Goal: Task Accomplishment & Management: Manage account settings

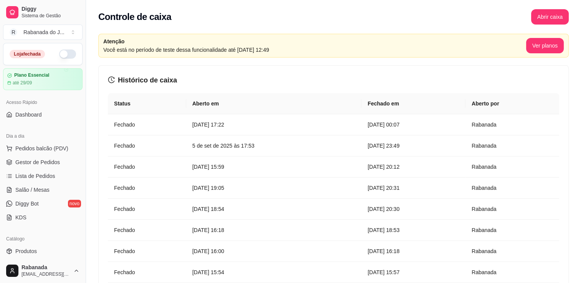
scroll to position [269, 0]
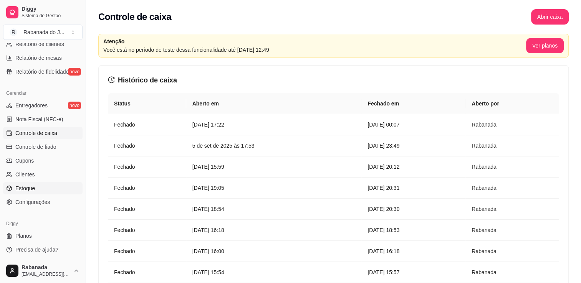
click at [44, 185] on link "Estoque" at bounding box center [42, 188] width 79 height 12
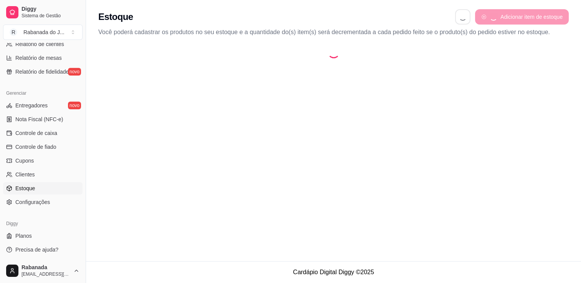
select select "QUANTITY_ORDER"
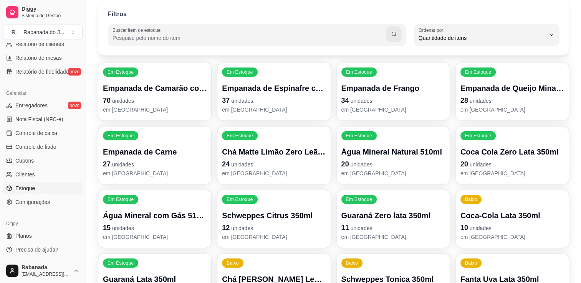
scroll to position [61, 0]
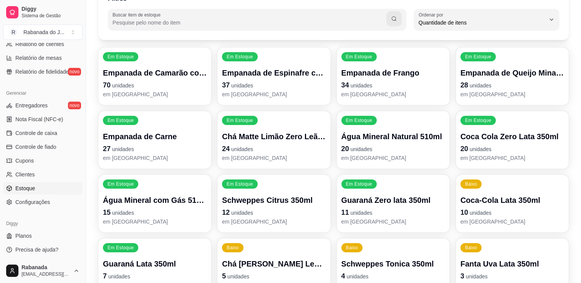
click at [531, 210] on p "10 unidades" at bounding box center [512, 212] width 104 height 11
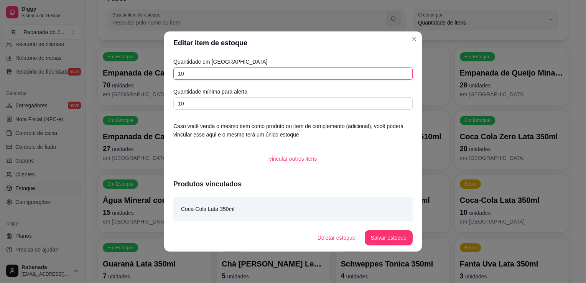
click at [270, 71] on input "10" at bounding box center [293, 74] width 240 height 12
type input "1"
type input "26"
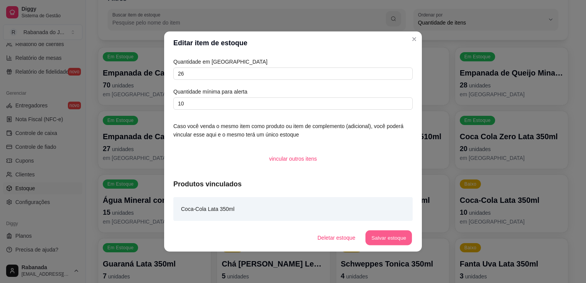
click at [391, 235] on button "Salvar estoque" at bounding box center [388, 238] width 47 height 15
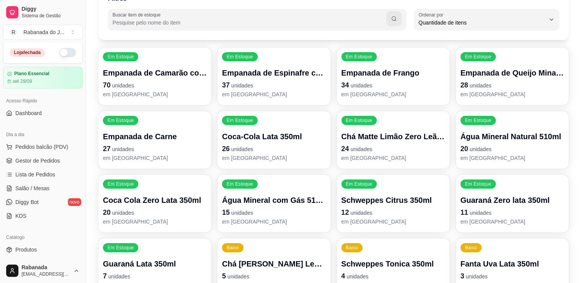
scroll to position [0, 0]
click at [38, 117] on span "Dashboard" at bounding box center [28, 115] width 26 height 8
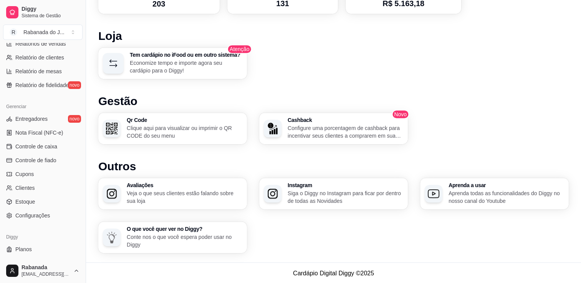
scroll to position [261, 0]
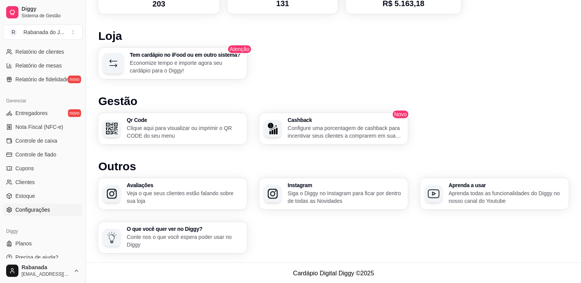
click at [43, 211] on span "Configurações" at bounding box center [32, 210] width 35 height 8
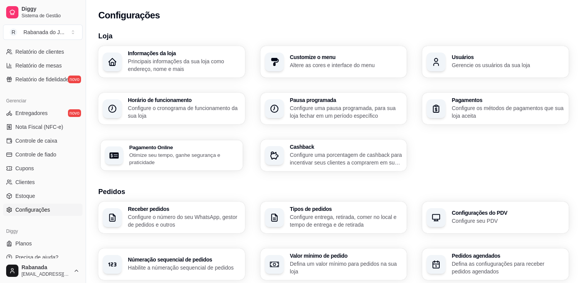
click at [152, 157] on p "Otimize seu tempo, ganhe segurança e praticidade" at bounding box center [183, 158] width 109 height 15
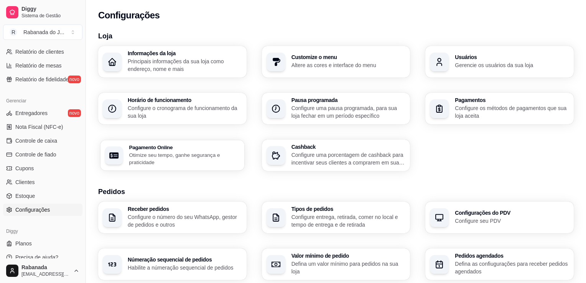
select select "4.98"
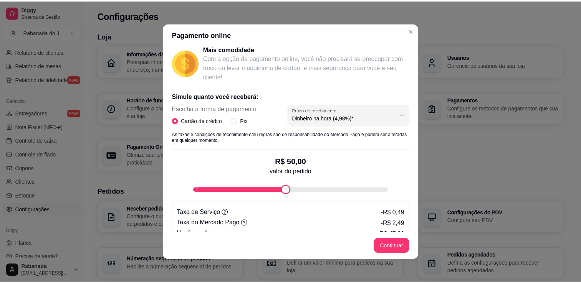
scroll to position [122, 0]
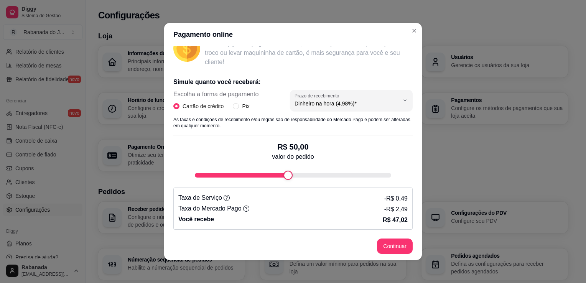
click at [224, 200] on icon at bounding box center [227, 198] width 6 height 6
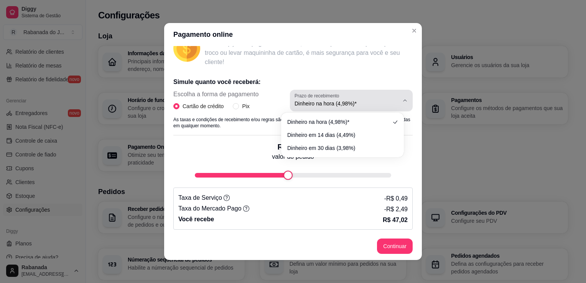
click at [388, 103] on span "Dinheiro na hora (4,98%)*" at bounding box center [347, 104] width 104 height 8
click at [402, 99] on icon "button" at bounding box center [405, 100] width 6 height 6
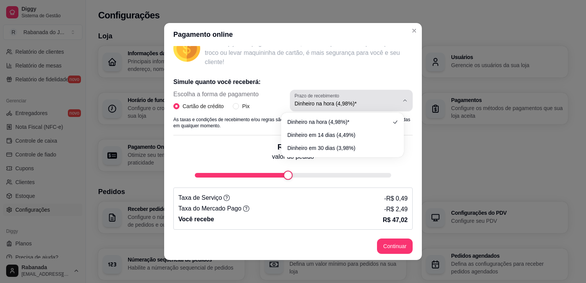
click at [404, 100] on icon "button" at bounding box center [405, 101] width 3 height 2
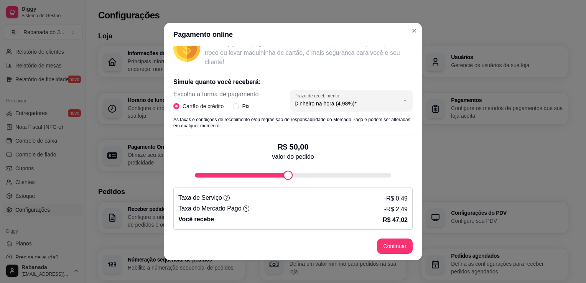
click at [391, 80] on p "Simule quanto você receberá:" at bounding box center [293, 82] width 240 height 9
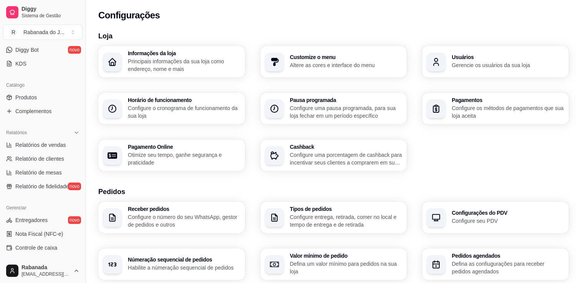
scroll to position [154, 0]
click at [28, 95] on span "Produtos" at bounding box center [25, 98] width 21 height 8
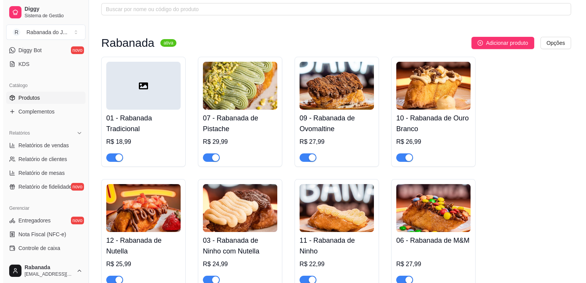
scroll to position [61, 0]
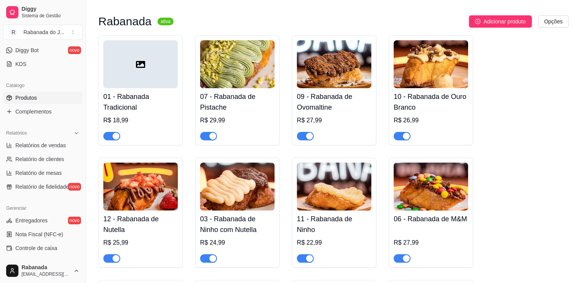
click at [140, 172] on img at bounding box center [140, 187] width 74 height 48
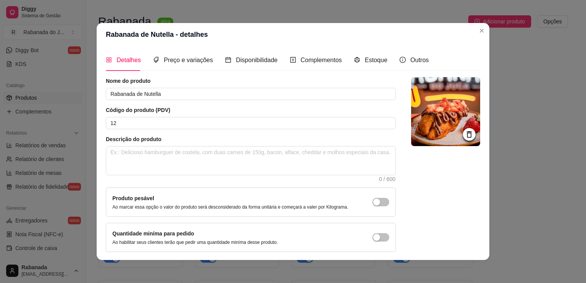
click at [467, 132] on icon at bounding box center [469, 134] width 5 height 7
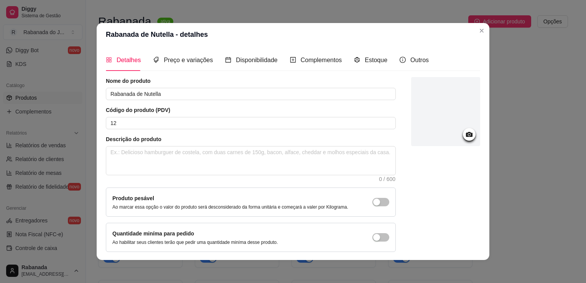
click at [444, 134] on div at bounding box center [445, 111] width 69 height 69
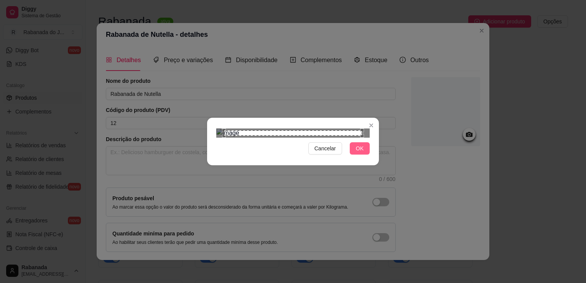
click at [357, 153] on span "OK" at bounding box center [360, 148] width 8 height 8
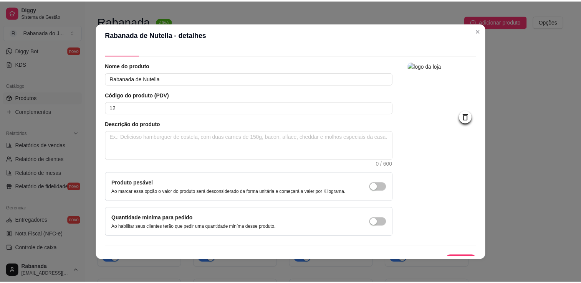
scroll to position [28, 0]
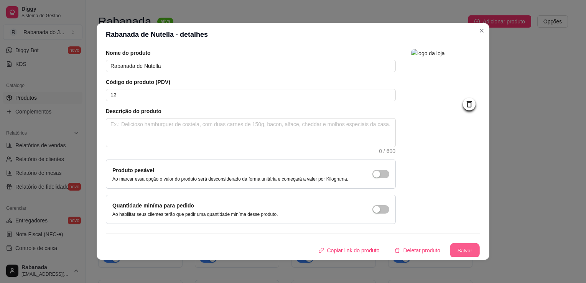
click at [459, 247] on button "Salvar" at bounding box center [465, 250] width 30 height 15
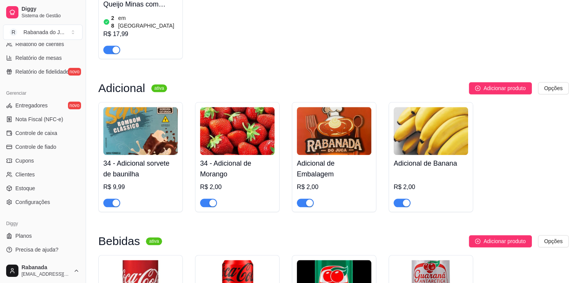
scroll to position [826, 0]
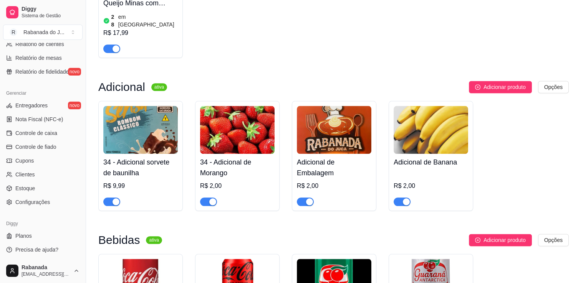
drag, startPoint x: 83, startPoint y: 236, endPoint x: 81, endPoint y: 230, distance: 6.4
click at [81, 230] on div "Diggy Sistema de Gestão R Rabanada do J ... Loja fechada Plano Essencial até 29…" at bounding box center [43, 141] width 86 height 283
click at [76, 221] on div "Diggy" at bounding box center [42, 224] width 79 height 12
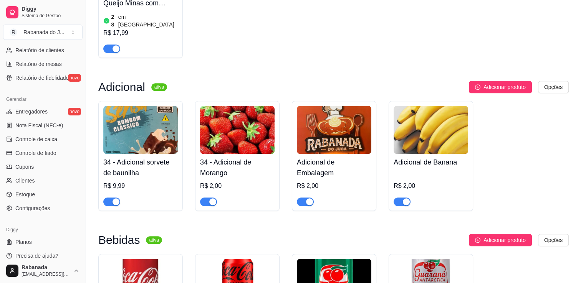
scroll to position [269, 0]
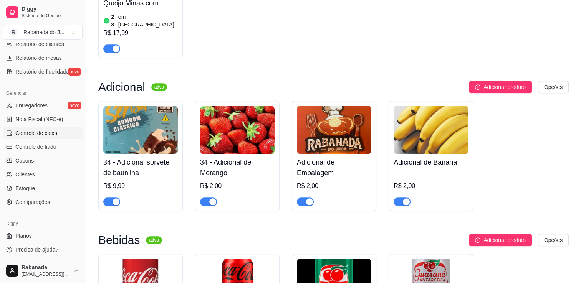
click at [31, 137] on link "Controle de caixa" at bounding box center [42, 133] width 79 height 12
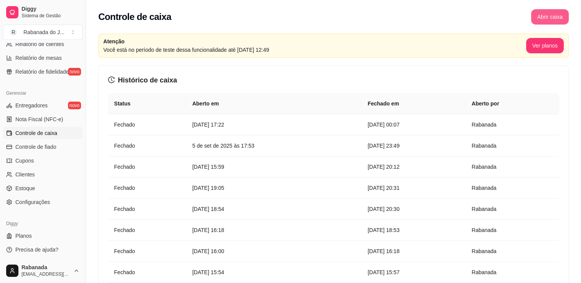
click at [537, 18] on button "Abrir caixa" at bounding box center [550, 16] width 38 height 15
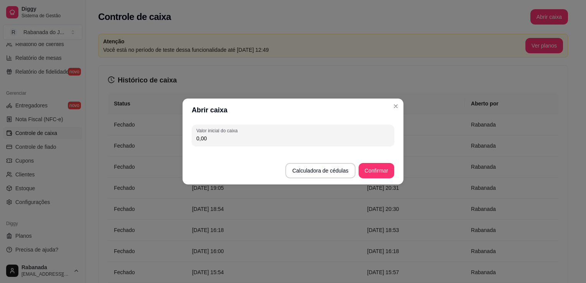
click at [273, 141] on input "0,00" at bounding box center [293, 139] width 193 height 8
type input "32,00"
click at [376, 171] on button "Confirmar" at bounding box center [377, 170] width 36 height 15
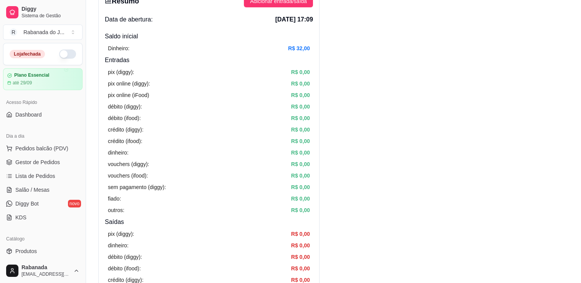
scroll to position [154, 0]
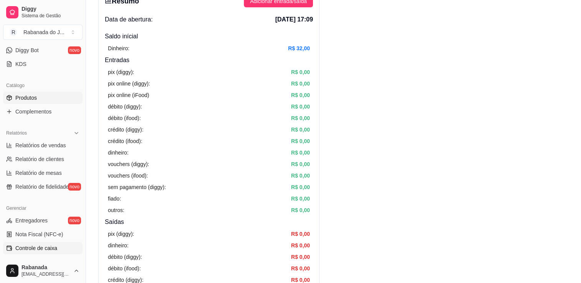
click at [36, 99] on span "Produtos" at bounding box center [25, 98] width 21 height 8
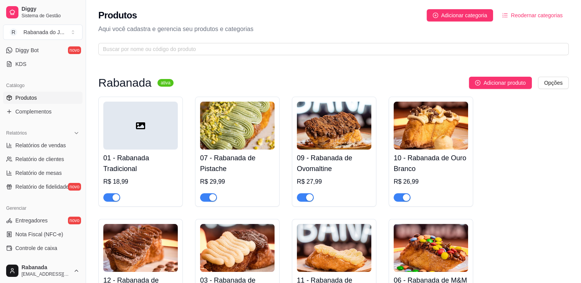
click at [349, 269] on img at bounding box center [334, 248] width 74 height 48
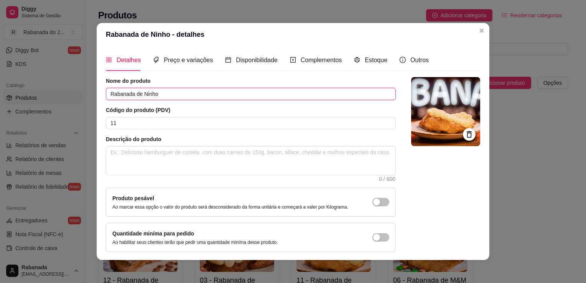
click at [137, 95] on input "Rabanada de Ninho" at bounding box center [251, 94] width 290 height 12
type input "Rabanada de Creme de Ninho"
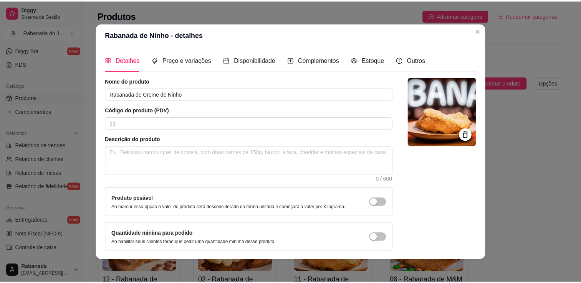
scroll to position [28, 0]
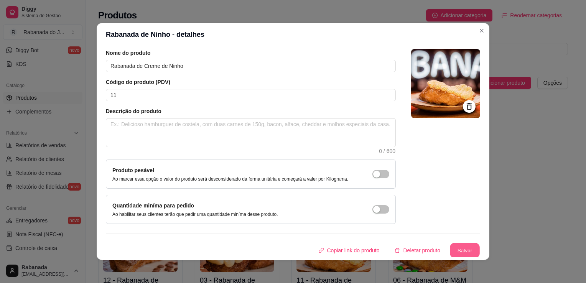
click at [461, 246] on button "Salvar" at bounding box center [465, 250] width 30 height 15
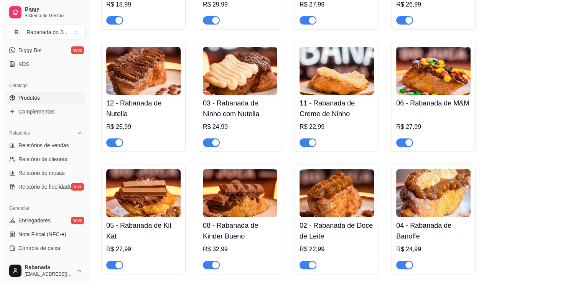
scroll to position [184, 0]
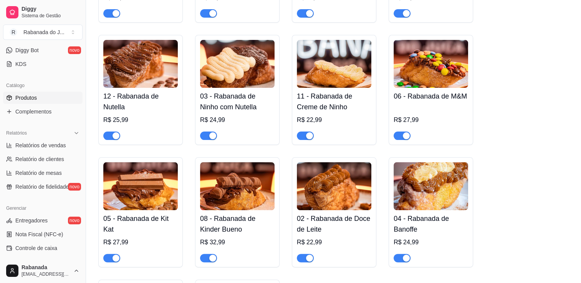
click at [135, 187] on img at bounding box center [140, 186] width 74 height 48
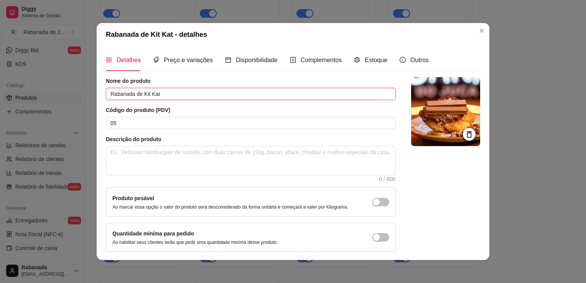
click at [148, 96] on input "Rabanada de Kit Kat" at bounding box center [251, 94] width 290 height 12
type input "Rabanada de KitKat"
click at [471, 240] on div at bounding box center [445, 164] width 69 height 175
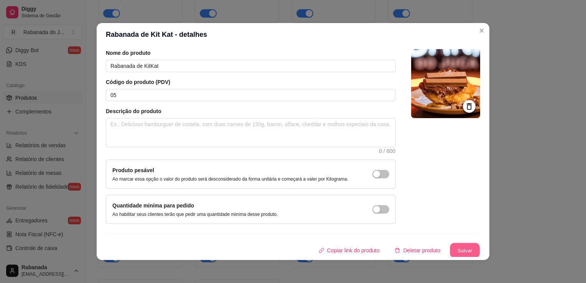
click at [456, 248] on button "Salvar" at bounding box center [465, 250] width 30 height 15
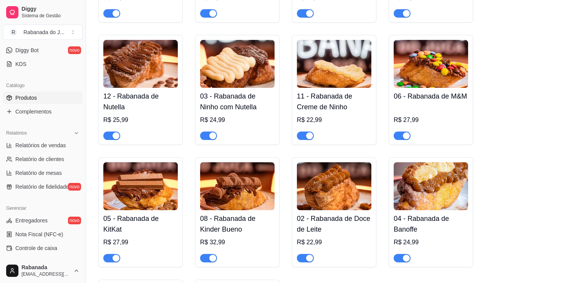
click at [325, 188] on img at bounding box center [334, 186] width 74 height 48
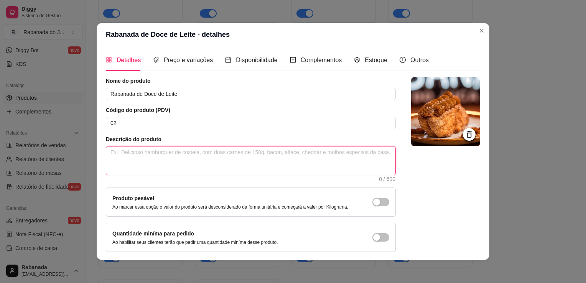
click at [158, 158] on textarea at bounding box center [250, 161] width 289 height 28
paste textarea "Se a rabanada falasse, diria: Só vem!"
type textarea "Se a rabanada falasse, diria: Só vem!"
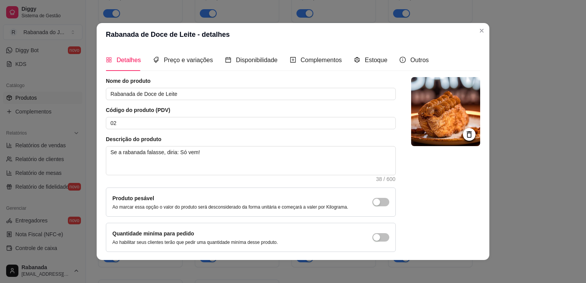
click at [477, 234] on div "Detalhes Preço e variações Disponibilidade Complementos Estoque Outros Nome do …" at bounding box center [293, 153] width 393 height 214
click at [477, 237] on div "Detalhes Preço e variações Disponibilidade Complementos Estoque Outros Nome do …" at bounding box center [293, 153] width 375 height 208
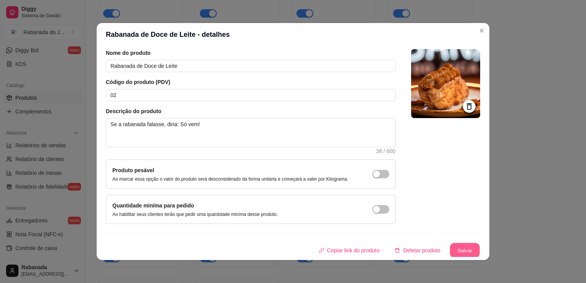
click at [450, 245] on button "Salvar" at bounding box center [465, 250] width 30 height 15
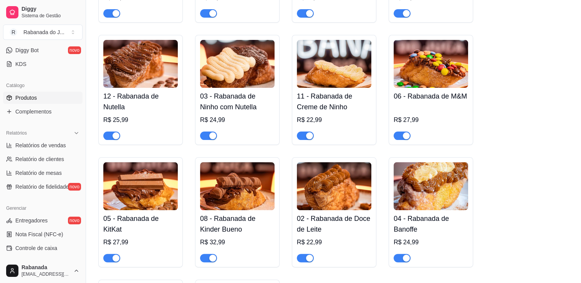
click at [425, 186] on img at bounding box center [430, 186] width 74 height 48
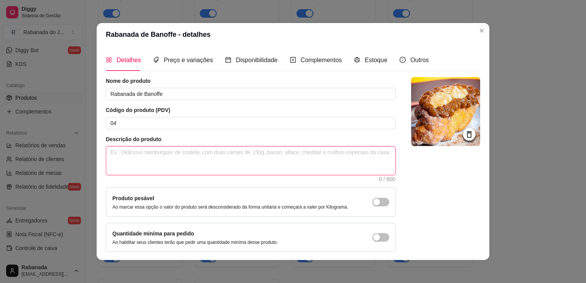
click at [266, 159] on textarea at bounding box center [250, 161] width 289 height 28
paste textarea "É banana, é doce de leite, é GOSTOSA… e é você esquecendo a palavra “dieta”"
type textarea "É banana, é doce de leite, é GOSTOSA… e é você esquecendo a palavra “dieta”"
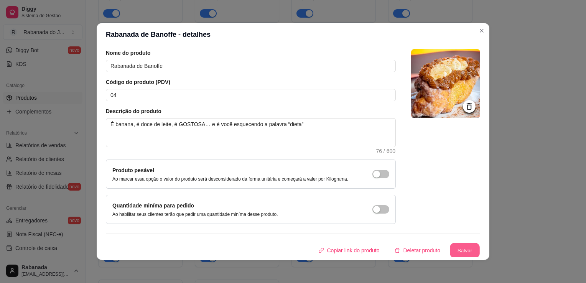
click at [467, 247] on button "Salvar" at bounding box center [465, 250] width 30 height 15
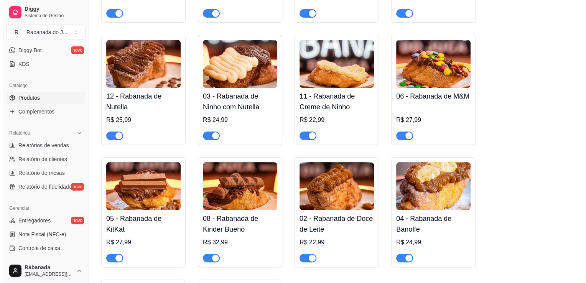
scroll to position [0, 0]
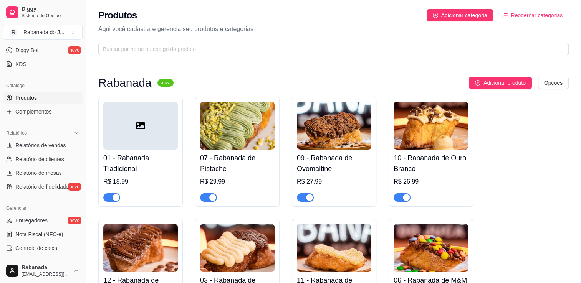
click at [155, 140] on div at bounding box center [140, 126] width 74 height 48
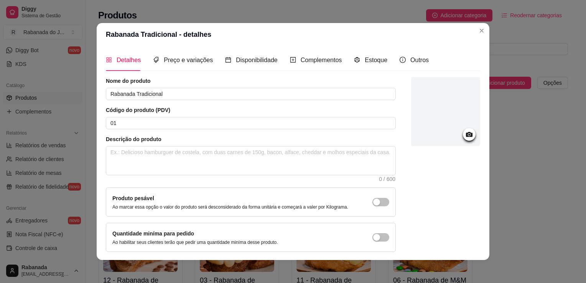
click at [456, 129] on div at bounding box center [445, 111] width 69 height 69
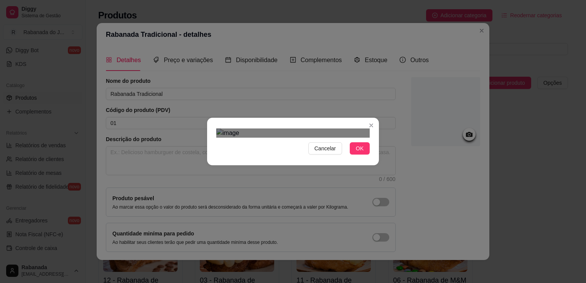
click at [320, 183] on div "Use the arrow keys to move the crop selection area" at bounding box center [296, 252] width 138 height 138
click at [358, 153] on span "OK" at bounding box center [360, 148] width 8 height 8
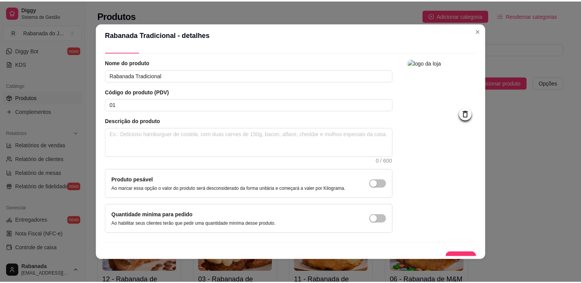
scroll to position [28, 0]
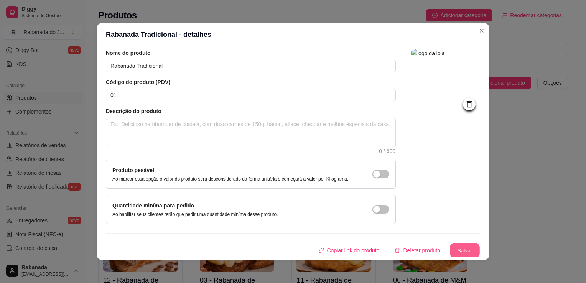
click at [461, 248] on button "Salvar" at bounding box center [465, 250] width 30 height 15
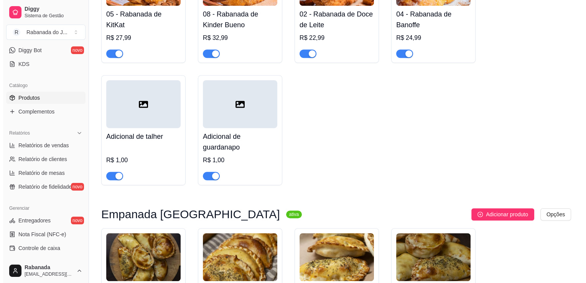
scroll to position [388, 0]
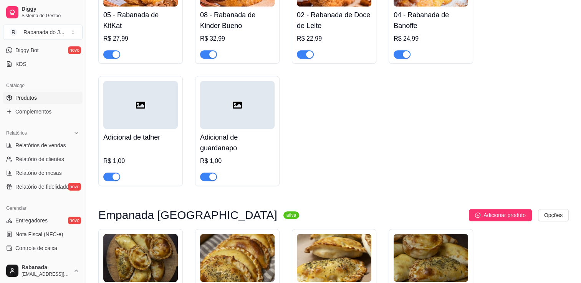
click at [260, 101] on div at bounding box center [237, 105] width 74 height 48
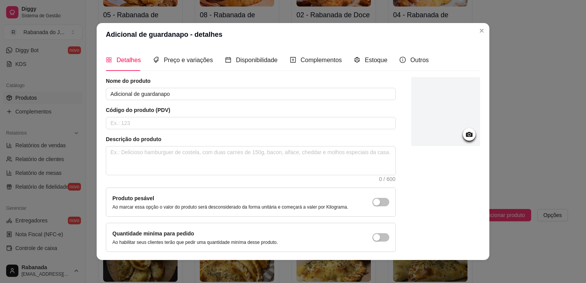
scroll to position [28, 0]
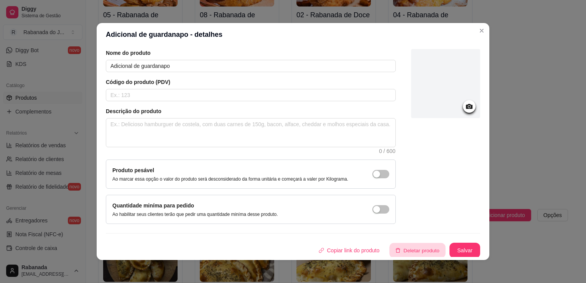
click at [412, 254] on button "Deletar produto" at bounding box center [418, 250] width 56 height 15
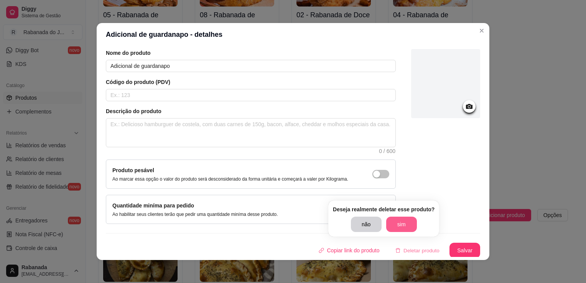
click at [396, 221] on button "sim" at bounding box center [402, 224] width 31 height 15
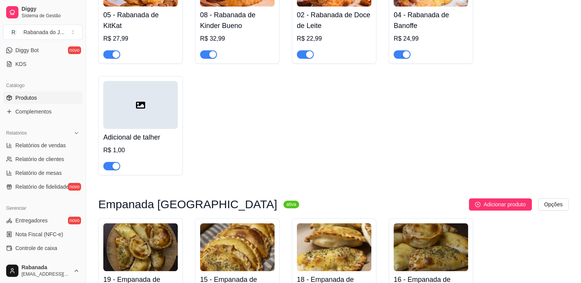
click at [156, 123] on div at bounding box center [140, 105] width 74 height 48
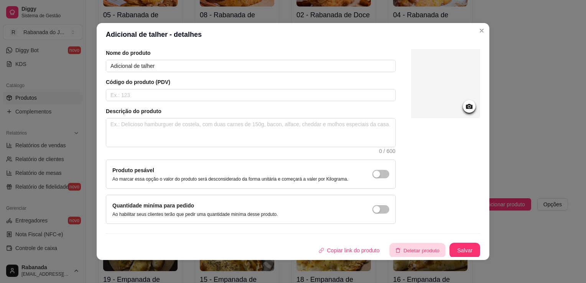
click at [401, 252] on button "Deletar produto" at bounding box center [418, 250] width 56 height 15
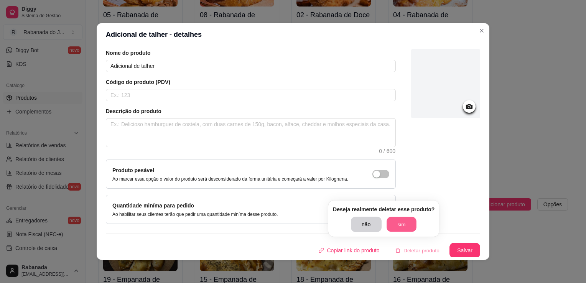
click at [401, 228] on button "sim" at bounding box center [402, 224] width 30 height 15
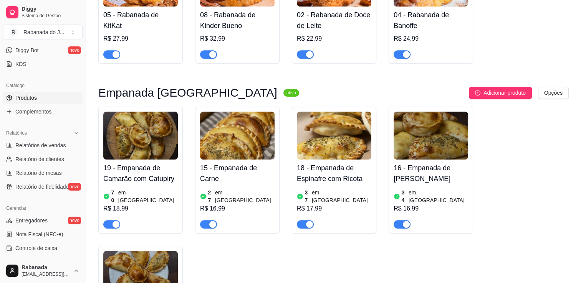
scroll to position [636, 0]
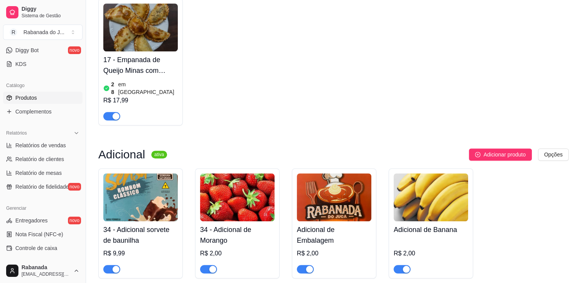
click at [139, 173] on img at bounding box center [140, 197] width 74 height 48
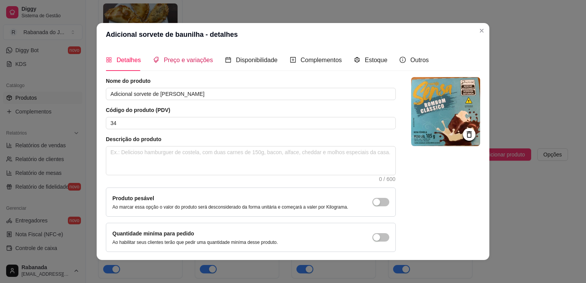
click at [193, 63] on span "Preço e variações" at bounding box center [188, 60] width 49 height 7
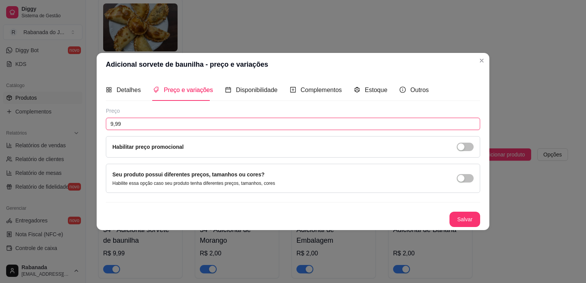
click at [114, 126] on input "9,99" at bounding box center [293, 124] width 375 height 12
type input "16,99"
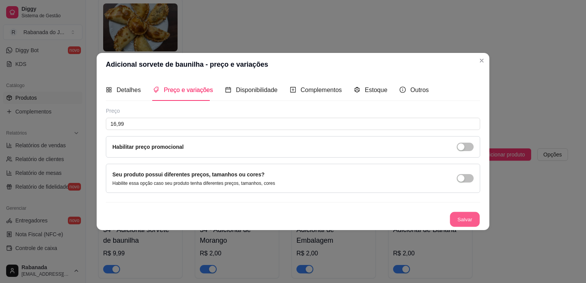
click at [472, 223] on button "Salvar" at bounding box center [465, 219] width 30 height 15
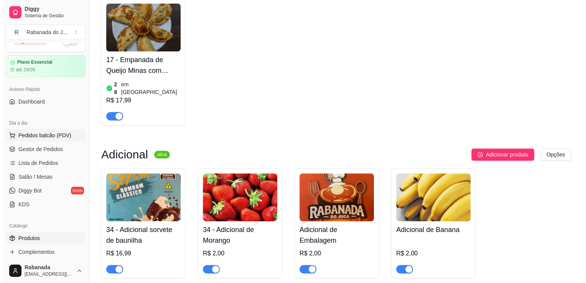
scroll to position [0, 0]
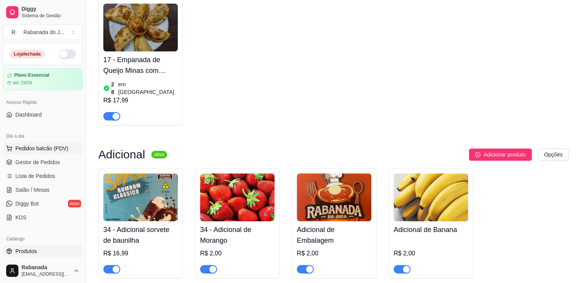
click at [39, 145] on span "Pedidos balcão (PDV)" at bounding box center [41, 149] width 53 height 8
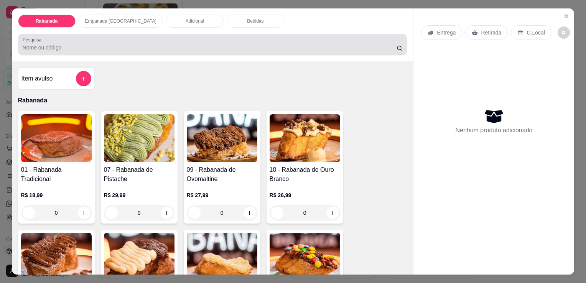
click at [58, 38] on div at bounding box center [213, 44] width 380 height 15
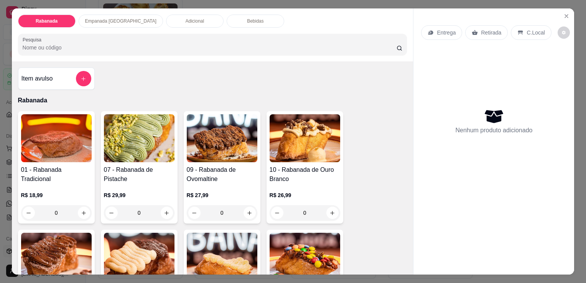
click at [103, 22] on div "Empanada [GEOGRAPHIC_DATA]" at bounding box center [121, 21] width 84 height 13
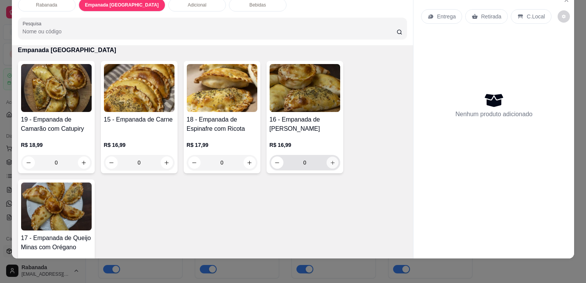
click at [333, 157] on button "increase-product-quantity" at bounding box center [333, 163] width 12 height 12
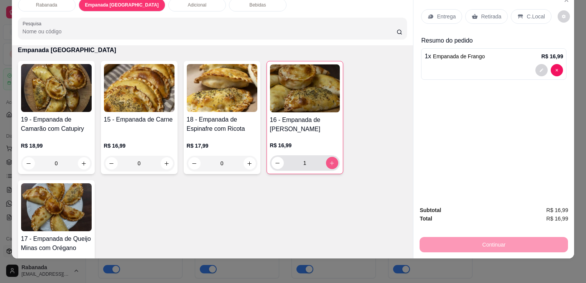
click at [333, 157] on button "increase-product-quantity" at bounding box center [332, 163] width 12 height 12
type input "2"
click at [245, 160] on button "increase-product-quantity" at bounding box center [250, 163] width 12 height 12
type input "1"
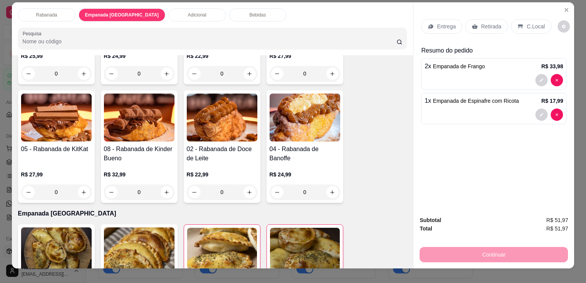
scroll to position [0, 0]
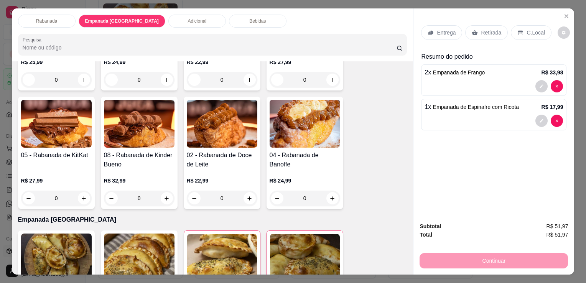
click at [31, 20] on div "Rabanada" at bounding box center [47, 21] width 58 height 13
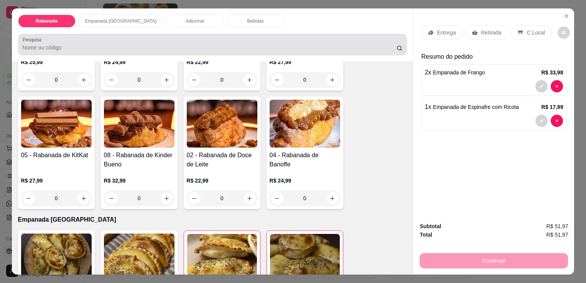
scroll to position [19, 0]
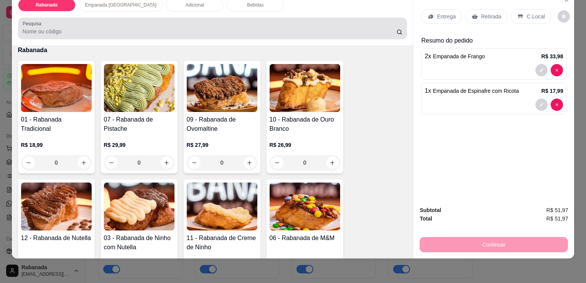
click at [94, 28] on input "Pesquisa" at bounding box center [210, 32] width 374 height 8
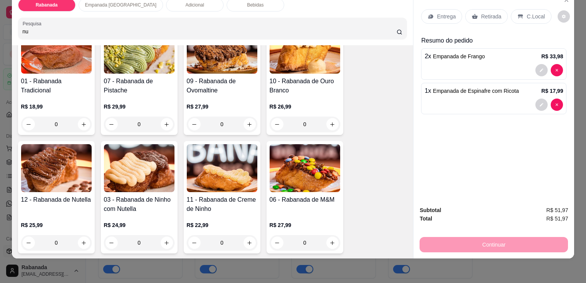
scroll to position [245, 0]
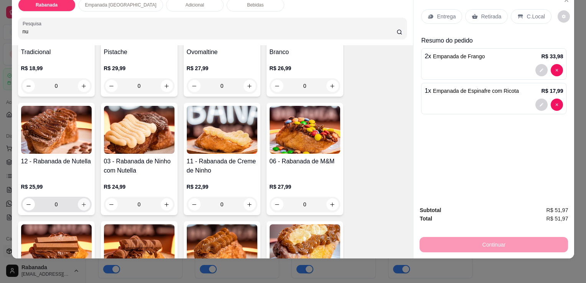
type input "nu"
click at [81, 202] on icon "increase-product-quantity" at bounding box center [84, 205] width 6 height 6
type input "1"
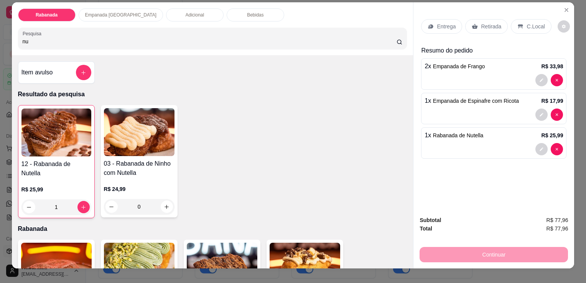
scroll to position [0, 0]
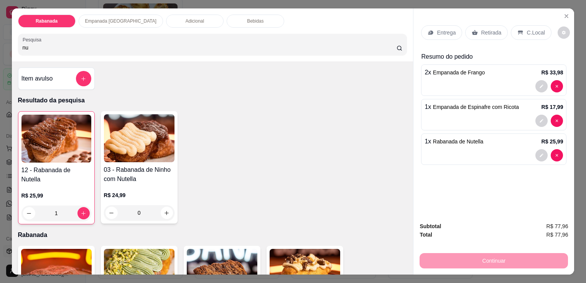
click at [247, 18] on p "Bebidas" at bounding box center [255, 21] width 17 height 6
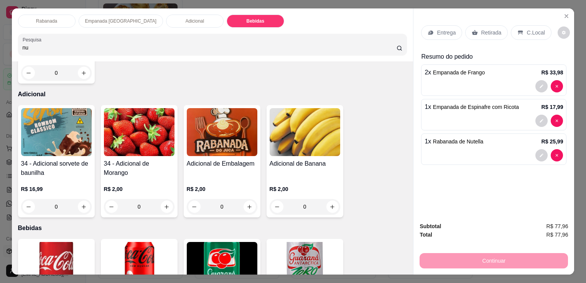
scroll to position [773, 0]
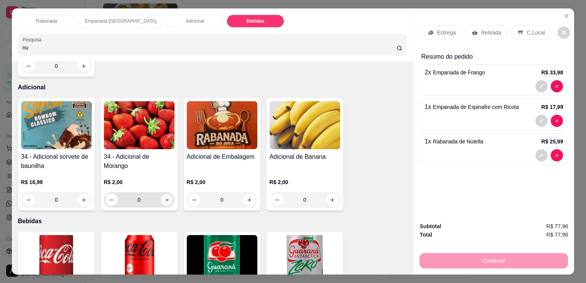
click at [164, 197] on icon "increase-product-quantity" at bounding box center [167, 200] width 6 height 6
type input "1"
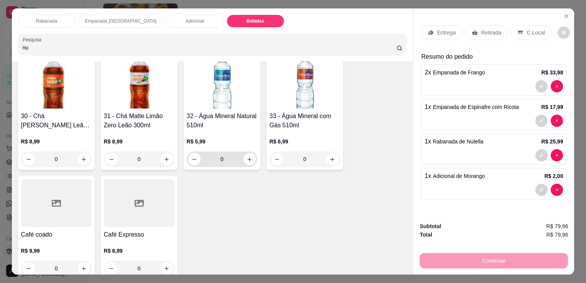
scroll to position [1194, 0]
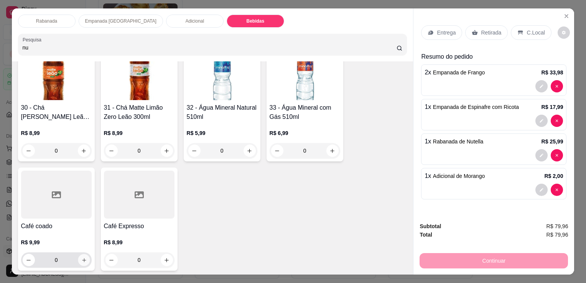
click at [82, 258] on icon "increase-product-quantity" at bounding box center [84, 261] width 6 height 6
type input "1"
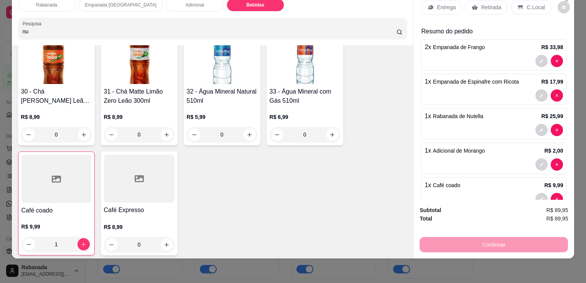
scroll to position [0, 0]
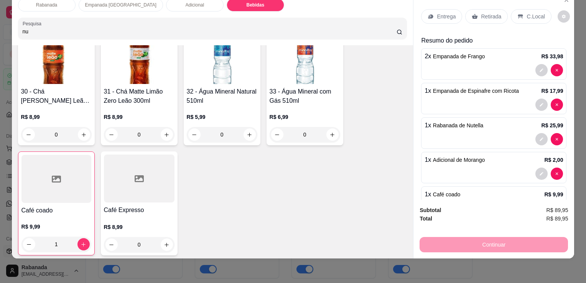
click at [527, 13] on p "C.Local" at bounding box center [536, 17] width 18 height 8
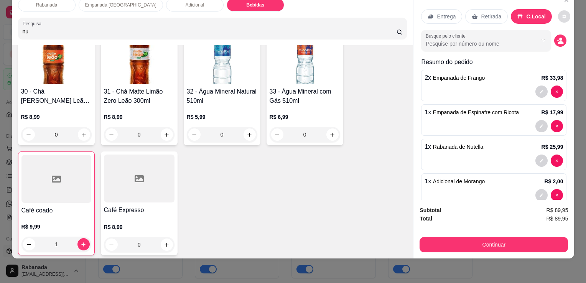
click at [558, 13] on button "decrease-product-quantity" at bounding box center [564, 16] width 12 height 12
click at [462, 40] on input "Busque pelo cliente" at bounding box center [475, 44] width 99 height 8
click at [557, 37] on icon "decrease-product-quantity" at bounding box center [560, 40] width 7 height 7
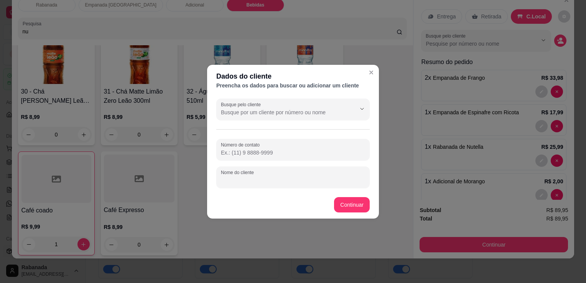
click at [240, 179] on input "Nome do cliente" at bounding box center [293, 181] width 144 height 8
type input "cristiane"
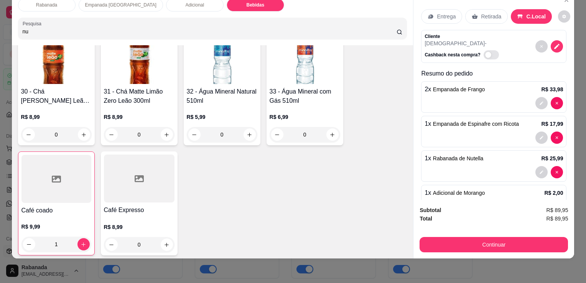
scroll to position [60, 0]
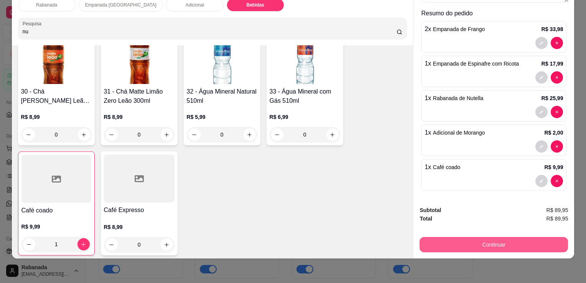
click at [474, 239] on button "Continuar" at bounding box center [494, 244] width 149 height 15
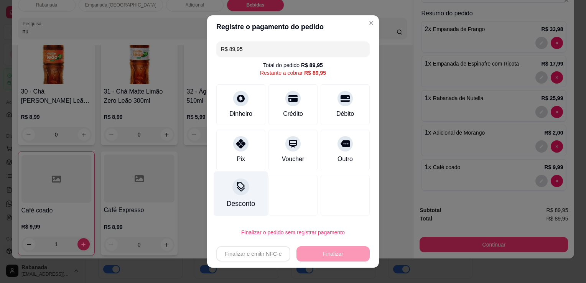
click at [230, 192] on div "Desconto" at bounding box center [241, 194] width 54 height 45
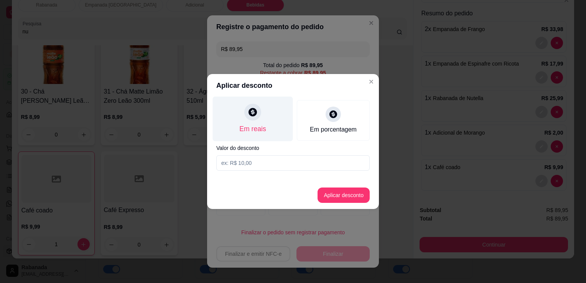
click at [255, 120] on div at bounding box center [252, 112] width 17 height 17
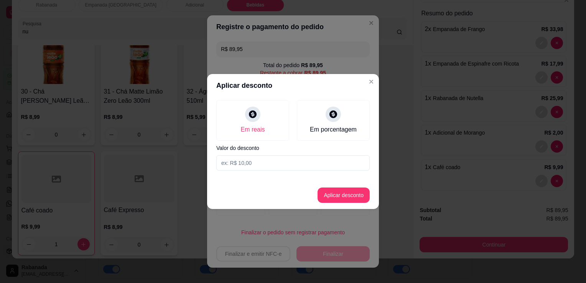
click at [243, 165] on input at bounding box center [293, 162] width 154 height 15
type input "8,00"
click at [353, 192] on button "Aplicar desconto" at bounding box center [344, 195] width 52 height 15
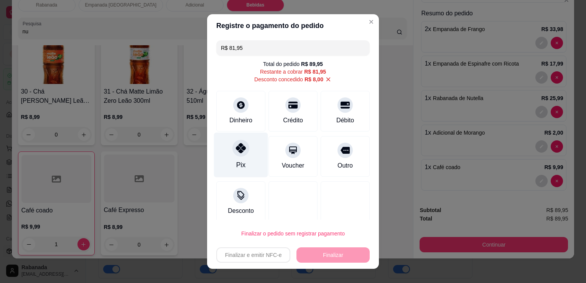
click at [240, 150] on icon at bounding box center [241, 148] width 10 height 10
type input "R$ 0,00"
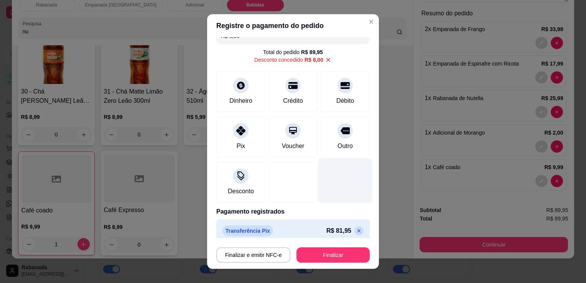
scroll to position [18, 0]
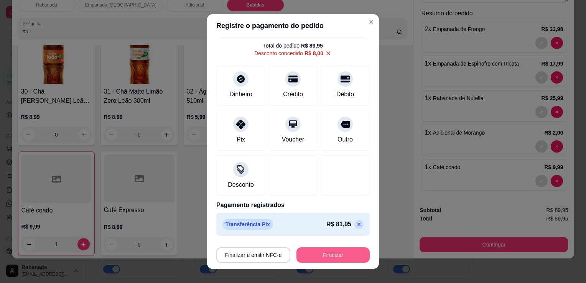
click at [330, 253] on button "Finalizar" at bounding box center [333, 255] width 73 height 15
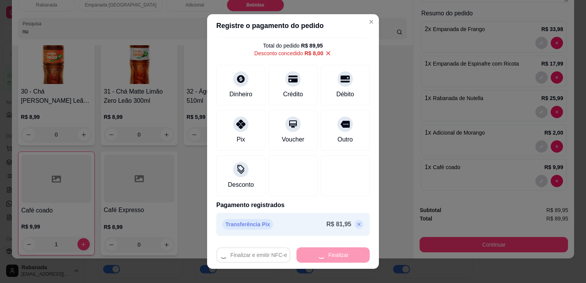
type input "0"
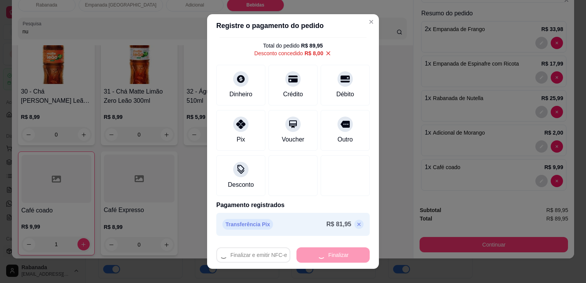
type input "0"
type input "-R$ 89,95"
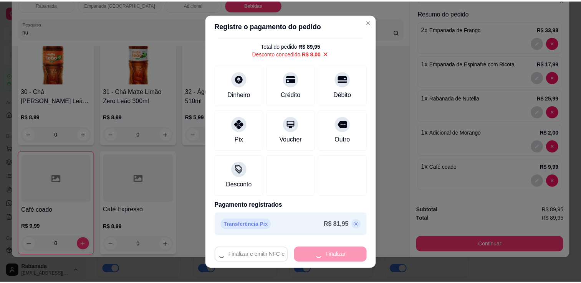
scroll to position [0, 0]
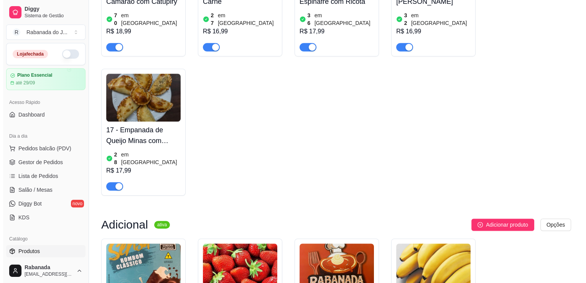
scroll to position [520, 0]
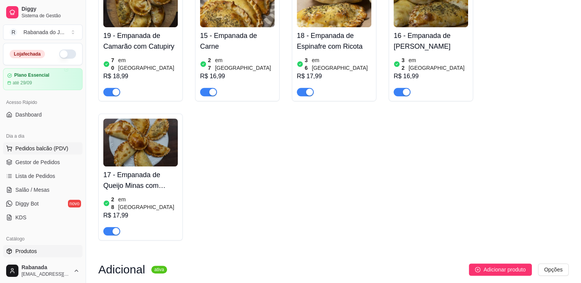
click at [34, 149] on span "Pedidos balcão (PDV)" at bounding box center [41, 149] width 53 height 8
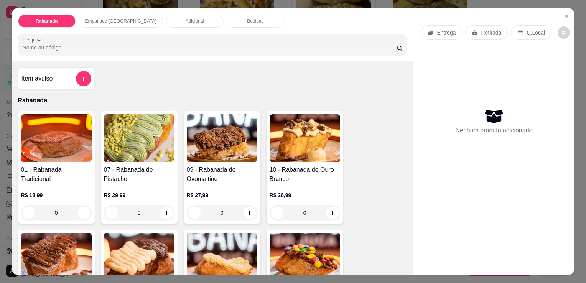
click at [94, 22] on div "Empanada [GEOGRAPHIC_DATA]" at bounding box center [121, 21] width 84 height 13
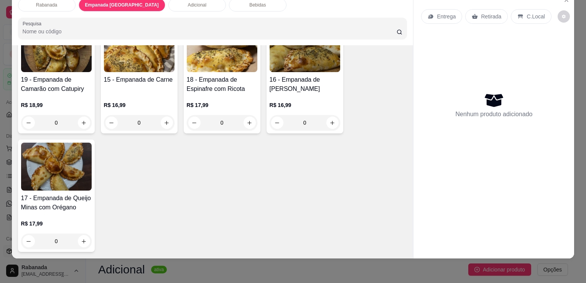
scroll to position [482, 0]
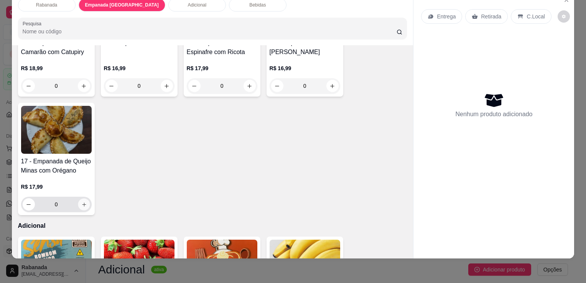
click at [84, 199] on button "increase-product-quantity" at bounding box center [84, 205] width 12 height 12
type input "1"
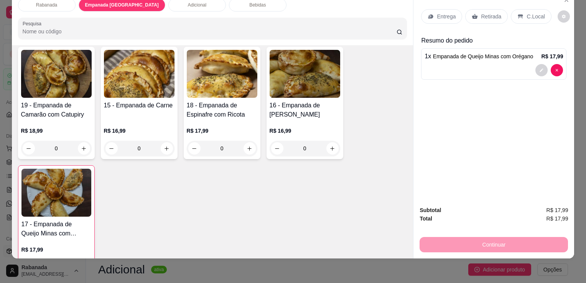
scroll to position [405, 0]
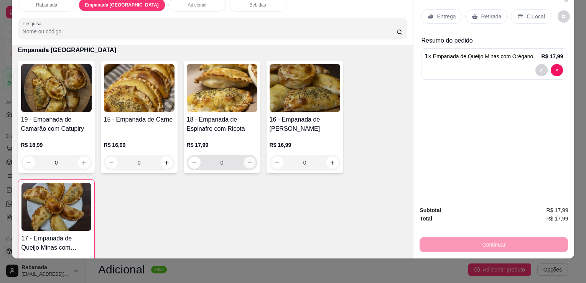
click at [247, 160] on icon "increase-product-quantity" at bounding box center [250, 163] width 6 height 6
type input "1"
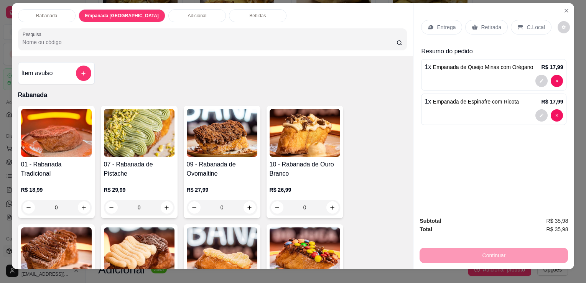
scroll to position [0, 0]
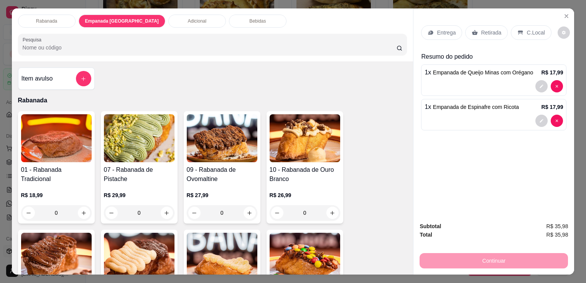
click at [229, 22] on div "Bebidas" at bounding box center [258, 21] width 58 height 13
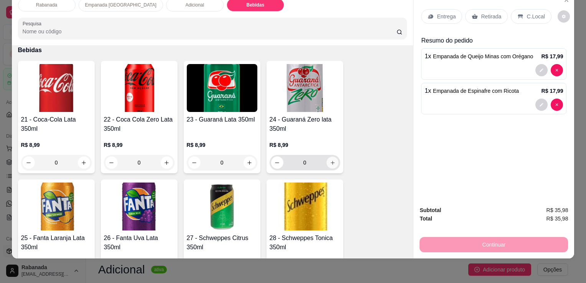
click at [330, 160] on icon "increase-product-quantity" at bounding box center [333, 163] width 6 height 6
type input "1"
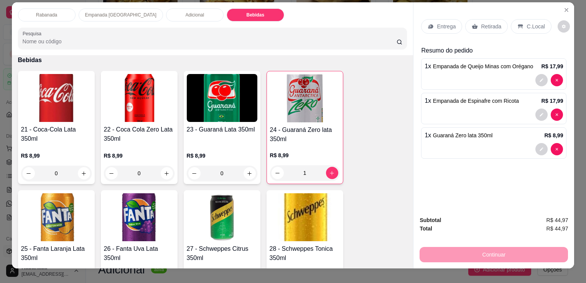
scroll to position [0, 0]
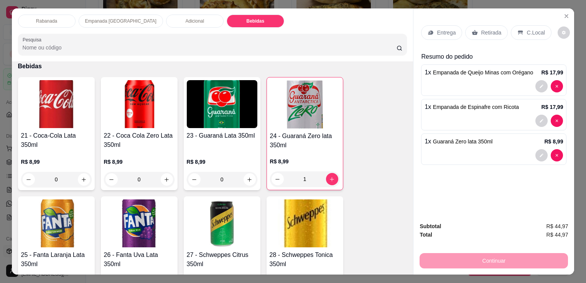
click at [538, 30] on p "C.Local" at bounding box center [536, 33] width 18 height 8
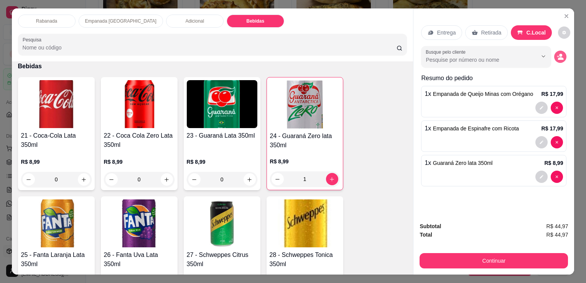
click at [557, 55] on icon "decrease-product-quantity" at bounding box center [560, 56] width 7 height 7
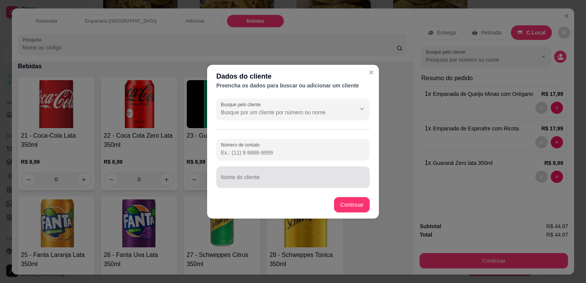
click at [258, 174] on div at bounding box center [293, 177] width 144 height 15
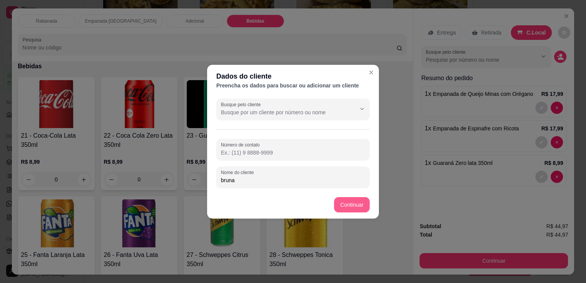
type input "bruna"
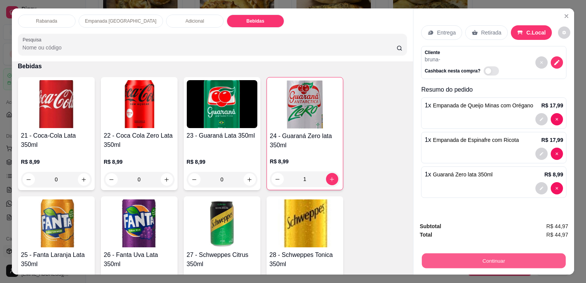
click at [507, 257] on button "Continuar" at bounding box center [494, 260] width 144 height 15
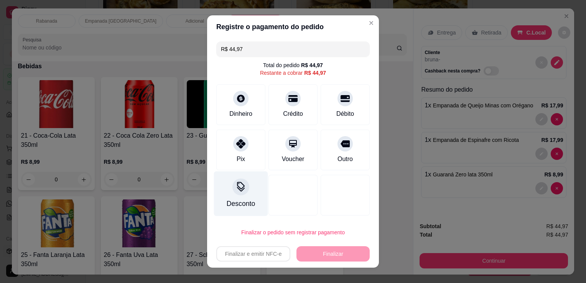
click at [236, 184] on icon at bounding box center [241, 187] width 10 height 10
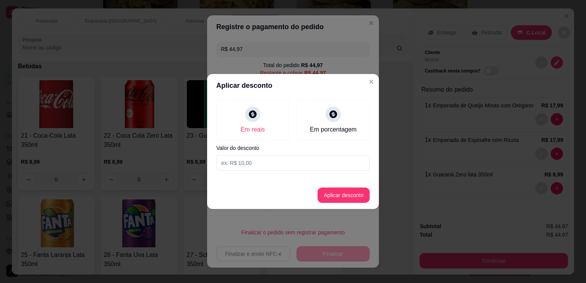
click at [253, 163] on input at bounding box center [293, 162] width 154 height 15
type input "3,50"
click at [353, 198] on button "Aplicar desconto" at bounding box center [344, 195] width 50 height 15
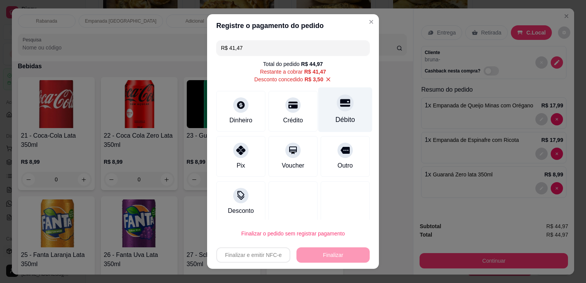
click at [329, 113] on div "Débito" at bounding box center [346, 110] width 54 height 45
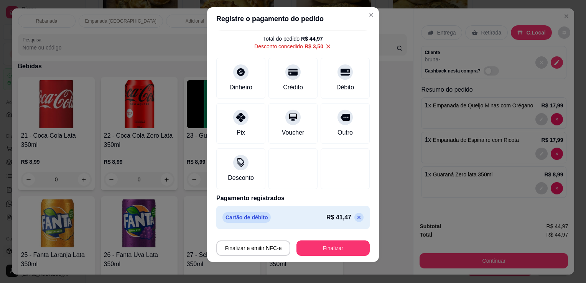
scroll to position [10, 0]
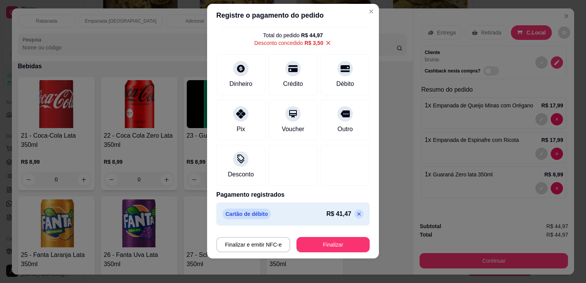
click at [356, 211] on icon at bounding box center [359, 214] width 6 height 6
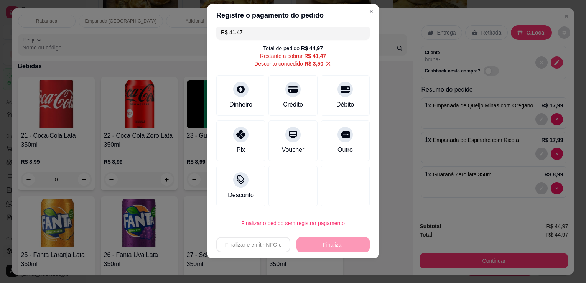
scroll to position [5, 0]
click at [325, 64] on icon at bounding box center [328, 64] width 7 height 7
type input "R$ 44,97"
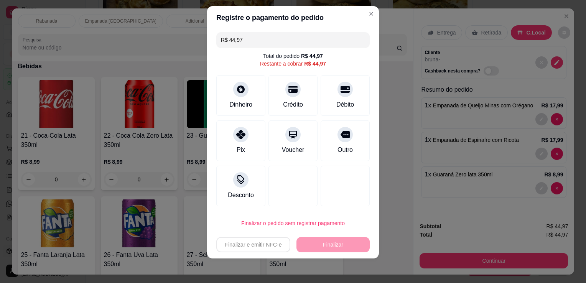
scroll to position [9, 0]
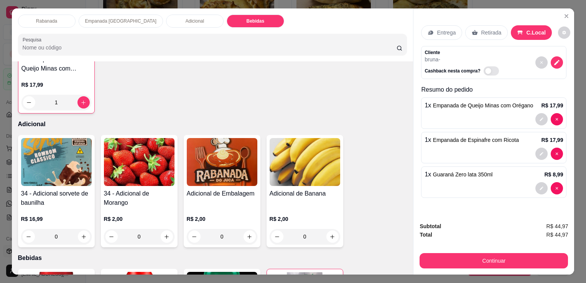
click at [116, 21] on p "Empanada [GEOGRAPHIC_DATA]" at bounding box center [120, 21] width 71 height 6
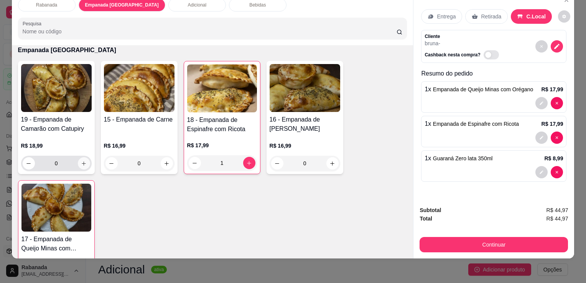
click at [81, 161] on icon "increase-product-quantity" at bounding box center [84, 164] width 6 height 6
type input "1"
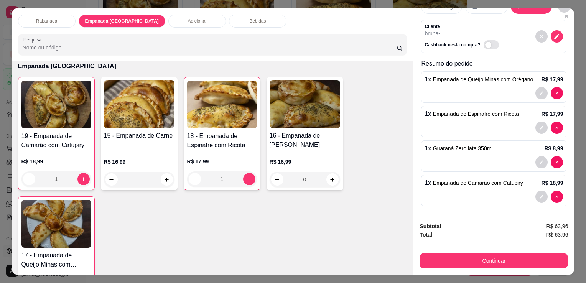
scroll to position [0, 0]
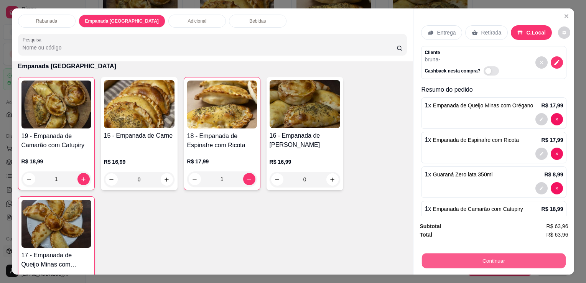
click at [497, 259] on button "Continuar" at bounding box center [494, 260] width 144 height 15
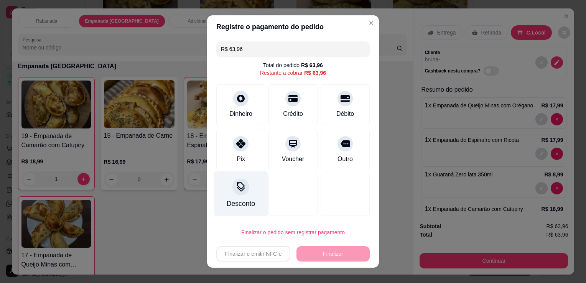
click at [236, 194] on div at bounding box center [241, 186] width 17 height 17
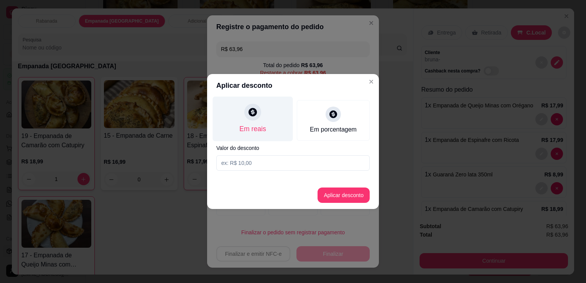
click at [256, 118] on div at bounding box center [252, 112] width 17 height 17
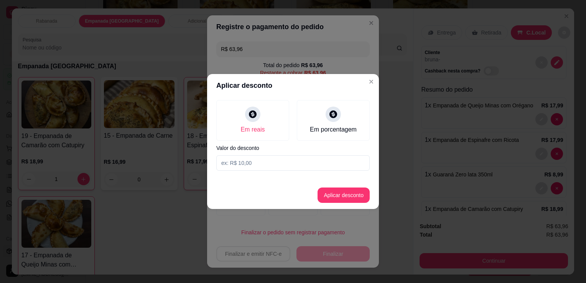
click at [263, 165] on input at bounding box center [293, 162] width 154 height 15
type input "4,00"
click at [335, 199] on button "Aplicar desconto" at bounding box center [344, 195] width 50 height 15
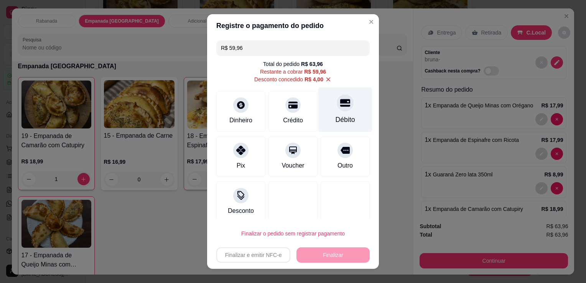
click at [340, 107] on icon at bounding box center [345, 103] width 10 height 10
type input "R$ 0,00"
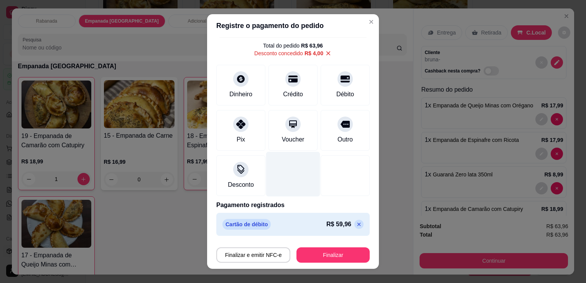
scroll to position [10, 0]
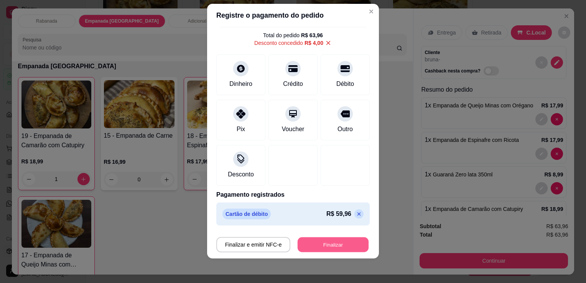
click at [335, 246] on button "Finalizar" at bounding box center [333, 245] width 71 height 15
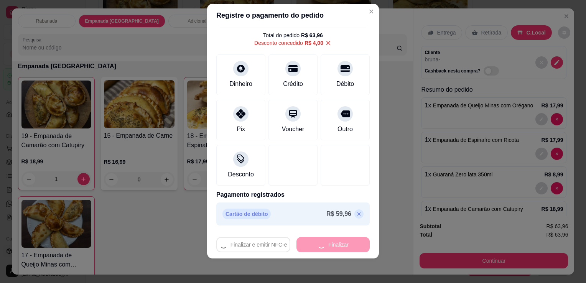
type input "0"
type input "-R$ 63,96"
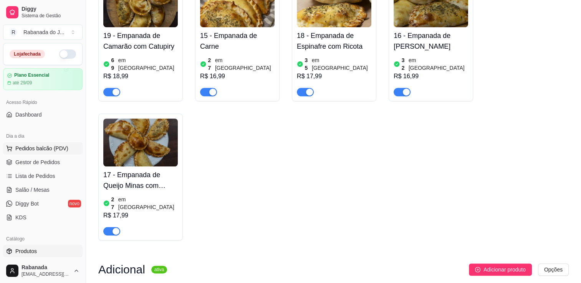
click at [37, 147] on span "Pedidos balcão (PDV)" at bounding box center [41, 149] width 53 height 8
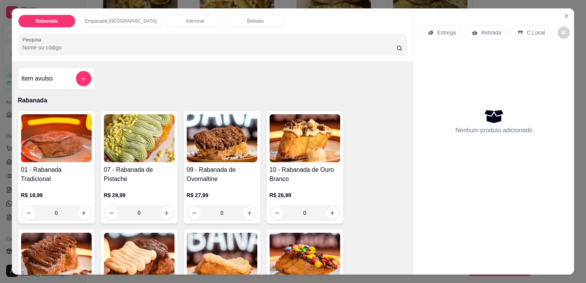
click at [111, 20] on p "Empanada [GEOGRAPHIC_DATA]" at bounding box center [120, 21] width 71 height 6
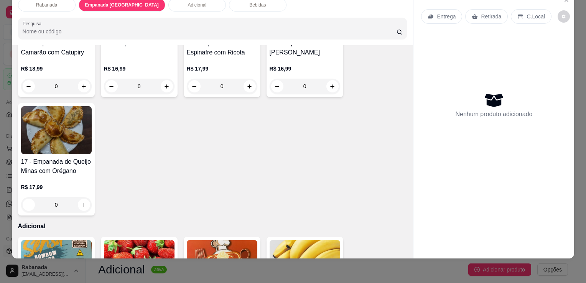
scroll to position [482, 0]
click at [81, 202] on icon "increase-product-quantity" at bounding box center [84, 205] width 6 height 6
type input "1"
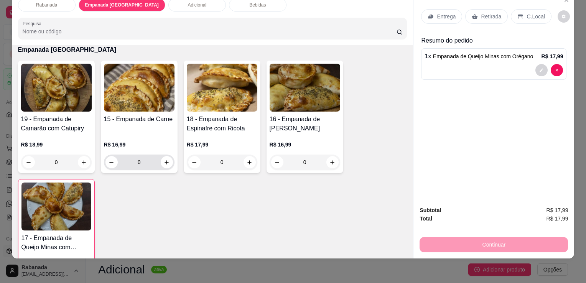
scroll to position [405, 0]
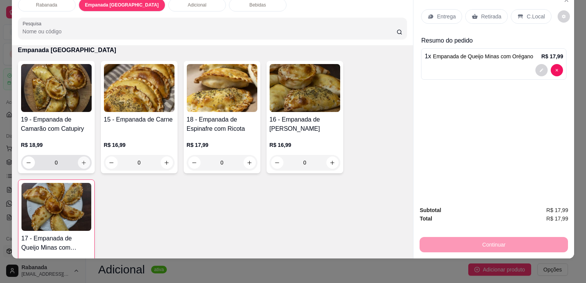
click at [84, 159] on button "increase-product-quantity" at bounding box center [84, 163] width 12 height 12
type input "1"
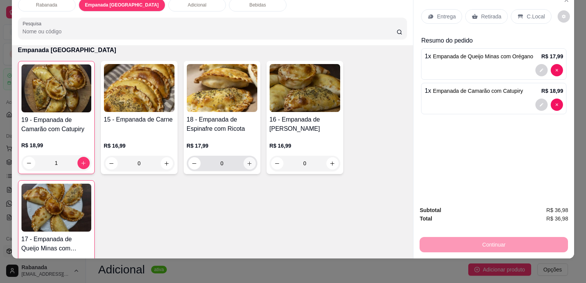
click at [249, 161] on icon "increase-product-quantity" at bounding box center [250, 164] width 6 height 6
type input "1"
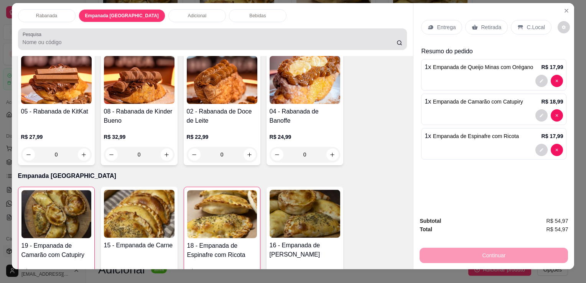
scroll to position [0, 0]
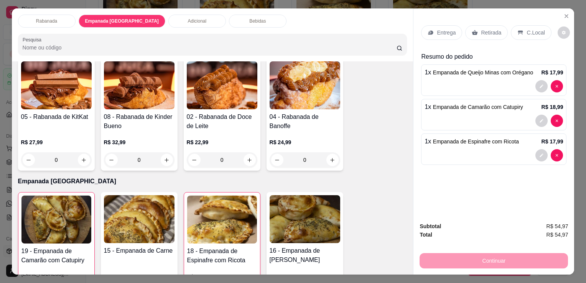
click at [66, 18] on div "Rabanada" at bounding box center [47, 21] width 58 height 13
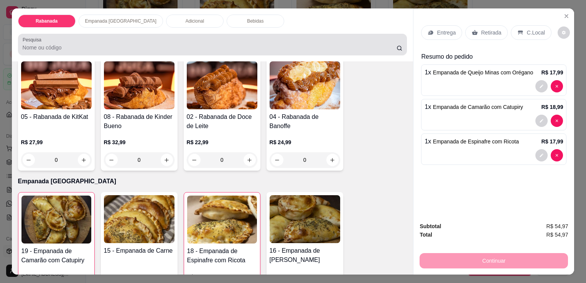
scroll to position [19, 0]
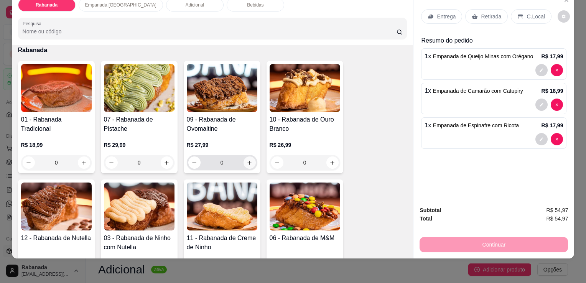
click at [249, 160] on icon "increase-product-quantity" at bounding box center [250, 163] width 6 height 6
type input "1"
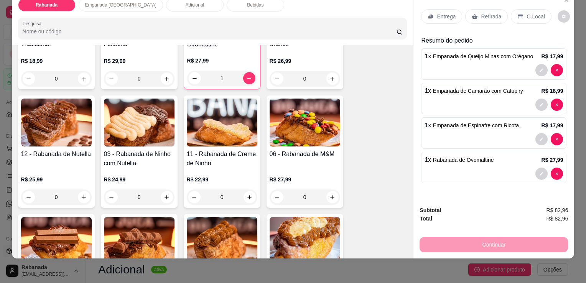
scroll to position [149, 0]
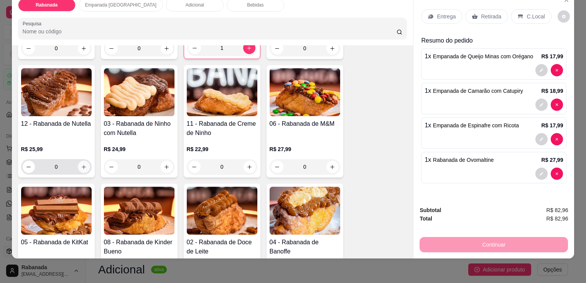
click at [83, 164] on icon "increase-product-quantity" at bounding box center [84, 167] width 6 height 6
type input "1"
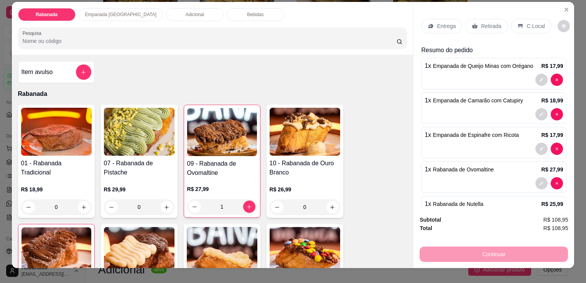
scroll to position [0, 0]
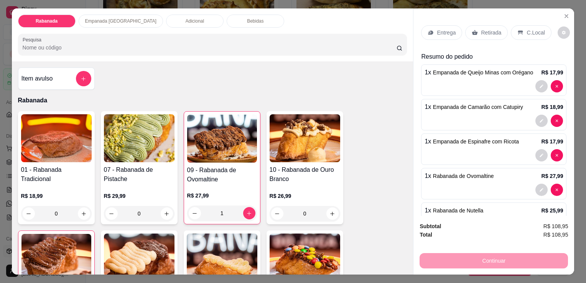
click at [227, 22] on div "Bebidas" at bounding box center [256, 21] width 58 height 13
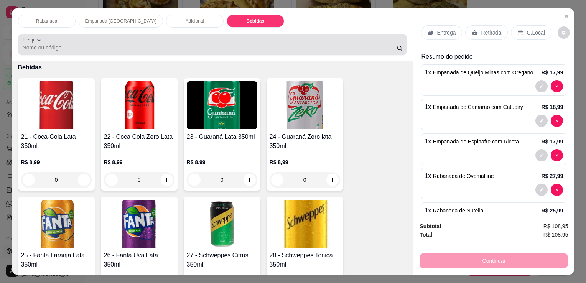
scroll to position [19, 0]
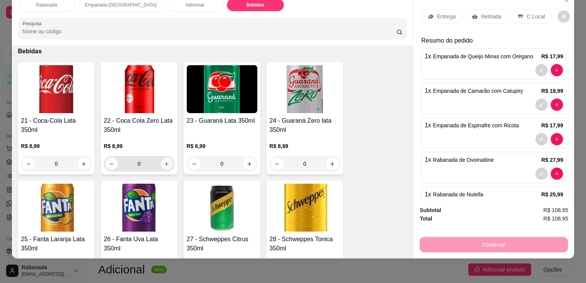
click at [165, 161] on icon "increase-product-quantity" at bounding box center [167, 164] width 6 height 6
type input "1"
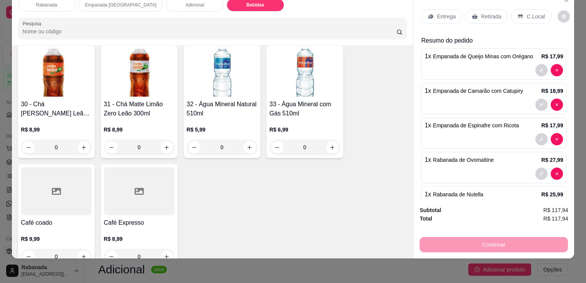
scroll to position [1061, 0]
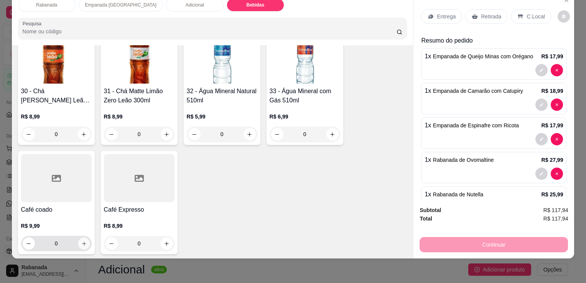
click at [82, 241] on icon "increase-product-quantity" at bounding box center [84, 244] width 6 height 6
type input "1"
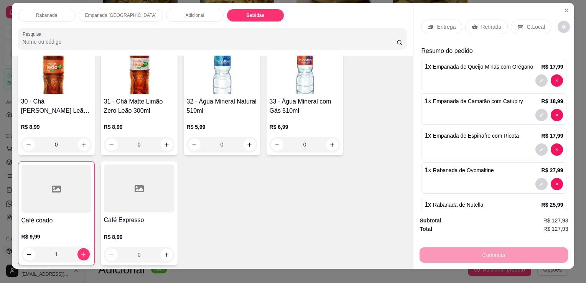
scroll to position [0, 0]
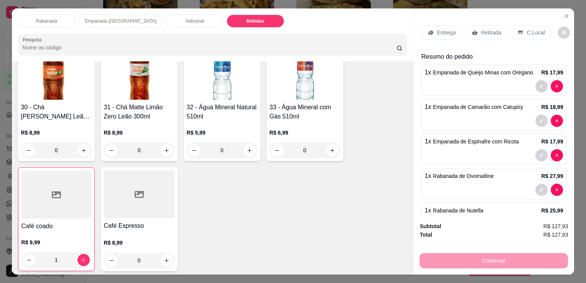
click at [536, 31] on p "C.Local" at bounding box center [536, 33] width 18 height 8
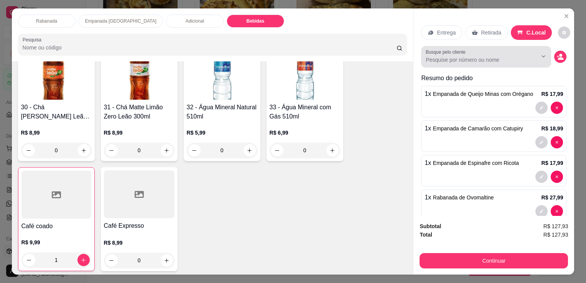
click at [452, 63] on div "Busque pelo cliente" at bounding box center [486, 56] width 130 height 21
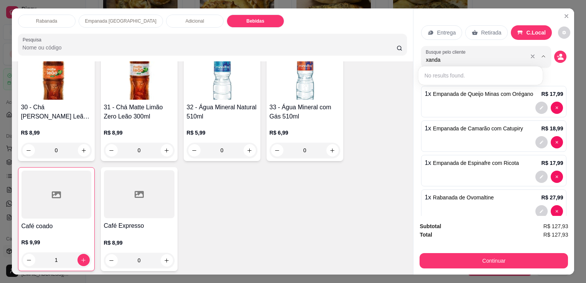
type input "xandao"
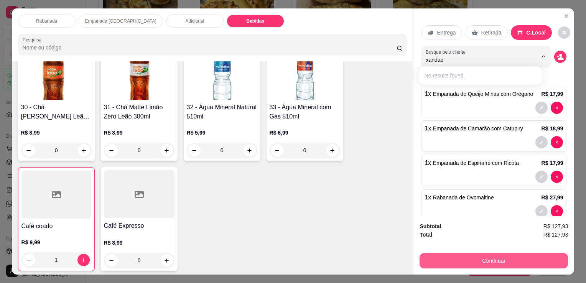
click at [491, 261] on button "Continuar" at bounding box center [494, 260] width 149 height 15
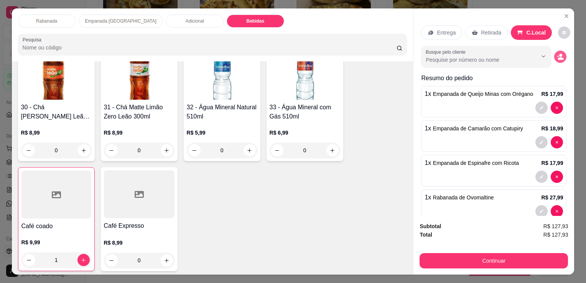
click at [558, 57] on icon "decrease-product-quantity" at bounding box center [561, 58] width 6 height 3
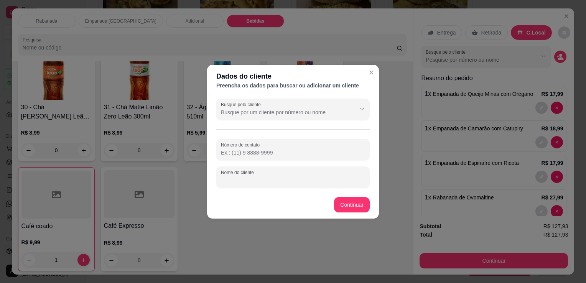
click at [230, 178] on input "Nome do cliente" at bounding box center [293, 181] width 144 height 8
type input "xandao"
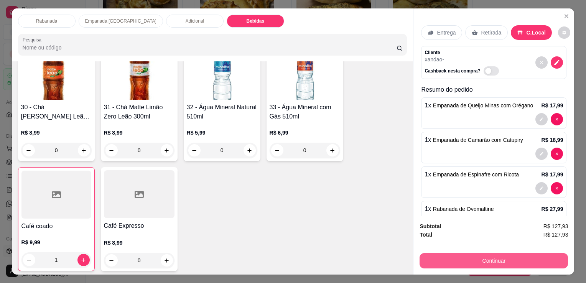
click at [497, 256] on button "Continuar" at bounding box center [494, 260] width 149 height 15
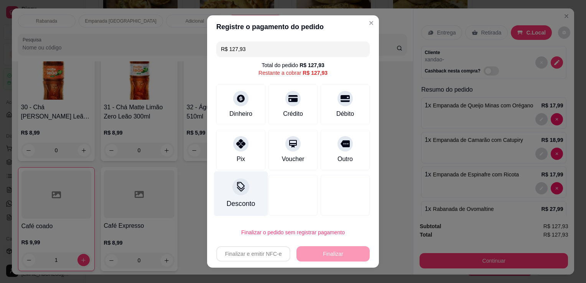
click at [246, 188] on div "Desconto" at bounding box center [241, 194] width 54 height 45
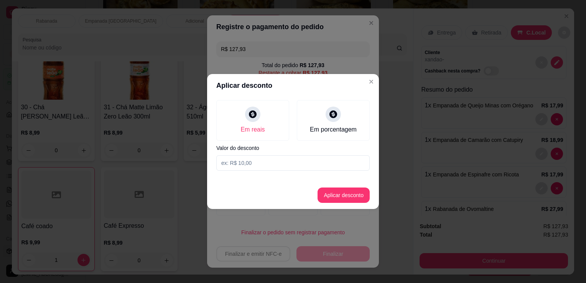
click at [258, 160] on input at bounding box center [293, 162] width 154 height 15
type input "10,00"
click at [329, 193] on button "Aplicar desconto" at bounding box center [344, 195] width 52 height 15
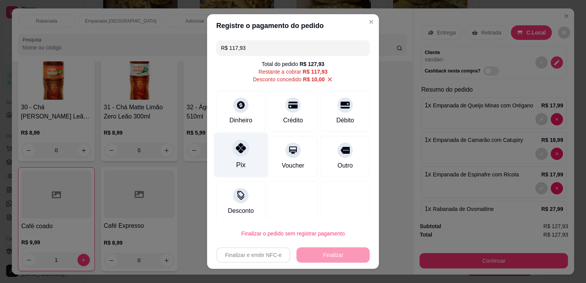
scroll to position [5, 0]
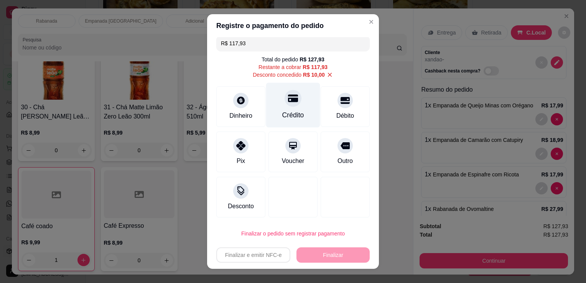
click at [285, 105] on div at bounding box center [293, 98] width 17 height 17
type input "R$ 0,00"
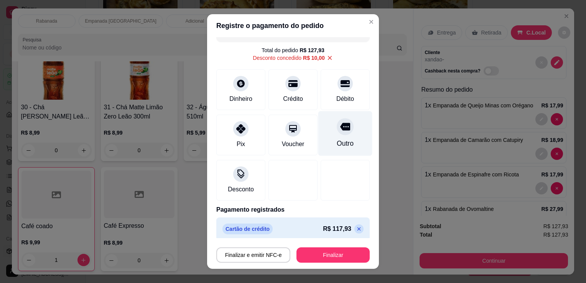
scroll to position [18, 0]
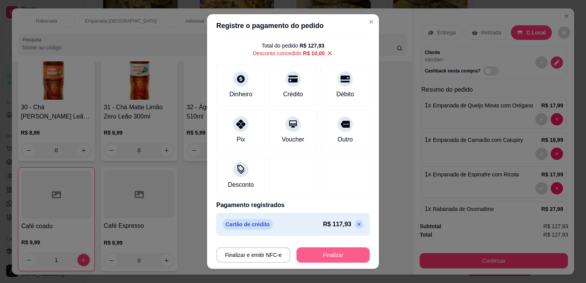
click at [327, 256] on button "Finalizar" at bounding box center [333, 255] width 73 height 15
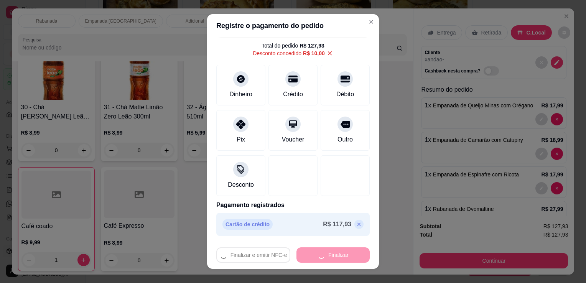
type input "0"
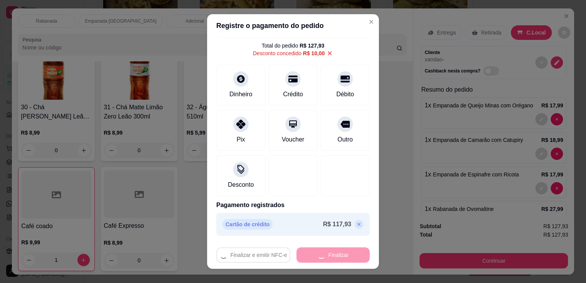
type input "0"
type input "-R$ 127,93"
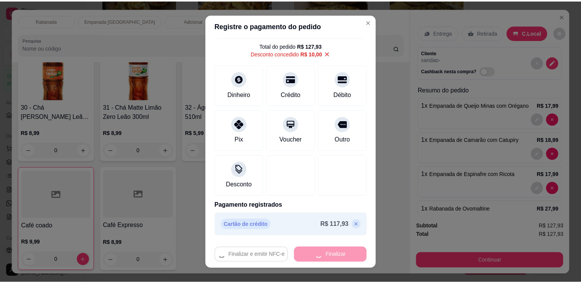
scroll to position [1059, 0]
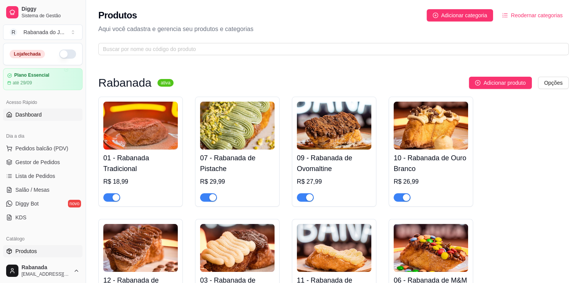
click at [38, 116] on span "Dashboard" at bounding box center [28, 115] width 26 height 8
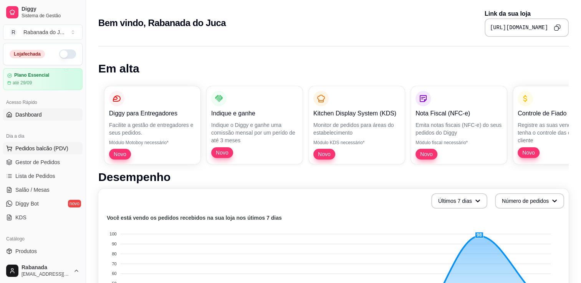
click at [43, 149] on span "Pedidos balcão (PDV)" at bounding box center [41, 149] width 53 height 8
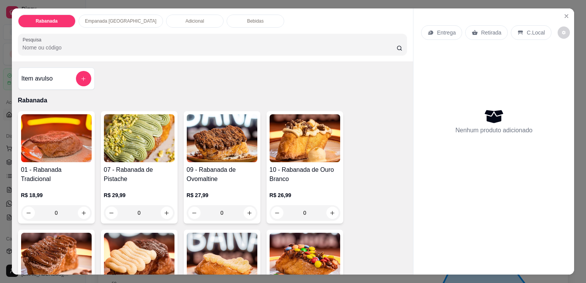
click at [114, 21] on p "Empanada [GEOGRAPHIC_DATA]" at bounding box center [120, 21] width 71 height 6
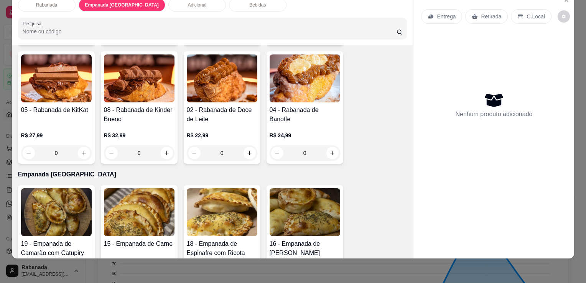
scroll to position [213, 0]
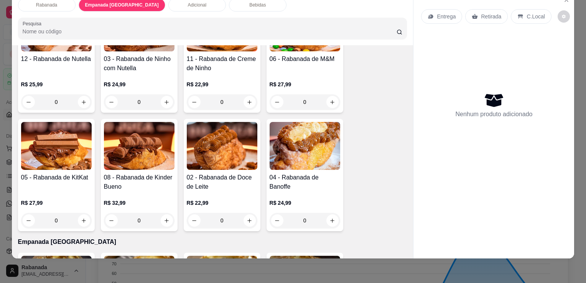
click at [226, 6] on div "Rabanada Empanada [GEOGRAPHIC_DATA] Adicional Bebidas Pesquisa" at bounding box center [213, 18] width 402 height 53
click at [226, 5] on div "Rabanada Empanada [GEOGRAPHIC_DATA] Adicional Bebidas Pesquisa" at bounding box center [213, 18] width 402 height 53
click at [229, 4] on div "Bebidas" at bounding box center [258, 4] width 58 height 13
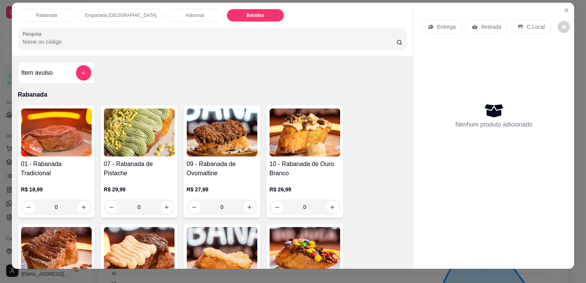
scroll to position [0, 0]
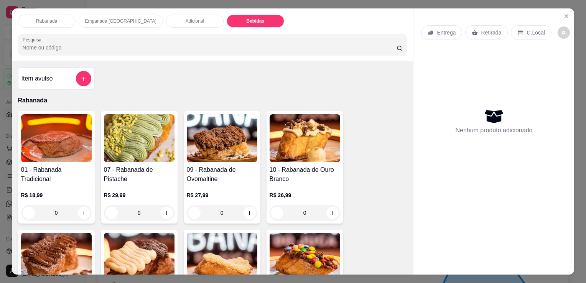
click at [101, 20] on p "Empanada [GEOGRAPHIC_DATA]" at bounding box center [120, 21] width 71 height 6
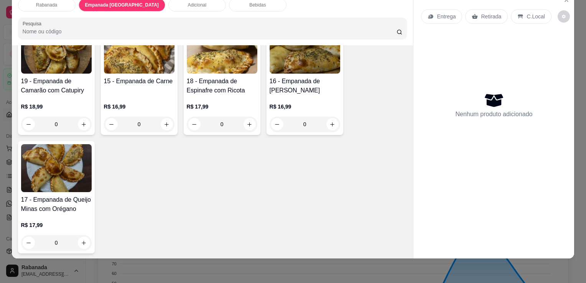
scroll to position [482, 0]
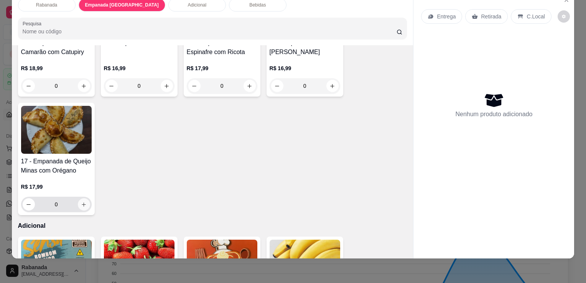
click at [83, 202] on icon "increase-product-quantity" at bounding box center [84, 205] width 6 height 6
type input "1"
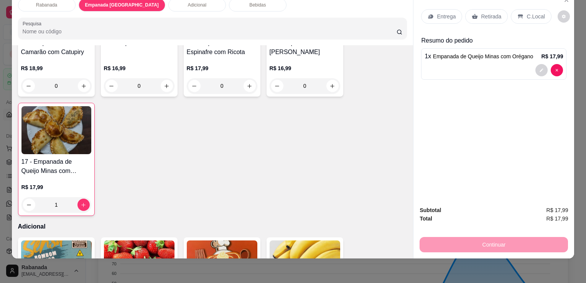
click at [531, 15] on div "C.Local" at bounding box center [531, 16] width 40 height 15
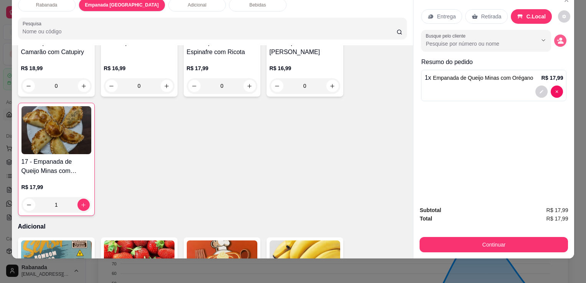
click at [557, 37] on icon "decrease-product-quantity" at bounding box center [560, 40] width 7 height 7
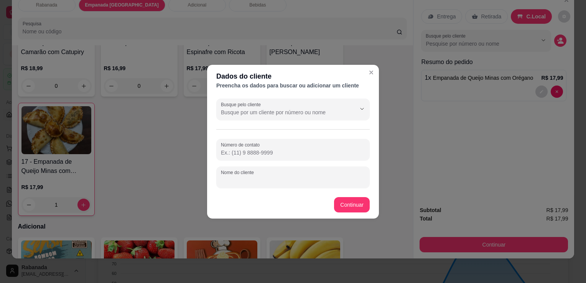
click at [257, 184] on input "Nome do cliente" at bounding box center [293, 181] width 144 height 8
type input "maria"
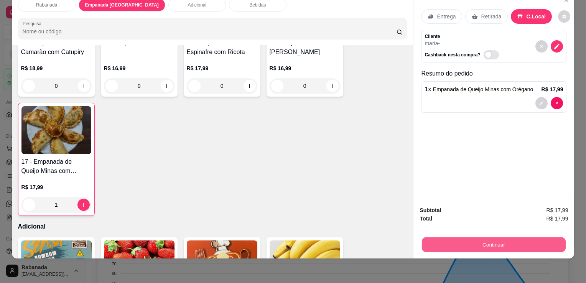
click at [492, 239] on button "Continuar" at bounding box center [494, 244] width 144 height 15
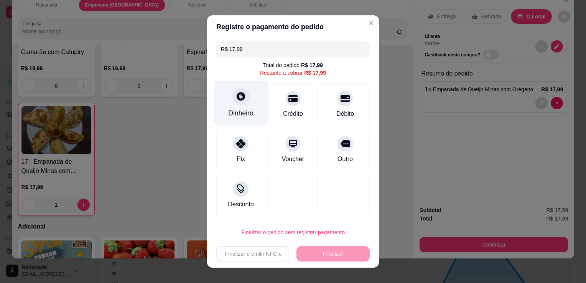
click at [238, 105] on div at bounding box center [241, 96] width 17 height 17
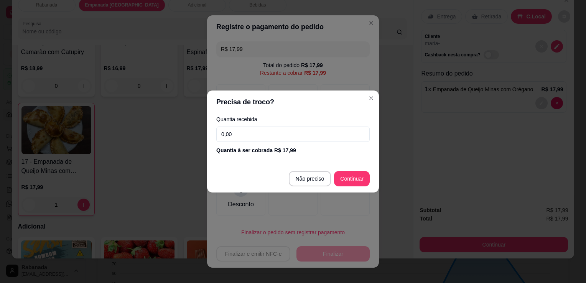
click at [244, 136] on input "0,00" at bounding box center [293, 134] width 154 height 15
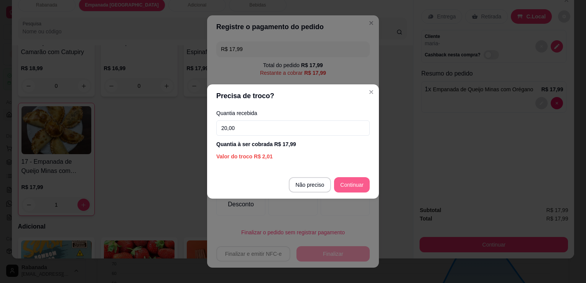
type input "20,00"
type input "R$ 0,00"
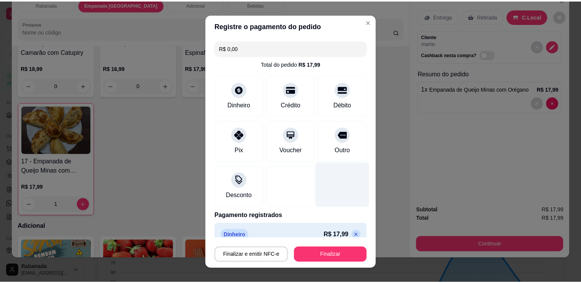
scroll to position [11, 0]
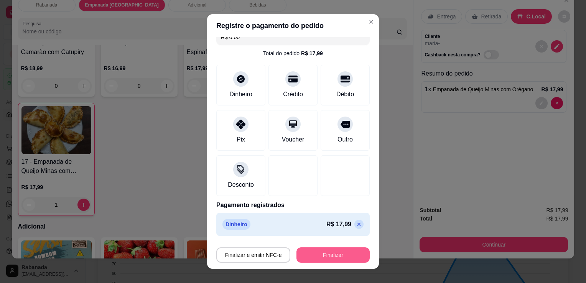
click at [309, 257] on button "Finalizar" at bounding box center [333, 255] width 73 height 15
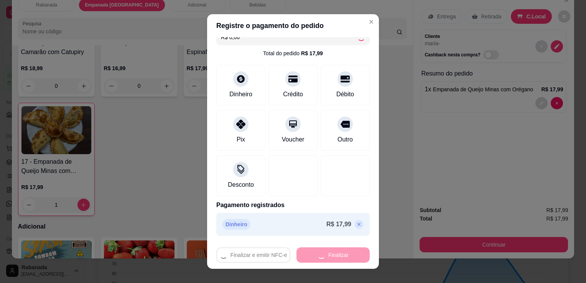
type input "0"
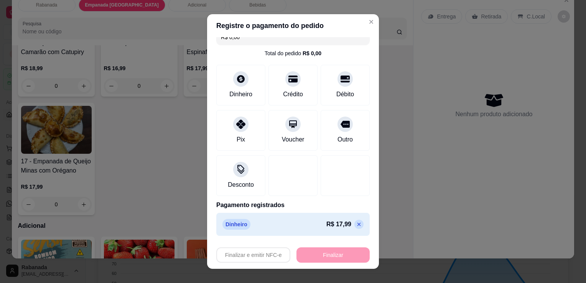
type input "-R$ 17,99"
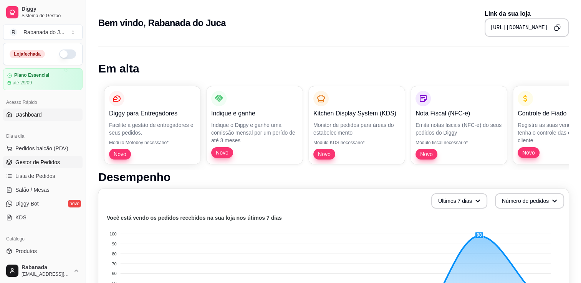
click at [46, 162] on span "Gestor de Pedidos" at bounding box center [37, 163] width 45 height 8
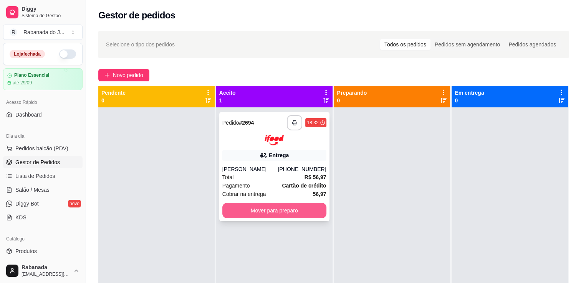
click at [282, 213] on button "Mover para preparo" at bounding box center [274, 210] width 104 height 15
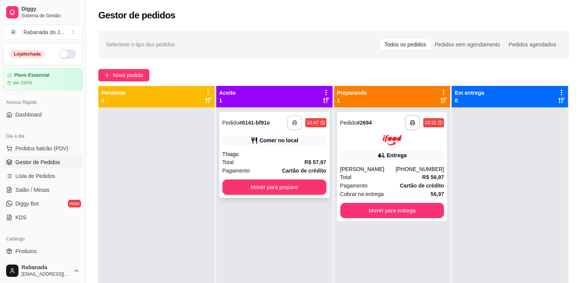
click at [292, 124] on icon "button" at bounding box center [294, 122] width 5 height 5
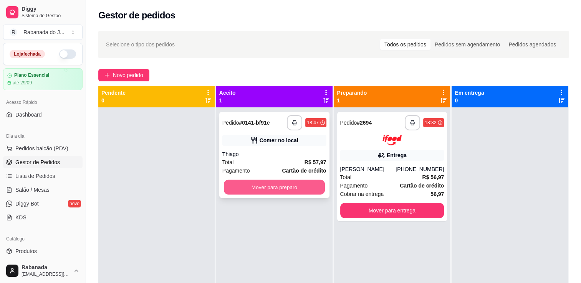
click at [276, 187] on button "Mover para preparo" at bounding box center [274, 187] width 101 height 15
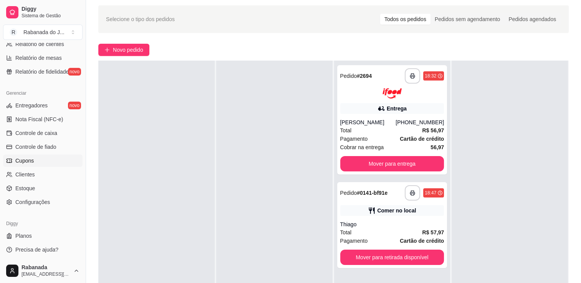
scroll to position [38, 0]
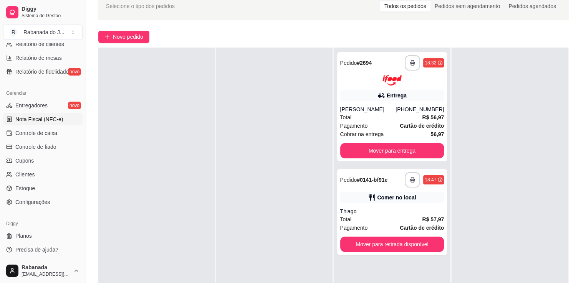
click at [64, 122] on link "Nota Fiscal (NFC-e)" at bounding box center [42, 119] width 79 height 12
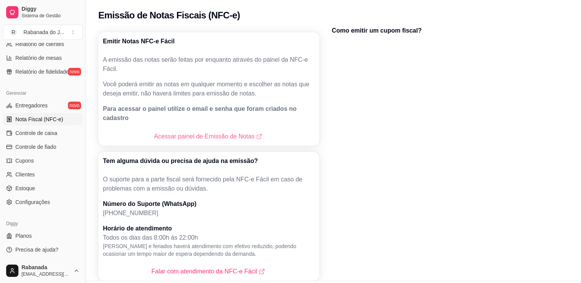
click at [212, 132] on link "Acessar painel de Emissão de Notas" at bounding box center [208, 136] width 109 height 9
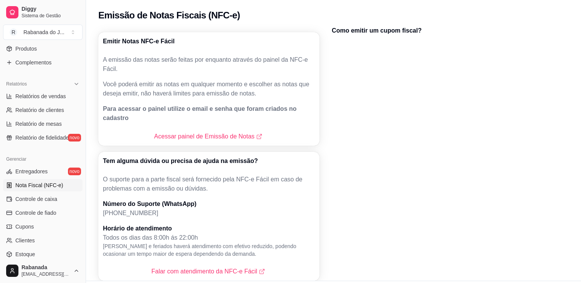
scroll to position [77, 0]
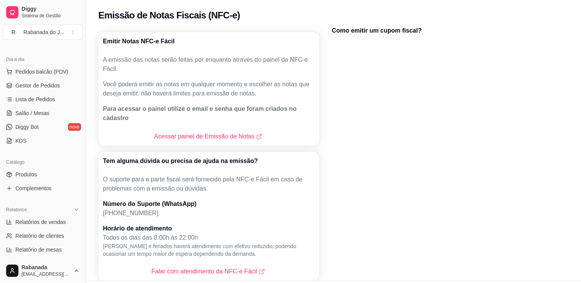
drag, startPoint x: 48, startPoint y: 88, endPoint x: 48, endPoint y: 79, distance: 9.2
click at [48, 88] on span "Gestor de Pedidos" at bounding box center [37, 86] width 45 height 8
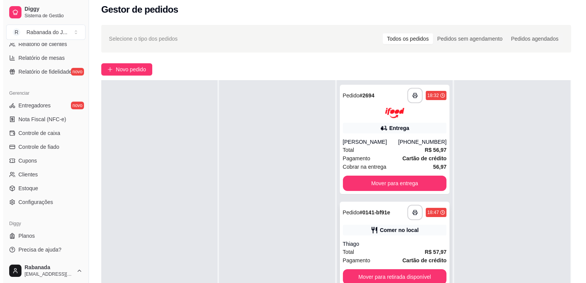
scroll to position [77, 0]
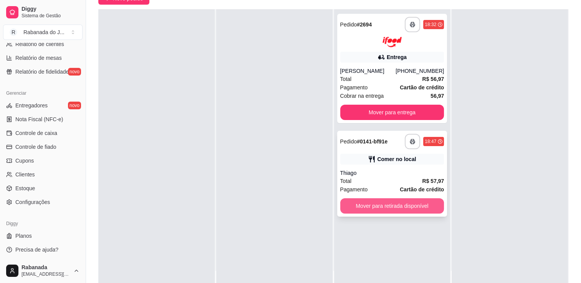
click at [414, 209] on button "Mover para retirada disponível" at bounding box center [392, 205] width 104 height 15
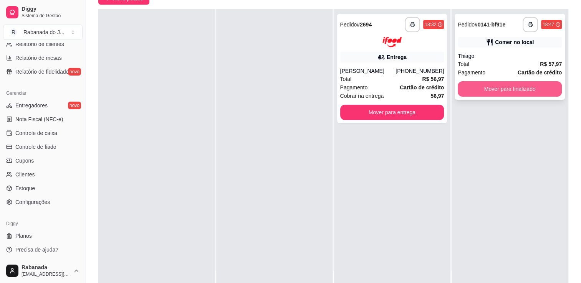
click at [485, 92] on button "Mover para finalizado" at bounding box center [510, 88] width 104 height 15
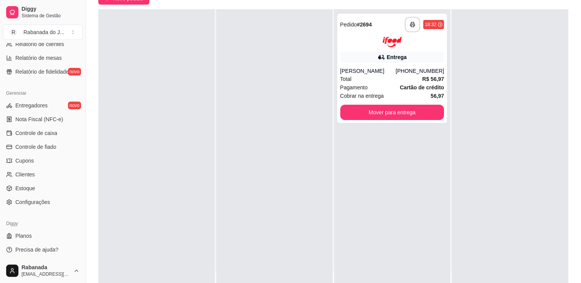
click at [109, 7] on div "**********" at bounding box center [333, 125] width 495 height 352
click at [114, 5] on div "**********" at bounding box center [333, 125] width 495 height 352
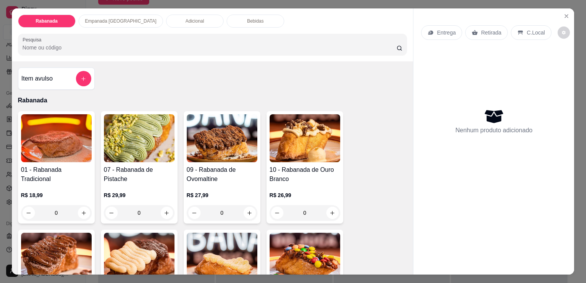
click at [247, 21] on p "Bebidas" at bounding box center [255, 21] width 17 height 6
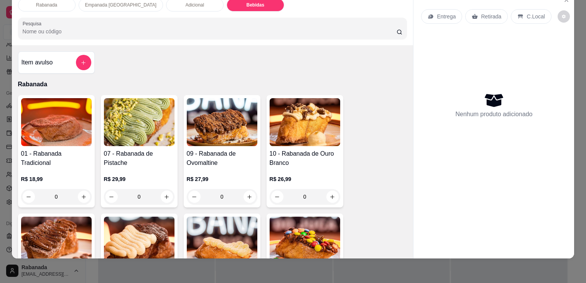
click at [56, 59] on div "Item avulso" at bounding box center [56, 62] width 70 height 15
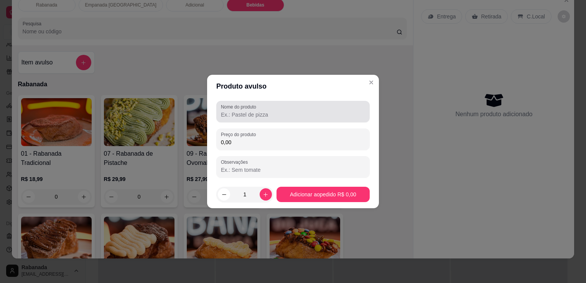
click at [255, 119] on div at bounding box center [293, 111] width 144 height 15
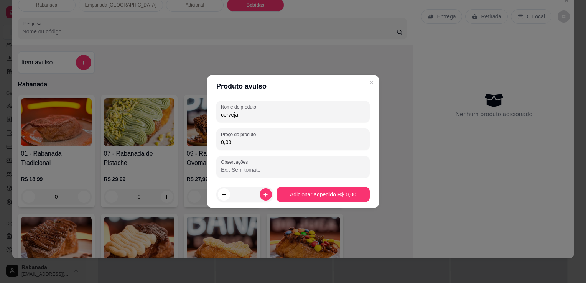
type input "cerveja"
click at [237, 145] on input "0,00" at bounding box center [293, 143] width 144 height 8
type input "8,00"
click at [263, 202] on div "1" at bounding box center [245, 194] width 54 height 15
click at [264, 197] on button "increase-product-quantity" at bounding box center [266, 194] width 12 height 12
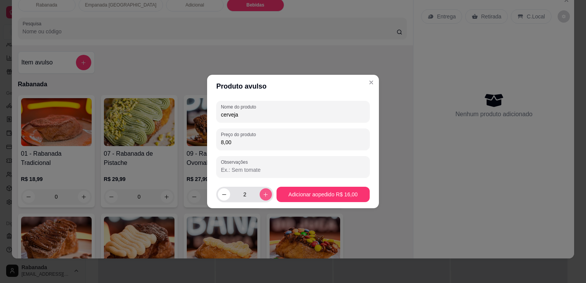
click at [264, 197] on button "increase-product-quantity" at bounding box center [266, 194] width 12 height 12
type input "3"
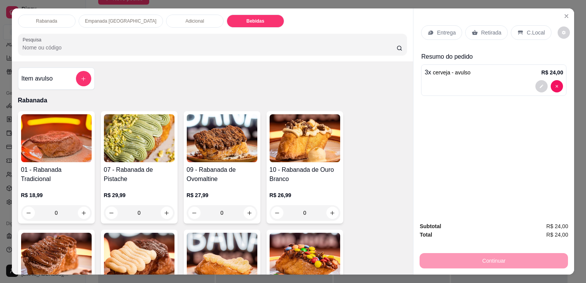
click at [109, 20] on p "Empanada [GEOGRAPHIC_DATA]" at bounding box center [120, 21] width 71 height 6
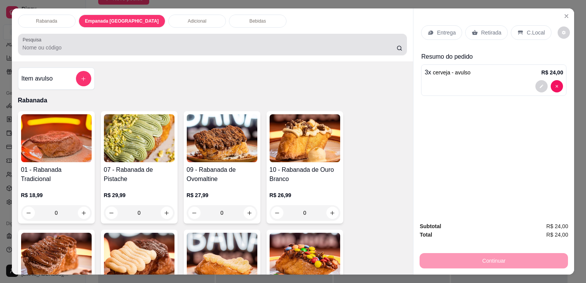
scroll to position [19, 0]
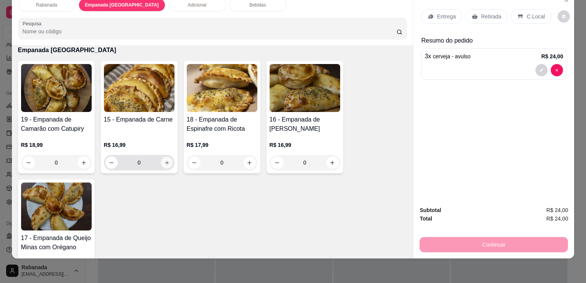
click at [164, 160] on icon "increase-product-quantity" at bounding box center [167, 163] width 6 height 6
type input "1"
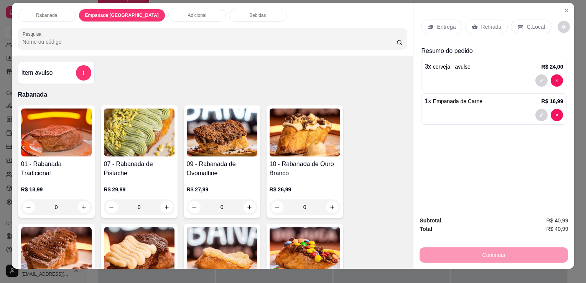
scroll to position [0, 0]
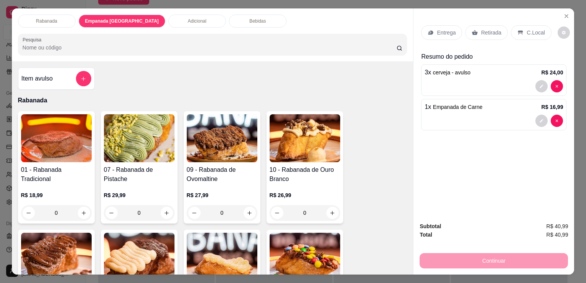
click at [249, 19] on p "Bebidas" at bounding box center [257, 21] width 17 height 6
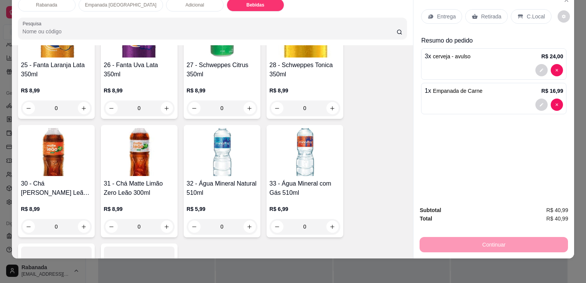
scroll to position [1022, 0]
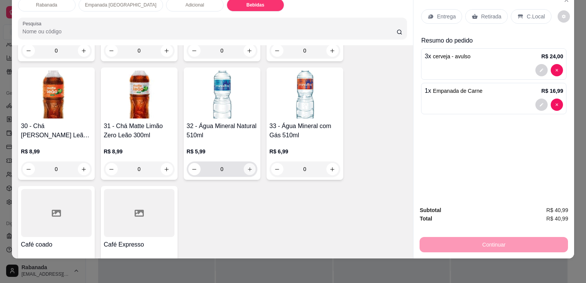
click at [250, 164] on button "increase-product-quantity" at bounding box center [250, 170] width 12 height 12
type input "1"
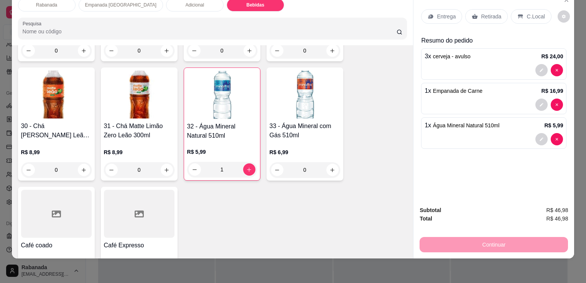
scroll to position [0, 0]
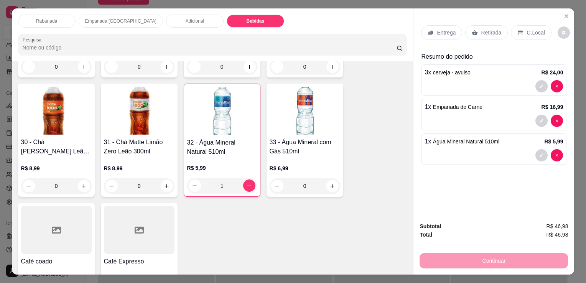
click at [542, 30] on div "C.Local" at bounding box center [531, 32] width 40 height 15
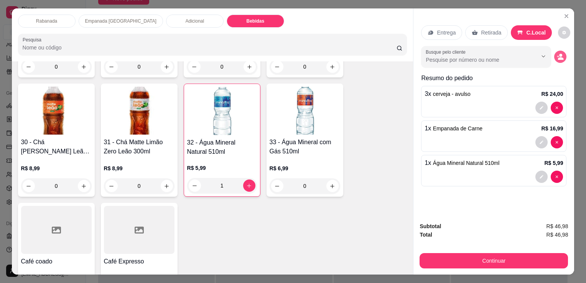
click at [560, 53] on icon "decrease-product-quantity" at bounding box center [560, 56] width 7 height 7
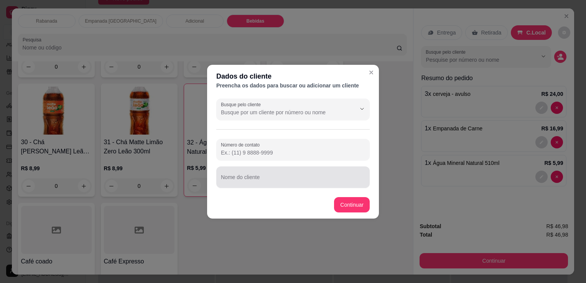
click at [282, 178] on input "Nome do cliente" at bounding box center [293, 181] width 144 height 8
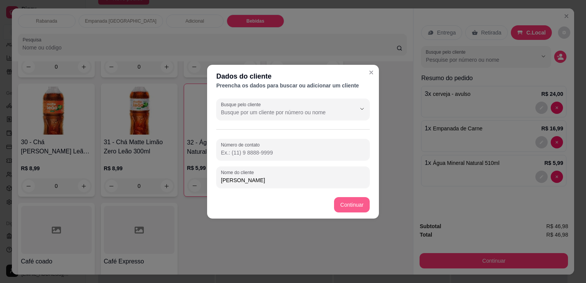
type input "[PERSON_NAME]"
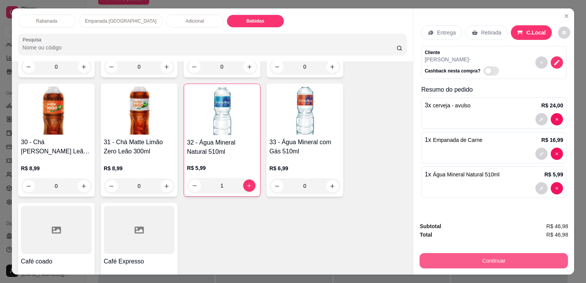
click at [473, 261] on button "Continuar" at bounding box center [494, 260] width 149 height 15
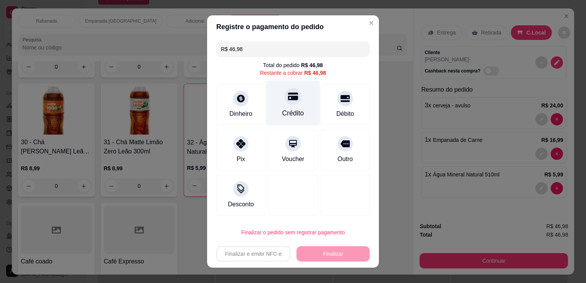
click at [291, 97] on icon at bounding box center [293, 97] width 10 height 8
type input "R$ 0,00"
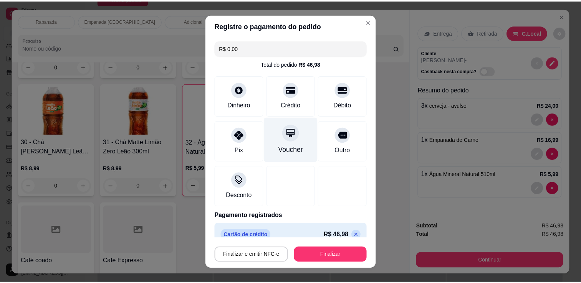
scroll to position [11, 0]
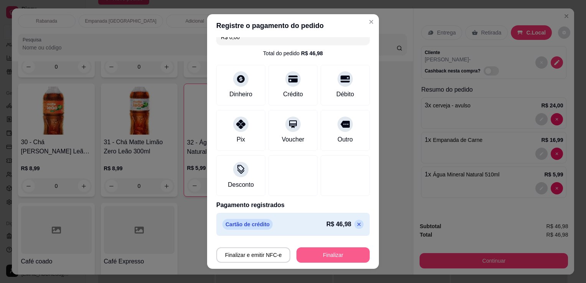
click at [338, 253] on button "Finalizar" at bounding box center [333, 255] width 73 height 15
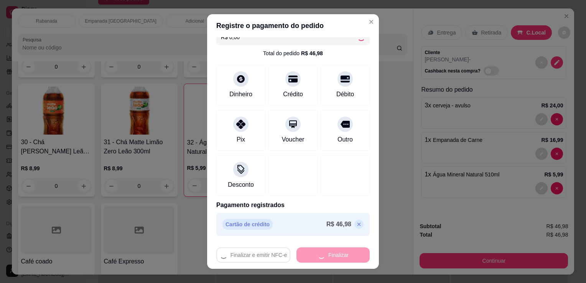
type input "0"
type input "-R$ 46,98"
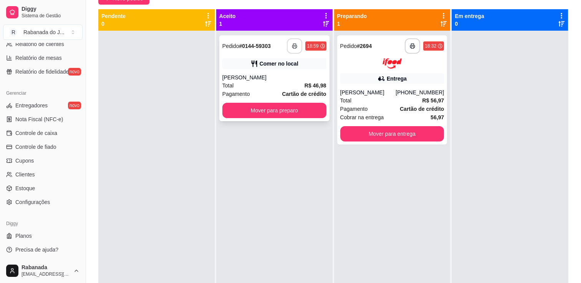
click at [295, 47] on icon "button" at bounding box center [294, 45] width 5 height 5
click at [298, 111] on button "Mover para preparo" at bounding box center [274, 110] width 101 height 15
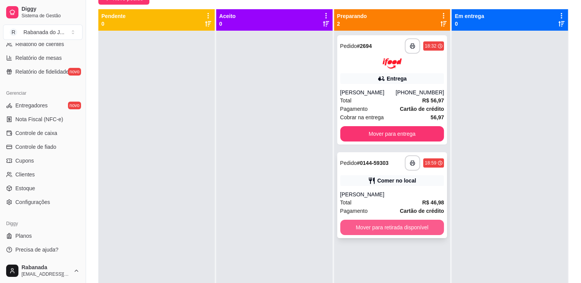
click at [400, 225] on button "Mover para retirada disponível" at bounding box center [392, 227] width 104 height 15
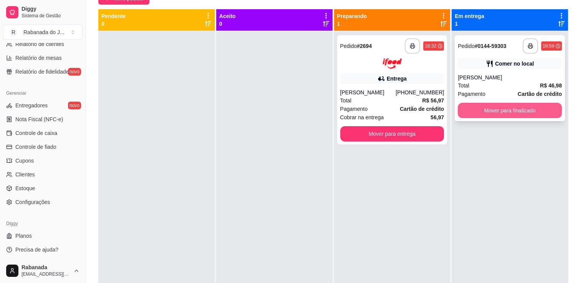
click at [482, 109] on button "Mover para finalizado" at bounding box center [510, 110] width 104 height 15
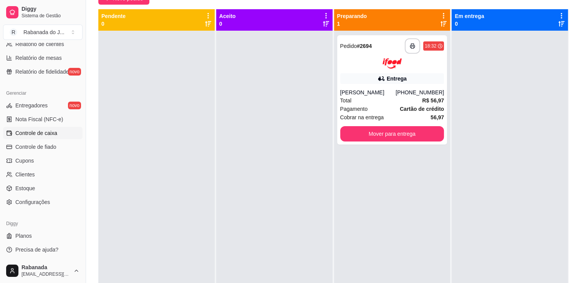
click at [37, 131] on span "Controle de caixa" at bounding box center [36, 133] width 42 height 8
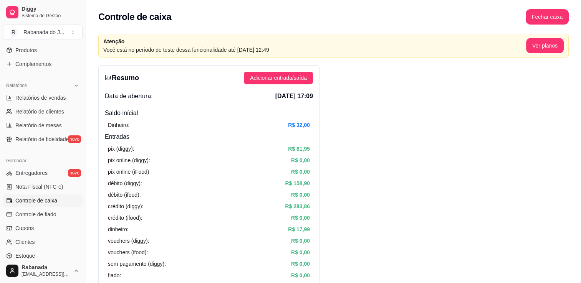
scroll to position [77, 0]
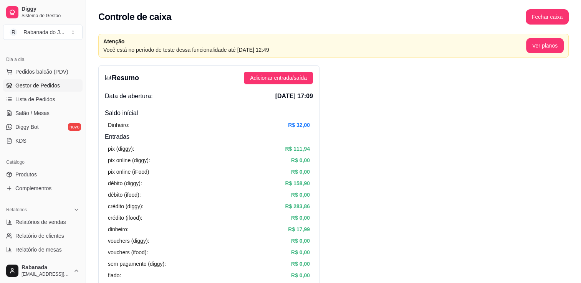
click at [45, 87] on span "Gestor de Pedidos" at bounding box center [37, 86] width 45 height 8
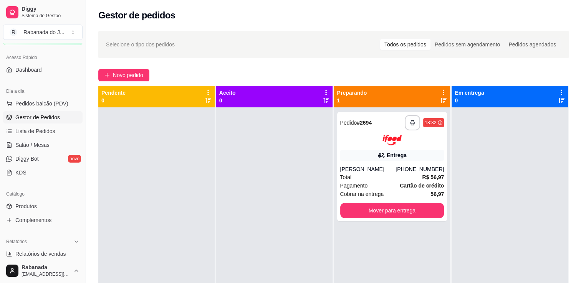
scroll to position [38, 0]
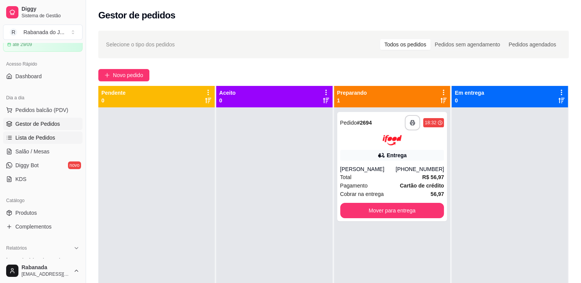
click at [48, 139] on span "Lista de Pedidos" at bounding box center [35, 138] width 40 height 8
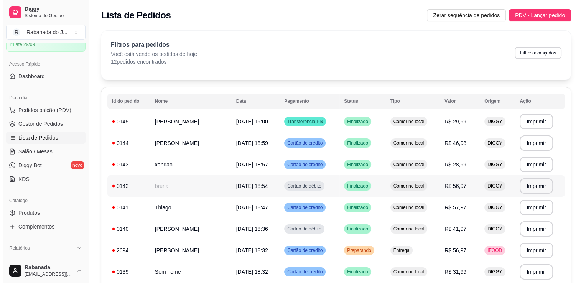
scroll to position [38, 0]
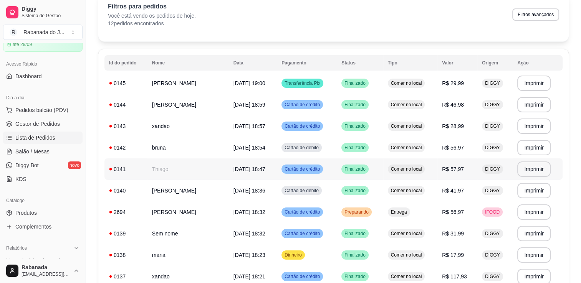
click at [165, 172] on td "Thiago" at bounding box center [187, 169] width 81 height 21
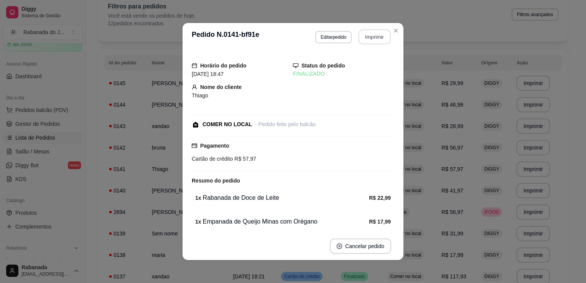
click at [365, 41] on button "Imprimir" at bounding box center [375, 37] width 32 height 15
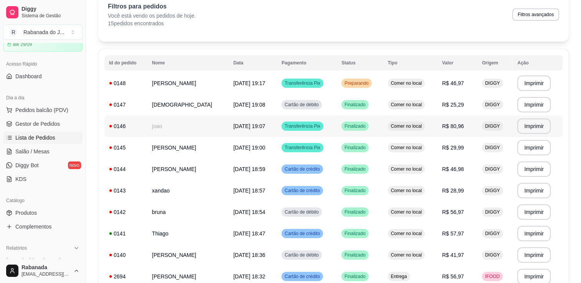
click at [166, 128] on td "joao" at bounding box center [187, 126] width 81 height 21
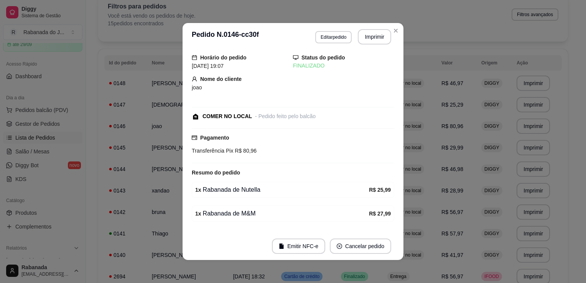
scroll to position [85, 0]
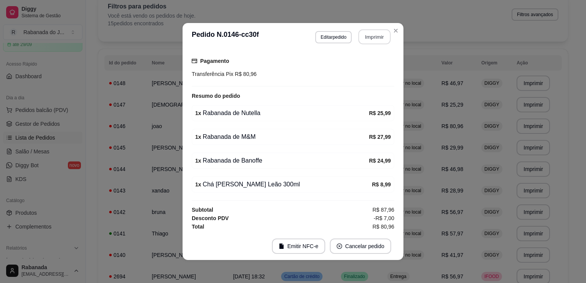
click at [365, 41] on button "Imprimir" at bounding box center [375, 37] width 32 height 15
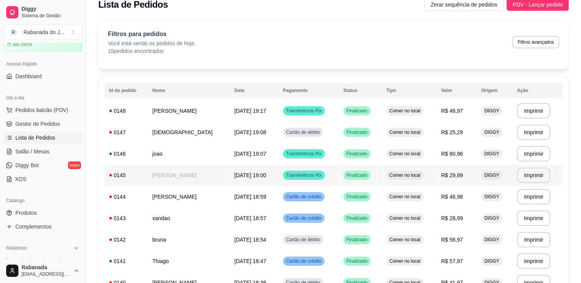
scroll to position [0, 0]
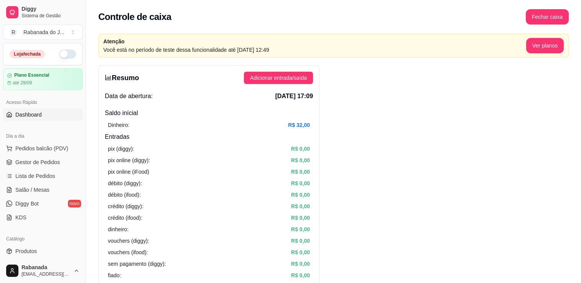
click at [49, 114] on link "Dashboard" at bounding box center [42, 115] width 79 height 12
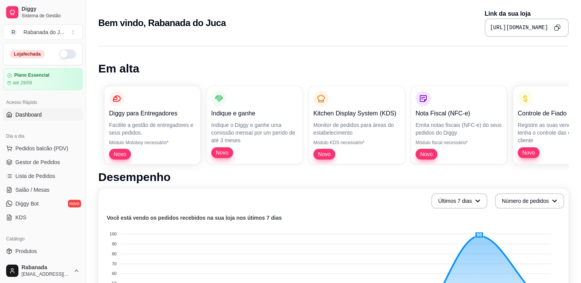
click at [560, 29] on icon "Copy to clipboard" at bounding box center [556, 27] width 7 height 7
click at [34, 164] on span "Gestor de Pedidos" at bounding box center [37, 163] width 45 height 8
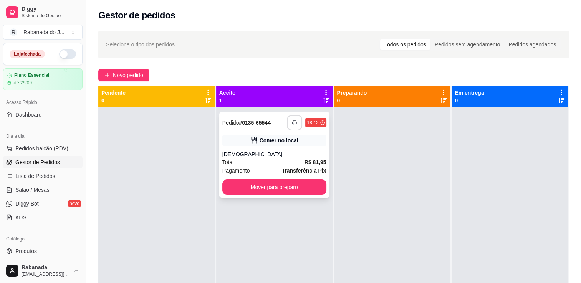
click at [287, 123] on button "button" at bounding box center [294, 122] width 15 height 15
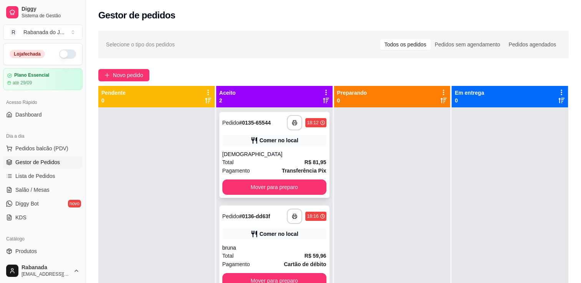
scroll to position [21, 0]
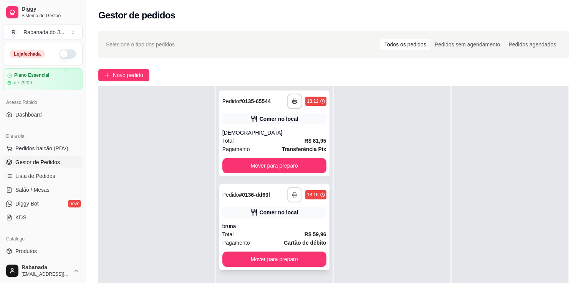
click at [293, 197] on icon "button" at bounding box center [294, 194] width 5 height 5
click at [307, 164] on button "Mover para preparo" at bounding box center [274, 165] width 104 height 15
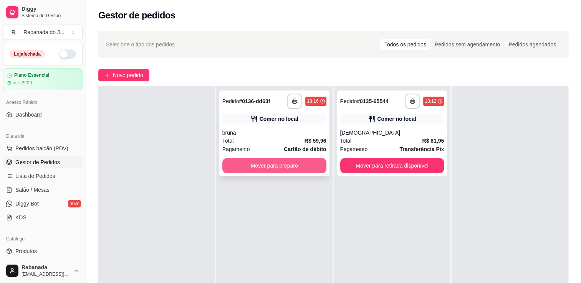
click at [286, 162] on button "Mover para preparo" at bounding box center [274, 165] width 104 height 15
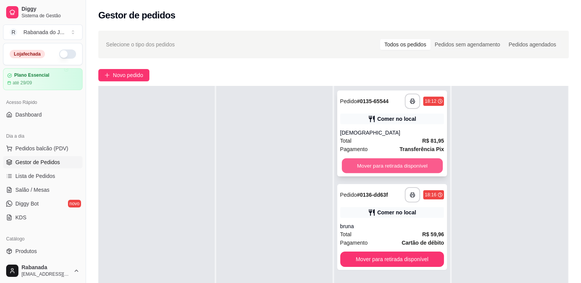
click at [371, 167] on button "Mover para retirada disponível" at bounding box center [392, 166] width 101 height 15
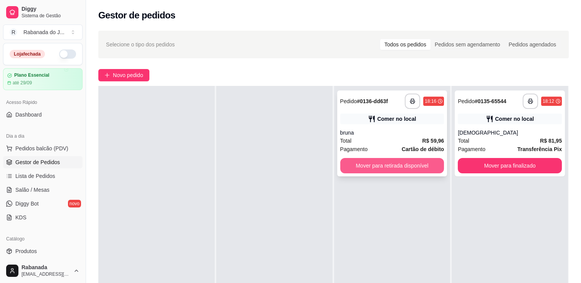
click at [416, 168] on button "Mover para retirada disponível" at bounding box center [392, 165] width 104 height 15
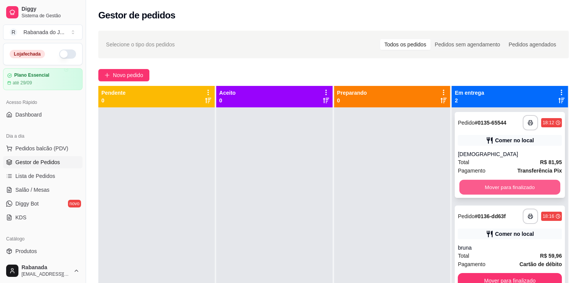
click at [464, 184] on button "Mover para finalizado" at bounding box center [509, 187] width 101 height 15
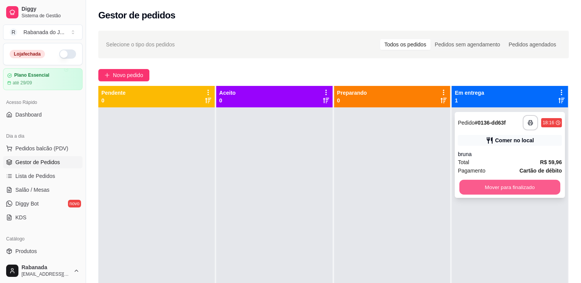
click at [470, 188] on button "Mover para finalizado" at bounding box center [509, 187] width 101 height 15
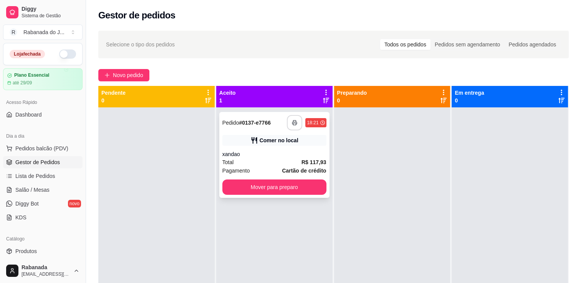
click at [294, 124] on rect "button" at bounding box center [294, 124] width 3 height 2
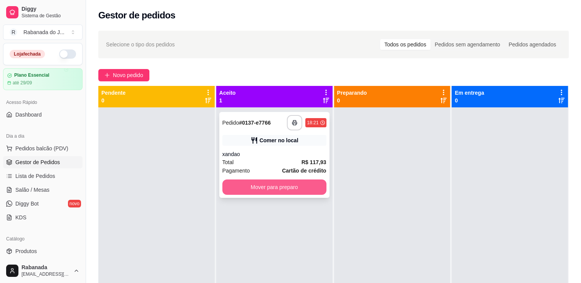
click at [287, 185] on button "Mover para preparo" at bounding box center [274, 187] width 104 height 15
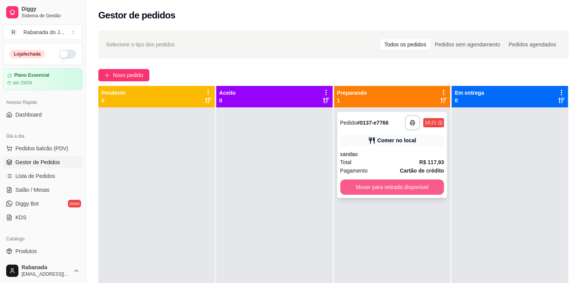
click at [361, 191] on button "Mover para retirada disponível" at bounding box center [392, 187] width 104 height 15
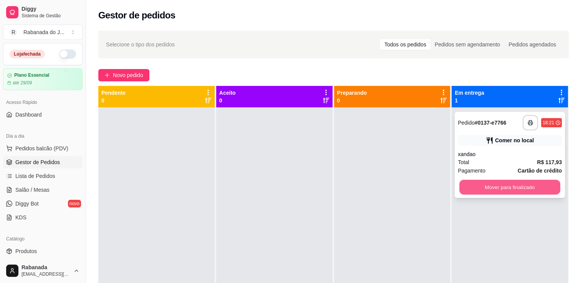
click at [468, 190] on button "Mover para finalizado" at bounding box center [509, 187] width 101 height 15
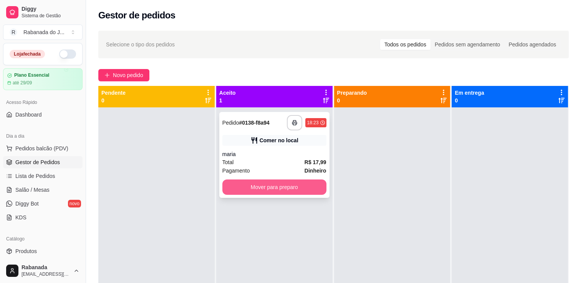
click at [281, 187] on button "Mover para preparo" at bounding box center [274, 187] width 104 height 15
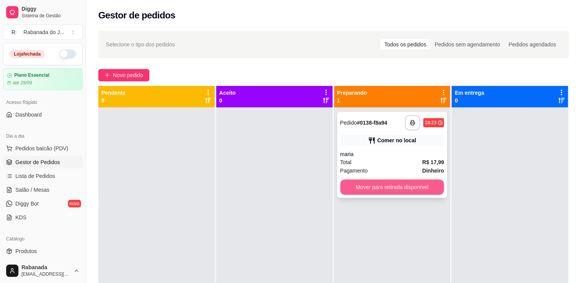
click at [354, 187] on button "Mover para retirada disponível" at bounding box center [392, 187] width 104 height 15
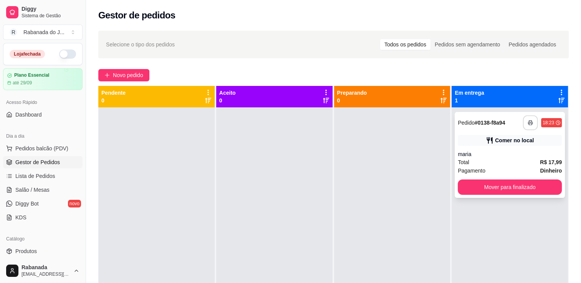
click at [523, 127] on button "button" at bounding box center [530, 123] width 15 height 15
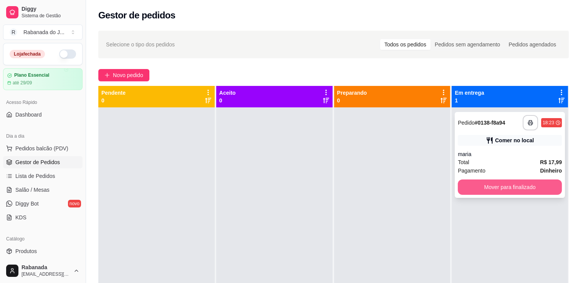
click at [479, 187] on button "Mover para finalizado" at bounding box center [510, 187] width 104 height 15
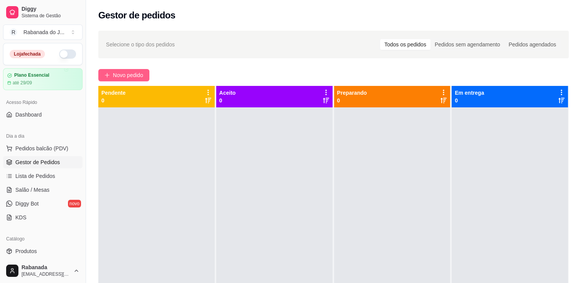
click at [104, 74] on icon "plus" at bounding box center [106, 75] width 5 height 5
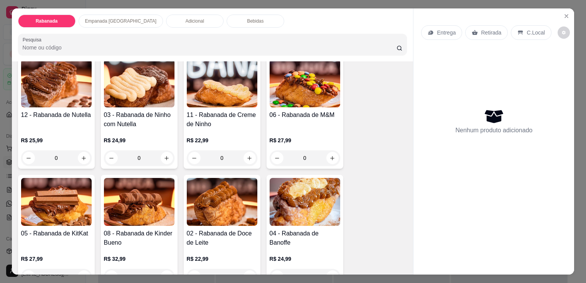
scroll to position [192, 0]
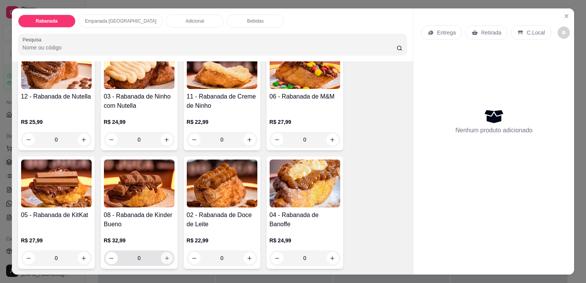
click at [164, 256] on icon "increase-product-quantity" at bounding box center [167, 259] width 6 height 6
type input "1"
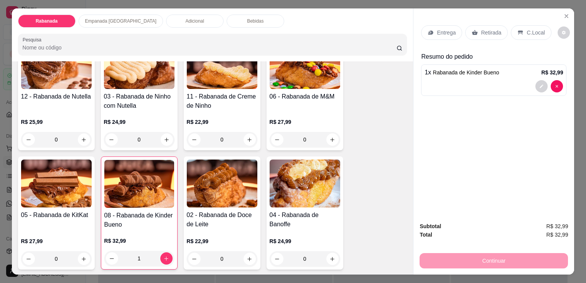
click at [531, 33] on p "C.Local" at bounding box center [536, 33] width 18 height 8
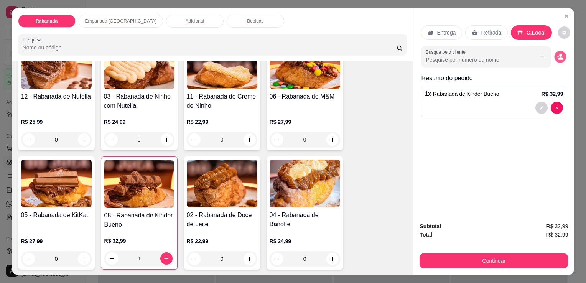
click at [558, 57] on icon "decrease-product-quantity" at bounding box center [560, 58] width 5 height 3
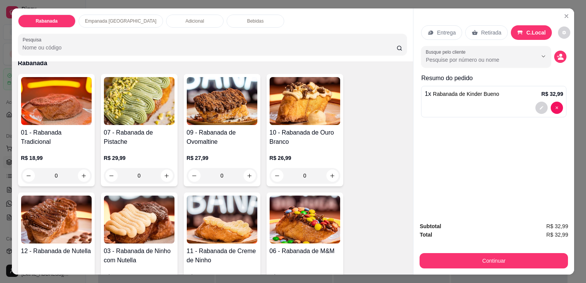
scroll to position [0, 0]
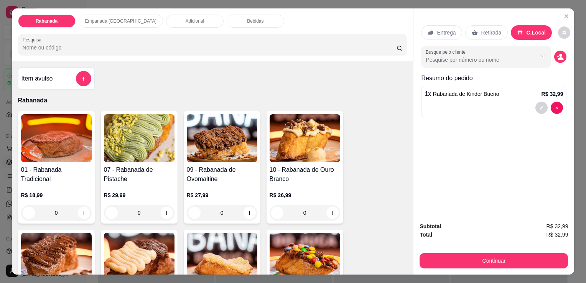
click at [179, 19] on div "Adicional" at bounding box center [195, 21] width 58 height 13
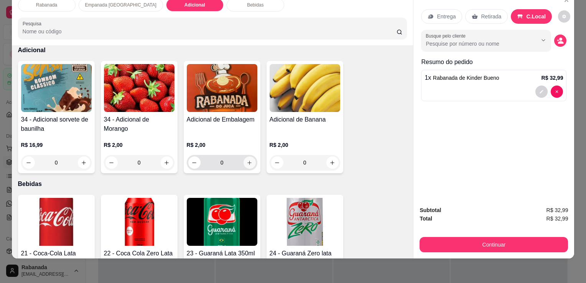
click at [247, 160] on icon "increase-product-quantity" at bounding box center [250, 163] width 6 height 6
type input "1"
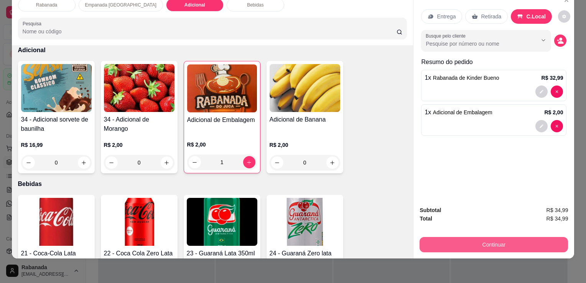
click at [513, 242] on button "Continuar" at bounding box center [494, 244] width 149 height 15
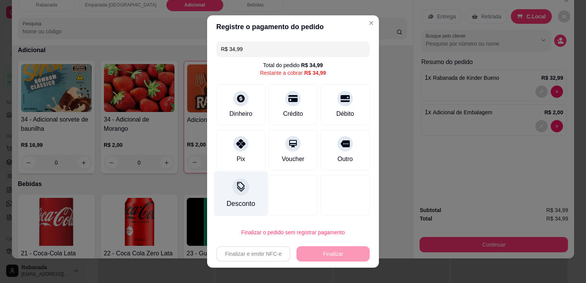
click at [232, 197] on div "Desconto" at bounding box center [241, 194] width 54 height 45
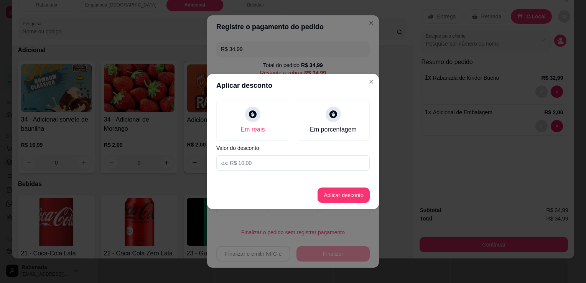
click at [249, 168] on input at bounding box center [293, 162] width 154 height 15
type input "3,00"
click at [364, 198] on button "Aplicar desconto" at bounding box center [344, 195] width 50 height 15
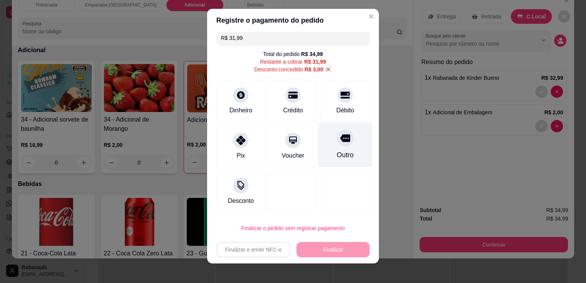
scroll to position [10, 0]
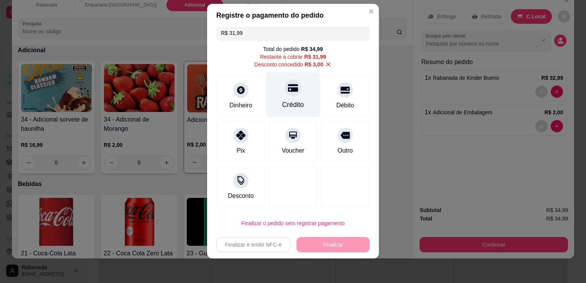
click at [289, 99] on div "Crédito" at bounding box center [293, 95] width 54 height 45
type input "R$ 0,00"
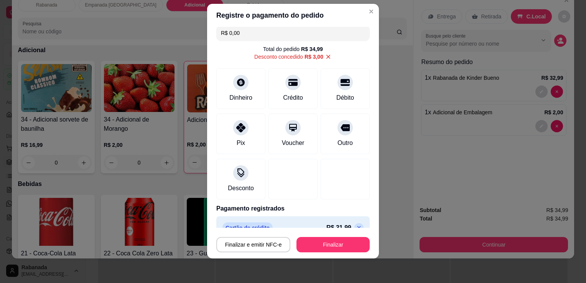
scroll to position [18, 0]
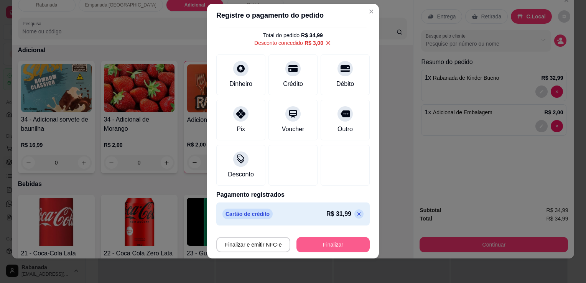
click at [329, 243] on button "Finalizar" at bounding box center [333, 244] width 73 height 15
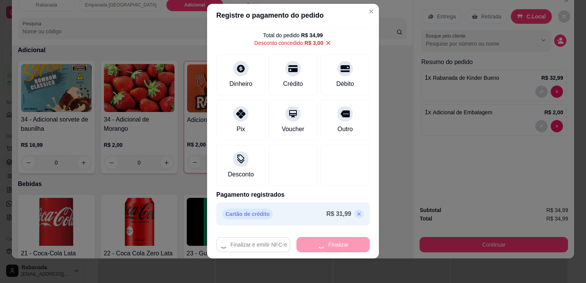
type input "0"
type input "-R$ 34,99"
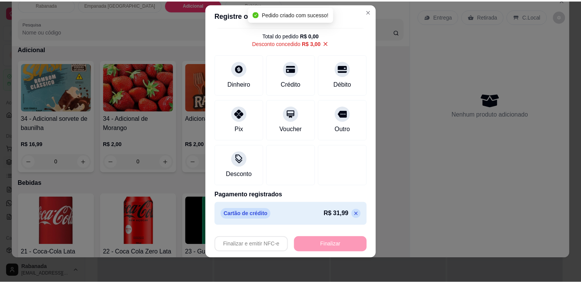
scroll to position [658, 0]
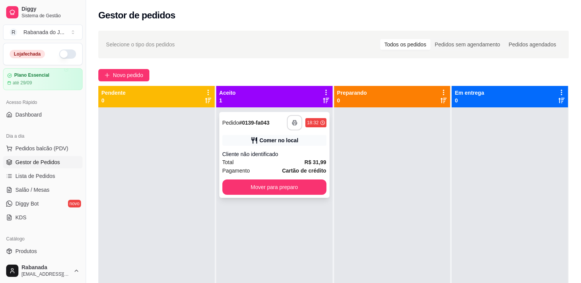
click at [294, 123] on icon "button" at bounding box center [294, 123] width 5 height 2
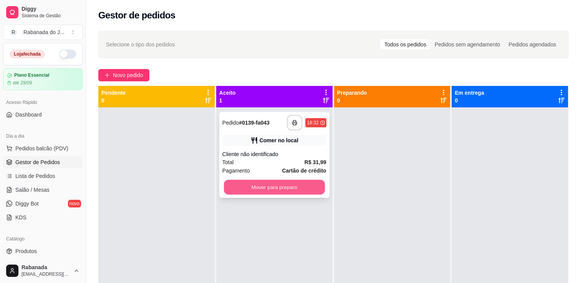
click at [305, 185] on button "Mover para preparo" at bounding box center [274, 187] width 101 height 15
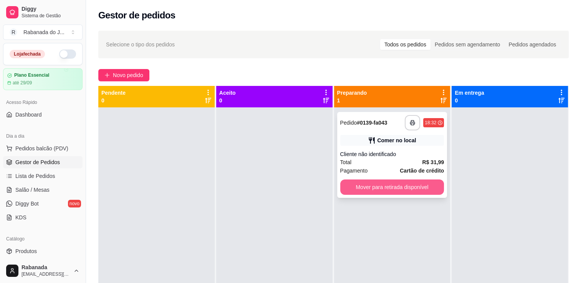
click at [384, 187] on button "Mover para retirada disponível" at bounding box center [392, 187] width 104 height 15
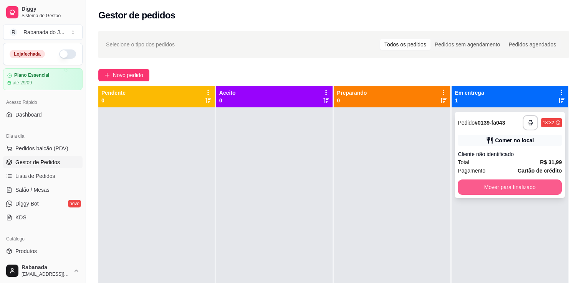
click at [473, 189] on button "Mover para finalizado" at bounding box center [510, 187] width 104 height 15
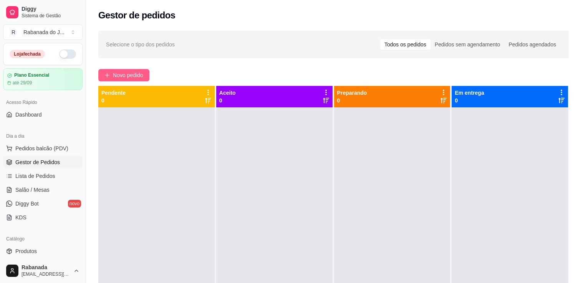
click at [112, 73] on button "Novo pedido" at bounding box center [123, 75] width 51 height 12
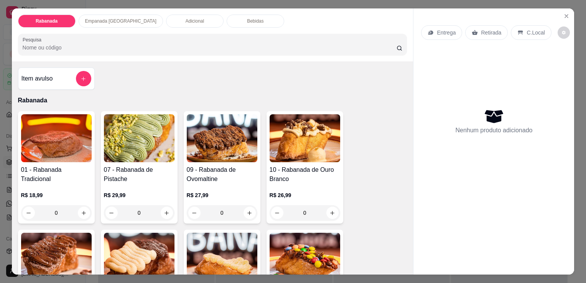
click at [122, 21] on div "Empanada [GEOGRAPHIC_DATA]" at bounding box center [121, 21] width 84 height 13
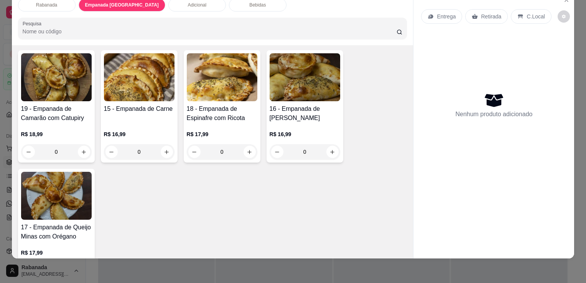
scroll to position [405, 0]
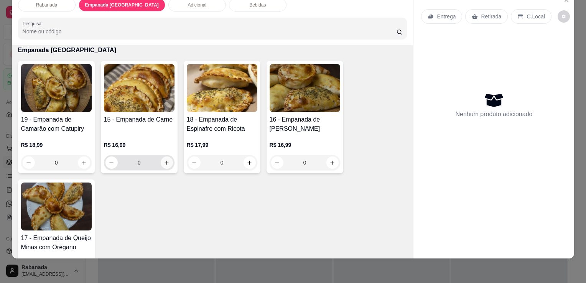
click at [164, 160] on button "increase-product-quantity" at bounding box center [167, 163] width 12 height 12
type input "1"
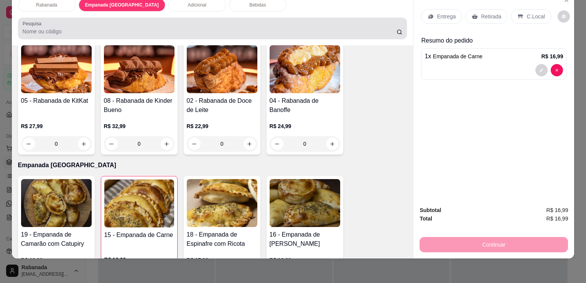
scroll to position [0, 0]
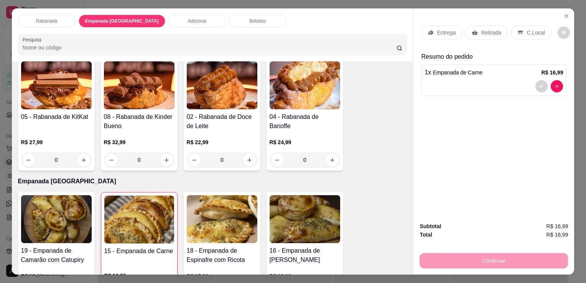
click at [229, 20] on div "Bebidas" at bounding box center [258, 21] width 58 height 13
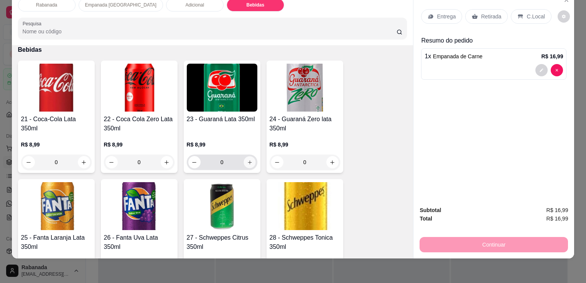
click at [250, 157] on button "increase-product-quantity" at bounding box center [250, 163] width 12 height 12
type input "1"
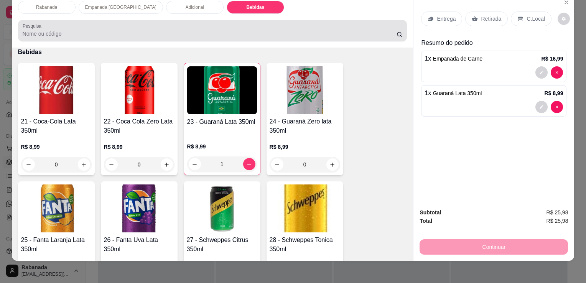
scroll to position [0, 0]
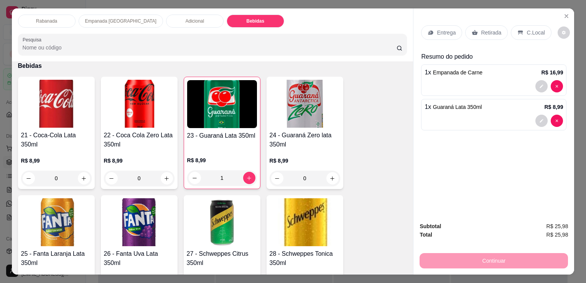
click at [90, 22] on div "Empanada [GEOGRAPHIC_DATA]" at bounding box center [121, 21] width 84 height 13
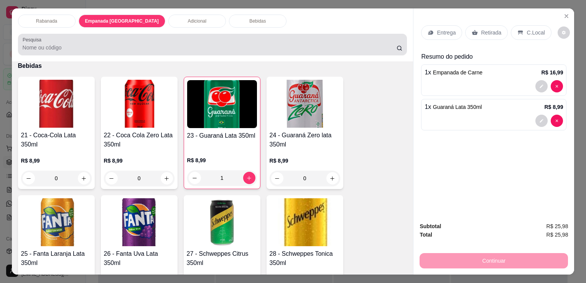
scroll to position [19, 0]
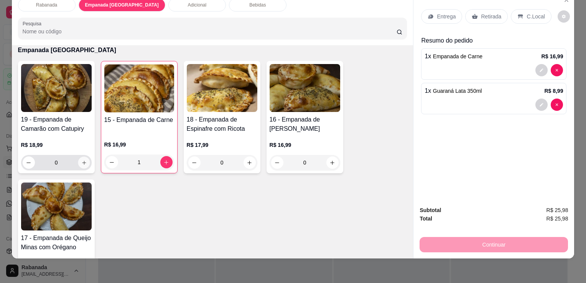
click at [81, 160] on icon "increase-product-quantity" at bounding box center [84, 163] width 6 height 6
type input "1"
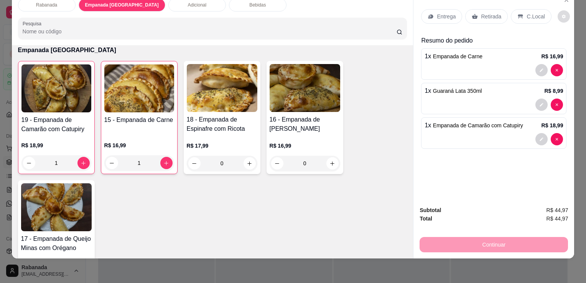
click at [562, 14] on icon "decrease-product-quantity" at bounding box center [564, 16] width 5 height 5
click at [531, 15] on div "C.Local" at bounding box center [531, 16] width 40 height 15
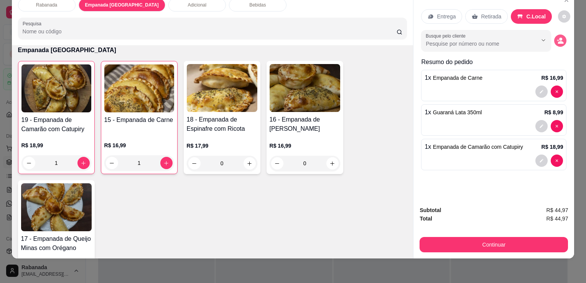
click at [557, 37] on icon "decrease-product-quantity" at bounding box center [560, 40] width 7 height 7
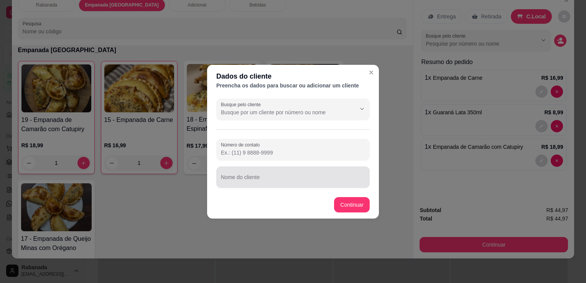
click at [256, 180] on input "Nome do cliente" at bounding box center [293, 181] width 144 height 8
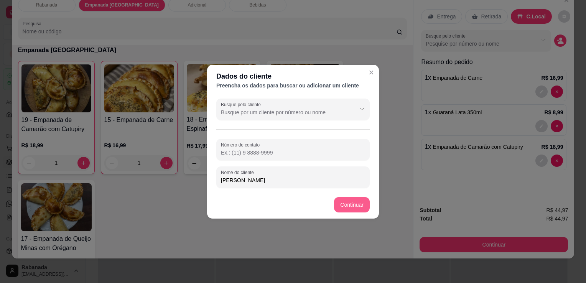
type input "Angela"
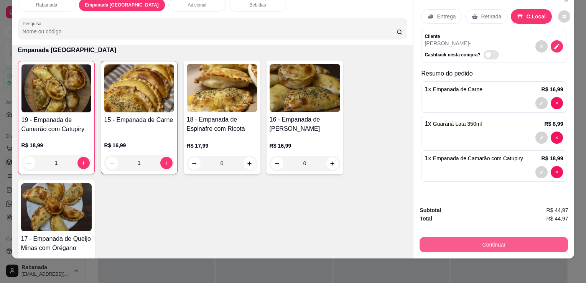
click at [512, 238] on button "Continuar" at bounding box center [494, 244] width 149 height 15
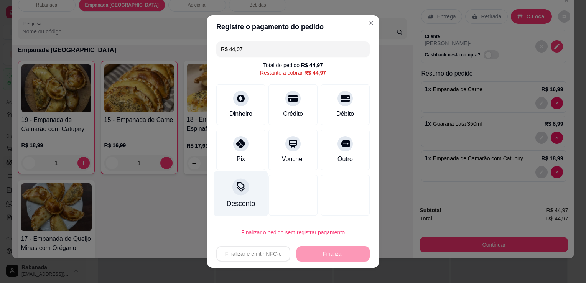
click at [245, 191] on div "Desconto" at bounding box center [241, 194] width 54 height 45
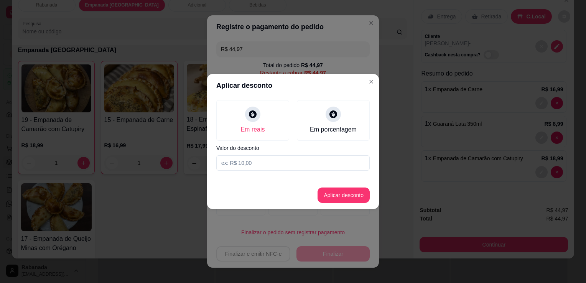
click at [251, 165] on input at bounding box center [293, 162] width 154 height 15
type input "3,00"
click at [346, 198] on button "Aplicar desconto" at bounding box center [344, 195] width 50 height 15
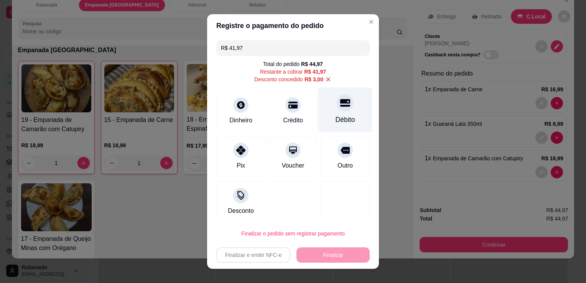
click at [337, 110] on div at bounding box center [345, 102] width 17 height 17
type input "R$ 0,00"
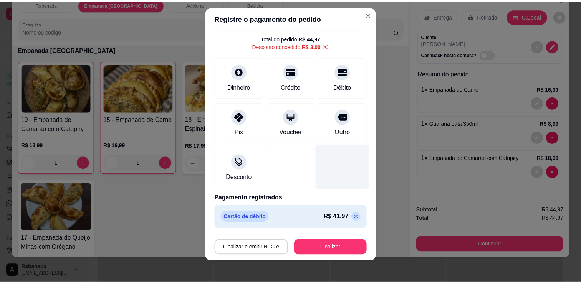
scroll to position [10, 0]
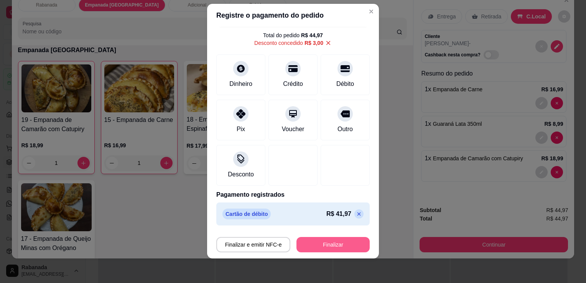
click at [330, 248] on button "Finalizar" at bounding box center [333, 244] width 73 height 15
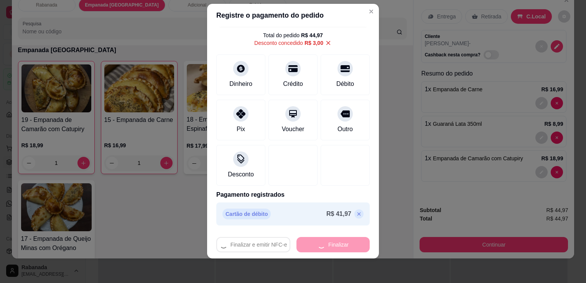
type input "0"
type input "-R$ 44,97"
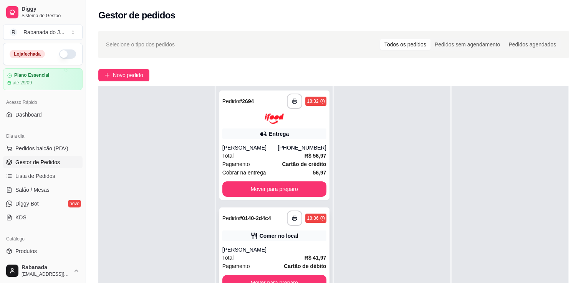
scroll to position [77, 0]
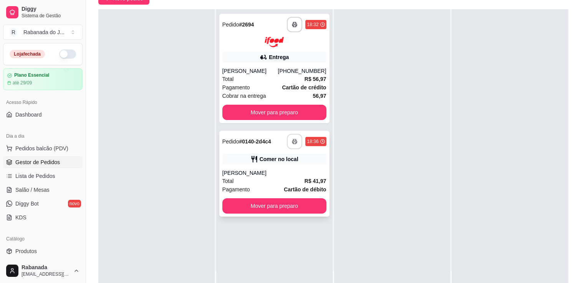
click at [294, 146] on button "button" at bounding box center [294, 141] width 15 height 15
click at [287, 26] on button "button" at bounding box center [294, 24] width 15 height 15
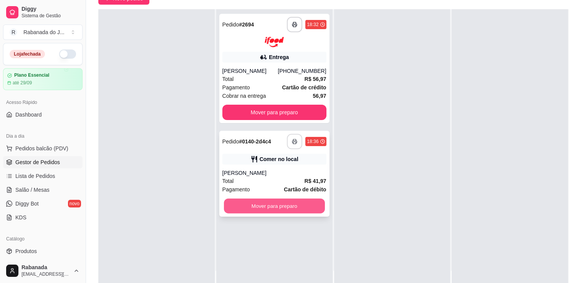
click at [287, 206] on button "Mover para preparo" at bounding box center [274, 205] width 101 height 15
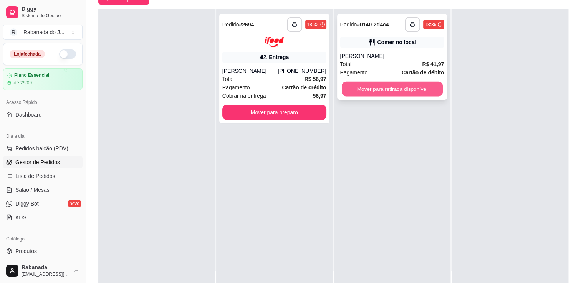
click at [402, 92] on button "Mover para retirada disponível" at bounding box center [392, 89] width 101 height 15
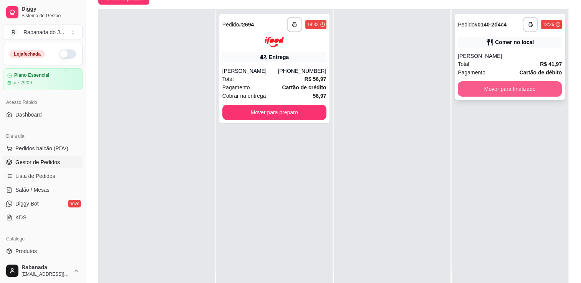
click at [521, 93] on button "Mover para finalizado" at bounding box center [510, 88] width 104 height 15
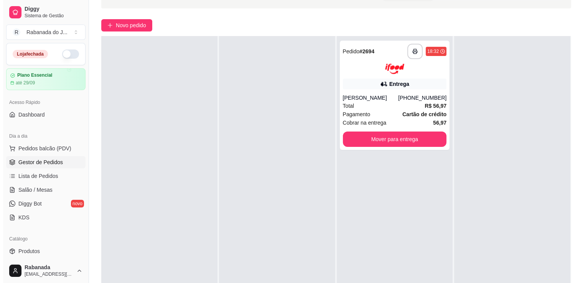
scroll to position [38, 0]
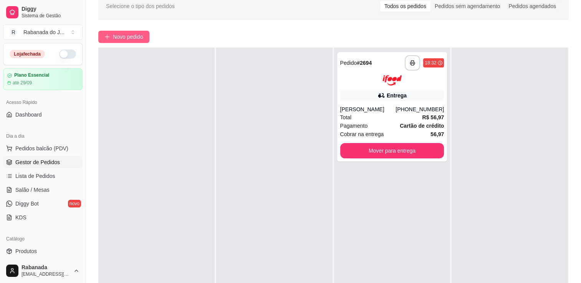
click at [117, 39] on span "Novo pedido" at bounding box center [128, 37] width 30 height 8
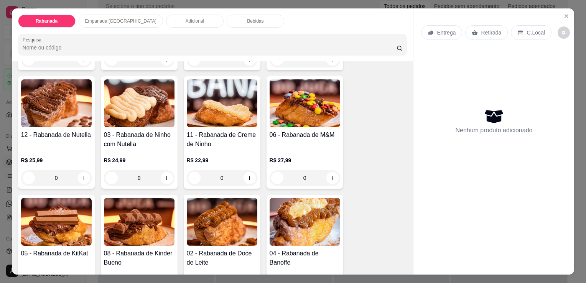
scroll to position [192, 0]
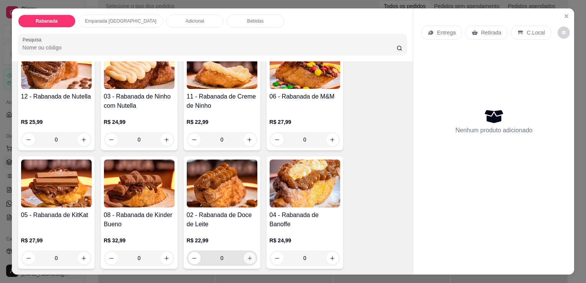
click at [249, 258] on button "increase-product-quantity" at bounding box center [250, 259] width 12 height 12
type input "1"
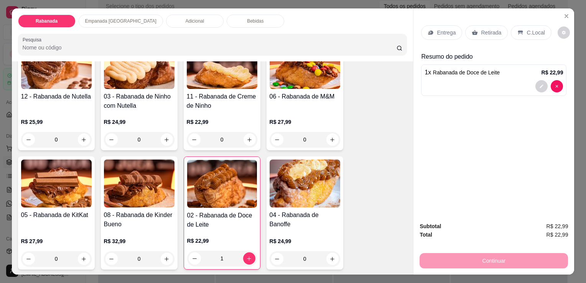
click at [111, 18] on p "Empanada [GEOGRAPHIC_DATA]" at bounding box center [120, 21] width 71 height 6
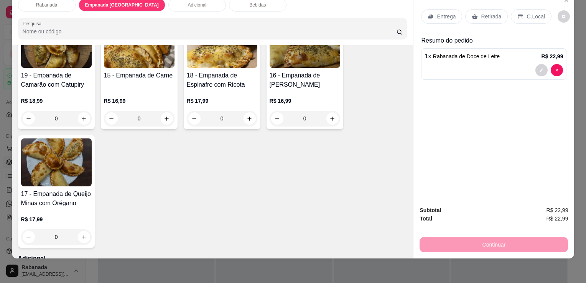
scroll to position [483, 0]
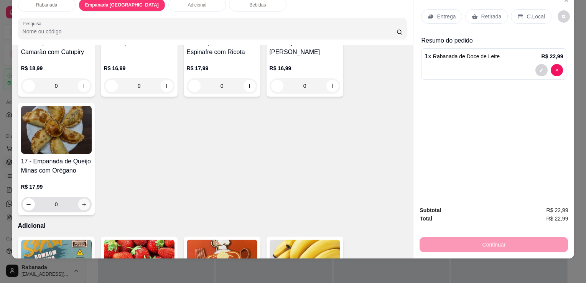
click at [83, 202] on button "increase-product-quantity" at bounding box center [84, 205] width 12 height 12
type input "1"
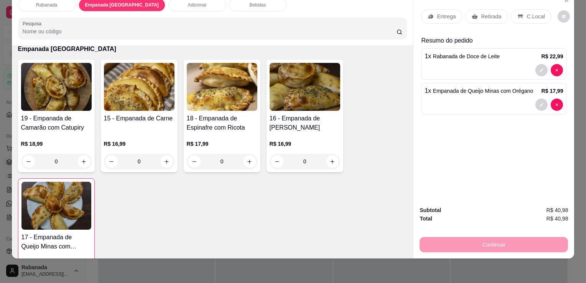
scroll to position [406, 0]
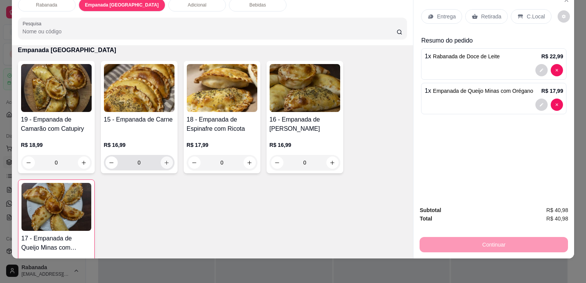
click at [165, 161] on icon "increase-product-quantity" at bounding box center [167, 163] width 4 height 4
type input "1"
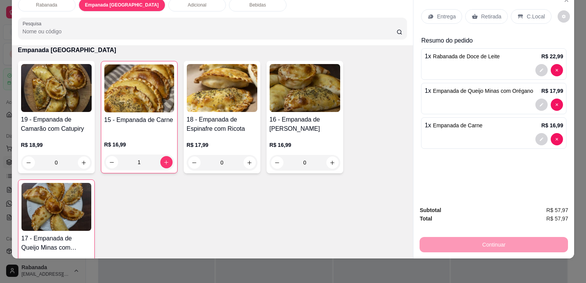
scroll to position [0, 0]
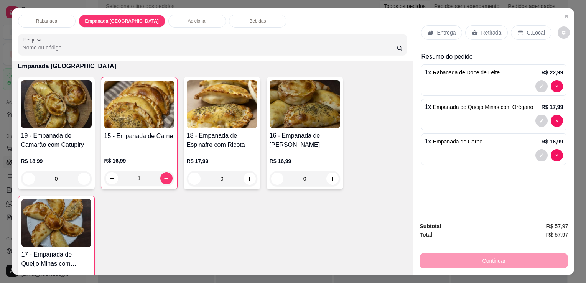
click at [535, 32] on p "C.Local" at bounding box center [536, 33] width 18 height 8
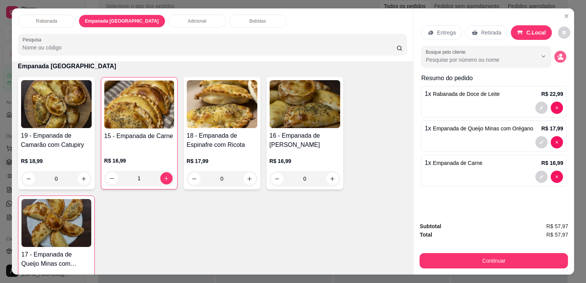
click at [558, 53] on icon "decrease-product-quantity" at bounding box center [561, 56] width 7 height 7
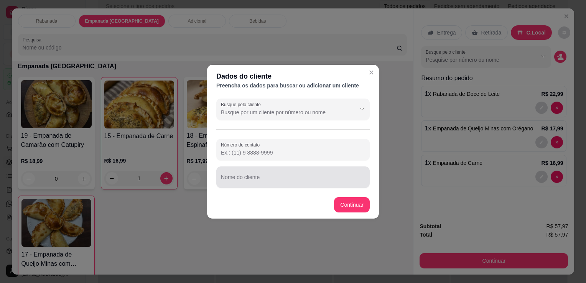
click at [254, 187] on div "Nome do cliente" at bounding box center [293, 177] width 154 height 21
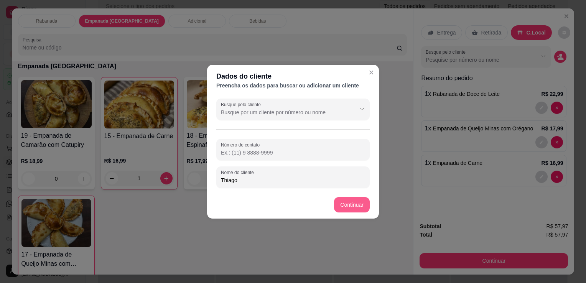
type input "Thiago"
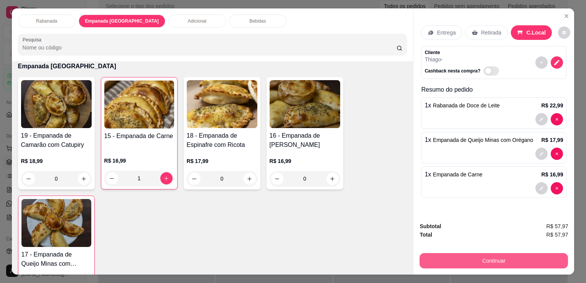
click at [480, 259] on button "Continuar" at bounding box center [494, 260] width 149 height 15
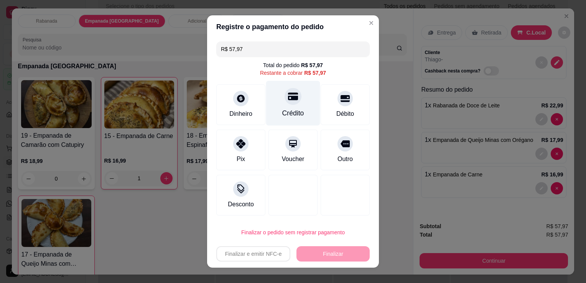
click at [294, 102] on div at bounding box center [293, 96] width 17 height 17
type input "R$ 0,00"
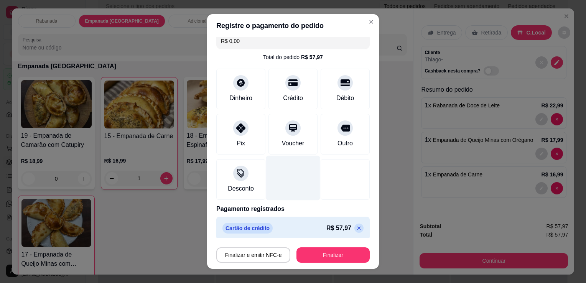
scroll to position [11, 0]
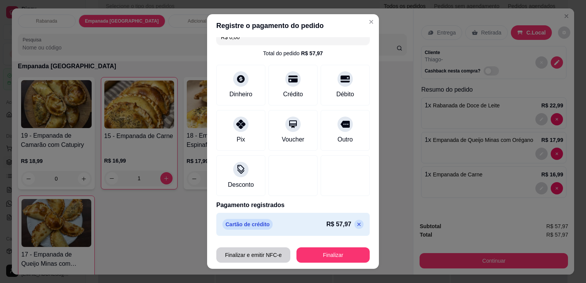
click at [271, 256] on button "Finalizar e emitir NFC-e" at bounding box center [253, 255] width 74 height 15
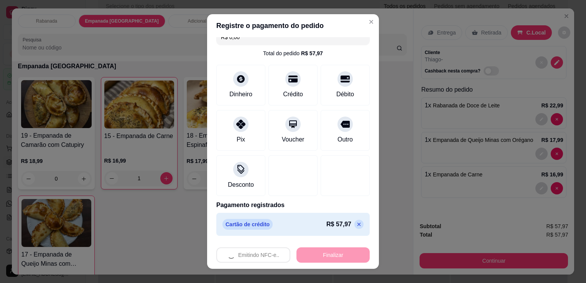
type input "0"
type input "-R$ 57,97"
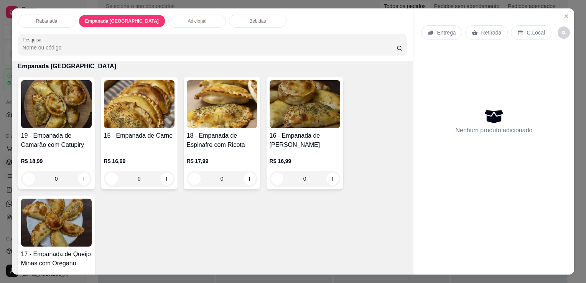
click at [60, 19] on div "Rabanada" at bounding box center [47, 21] width 58 height 13
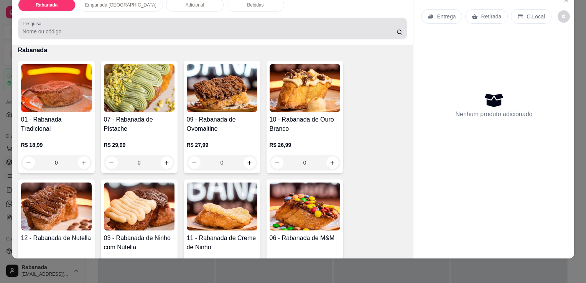
click at [58, 28] on input "Pesquisa" at bounding box center [210, 32] width 374 height 8
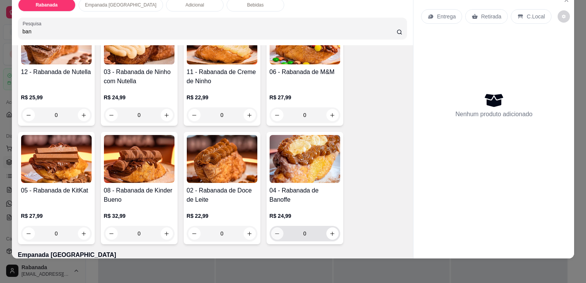
scroll to position [668, 0]
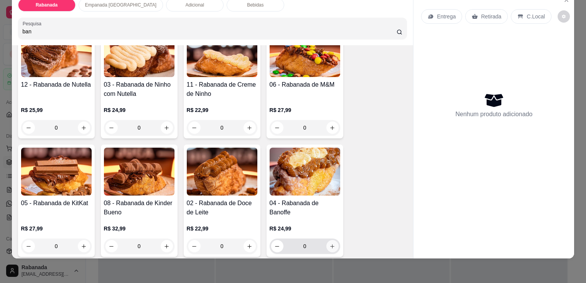
type input "ban"
click at [332, 244] on icon "increase-product-quantity" at bounding box center [333, 247] width 6 height 6
type input "1"
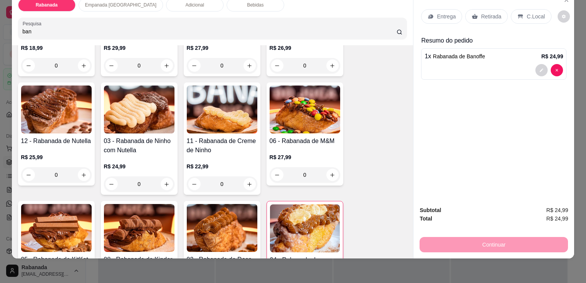
scroll to position [132, 0]
click at [83, 171] on button "increase-product-quantity" at bounding box center [84, 175] width 12 height 12
type input "1"
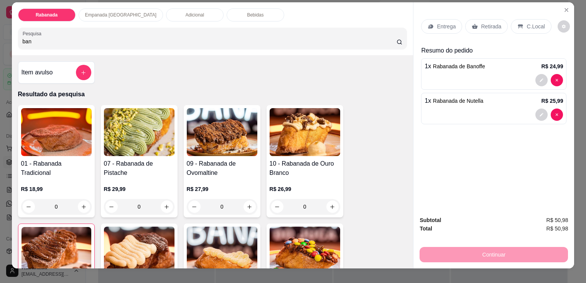
scroll to position [0, 0]
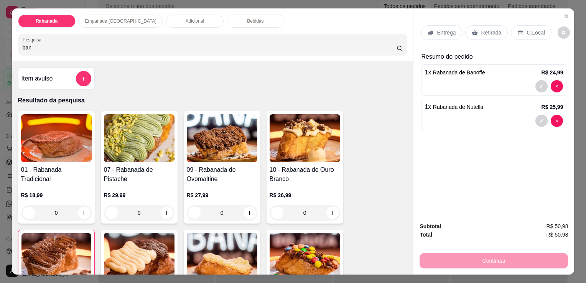
click at [166, 19] on div "Adicional" at bounding box center [195, 21] width 58 height 13
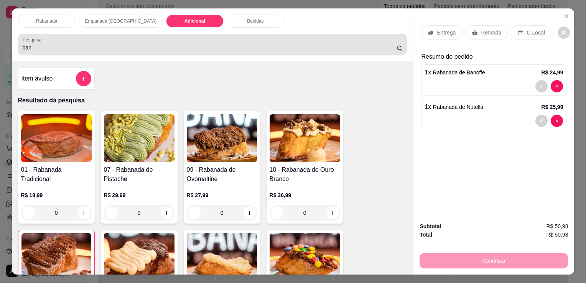
scroll to position [19, 0]
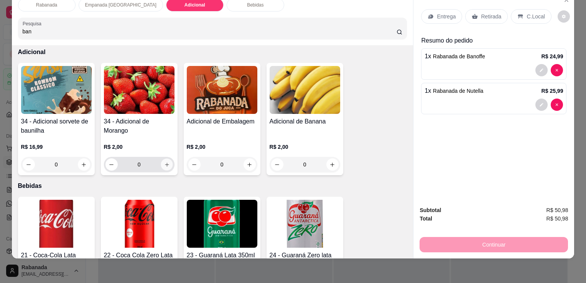
click at [165, 163] on icon "increase-product-quantity" at bounding box center [167, 165] width 4 height 4
type input "1"
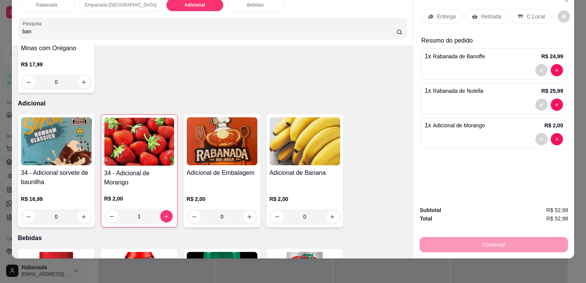
scroll to position [1024, 0]
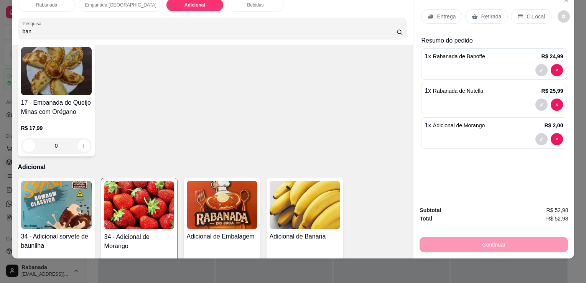
click at [215, 5] on div "Rabanada Empanada Argentina Adicional Bebidas Pesquisa ban" at bounding box center [213, 18] width 402 height 53
click at [227, 5] on div "Bebidas" at bounding box center [256, 4] width 58 height 13
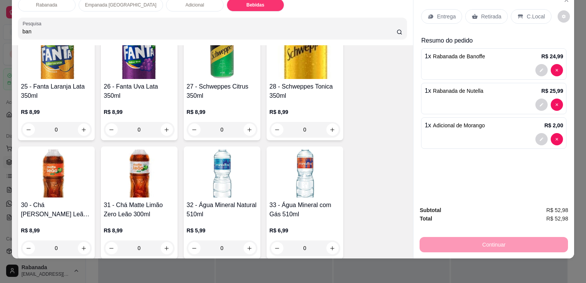
scroll to position [1541, 0]
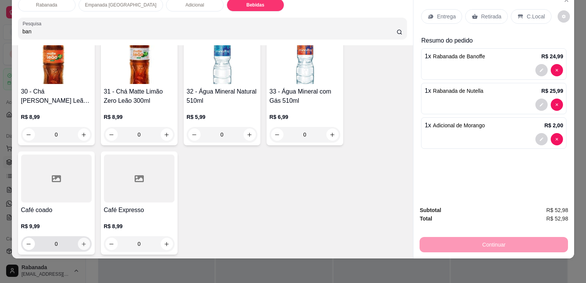
click at [83, 241] on icon "increase-product-quantity" at bounding box center [84, 244] width 6 height 6
type input "1"
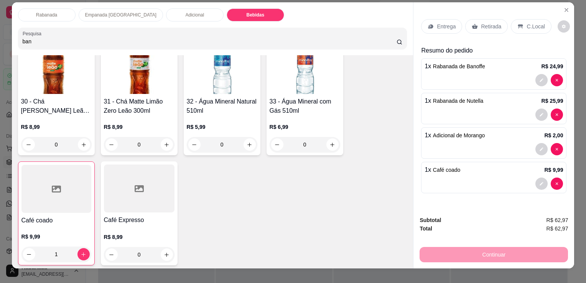
scroll to position [0, 0]
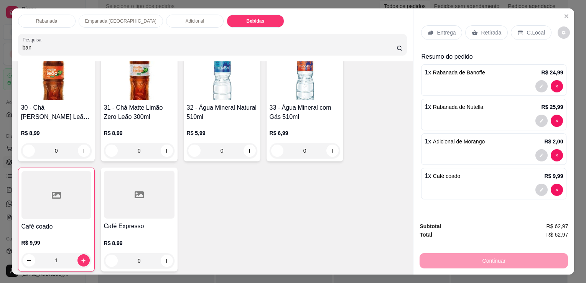
click at [535, 34] on div "C.Local" at bounding box center [531, 32] width 40 height 15
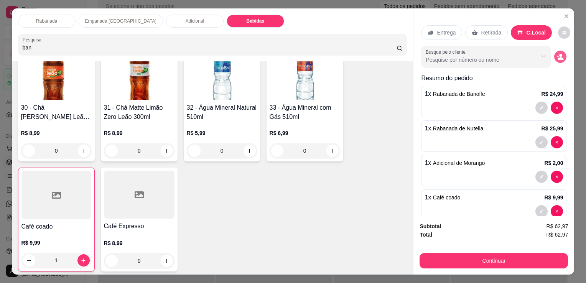
click at [558, 57] on icon "decrease-product-quantity" at bounding box center [561, 58] width 6 height 3
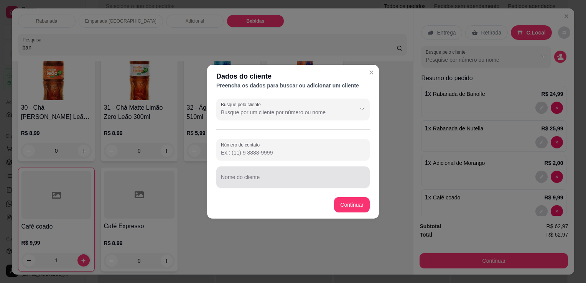
click at [244, 182] on input "Nome do cliente" at bounding box center [293, 181] width 144 height 8
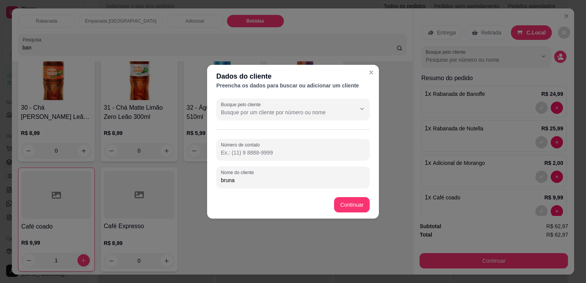
type input "bruna"
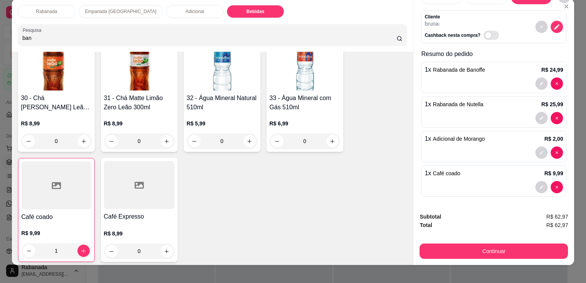
scroll to position [19, 0]
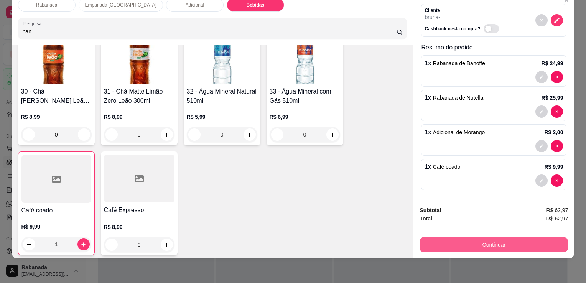
click at [494, 239] on button "Continuar" at bounding box center [494, 244] width 149 height 15
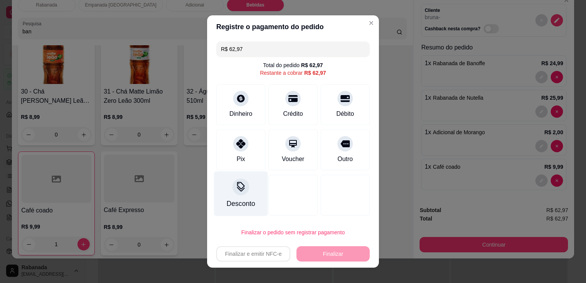
click at [236, 193] on div at bounding box center [241, 186] width 17 height 17
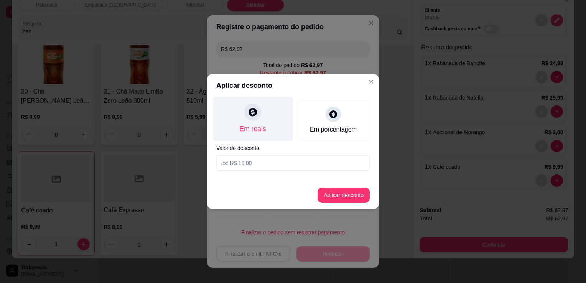
click at [253, 119] on div at bounding box center [252, 112] width 17 height 17
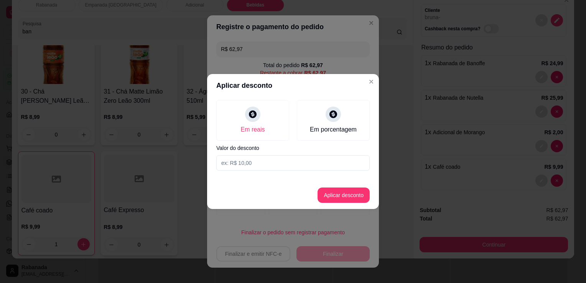
click at [255, 161] on input at bounding box center [293, 162] width 154 height 15
type input "6,00"
click at [339, 193] on button "Aplicar desconto" at bounding box center [344, 195] width 50 height 15
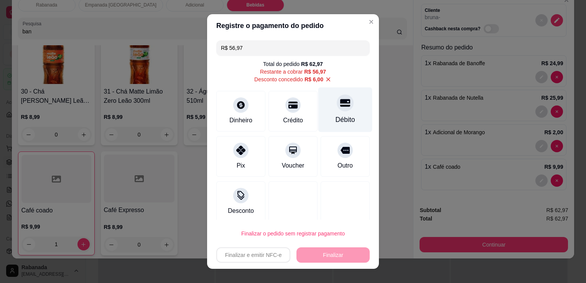
click at [335, 113] on div "Débito" at bounding box center [346, 110] width 54 height 45
type input "R$ 0,00"
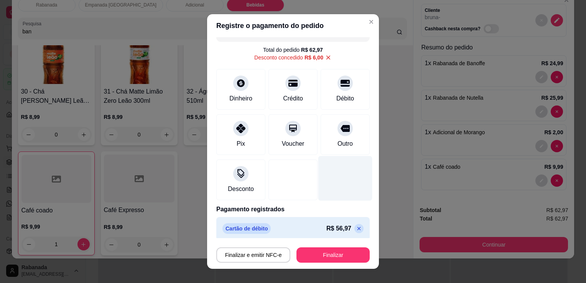
scroll to position [18, 0]
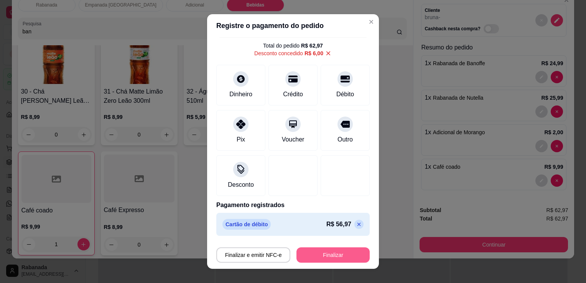
click at [339, 256] on button "Finalizar" at bounding box center [333, 255] width 73 height 15
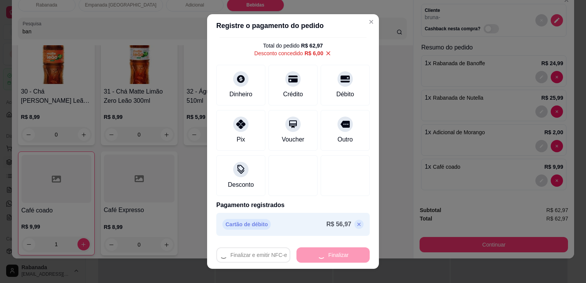
type input "0"
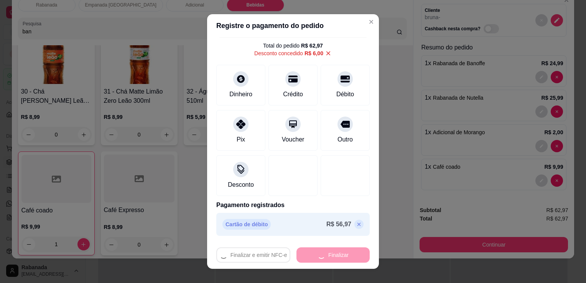
type input "0"
type input "-R$ 62,97"
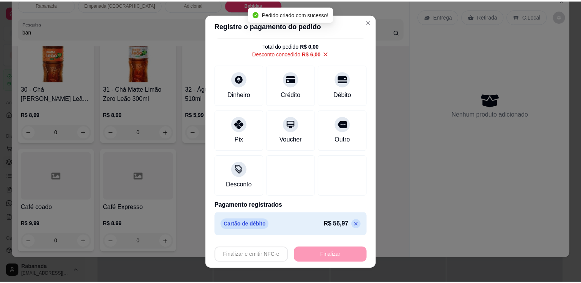
scroll to position [0, 0]
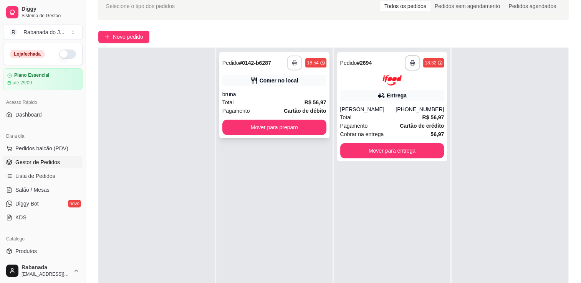
click at [292, 64] on icon "button" at bounding box center [294, 62] width 5 height 5
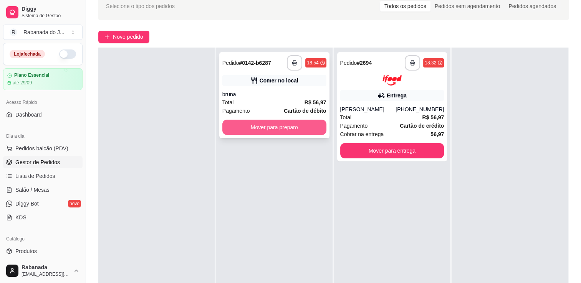
click at [239, 133] on button "Mover para preparo" at bounding box center [274, 127] width 104 height 15
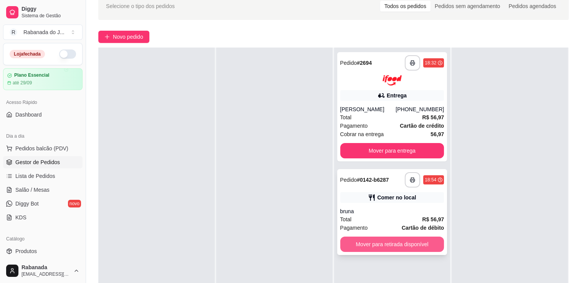
click at [413, 242] on button "Mover para retirada disponível" at bounding box center [392, 244] width 104 height 15
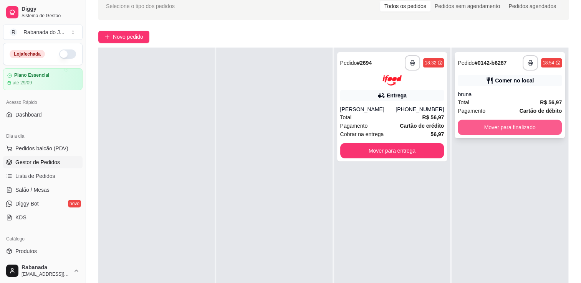
click at [496, 129] on button "Mover para finalizado" at bounding box center [510, 127] width 104 height 15
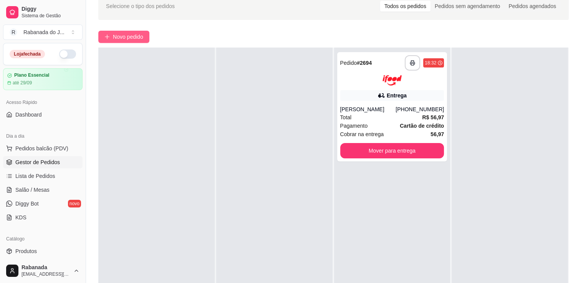
click at [116, 35] on span "Novo pedido" at bounding box center [128, 37] width 30 height 8
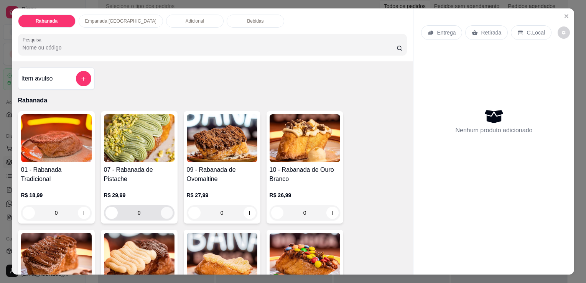
click at [164, 211] on icon "increase-product-quantity" at bounding box center [167, 213] width 6 height 6
type input "1"
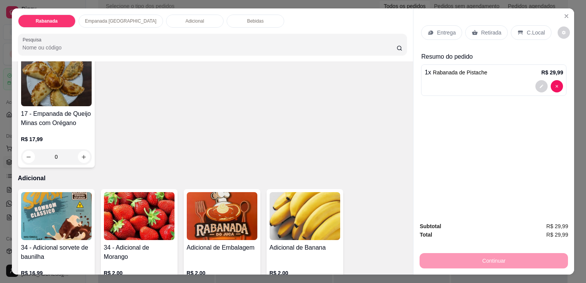
scroll to position [652, 0]
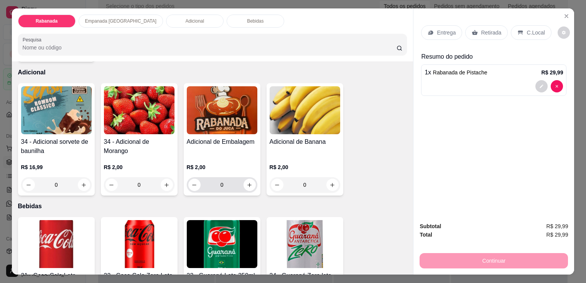
click at [246, 188] on div "0" at bounding box center [222, 184] width 68 height 15
click at [247, 182] on icon "increase-product-quantity" at bounding box center [250, 185] width 6 height 6
type input "1"
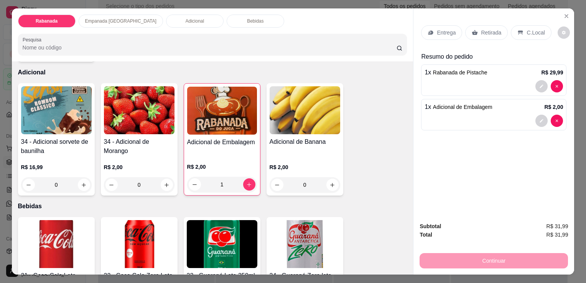
click at [522, 31] on div "C.Local" at bounding box center [531, 32] width 40 height 15
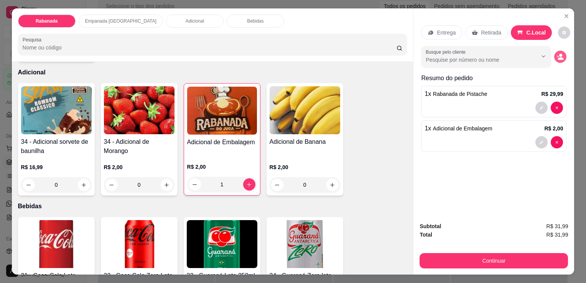
click at [560, 58] on button "decrease-product-quantity" at bounding box center [561, 57] width 12 height 12
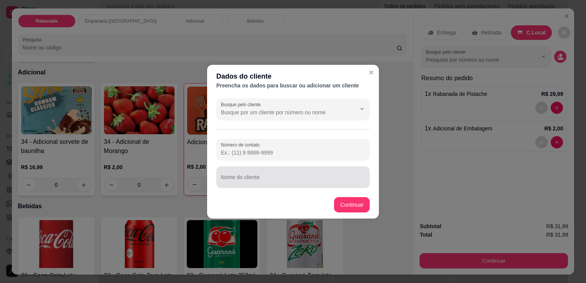
click at [247, 179] on input "Nome do cliente" at bounding box center [293, 181] width 144 height 8
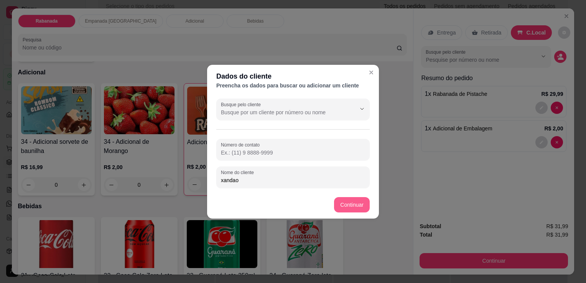
type input "xandao"
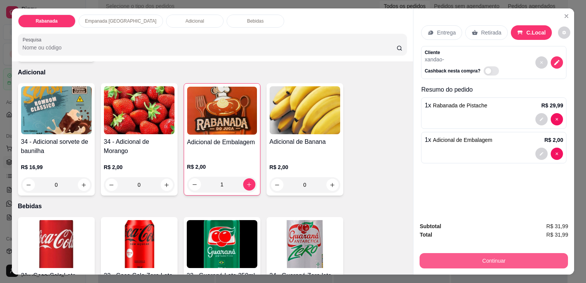
click at [493, 259] on button "Continuar" at bounding box center [494, 260] width 149 height 15
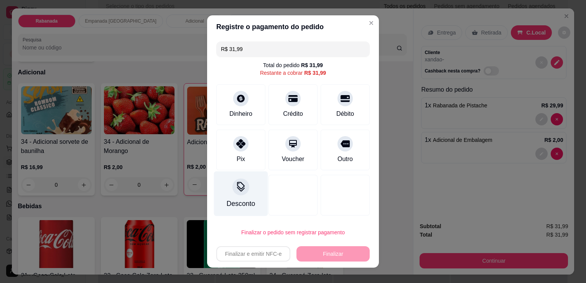
click at [240, 188] on icon at bounding box center [241, 189] width 8 height 5
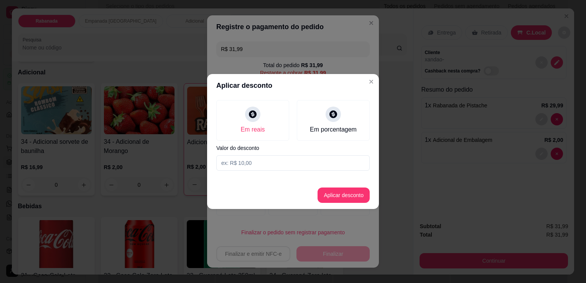
click at [243, 162] on input at bounding box center [293, 162] width 154 height 15
type input "3,00"
click at [322, 198] on button "Aplicar desconto" at bounding box center [344, 195] width 52 height 15
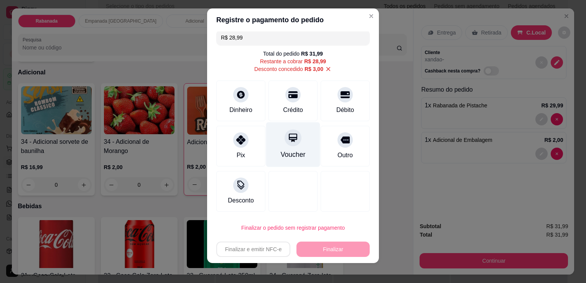
scroll to position [10, 0]
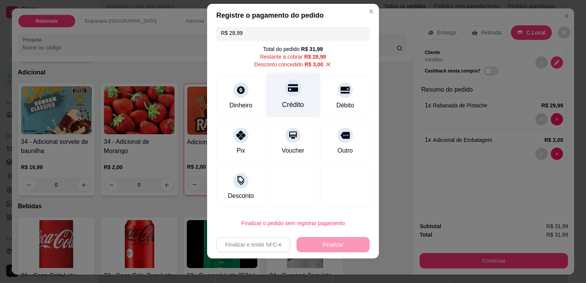
click at [288, 91] on icon at bounding box center [293, 88] width 10 height 8
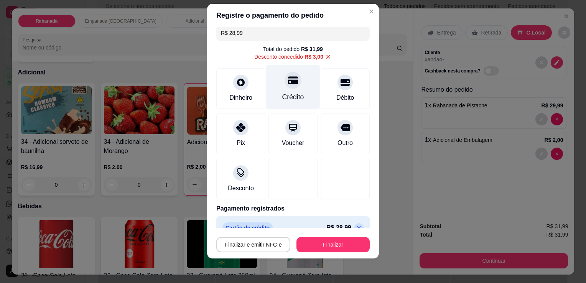
type input "R$ 0,00"
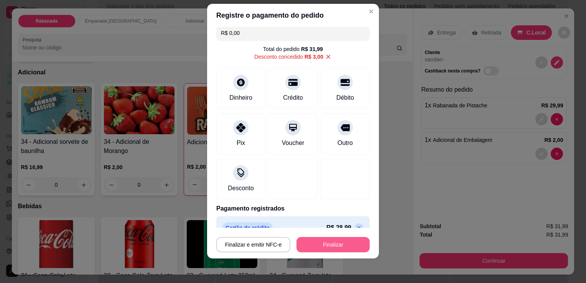
click at [315, 248] on button "Finalizar" at bounding box center [333, 244] width 73 height 15
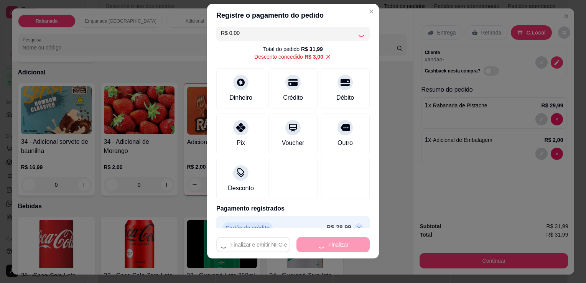
type input "0"
type input "-R$ 31,99"
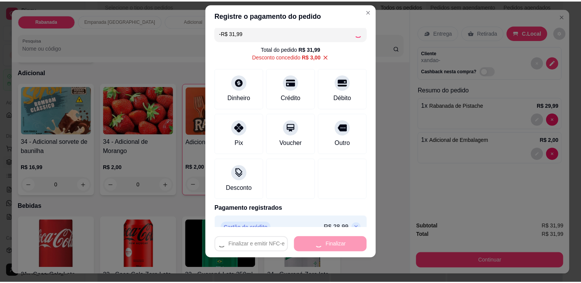
scroll to position [652, 0]
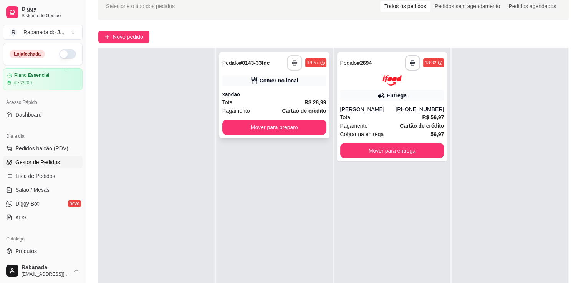
click at [292, 64] on icon "button" at bounding box center [294, 62] width 5 height 5
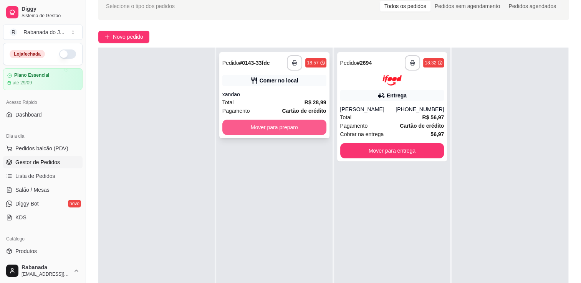
click at [253, 129] on button "Mover para preparo" at bounding box center [274, 127] width 104 height 15
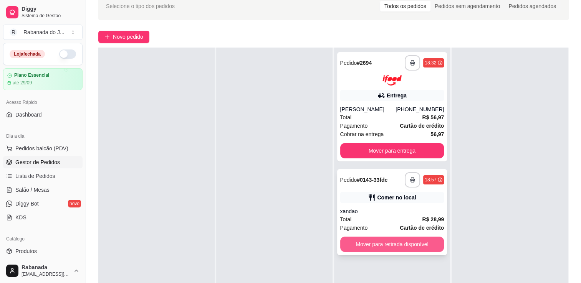
click at [374, 243] on button "Mover para retirada disponível" at bounding box center [392, 244] width 104 height 15
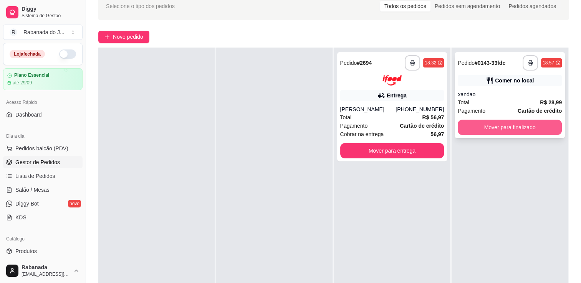
click at [506, 130] on button "Mover para finalizado" at bounding box center [510, 127] width 104 height 15
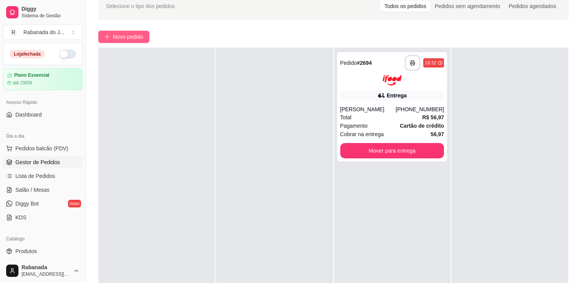
click at [123, 40] on span "Novo pedido" at bounding box center [128, 37] width 30 height 8
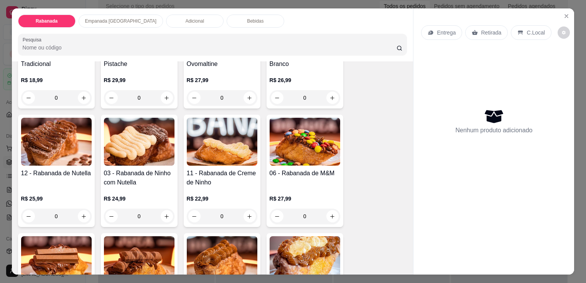
scroll to position [230, 0]
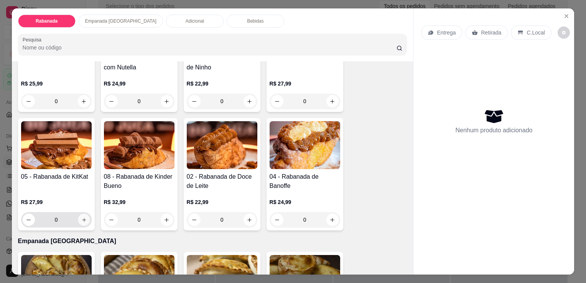
click at [82, 218] on icon "increase-product-quantity" at bounding box center [84, 220] width 4 height 4
type input "1"
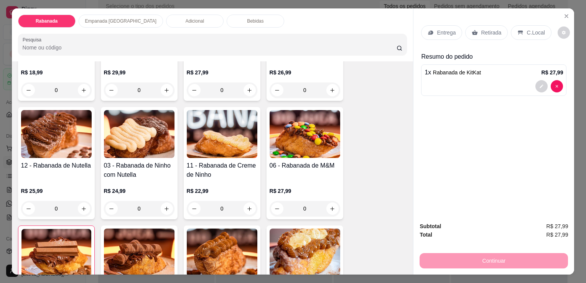
scroll to position [0, 0]
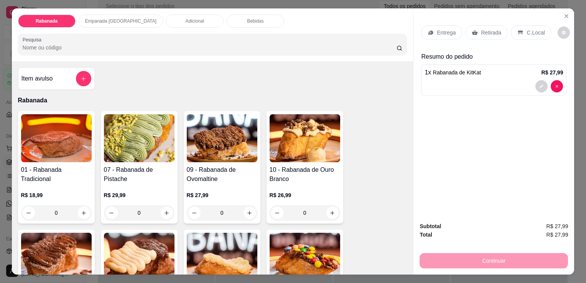
click at [178, 21] on div "Adicional" at bounding box center [195, 21] width 58 height 13
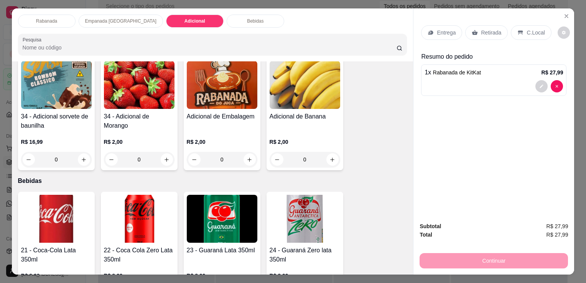
scroll to position [675, 0]
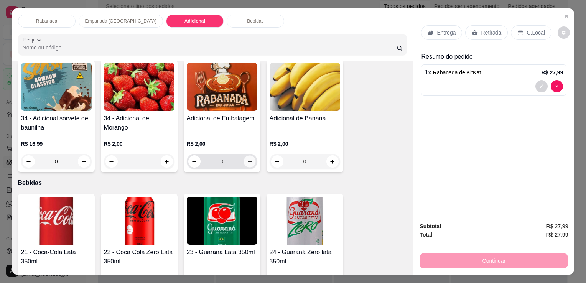
click at [247, 160] on icon "increase-product-quantity" at bounding box center [250, 162] width 6 height 6
type input "1"
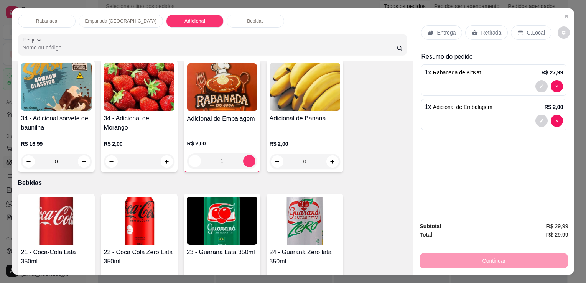
click at [528, 31] on p "C.Local" at bounding box center [536, 33] width 18 height 8
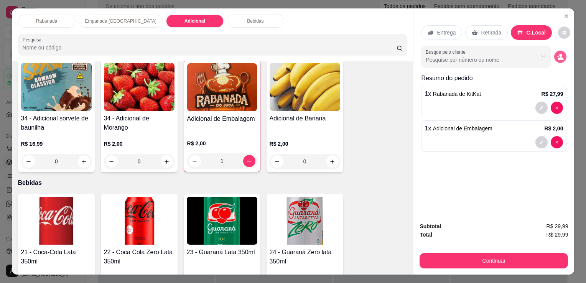
click at [559, 57] on icon "decrease-product-quantity" at bounding box center [561, 58] width 6 height 3
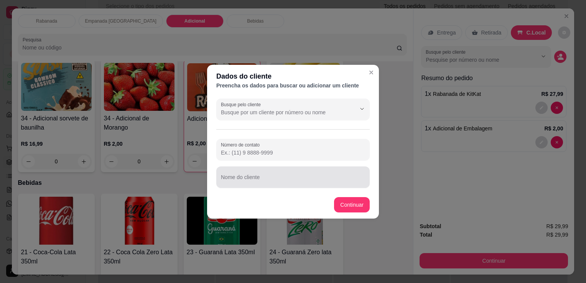
click at [268, 175] on div at bounding box center [293, 177] width 144 height 15
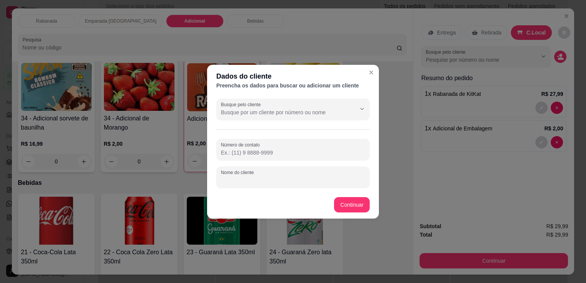
click at [268, 175] on div at bounding box center [293, 177] width 144 height 15
type input "juliana"
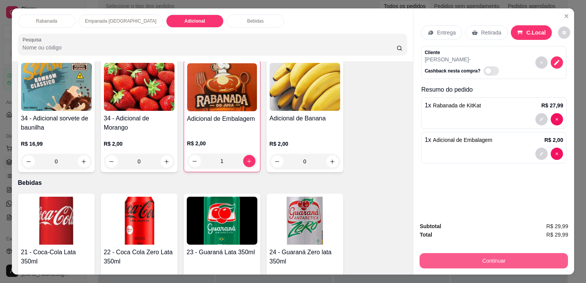
click at [507, 255] on button "Continuar" at bounding box center [494, 260] width 149 height 15
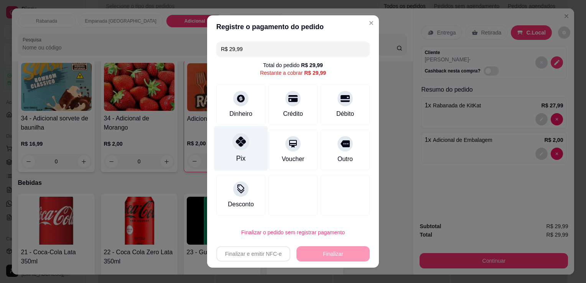
click at [237, 147] on div at bounding box center [241, 141] width 17 height 17
type input "R$ 0,00"
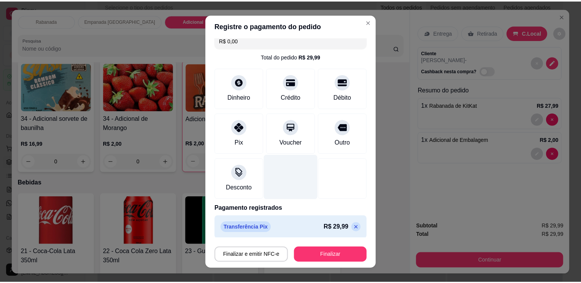
scroll to position [11, 0]
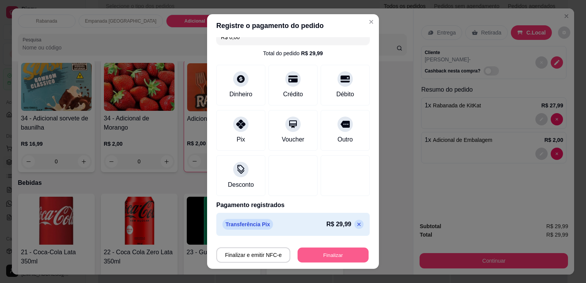
click at [320, 257] on button "Finalizar" at bounding box center [333, 255] width 71 height 15
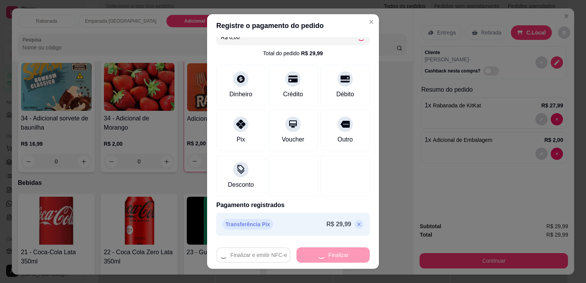
type input "0"
type input "-R$ 29,99"
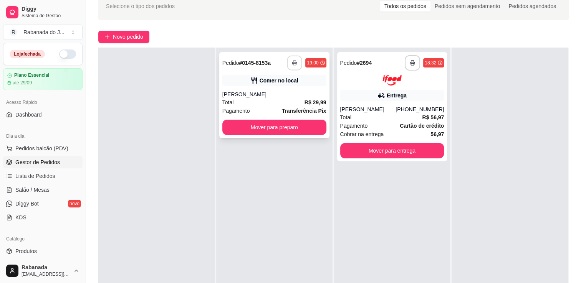
click at [292, 64] on icon "button" at bounding box center [294, 62] width 5 height 5
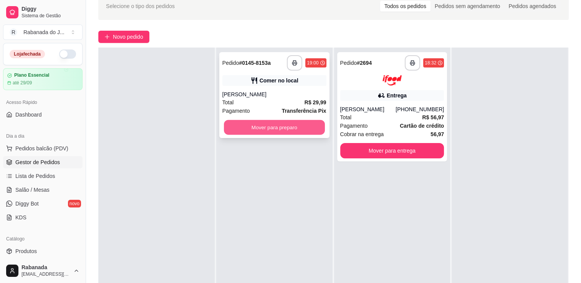
click at [252, 127] on button "Mover para preparo" at bounding box center [274, 127] width 101 height 15
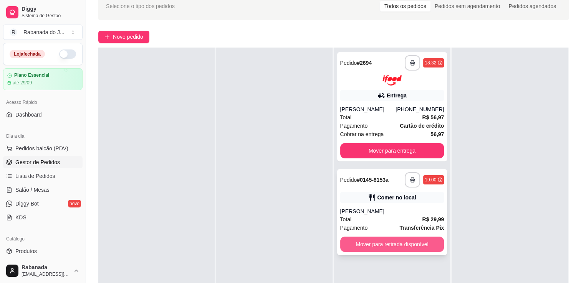
click at [374, 245] on button "Mover para retirada disponível" at bounding box center [392, 244] width 104 height 15
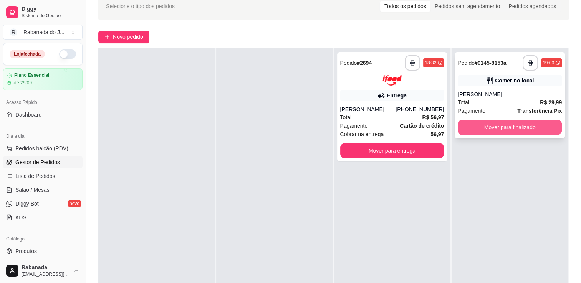
click at [517, 125] on button "Mover para finalizado" at bounding box center [510, 127] width 104 height 15
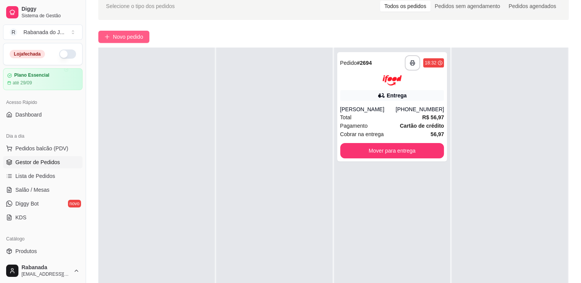
click at [116, 38] on span "Novo pedido" at bounding box center [128, 37] width 30 height 8
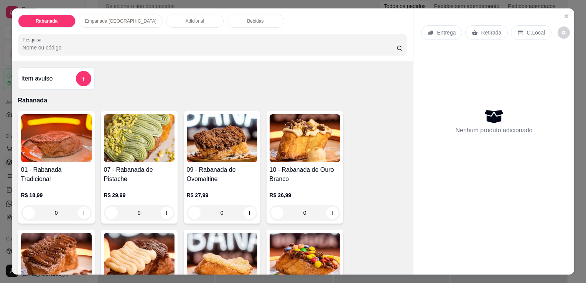
scroll to position [154, 0]
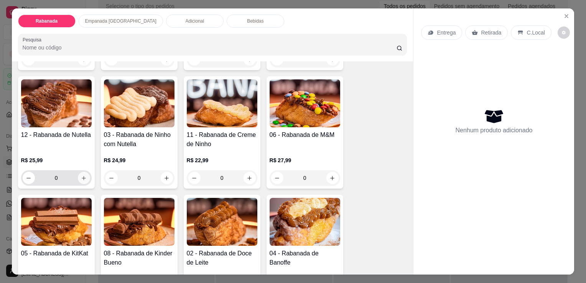
click at [81, 177] on icon "increase-product-quantity" at bounding box center [84, 178] width 6 height 6
type input "1"
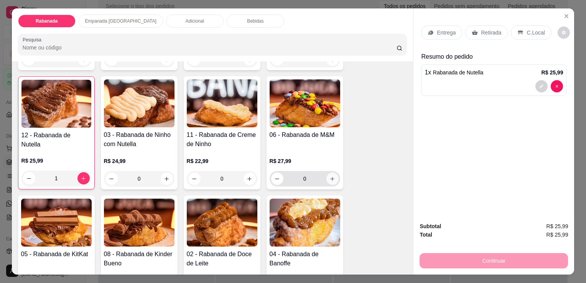
click at [330, 176] on icon "increase-product-quantity" at bounding box center [333, 179] width 6 height 6
type input "1"
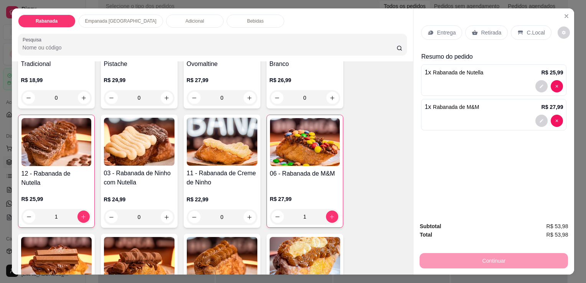
scroll to position [38, 0]
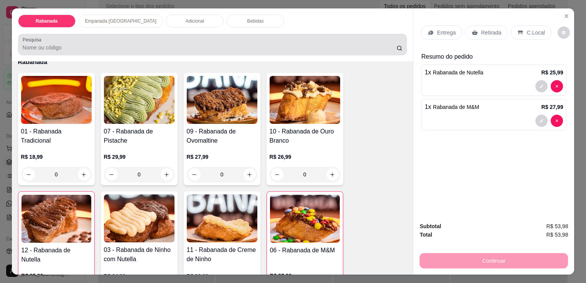
drag, startPoint x: 244, startPoint y: 158, endPoint x: 137, endPoint y: 51, distance: 151.4
click at [137, 51] on div "Pesquisa" at bounding box center [213, 44] width 390 height 21
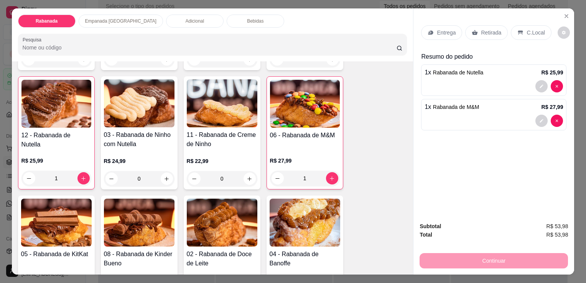
scroll to position [269, 0]
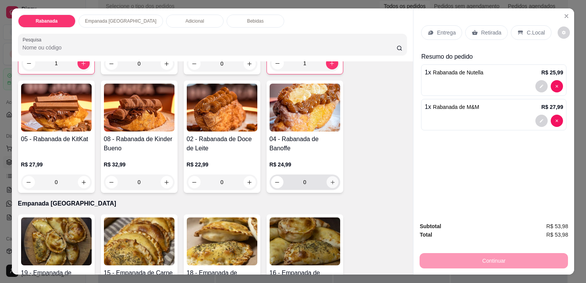
click at [332, 182] on button "increase-product-quantity" at bounding box center [333, 183] width 12 height 12
type input "1"
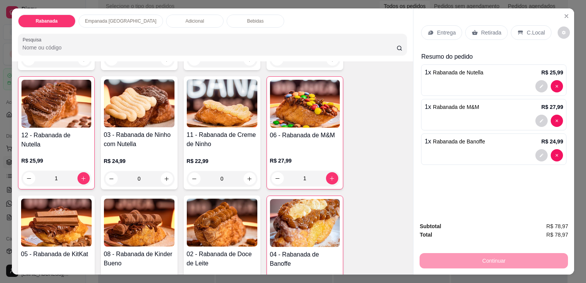
scroll to position [38, 0]
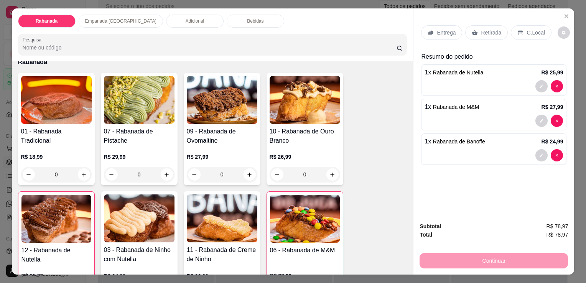
click at [227, 19] on div "Bebidas" at bounding box center [256, 21] width 58 height 13
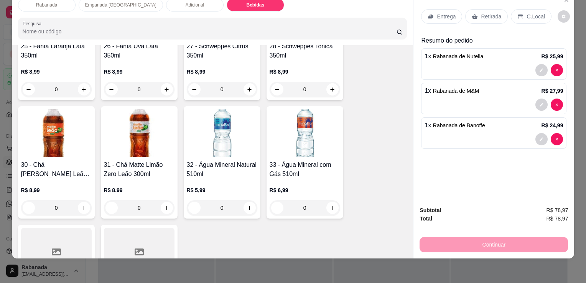
scroll to position [1023, 0]
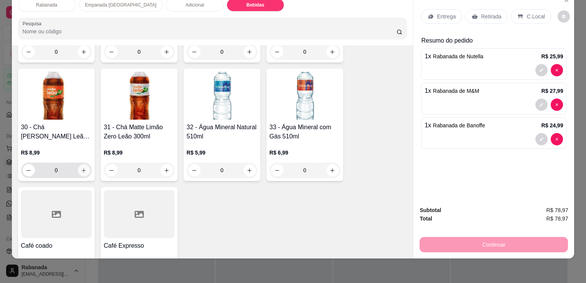
click at [84, 164] on button "increase-product-quantity" at bounding box center [84, 170] width 12 height 12
type input "1"
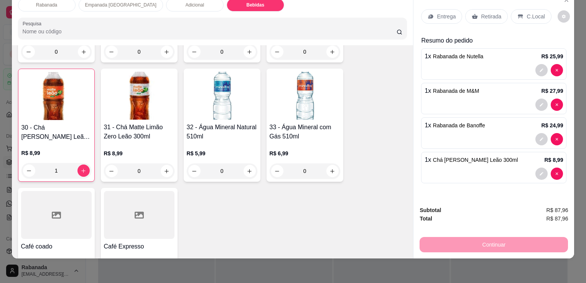
scroll to position [0, 0]
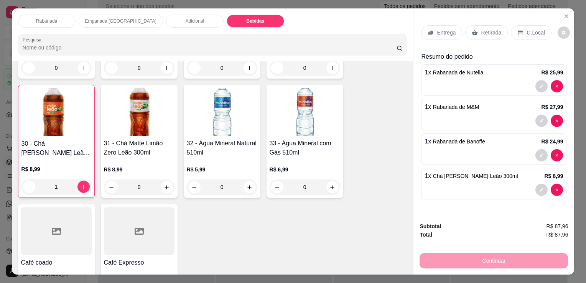
click at [531, 32] on p "C.Local" at bounding box center [536, 33] width 18 height 8
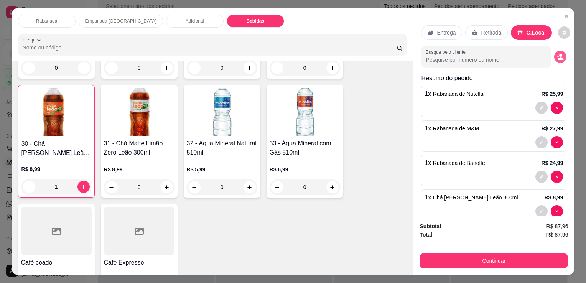
click at [556, 51] on button "decrease-product-quantity" at bounding box center [561, 57] width 12 height 12
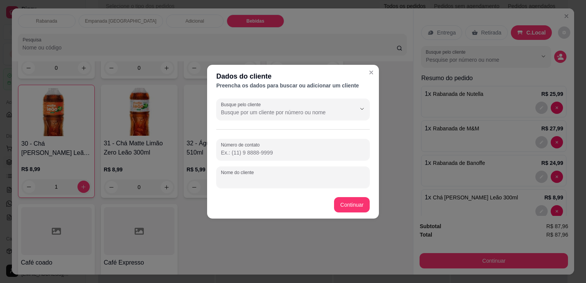
click at [250, 178] on input "Nome do cliente" at bounding box center [293, 181] width 144 height 8
type input "joao"
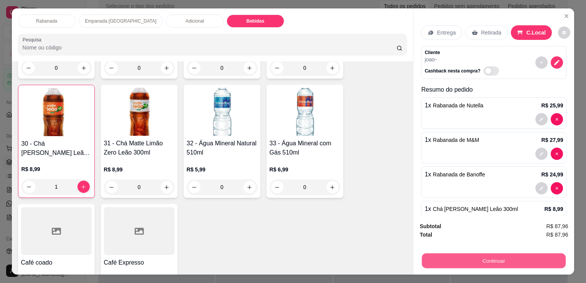
click at [493, 253] on button "Continuar" at bounding box center [494, 260] width 144 height 15
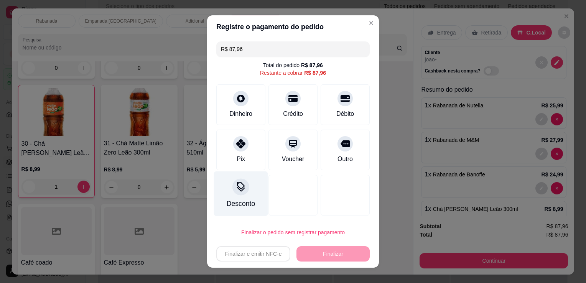
click at [243, 182] on div at bounding box center [241, 186] width 17 height 17
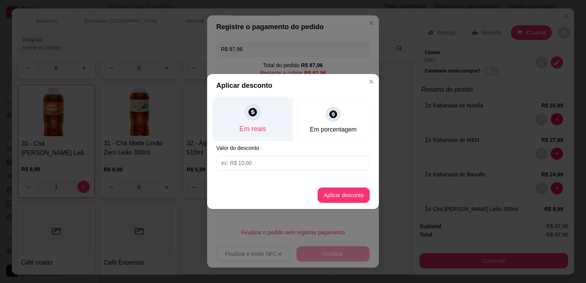
click at [261, 117] on div "Em reais" at bounding box center [253, 119] width 80 height 45
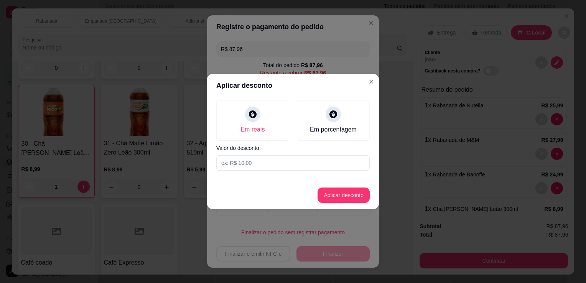
click at [251, 165] on input at bounding box center [293, 162] width 154 height 15
type input "7,00"
click at [346, 195] on button "Aplicar desconto" at bounding box center [344, 195] width 52 height 15
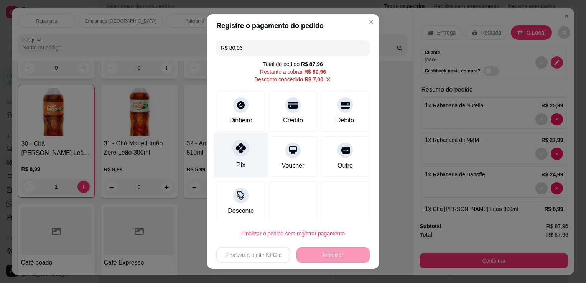
click at [236, 151] on icon at bounding box center [241, 148] width 10 height 10
type input "R$ 0,00"
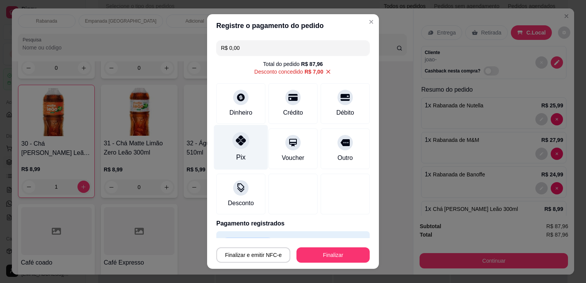
click at [236, 138] on icon at bounding box center [241, 140] width 10 height 10
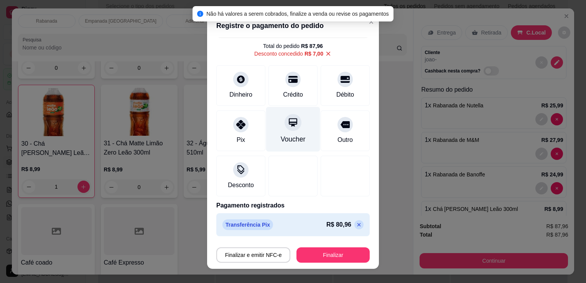
scroll to position [18, 0]
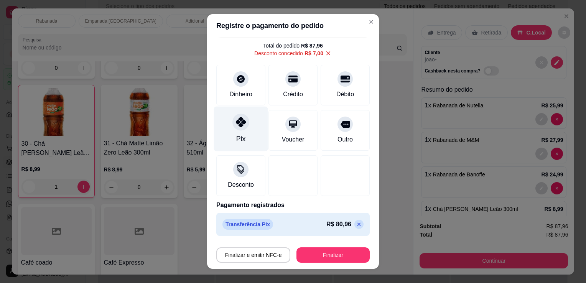
click at [236, 117] on icon at bounding box center [241, 122] width 10 height 10
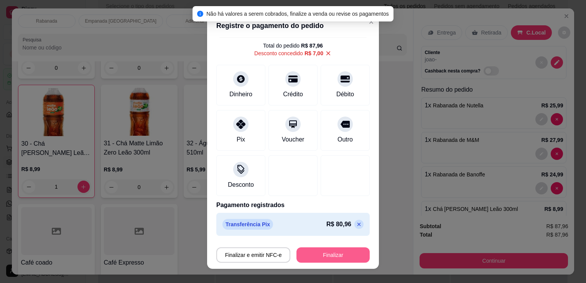
click at [330, 255] on button "Finalizar" at bounding box center [333, 255] width 73 height 15
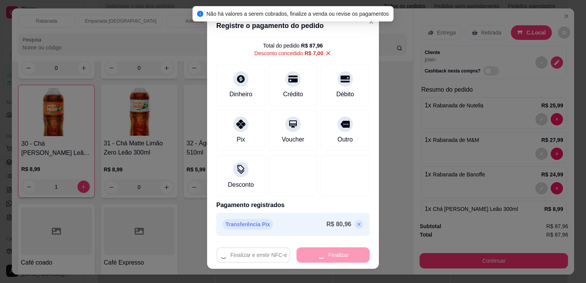
type input "0"
type input "-R$ 87,96"
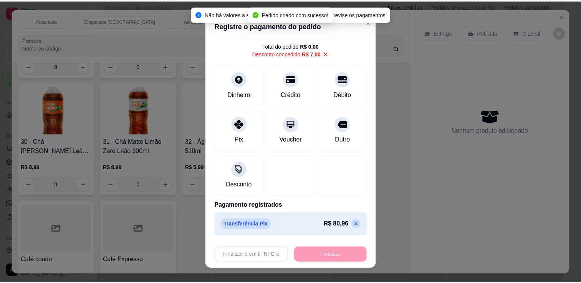
scroll to position [1022, 0]
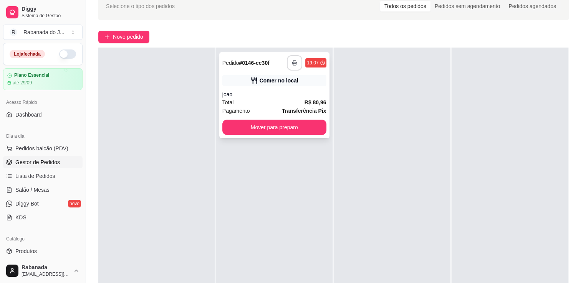
click at [294, 66] on button "button" at bounding box center [294, 62] width 15 height 15
click at [117, 37] on span "Novo pedido" at bounding box center [128, 37] width 30 height 8
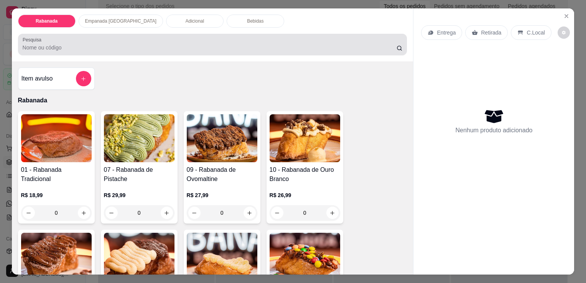
click at [83, 45] on input "Pesquisa" at bounding box center [210, 48] width 374 height 8
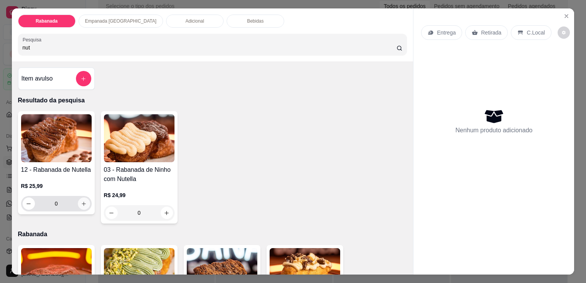
type input "nut"
click at [83, 203] on button "increase-product-quantity" at bounding box center [84, 204] width 12 height 12
type input "1"
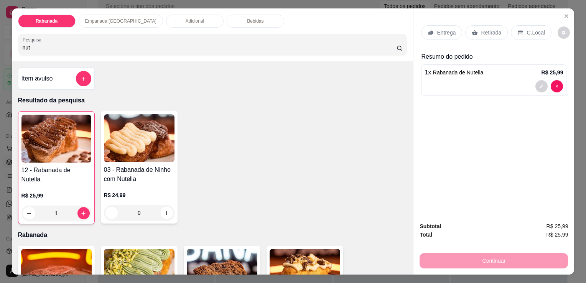
click at [167, 22] on div "Adicional" at bounding box center [195, 21] width 58 height 13
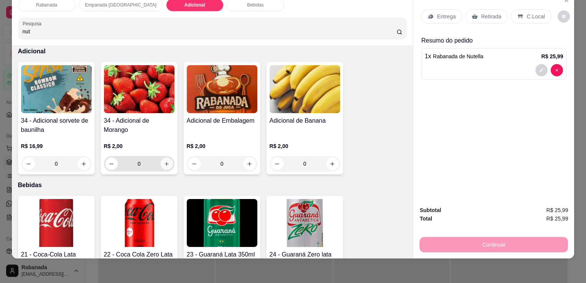
click at [164, 161] on icon "increase-product-quantity" at bounding box center [167, 164] width 6 height 6
type input "1"
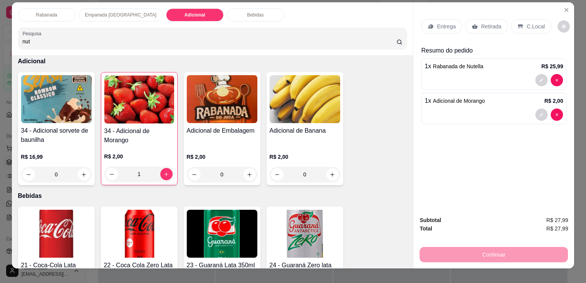
scroll to position [0, 0]
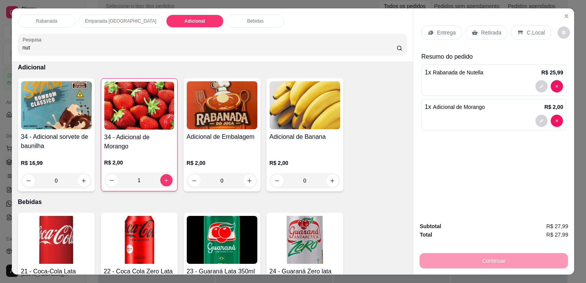
click at [533, 31] on p "C.Local" at bounding box center [536, 33] width 18 height 8
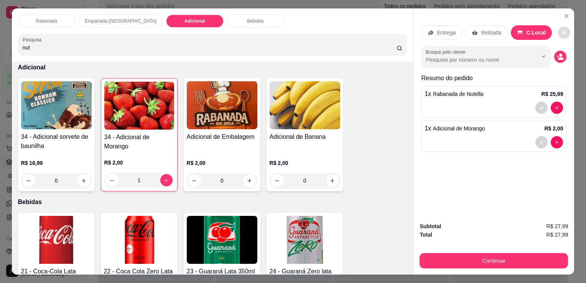
click at [563, 31] on icon "decrease-product-quantity" at bounding box center [565, 33] width 4 height 4
click at [443, 64] on div "Busque pelo cliente" at bounding box center [486, 56] width 130 height 21
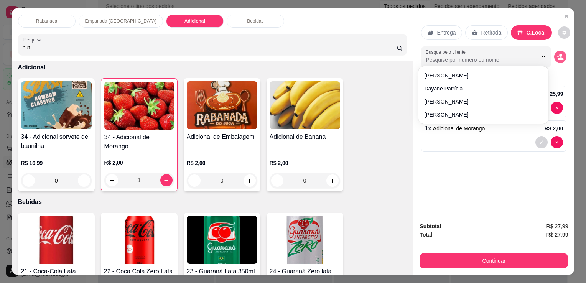
click at [557, 54] on icon "decrease-product-quantity" at bounding box center [560, 56] width 7 height 7
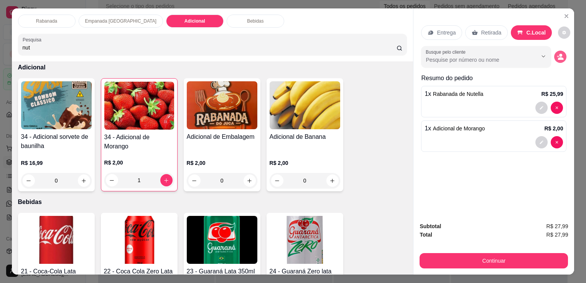
click at [557, 53] on icon "decrease-product-quantity" at bounding box center [560, 56] width 7 height 7
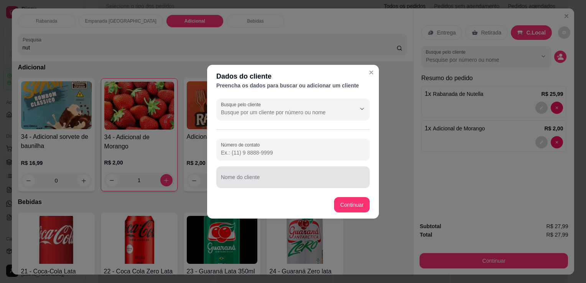
click at [250, 181] on input "Nome do cliente" at bounding box center [293, 181] width 144 height 8
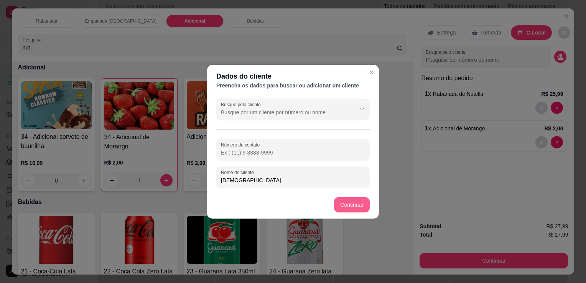
type input "cristiane"
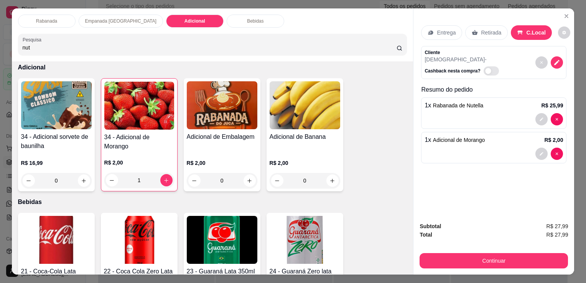
scroll to position [831, 0]
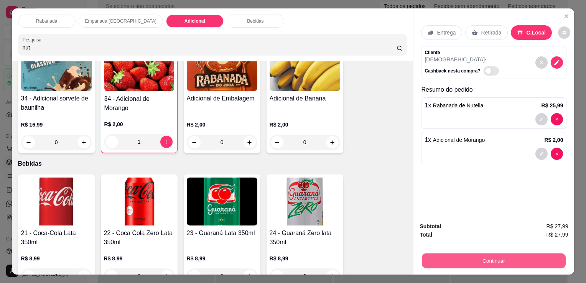
click at [489, 255] on button "Continuar" at bounding box center [494, 260] width 144 height 15
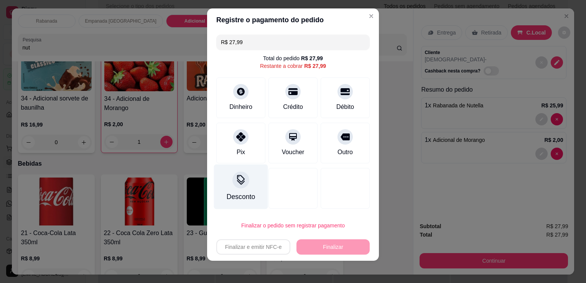
scroll to position [9, 0]
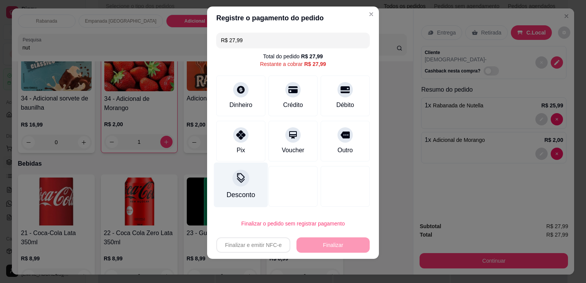
click at [243, 182] on div at bounding box center [241, 178] width 17 height 17
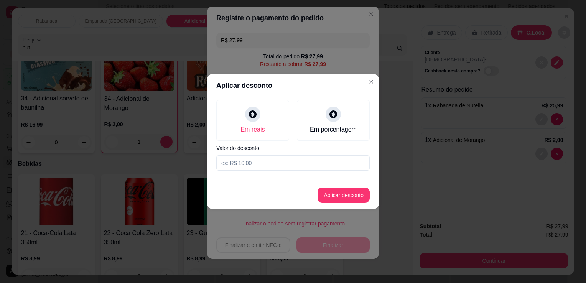
click at [265, 165] on input at bounding box center [293, 162] width 154 height 15
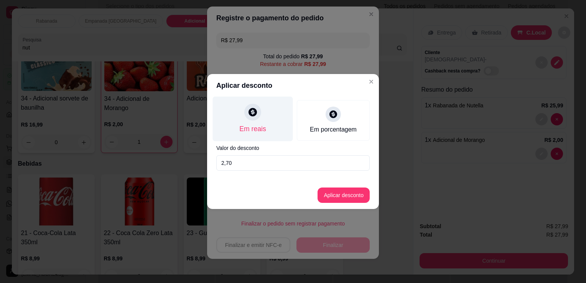
type input "2,70"
click at [253, 116] on icon at bounding box center [253, 112] width 8 height 8
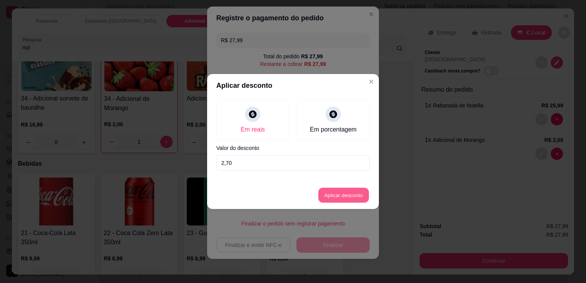
click at [344, 196] on button "Aplicar desconto" at bounding box center [344, 195] width 50 height 15
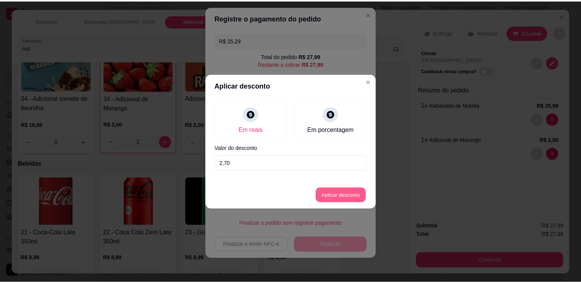
scroll to position [7, 0]
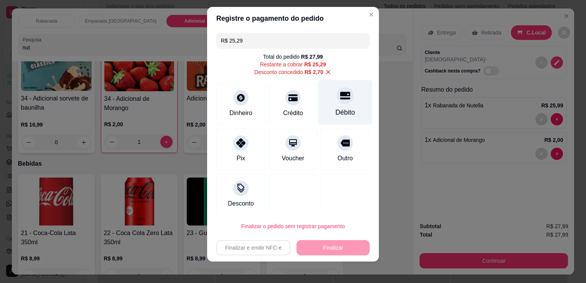
click at [334, 104] on div "Débito" at bounding box center [346, 102] width 54 height 45
type input "R$ 0,00"
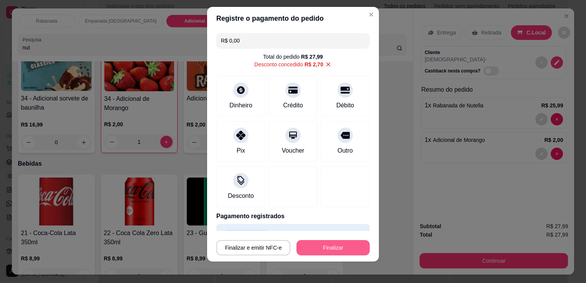
click at [320, 248] on button "Finalizar" at bounding box center [333, 247] width 73 height 15
type input "0"
type input "-R$ 27,99"
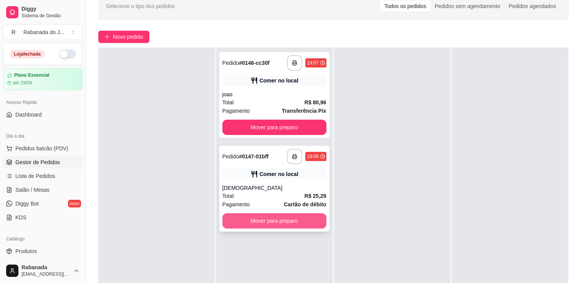
click at [266, 219] on button "Mover para preparo" at bounding box center [274, 220] width 104 height 15
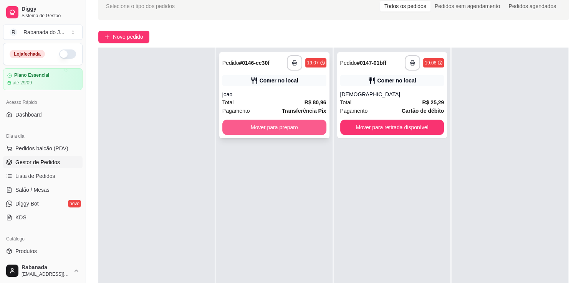
click at [280, 126] on button "Mover para preparo" at bounding box center [274, 127] width 104 height 15
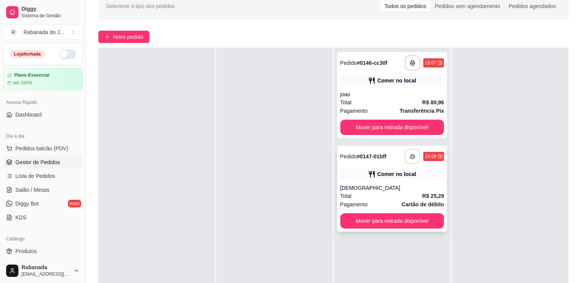
click at [410, 157] on icon "button" at bounding box center [412, 156] width 5 height 5
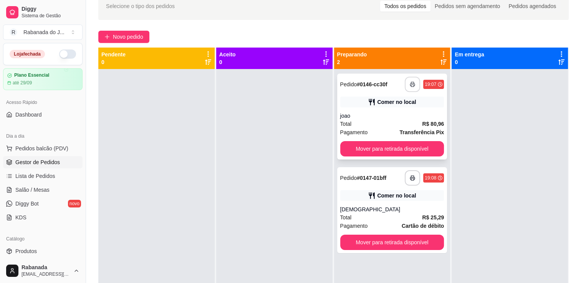
click at [411, 84] on icon "button" at bounding box center [412, 85] width 5 height 2
click at [411, 178] on icon "button" at bounding box center [412, 178] width 5 height 2
click at [126, 36] on span "Novo pedido" at bounding box center [128, 37] width 30 height 8
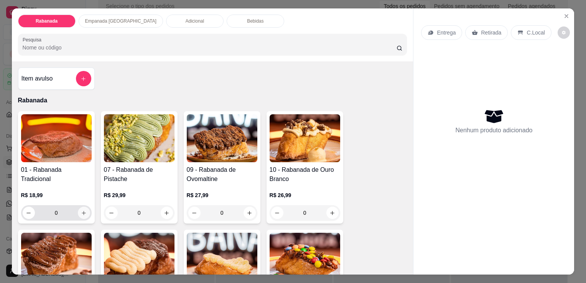
click at [83, 210] on icon "increase-product-quantity" at bounding box center [84, 213] width 6 height 6
type input "1"
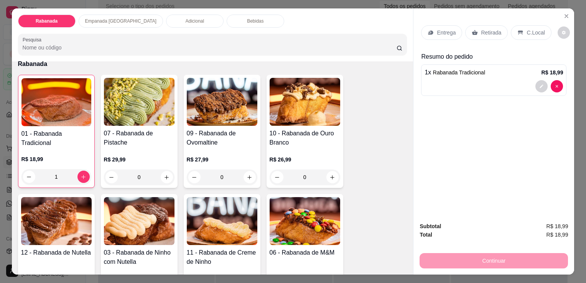
scroll to position [77, 0]
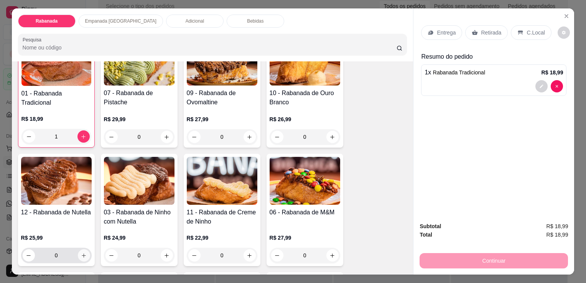
click at [84, 253] on icon "increase-product-quantity" at bounding box center [84, 256] width 6 height 6
type input "1"
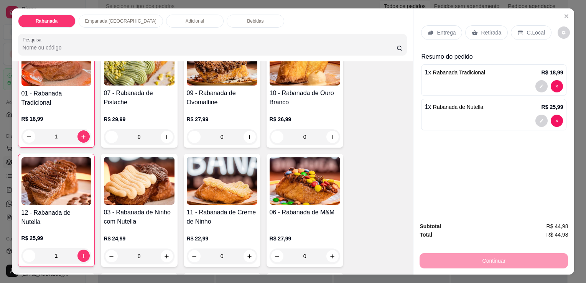
click at [538, 32] on p "C.Local" at bounding box center [536, 33] width 18 height 8
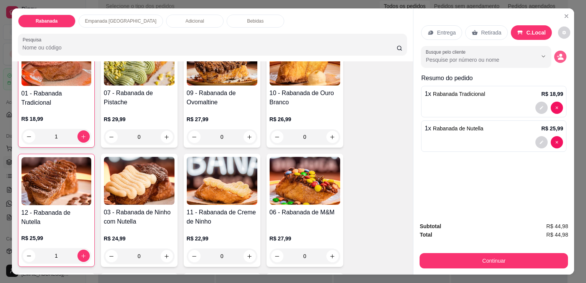
click at [558, 57] on icon "decrease-product-quantity" at bounding box center [561, 58] width 6 height 3
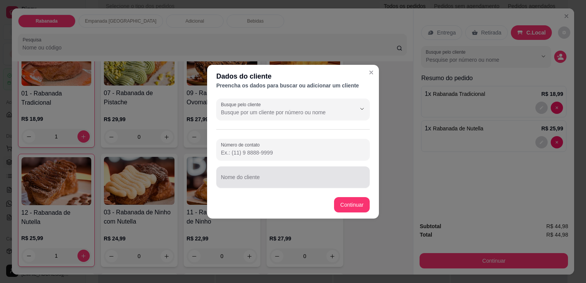
click at [252, 184] on div at bounding box center [293, 177] width 144 height 15
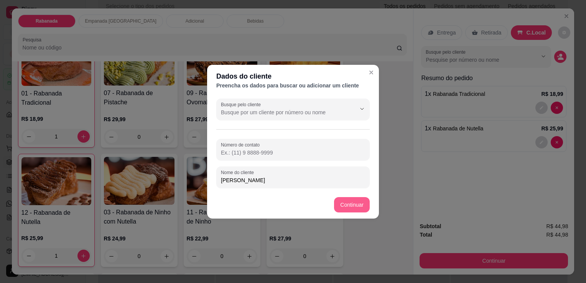
type input "[PERSON_NAME]"
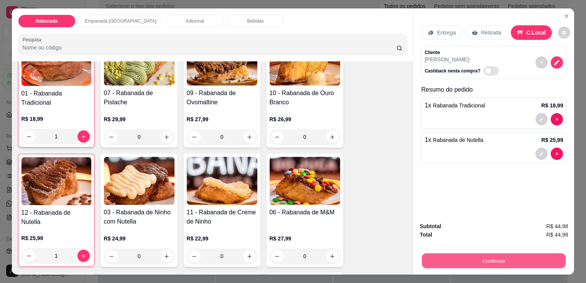
click at [469, 257] on button "Continuar" at bounding box center [494, 260] width 144 height 15
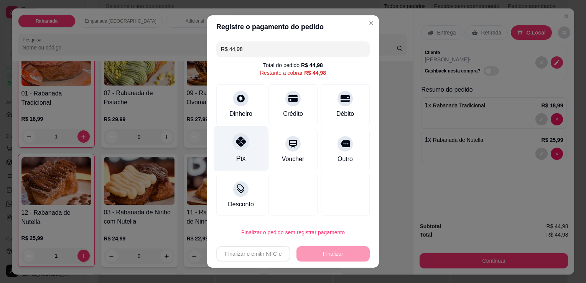
click at [229, 145] on div "Pix" at bounding box center [241, 148] width 54 height 45
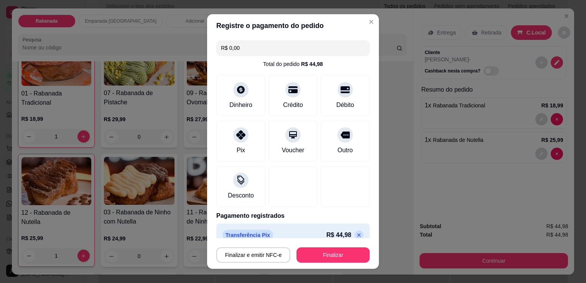
click at [356, 233] on icon at bounding box center [359, 235] width 6 height 6
type input "R$ 44,98"
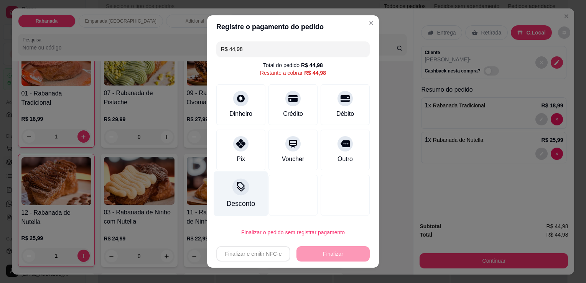
click at [248, 186] on div "Desconto" at bounding box center [241, 194] width 54 height 45
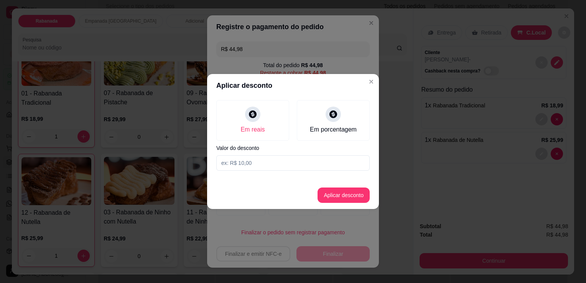
click at [271, 168] on input at bounding box center [293, 162] width 154 height 15
type input "4,00"
click at [340, 193] on button "Aplicar desconto" at bounding box center [344, 195] width 52 height 15
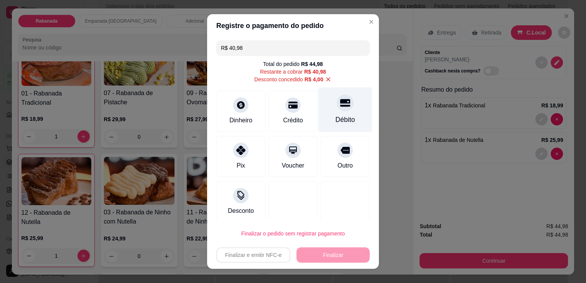
click at [330, 113] on div "Débito" at bounding box center [346, 110] width 54 height 45
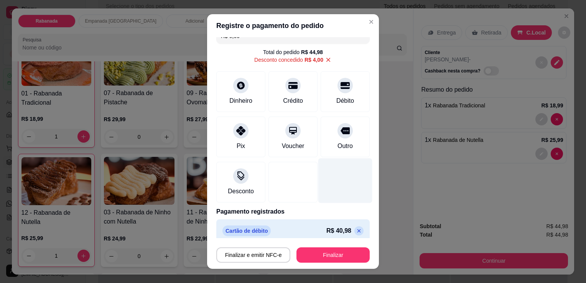
scroll to position [18, 0]
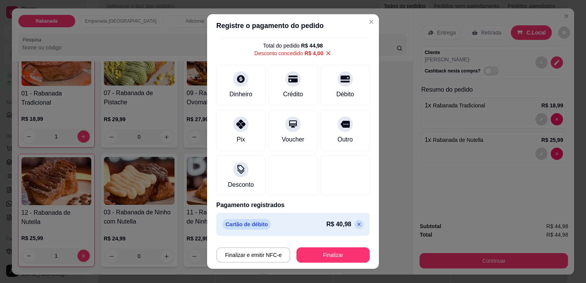
click at [356, 225] on icon at bounding box center [359, 224] width 6 height 6
type input "R$ 40,98"
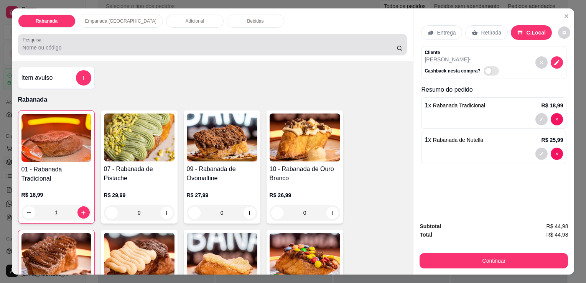
scroll to position [0, 0]
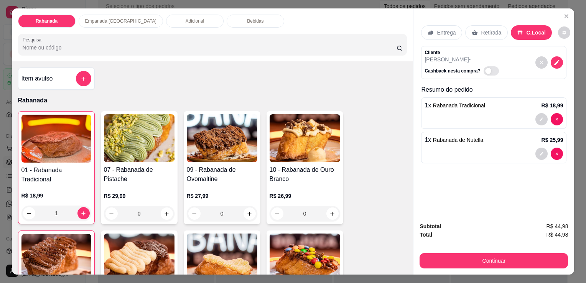
click at [232, 15] on div "Bebidas" at bounding box center [256, 21] width 58 height 13
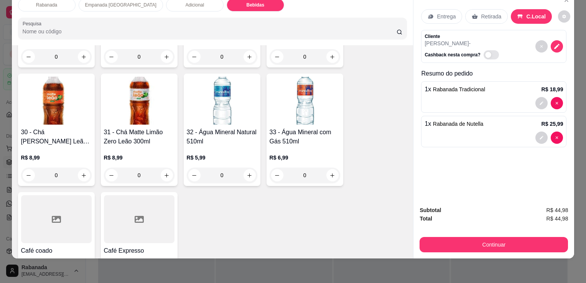
scroll to position [1059, 0]
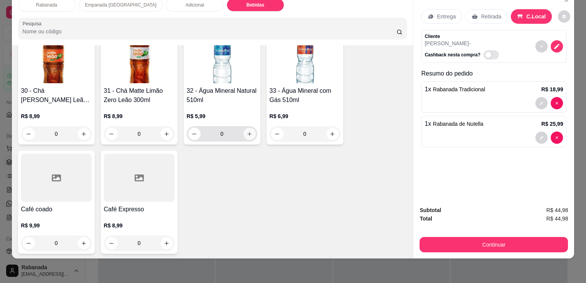
click at [249, 130] on button "increase-product-quantity" at bounding box center [250, 134] width 12 height 12
type input "1"
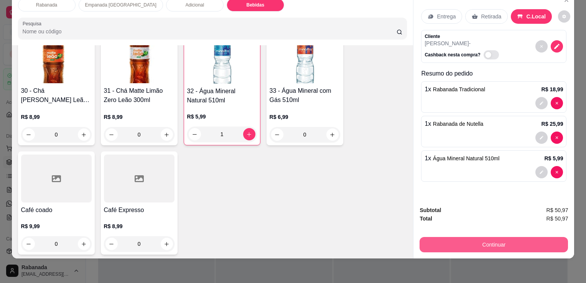
click at [493, 237] on button "Continuar" at bounding box center [494, 244] width 149 height 15
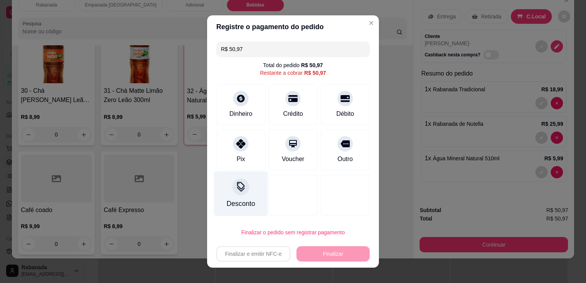
click at [241, 186] on icon at bounding box center [241, 186] width 8 height 8
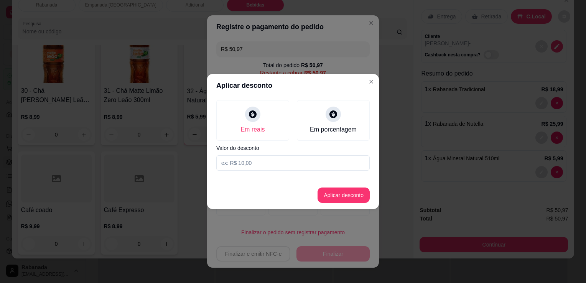
click at [252, 160] on input at bounding box center [293, 162] width 154 height 15
type input "4,00"
click at [345, 196] on button "Aplicar desconto" at bounding box center [344, 195] width 52 height 15
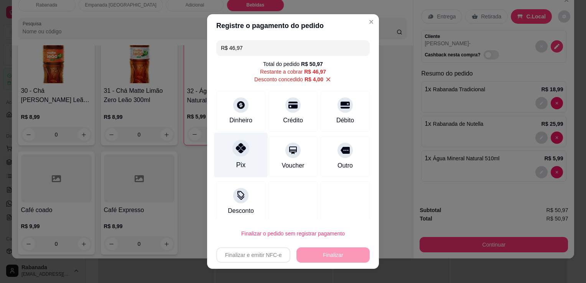
click at [244, 157] on div "Pix" at bounding box center [241, 155] width 54 height 45
type input "R$ 0,00"
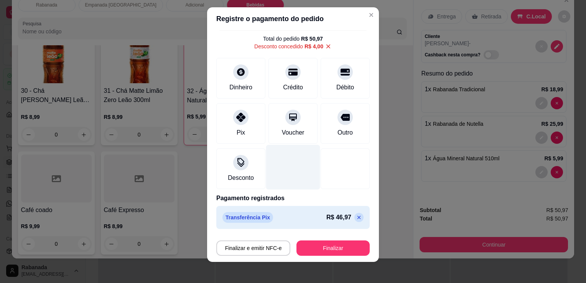
scroll to position [10, 0]
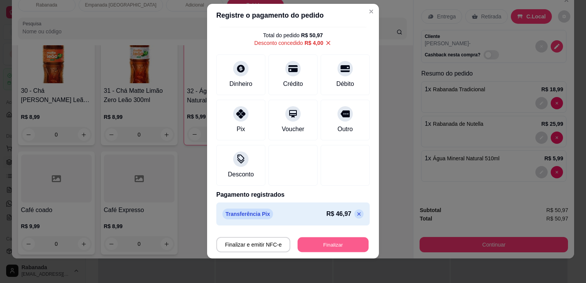
click at [321, 244] on button "Finalizar" at bounding box center [333, 245] width 71 height 15
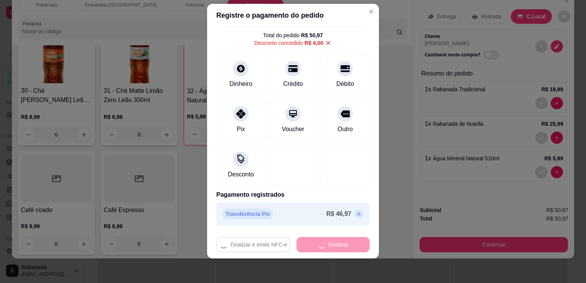
type input "0"
type input "-R$ 50,97"
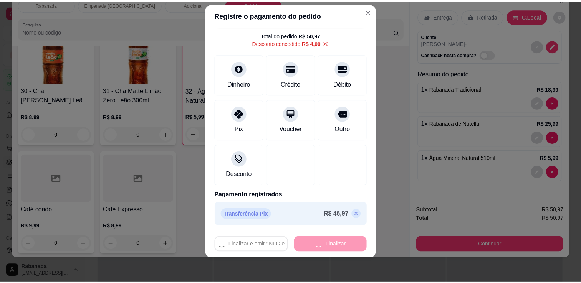
scroll to position [1059, 0]
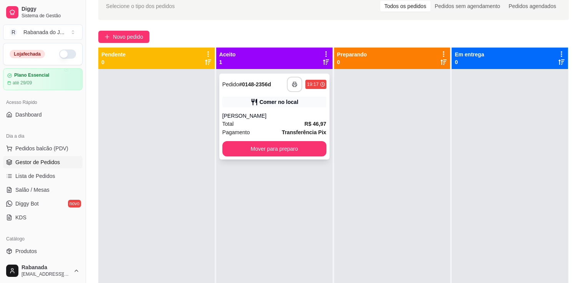
click at [293, 82] on icon "button" at bounding box center [294, 84] width 5 height 5
click at [278, 154] on button "Mover para preparo" at bounding box center [274, 148] width 104 height 15
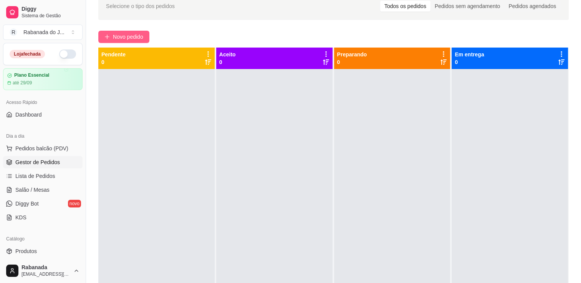
click at [124, 33] on span "Novo pedido" at bounding box center [128, 37] width 30 height 8
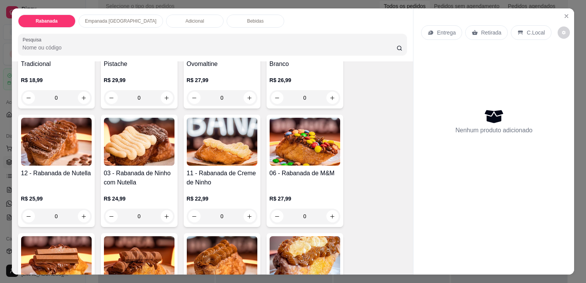
scroll to position [192, 0]
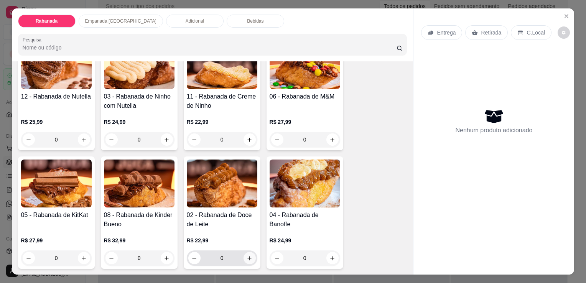
click at [248, 257] on icon "increase-product-quantity" at bounding box center [250, 259] width 6 height 6
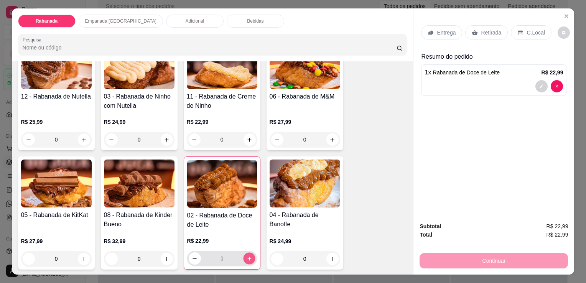
click at [247, 257] on icon "increase-product-quantity" at bounding box center [249, 259] width 6 height 6
type input "2"
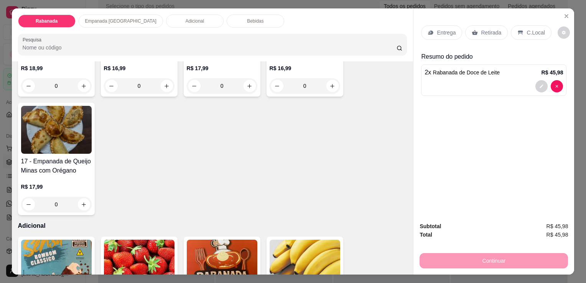
scroll to position [614, 0]
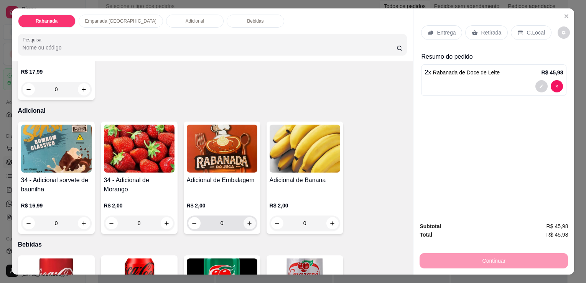
click at [244, 221] on button "increase-product-quantity" at bounding box center [250, 223] width 12 height 12
type input "1"
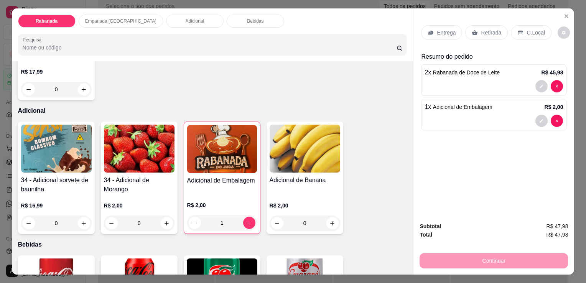
click at [527, 32] on p "C.Local" at bounding box center [536, 33] width 18 height 8
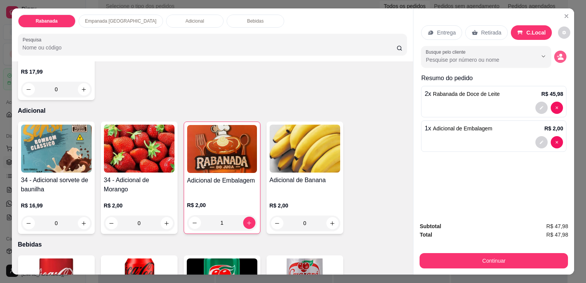
click at [558, 57] on icon "decrease-product-quantity" at bounding box center [561, 58] width 6 height 3
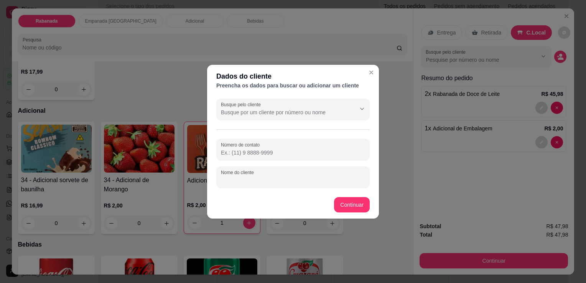
click at [269, 177] on input "Nome do cliente" at bounding box center [293, 181] width 144 height 8
type input "luciene"
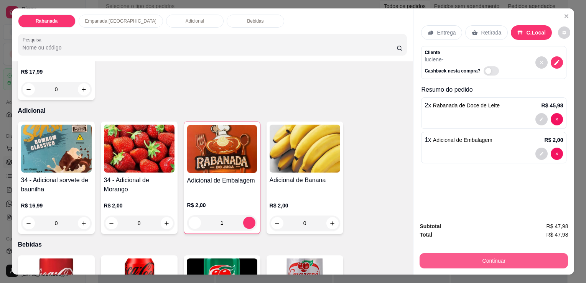
click at [482, 261] on button "Continuar" at bounding box center [494, 260] width 149 height 15
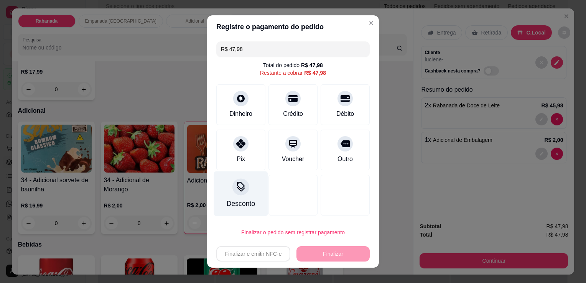
click at [241, 187] on icon at bounding box center [241, 187] width 10 height 10
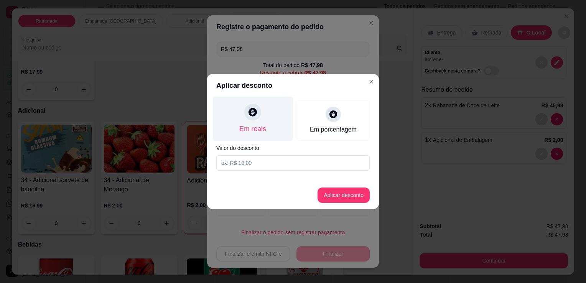
click at [256, 121] on div "Em reais" at bounding box center [253, 119] width 80 height 45
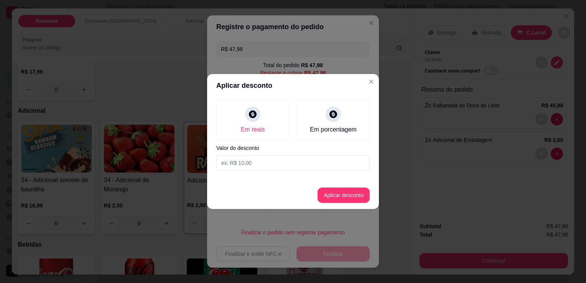
click at [257, 165] on input at bounding box center [293, 162] width 154 height 15
type input "4,00"
click at [349, 200] on button "Aplicar desconto" at bounding box center [344, 195] width 50 height 15
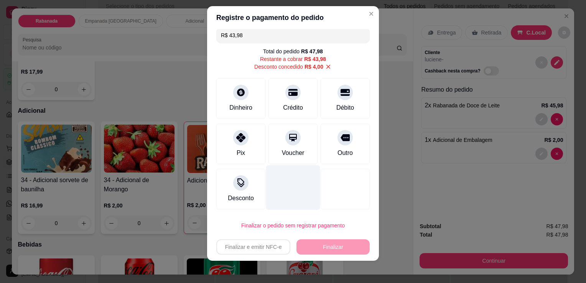
scroll to position [10, 0]
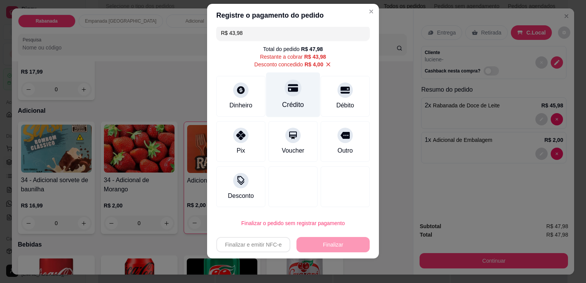
click at [292, 86] on div at bounding box center [293, 87] width 17 height 17
type input "R$ 0,00"
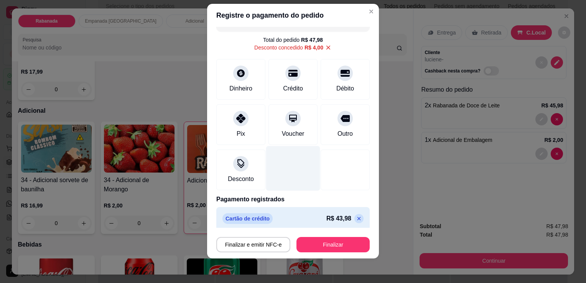
scroll to position [18, 0]
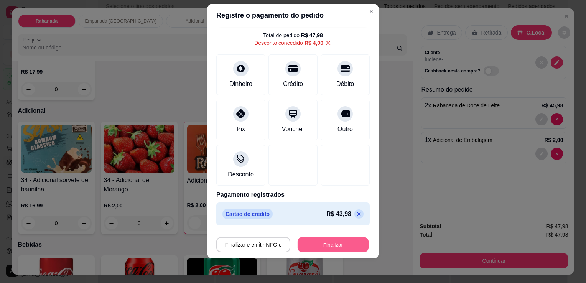
click at [342, 240] on button "Finalizar" at bounding box center [333, 245] width 71 height 15
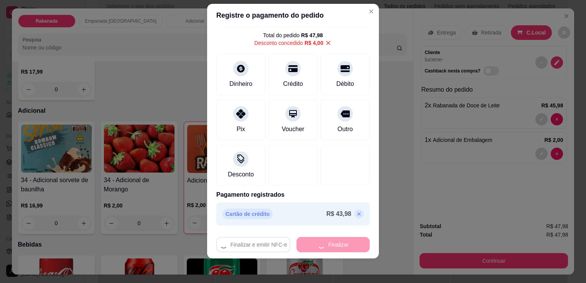
type input "0"
type input "-R$ 47,98"
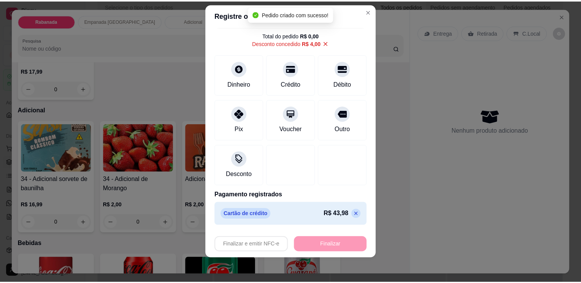
scroll to position [613, 0]
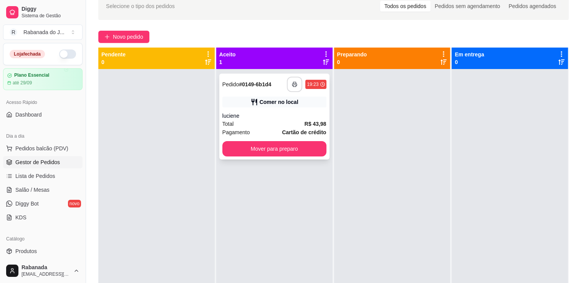
click at [295, 86] on button "button" at bounding box center [294, 84] width 15 height 15
click at [253, 145] on button "Mover para preparo" at bounding box center [274, 149] width 101 height 15
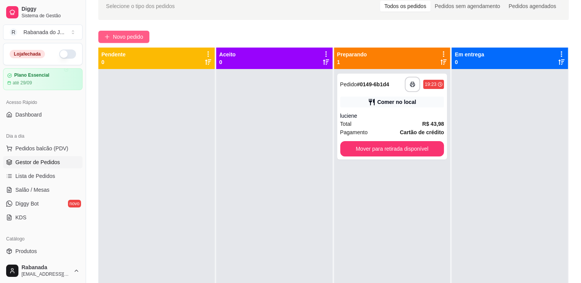
click at [124, 35] on span "Novo pedido" at bounding box center [128, 37] width 30 height 8
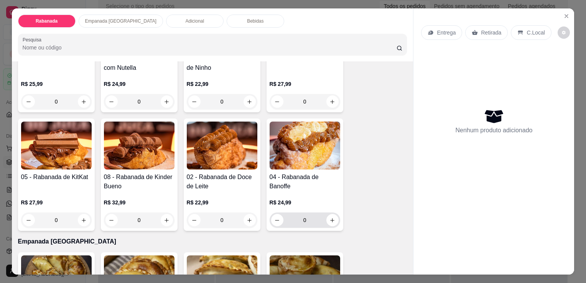
scroll to position [230, 0]
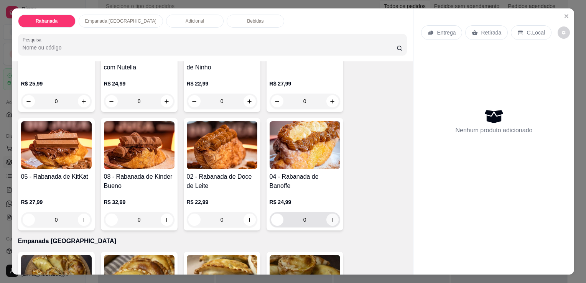
click at [330, 219] on icon "increase-product-quantity" at bounding box center [333, 220] width 6 height 6
type input "1"
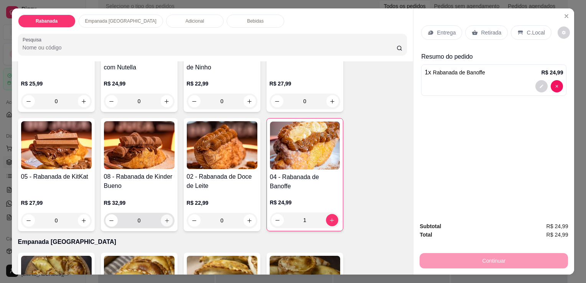
click at [164, 218] on icon "increase-product-quantity" at bounding box center [167, 221] width 6 height 6
type input "1"
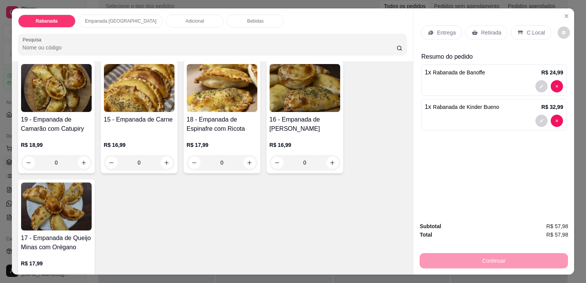
scroll to position [652, 0]
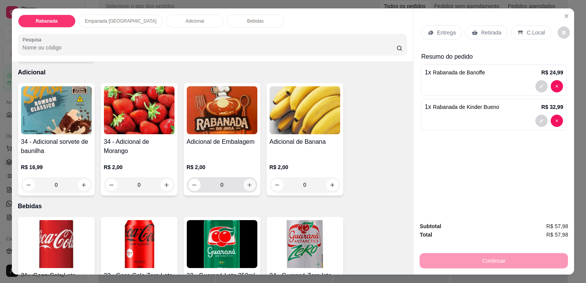
click at [247, 183] on icon "increase-product-quantity" at bounding box center [250, 185] width 6 height 6
type input "1"
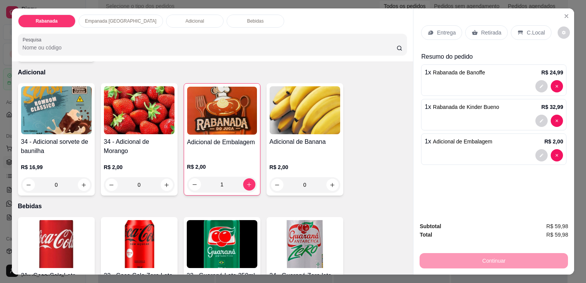
scroll to position [422, 0]
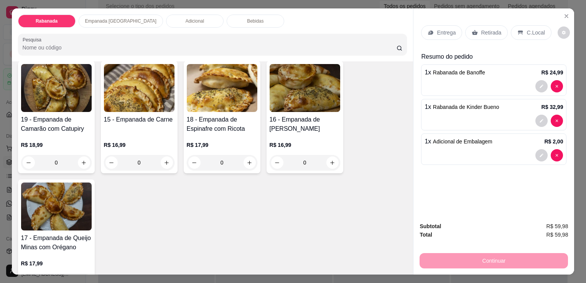
click at [527, 33] on p "C.Local" at bounding box center [536, 33] width 18 height 8
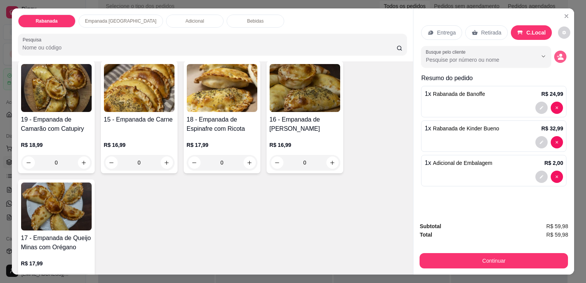
click at [560, 54] on circle "decrease-product-quantity" at bounding box center [561, 55] width 3 height 3
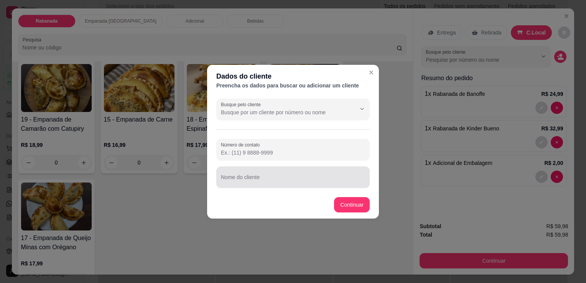
click at [253, 182] on input "Nome do cliente" at bounding box center [293, 181] width 144 height 8
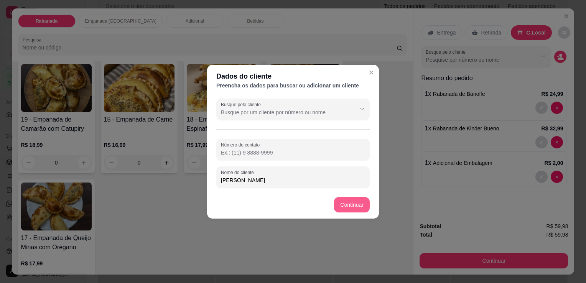
type input "[PERSON_NAME]"
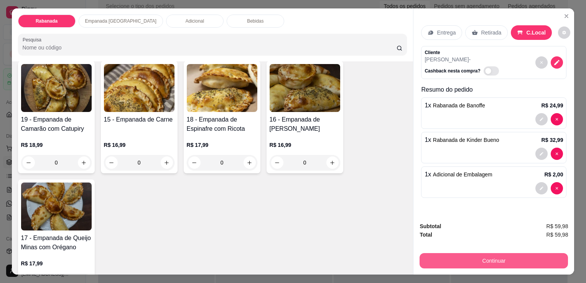
click at [483, 260] on button "Continuar" at bounding box center [494, 260] width 149 height 15
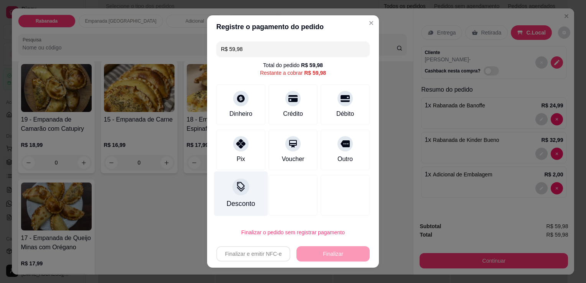
click at [238, 190] on icon at bounding box center [241, 187] width 10 height 10
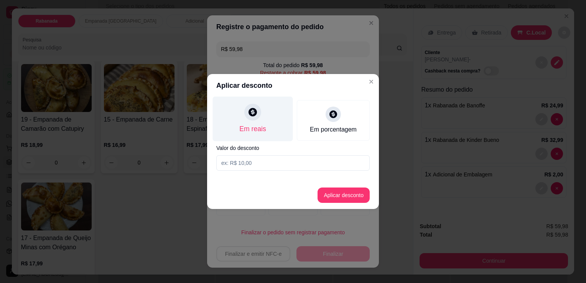
click at [257, 115] on icon at bounding box center [253, 112] width 10 height 10
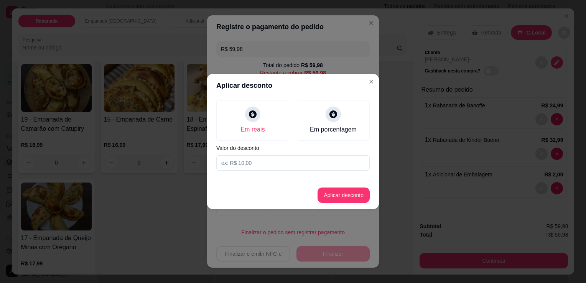
click at [257, 165] on input at bounding box center [293, 162] width 154 height 15
type input "5,00"
click at [361, 197] on button "Aplicar desconto" at bounding box center [344, 195] width 52 height 15
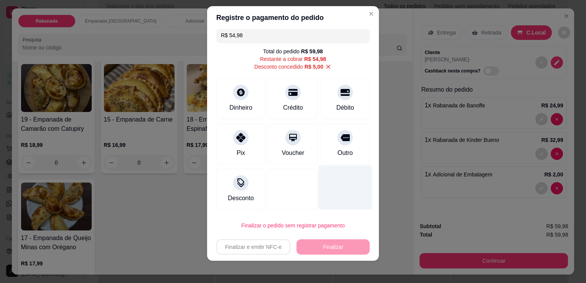
scroll to position [10, 0]
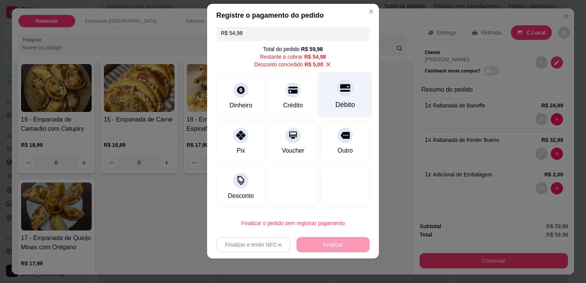
click at [337, 94] on div at bounding box center [345, 87] width 17 height 17
type input "R$ 0,00"
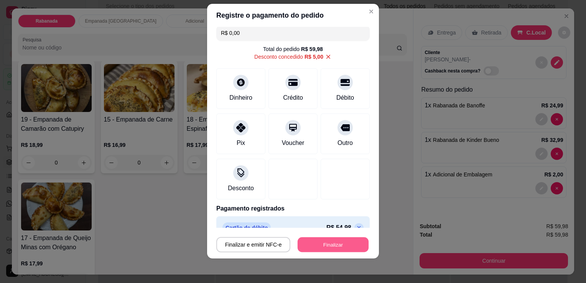
click at [325, 246] on button "Finalizar" at bounding box center [333, 245] width 71 height 15
type input "0"
type input "-R$ 59,98"
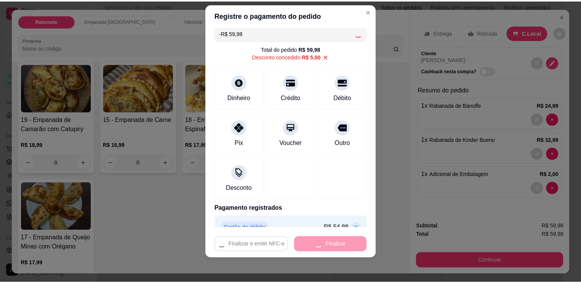
scroll to position [421, 0]
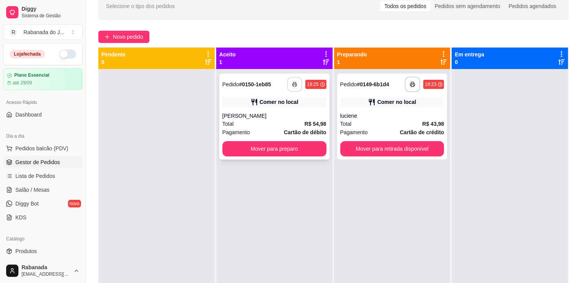
click at [294, 84] on icon "button" at bounding box center [294, 85] width 4 height 2
click at [266, 148] on button "Mover para preparo" at bounding box center [274, 149] width 101 height 15
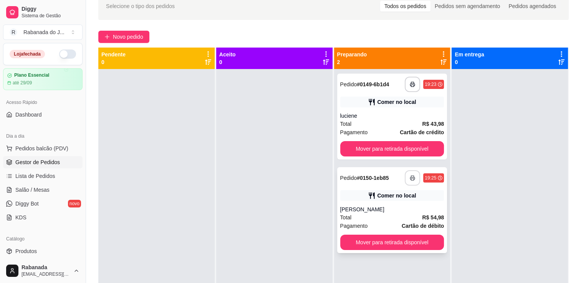
click at [406, 182] on button "button" at bounding box center [412, 177] width 15 height 15
click at [410, 176] on icon "button" at bounding box center [412, 177] width 5 height 5
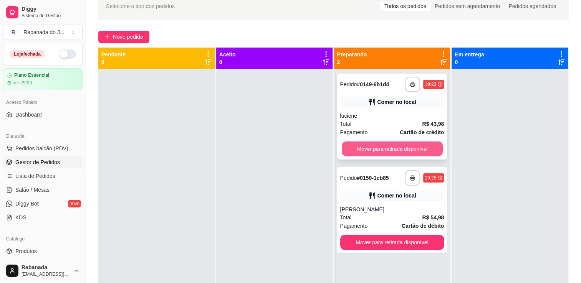
click at [428, 149] on button "Mover para retirada disponível" at bounding box center [392, 149] width 101 height 15
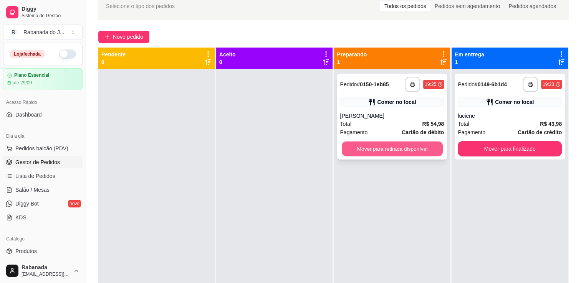
click at [408, 150] on button "Mover para retirada disponível" at bounding box center [392, 149] width 101 height 15
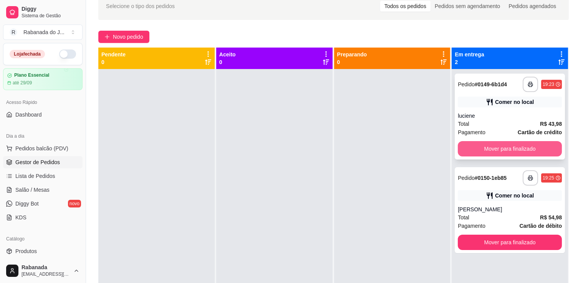
click at [490, 147] on button "Mover para finalizado" at bounding box center [510, 148] width 104 height 15
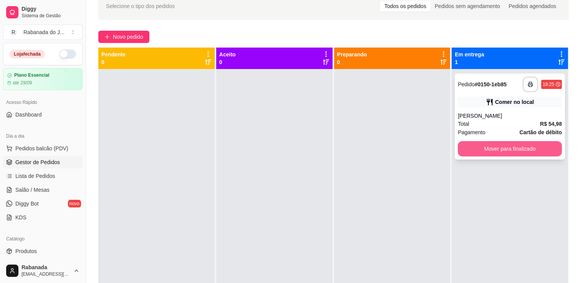
click at [491, 147] on button "Mover para finalizado" at bounding box center [510, 148] width 104 height 15
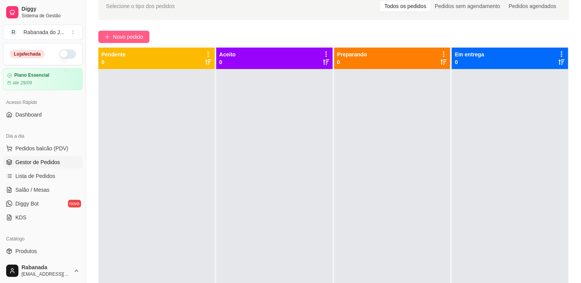
click at [135, 31] on button "Novo pedido" at bounding box center [123, 37] width 51 height 12
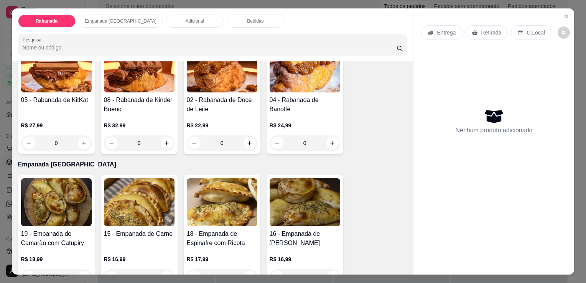
scroll to position [422, 0]
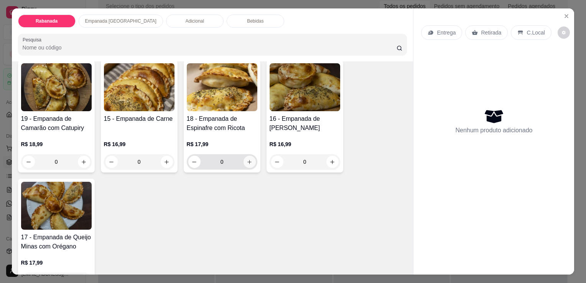
click at [245, 162] on button "increase-product-quantity" at bounding box center [250, 162] width 12 height 12
type input "1"
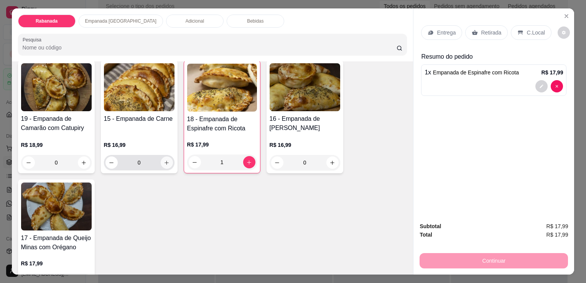
click at [165, 161] on icon "increase-product-quantity" at bounding box center [167, 163] width 4 height 4
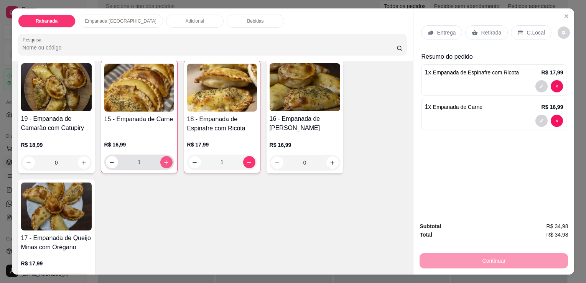
click at [167, 159] on button "increase-product-quantity" at bounding box center [166, 162] width 12 height 12
type input "2"
click at [247, 20] on p "Bebidas" at bounding box center [255, 21] width 17 height 6
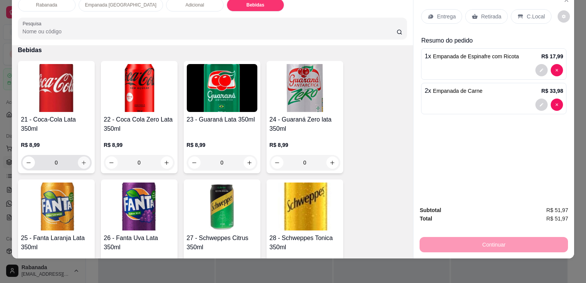
click at [81, 160] on icon "increase-product-quantity" at bounding box center [84, 163] width 6 height 6
type input "1"
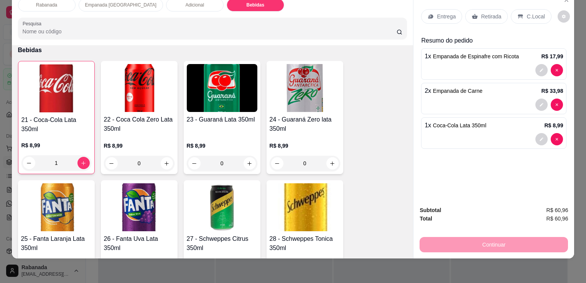
click at [540, 13] on div "C.Local" at bounding box center [531, 16] width 40 height 15
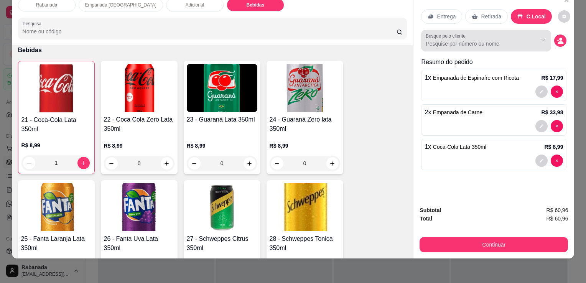
click at [500, 40] on input "Busque pelo cliente" at bounding box center [475, 44] width 99 height 8
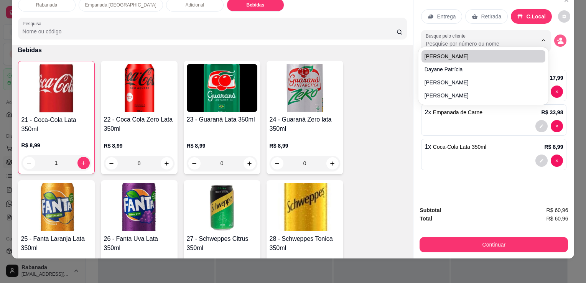
click at [559, 37] on icon "decrease-product-quantity" at bounding box center [560, 40] width 7 height 7
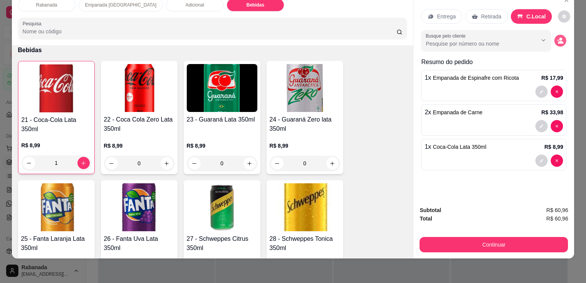
click at [558, 41] on icon "decrease-product-quantity" at bounding box center [560, 42] width 5 height 3
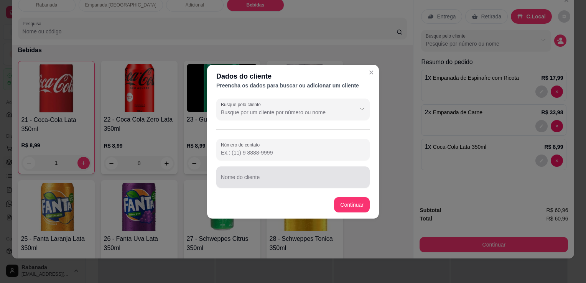
click at [256, 180] on input "Nome do cliente" at bounding box center [293, 181] width 144 height 8
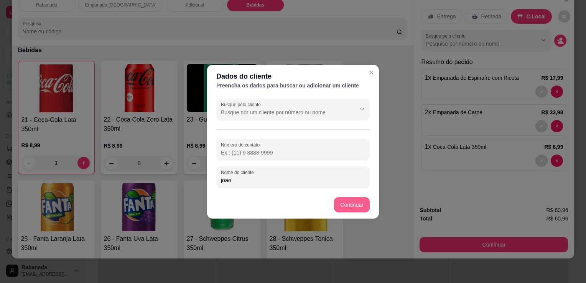
type input "joao"
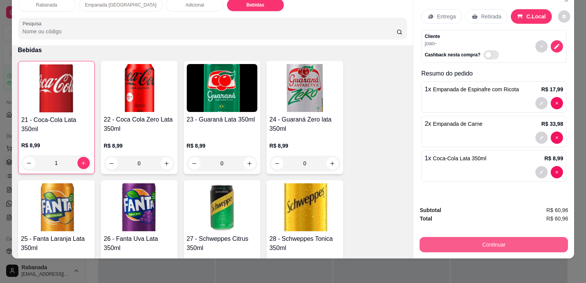
click at [496, 237] on button "Continuar" at bounding box center [494, 244] width 149 height 15
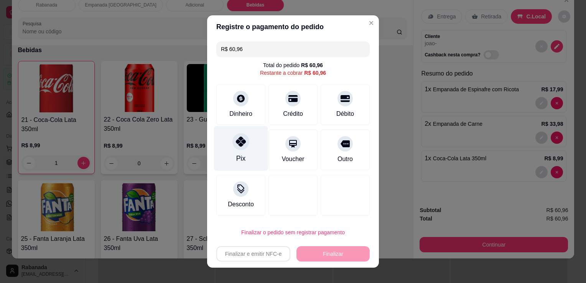
click at [237, 144] on icon at bounding box center [241, 142] width 10 height 10
type input "R$ 0,00"
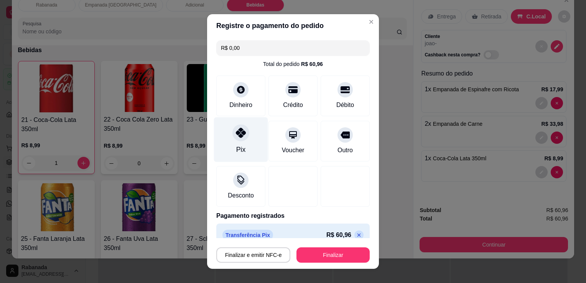
click at [240, 130] on icon at bounding box center [241, 133] width 10 height 10
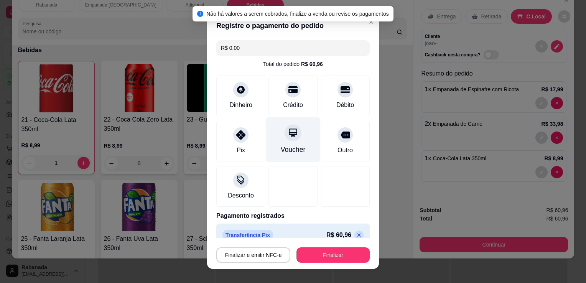
scroll to position [11, 0]
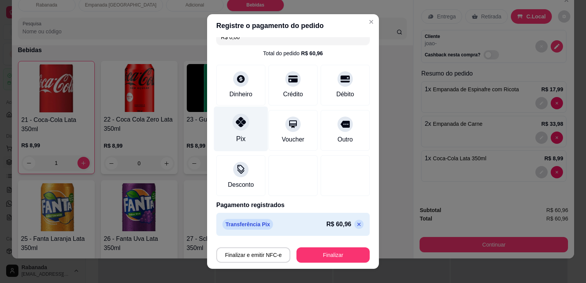
click at [241, 129] on div "Pix" at bounding box center [241, 129] width 54 height 45
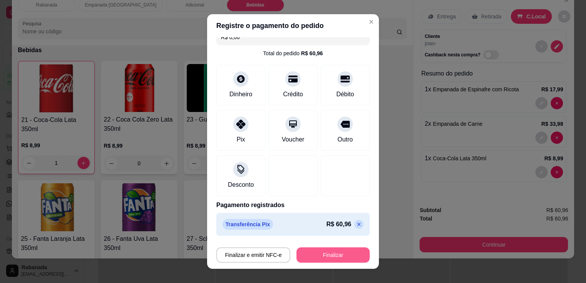
click at [335, 258] on button "Finalizar" at bounding box center [333, 255] width 73 height 15
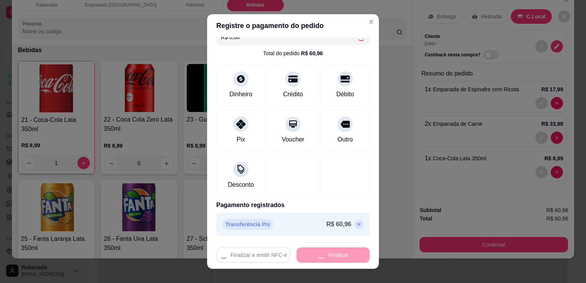
type input "0"
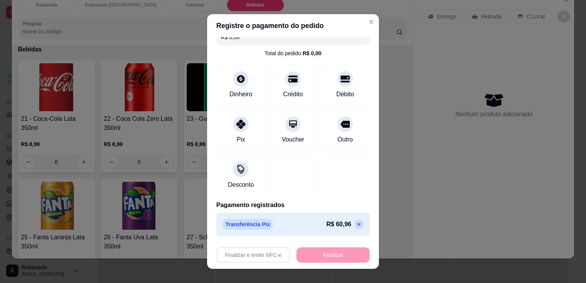
type input "-R$ 60,96"
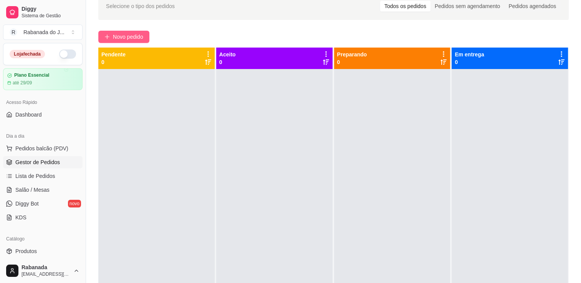
click at [135, 37] on span "Novo pedido" at bounding box center [128, 37] width 30 height 8
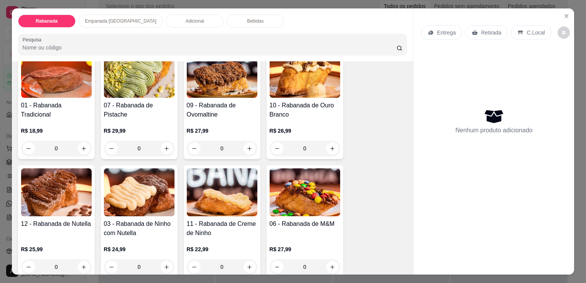
scroll to position [77, 0]
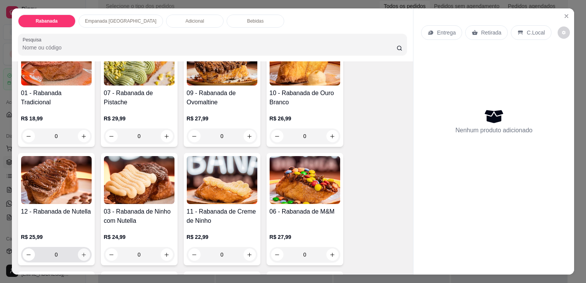
click at [81, 253] on icon "increase-product-quantity" at bounding box center [84, 255] width 6 height 6
type input "1"
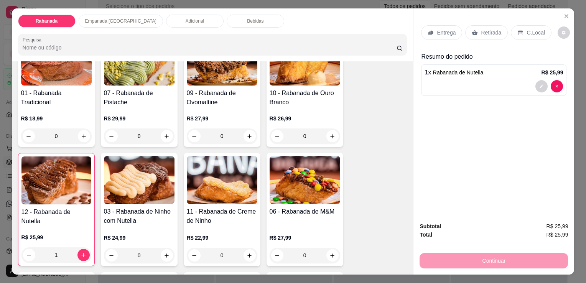
click at [115, 19] on p "Empanada [GEOGRAPHIC_DATA]" at bounding box center [120, 21] width 71 height 6
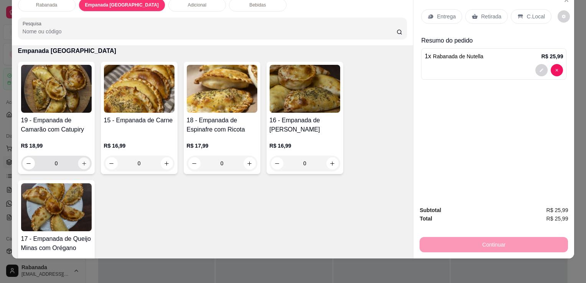
click at [82, 162] on icon "increase-product-quantity" at bounding box center [84, 164] width 4 height 4
type input "1"
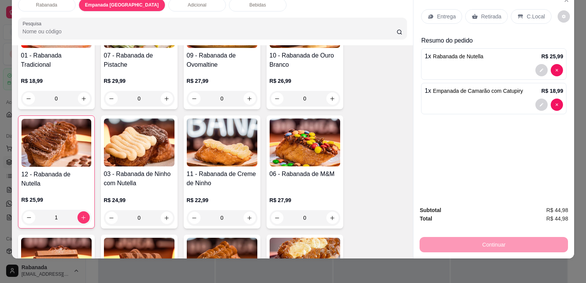
scroll to position [0, 0]
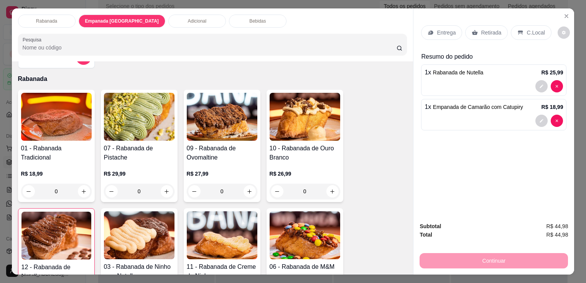
click at [233, 23] on div "Bebidas" at bounding box center [258, 21] width 58 height 13
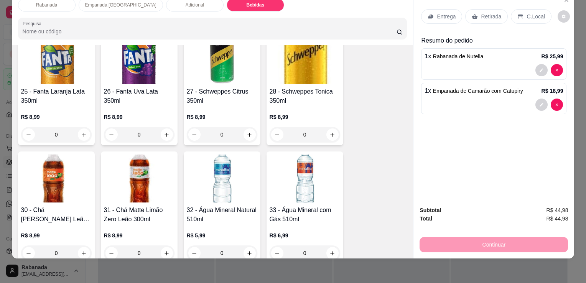
scroll to position [984, 0]
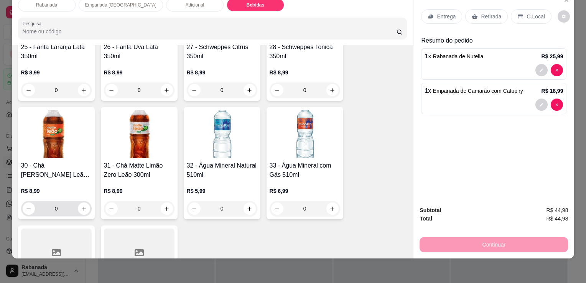
click at [88, 201] on div "0" at bounding box center [56, 208] width 71 height 15
click at [86, 203] on button "increase-product-quantity" at bounding box center [84, 209] width 12 height 12
type input "1"
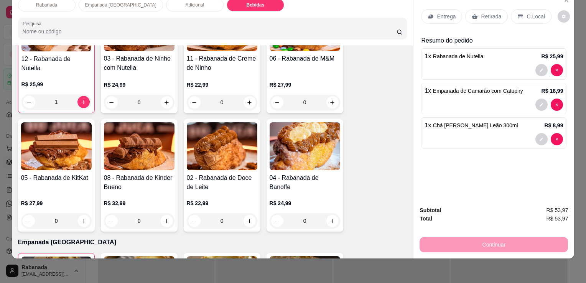
scroll to position [255, 0]
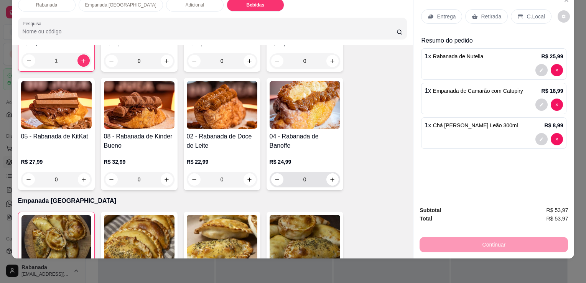
click at [330, 178] on icon "increase-product-quantity" at bounding box center [332, 180] width 4 height 4
type input "1"
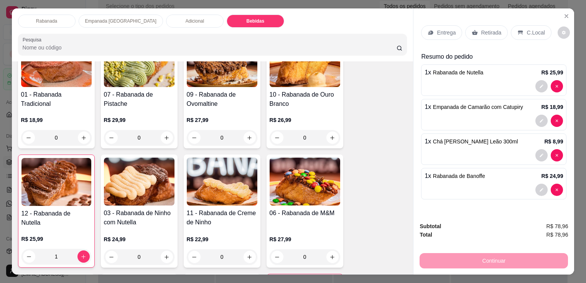
scroll to position [0, 0]
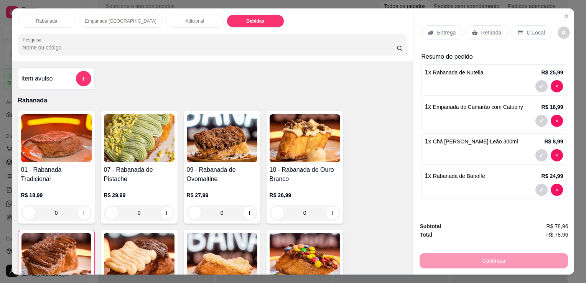
click at [101, 26] on div "Rabanada Empanada Argentina Adicional Bebidas Pesquisa" at bounding box center [213, 34] width 402 height 53
click at [166, 21] on div "Adicional" at bounding box center [195, 21] width 58 height 13
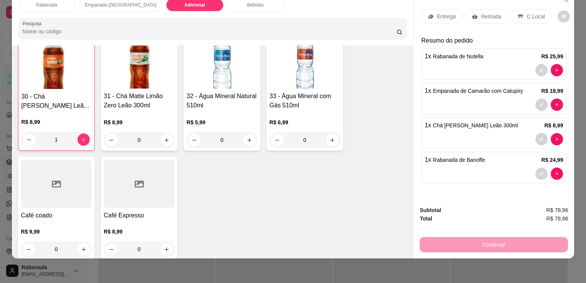
scroll to position [1061, 0]
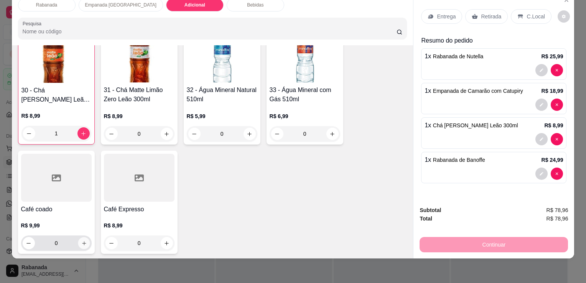
click at [84, 241] on icon "increase-product-quantity" at bounding box center [84, 244] width 6 height 6
type input "1"
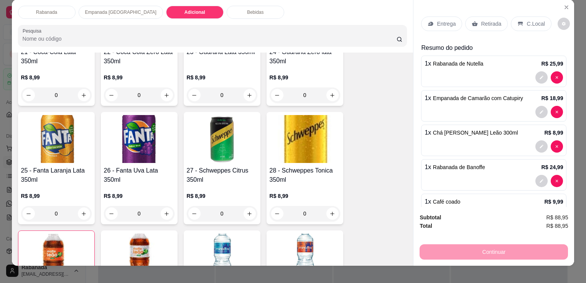
scroll to position [0, 0]
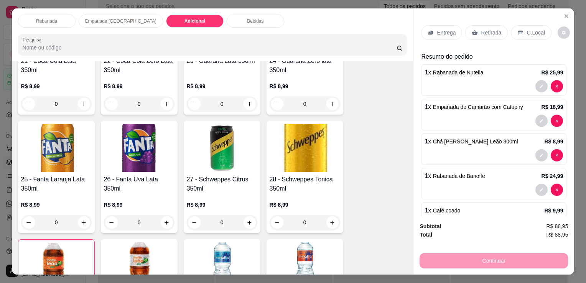
click at [533, 32] on p "C.Local" at bounding box center [536, 33] width 18 height 8
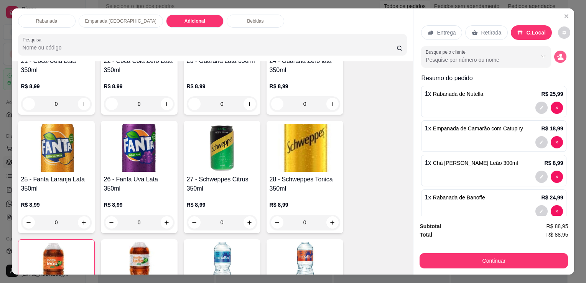
click at [558, 57] on icon "decrease-product-quantity" at bounding box center [561, 58] width 6 height 3
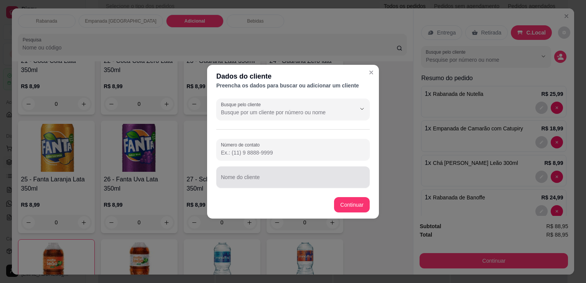
click at [275, 179] on input "Nome do cliente" at bounding box center [293, 181] width 144 height 8
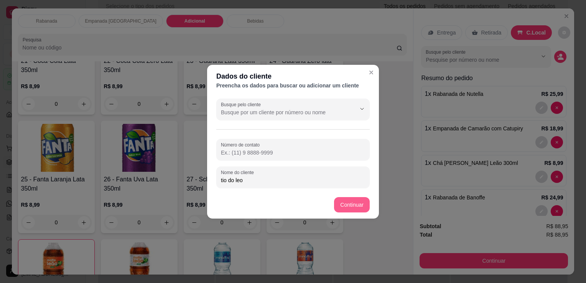
type input "tio do leo"
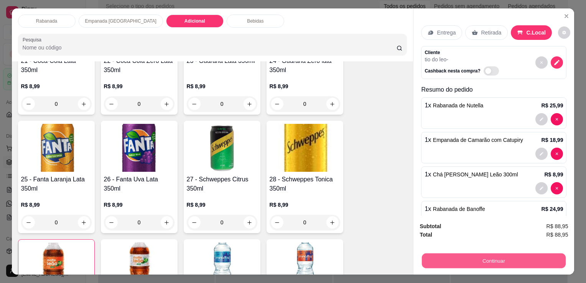
click at [478, 260] on button "Continuar" at bounding box center [494, 260] width 144 height 15
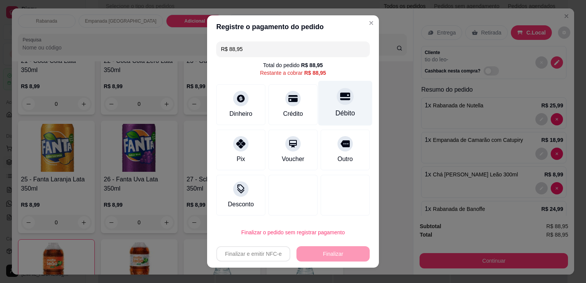
click at [340, 101] on icon at bounding box center [345, 96] width 10 height 10
type input "R$ 0,00"
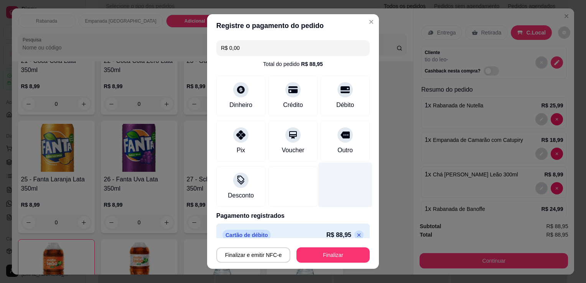
scroll to position [11, 0]
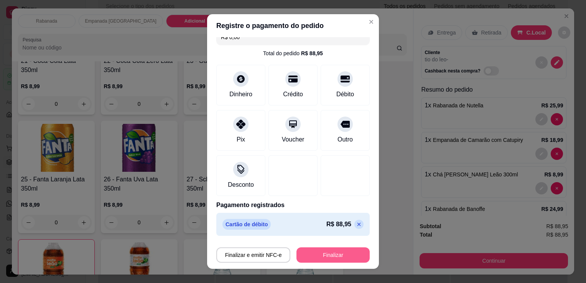
click at [345, 256] on button "Finalizar" at bounding box center [333, 255] width 73 height 15
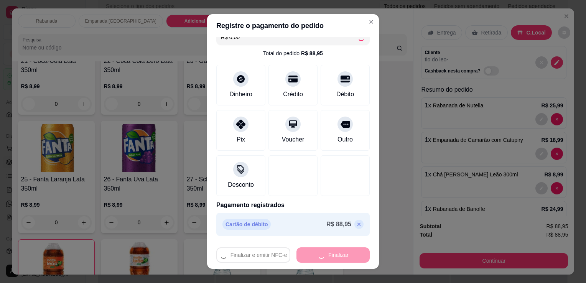
type input "0"
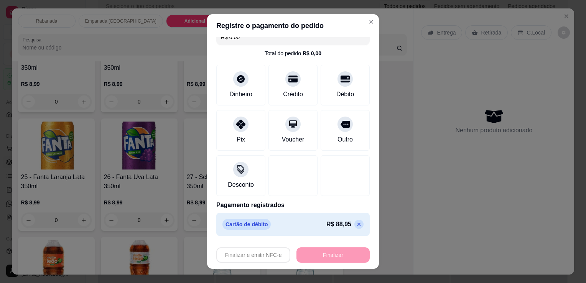
type input "-R$ 88,95"
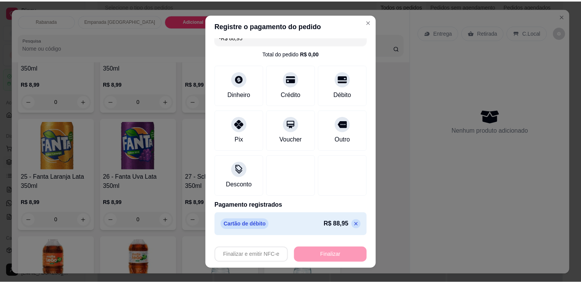
scroll to position [867, 0]
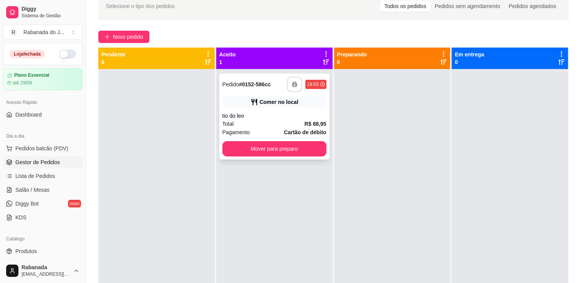
click at [296, 86] on button "button" at bounding box center [294, 84] width 15 height 15
click at [275, 144] on button "Mover para preparo" at bounding box center [274, 148] width 104 height 15
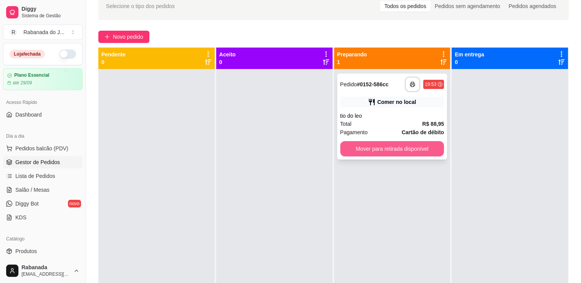
click at [379, 151] on button "Mover para retirada disponível" at bounding box center [392, 148] width 104 height 15
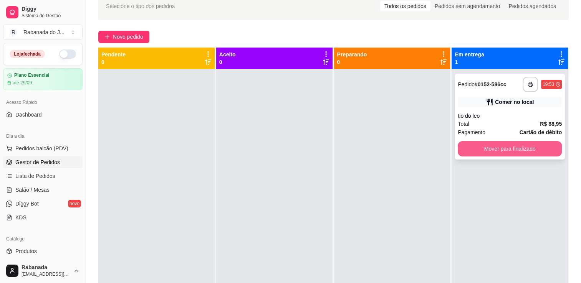
click at [481, 151] on button "Mover para finalizado" at bounding box center [510, 148] width 104 height 15
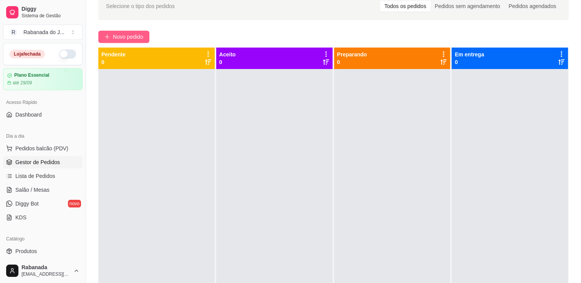
click at [120, 42] on button "Novo pedido" at bounding box center [123, 37] width 51 height 12
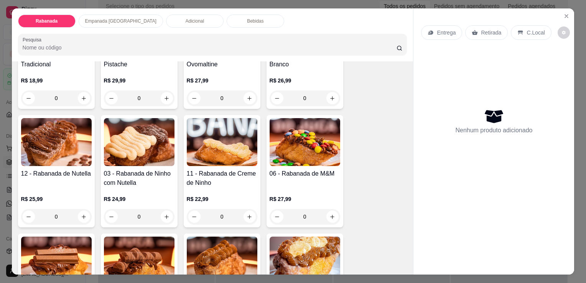
scroll to position [115, 0]
click at [248, 215] on icon "increase-product-quantity" at bounding box center [250, 217] width 6 height 6
type input "1"
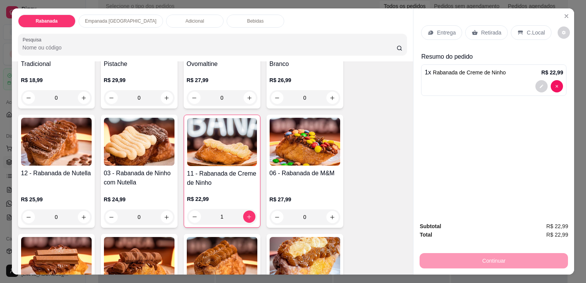
click at [530, 29] on p "C.Local" at bounding box center [536, 33] width 18 height 8
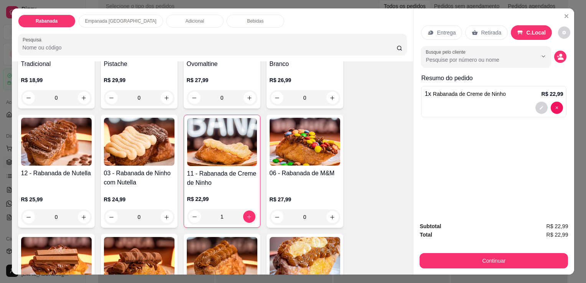
click at [559, 61] on div "Busque pelo cliente" at bounding box center [493, 56] width 145 height 21
click at [559, 57] on button "decrease-product-quantity" at bounding box center [561, 57] width 12 height 12
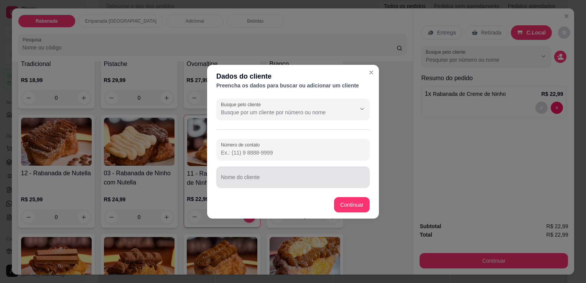
click at [257, 178] on input "Nome do cliente" at bounding box center [293, 181] width 144 height 8
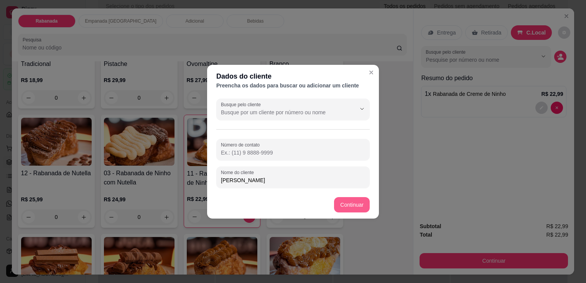
type input "[PERSON_NAME]"
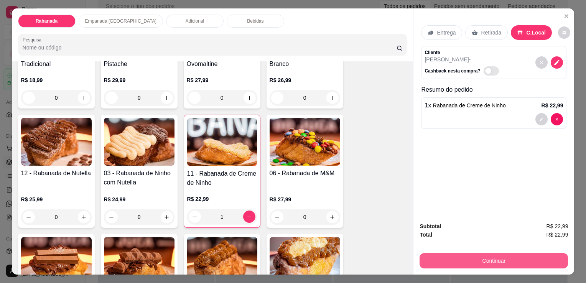
click at [474, 258] on button "Continuar" at bounding box center [494, 260] width 149 height 15
click at [467, 256] on button "Continuar" at bounding box center [494, 260] width 149 height 15
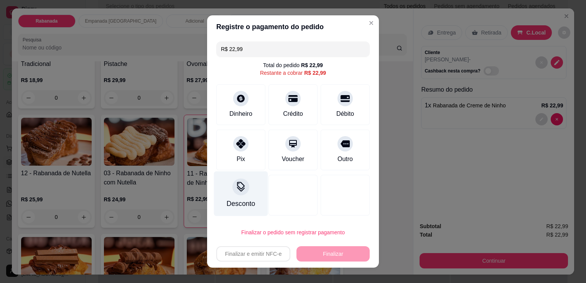
click at [230, 193] on div "Desconto" at bounding box center [241, 194] width 54 height 45
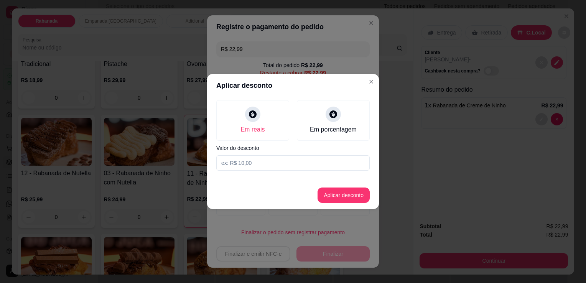
click at [263, 164] on input at bounding box center [293, 162] width 154 height 15
type input "2,00"
click at [353, 192] on button "Aplicar desconto" at bounding box center [344, 195] width 52 height 15
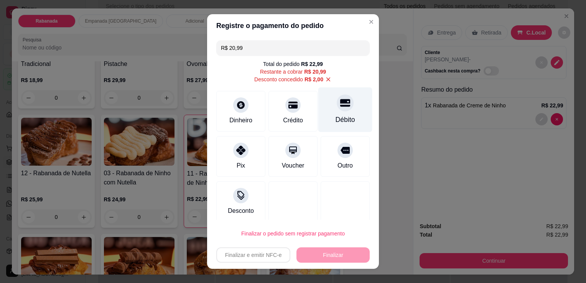
click at [340, 107] on icon at bounding box center [345, 103] width 10 height 10
type input "R$ 0,00"
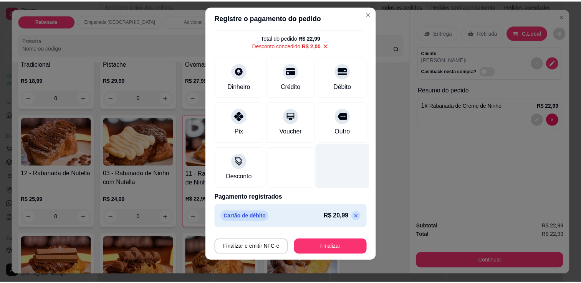
scroll to position [10, 0]
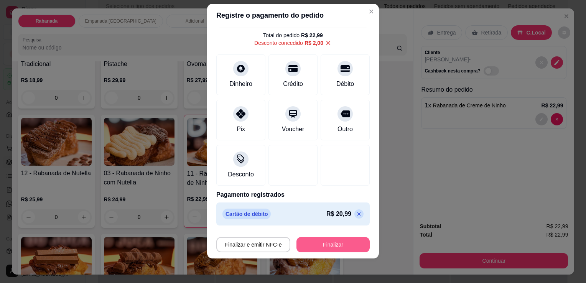
click at [320, 246] on button "Finalizar" at bounding box center [333, 244] width 73 height 15
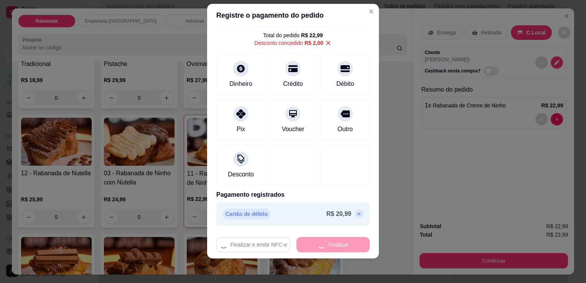
type input "0"
type input "-R$ 22,99"
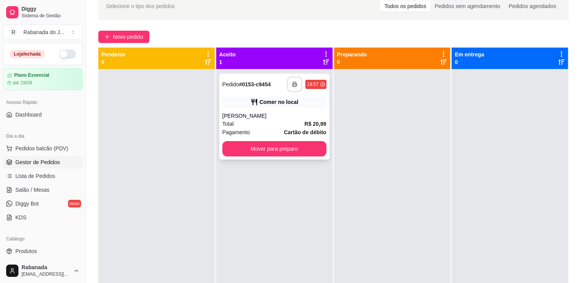
click at [291, 88] on button "button" at bounding box center [294, 84] width 15 height 15
click at [268, 151] on button "Mover para preparo" at bounding box center [274, 149] width 101 height 15
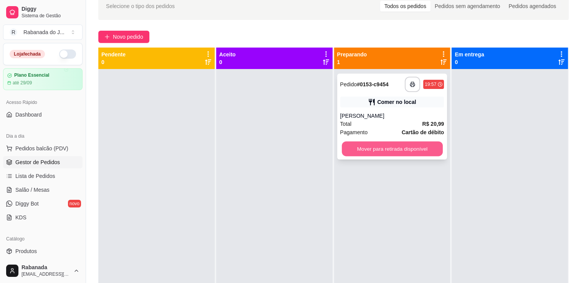
click at [370, 150] on button "Mover para retirada disponível" at bounding box center [392, 149] width 101 height 15
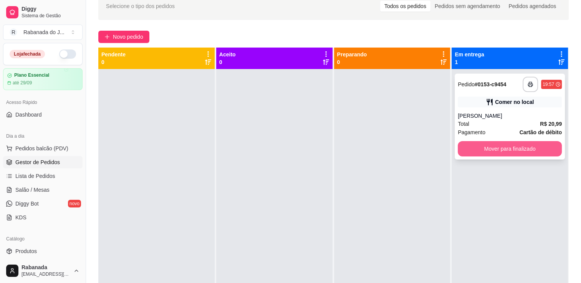
click at [471, 149] on button "Mover para finalizado" at bounding box center [510, 148] width 104 height 15
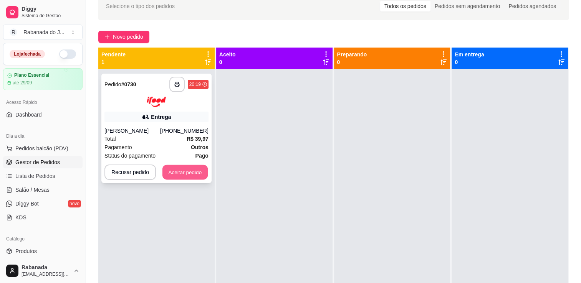
click at [183, 173] on button "Aceitar pedido" at bounding box center [184, 172] width 45 height 15
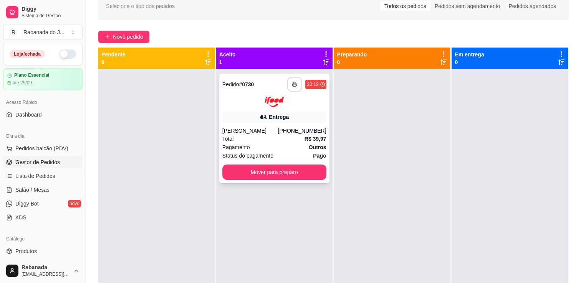
click at [296, 89] on button "button" at bounding box center [294, 84] width 15 height 15
click at [294, 84] on icon "button" at bounding box center [294, 84] width 5 height 5
click at [301, 173] on button "Mover para preparo" at bounding box center [274, 172] width 101 height 15
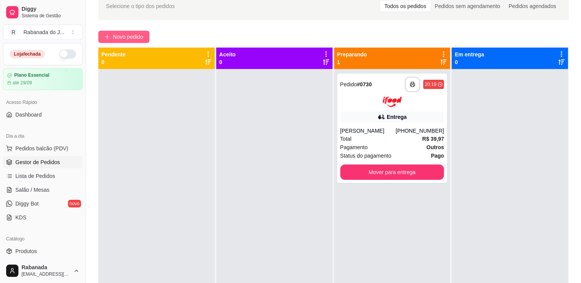
click at [123, 38] on span "Novo pedido" at bounding box center [128, 37] width 30 height 8
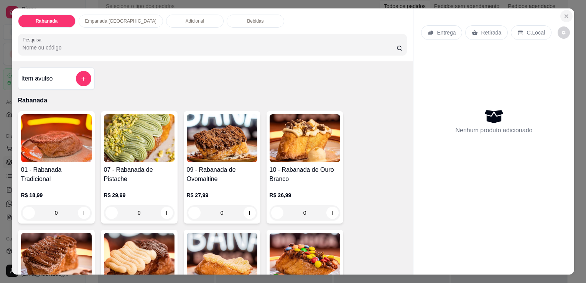
click at [565, 13] on icon "Close" at bounding box center [567, 16] width 6 height 6
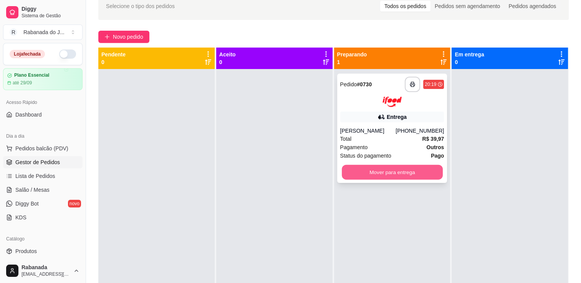
click at [401, 174] on button "Mover para entrega" at bounding box center [392, 172] width 101 height 15
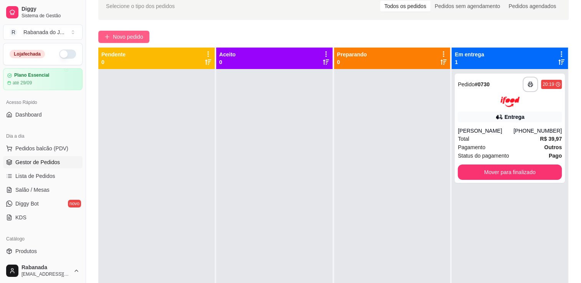
click at [123, 39] on span "Novo pedido" at bounding box center [128, 37] width 30 height 8
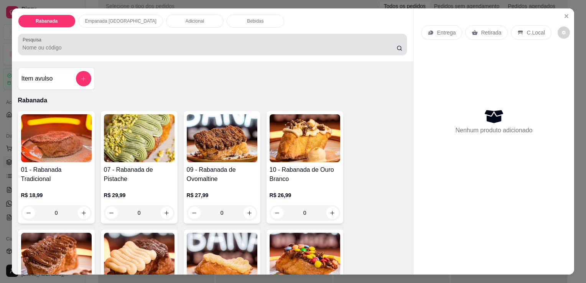
click at [97, 45] on input "Pesquisa" at bounding box center [210, 48] width 374 height 8
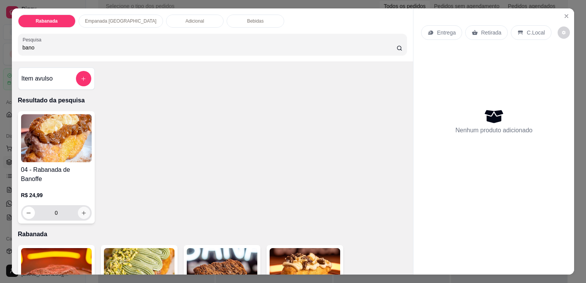
type input "bano"
click at [81, 210] on icon "increase-product-quantity" at bounding box center [84, 213] width 6 height 6
type input "1"
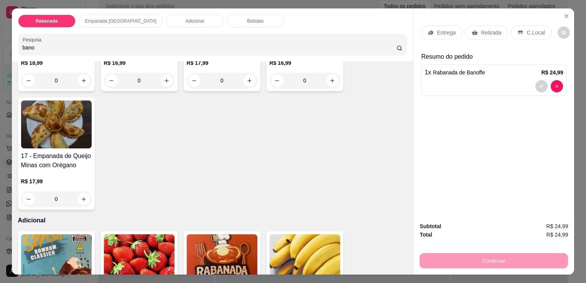
scroll to position [729, 0]
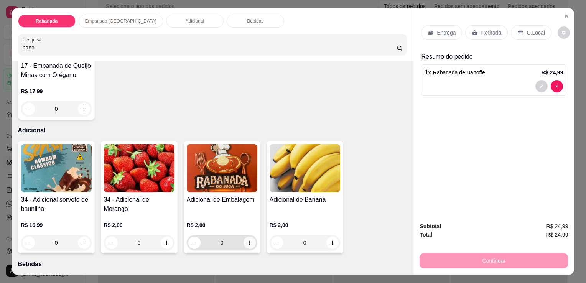
click at [247, 240] on icon "increase-product-quantity" at bounding box center [250, 243] width 6 height 6
type input "1"
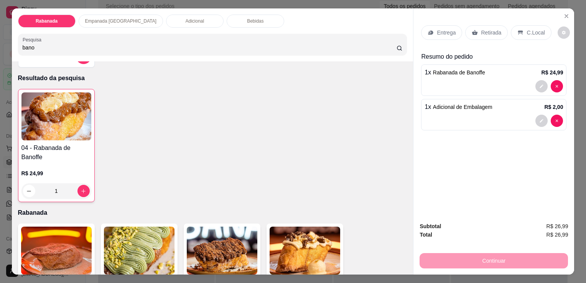
scroll to position [0, 0]
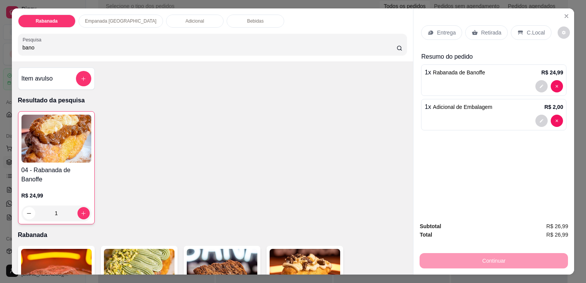
click at [247, 19] on p "Bebidas" at bounding box center [255, 21] width 17 height 6
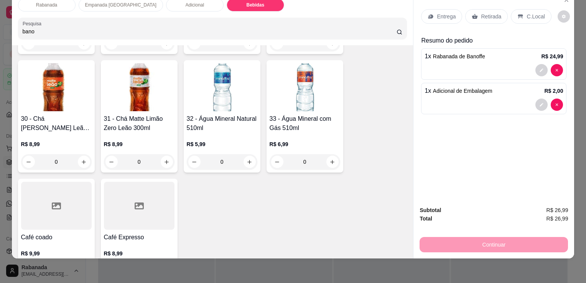
scroll to position [1194, 0]
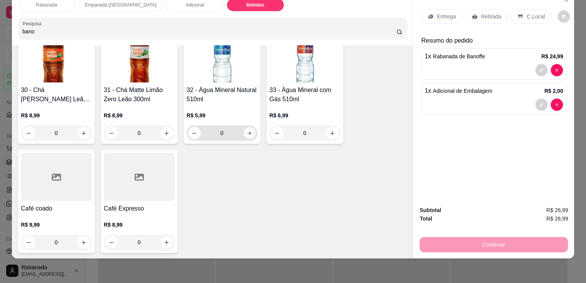
click at [247, 130] on icon "increase-product-quantity" at bounding box center [250, 133] width 6 height 6
type input "1"
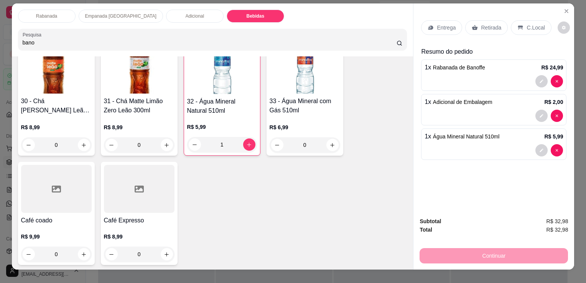
scroll to position [0, 0]
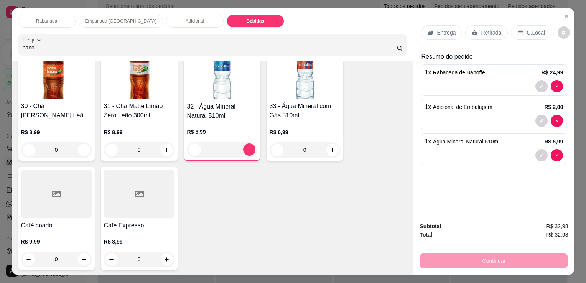
click at [527, 31] on p "C.Local" at bounding box center [536, 33] width 18 height 8
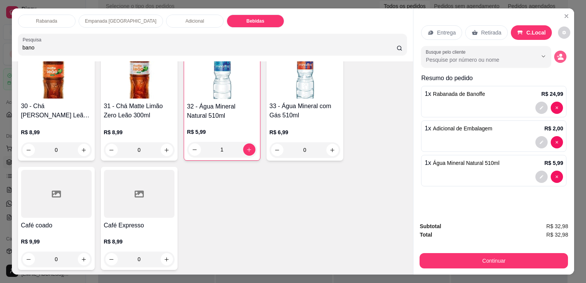
click at [555, 52] on button "decrease-product-quantity" at bounding box center [561, 57] width 12 height 12
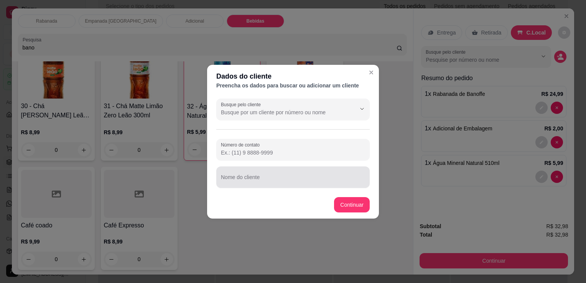
click at [284, 174] on div at bounding box center [293, 177] width 144 height 15
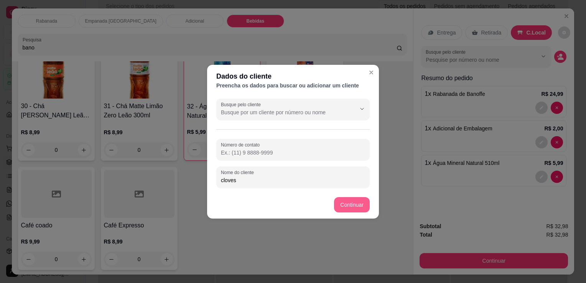
type input "cloves"
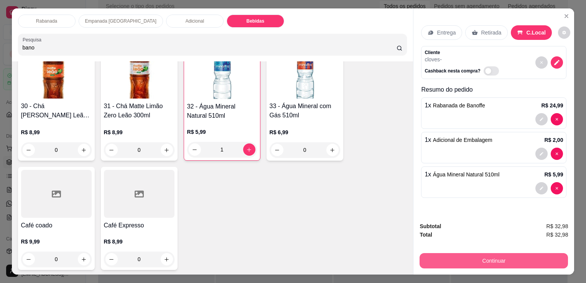
click at [464, 256] on button "Continuar" at bounding box center [494, 260] width 149 height 15
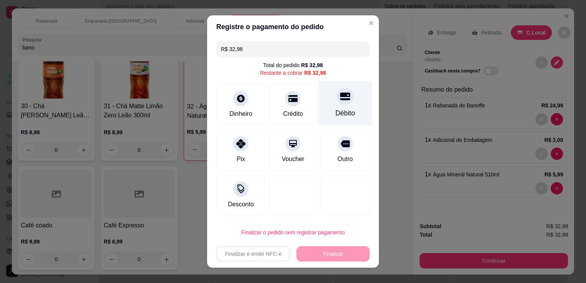
click at [342, 105] on div "Débito" at bounding box center [346, 103] width 54 height 45
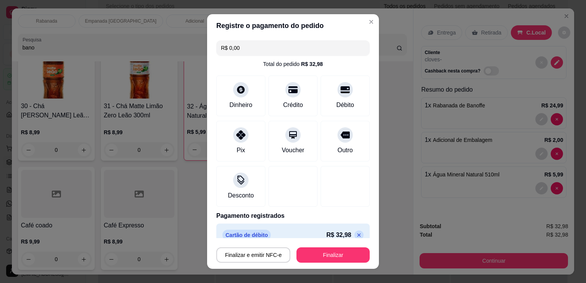
click at [358, 236] on icon at bounding box center [359, 235] width 3 height 3
type input "R$ 32,98"
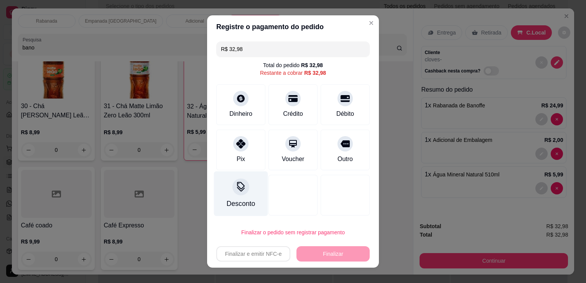
click at [237, 192] on icon at bounding box center [241, 187] width 10 height 10
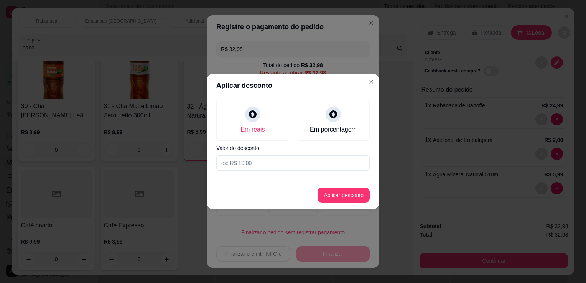
click at [242, 167] on input at bounding box center [293, 162] width 154 height 15
type input "2,60"
click at [357, 196] on button "Aplicar desconto" at bounding box center [344, 195] width 52 height 15
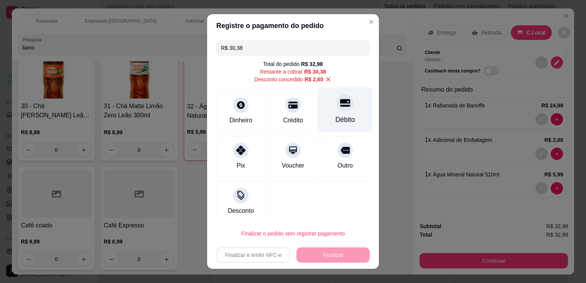
click at [337, 110] on div at bounding box center [345, 102] width 17 height 17
type input "R$ 0,00"
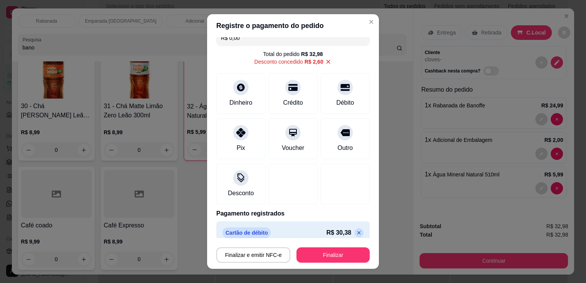
scroll to position [18, 0]
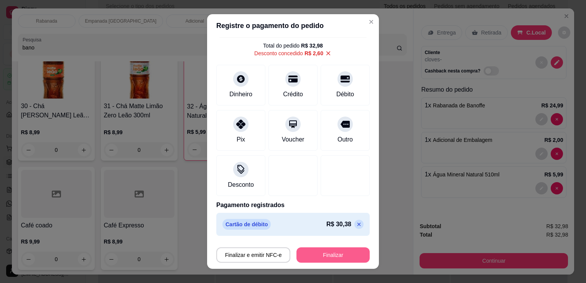
click at [332, 257] on button "Finalizar" at bounding box center [333, 255] width 73 height 15
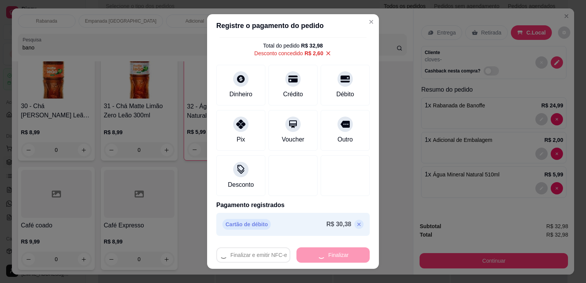
type input "0"
type input "-R$ 32,98"
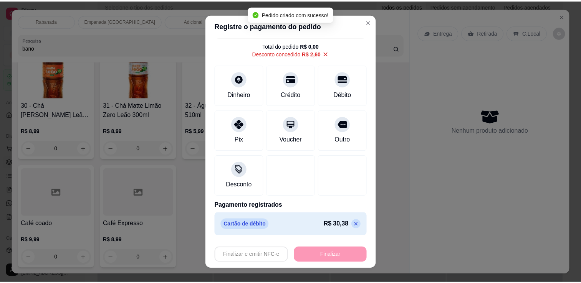
scroll to position [1184, 0]
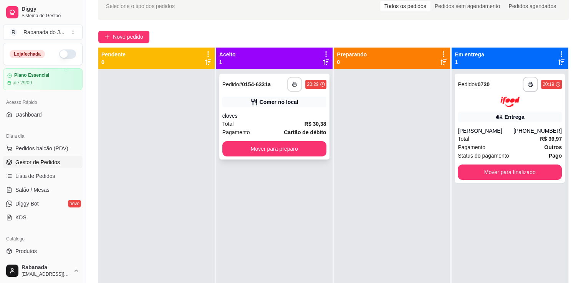
click at [296, 87] on button "button" at bounding box center [294, 84] width 15 height 15
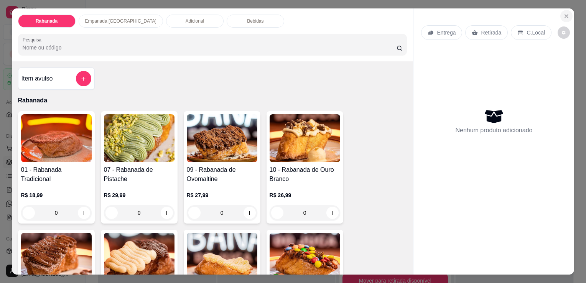
click at [564, 13] on icon "Close" at bounding box center [567, 16] width 6 height 6
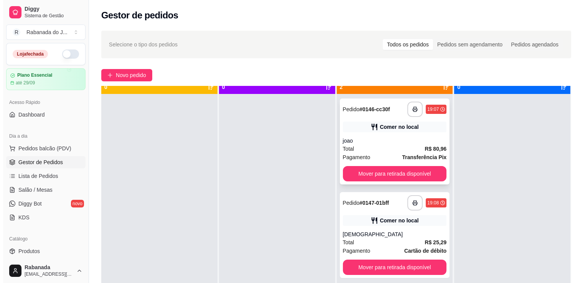
scroll to position [21, 0]
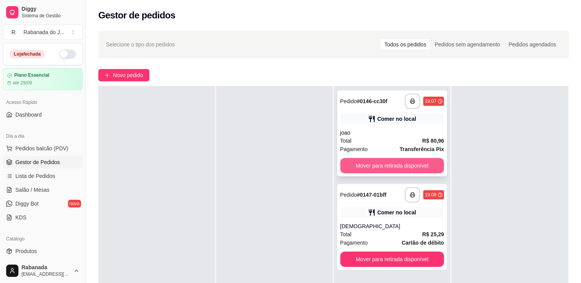
click at [426, 167] on button "Mover para retirada disponível" at bounding box center [392, 165] width 104 height 15
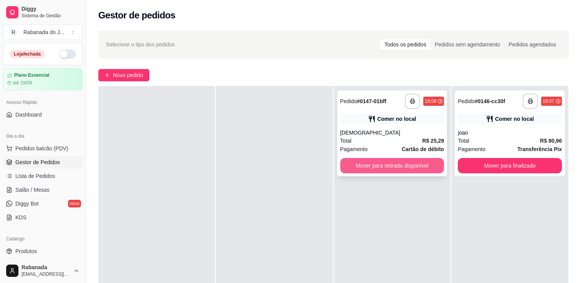
click at [422, 165] on button "Mover para retirada disponível" at bounding box center [392, 165] width 104 height 15
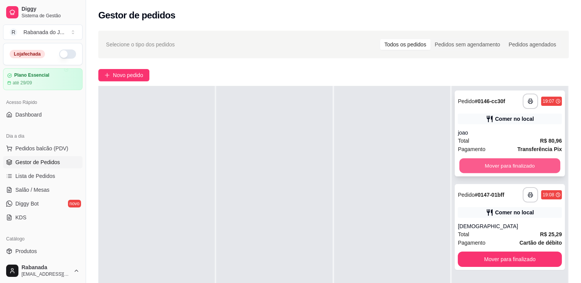
click at [496, 165] on button "Mover para finalizado" at bounding box center [509, 166] width 101 height 15
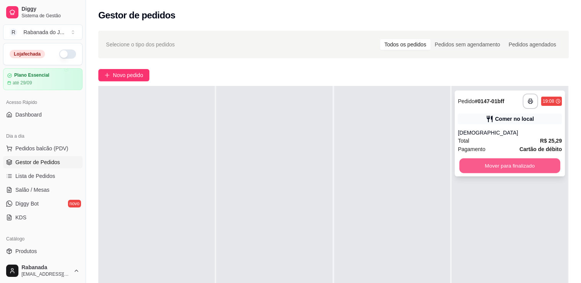
click at [498, 165] on button "Mover para finalizado" at bounding box center [509, 166] width 101 height 15
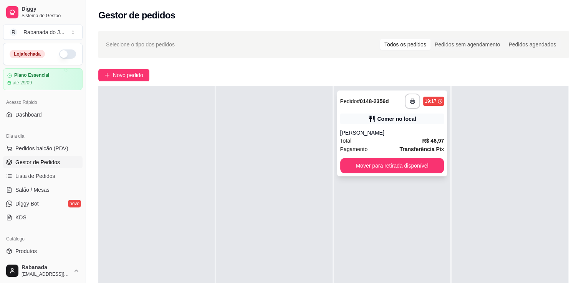
click at [367, 139] on div "Total R$ 46,97" at bounding box center [392, 141] width 104 height 8
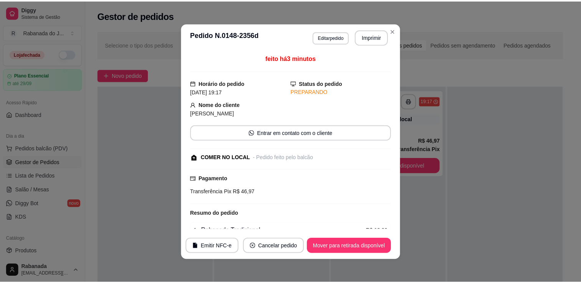
scroll to position [0, 0]
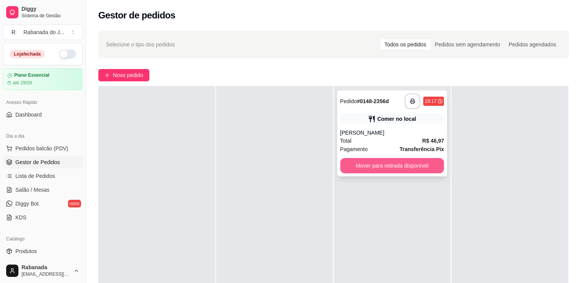
click at [378, 172] on button "Mover para retirada disponível" at bounding box center [392, 165] width 104 height 15
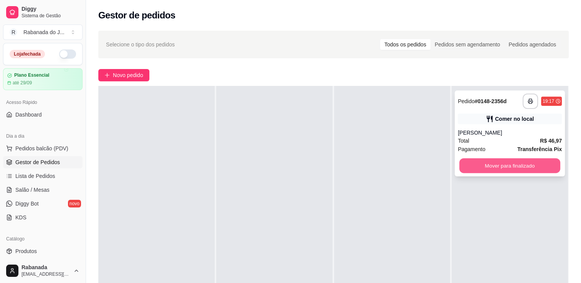
click at [464, 167] on button "Mover para finalizado" at bounding box center [509, 166] width 101 height 15
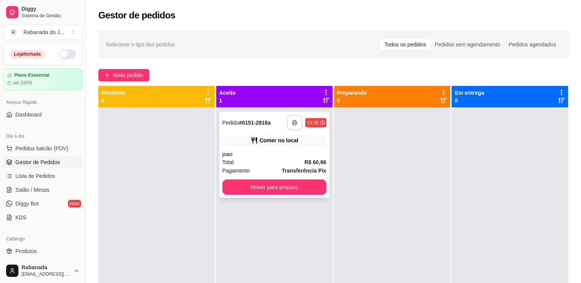
click at [291, 119] on button "button" at bounding box center [294, 122] width 15 height 15
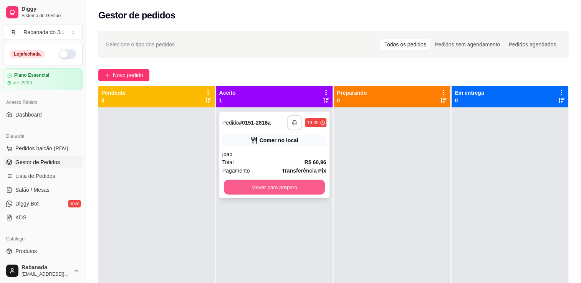
click at [309, 190] on button "Mover para preparo" at bounding box center [274, 187] width 101 height 15
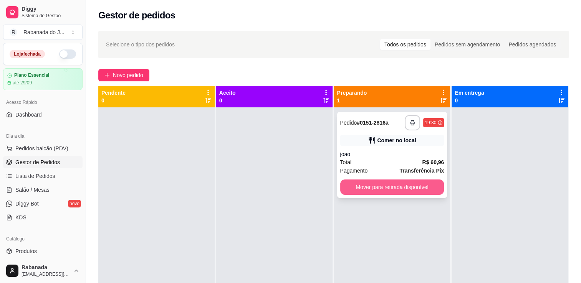
click at [403, 188] on button "Mover para retirada disponível" at bounding box center [392, 187] width 104 height 15
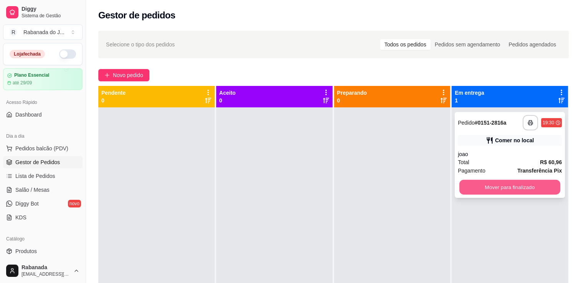
click at [471, 189] on button "Mover para finalizado" at bounding box center [509, 187] width 101 height 15
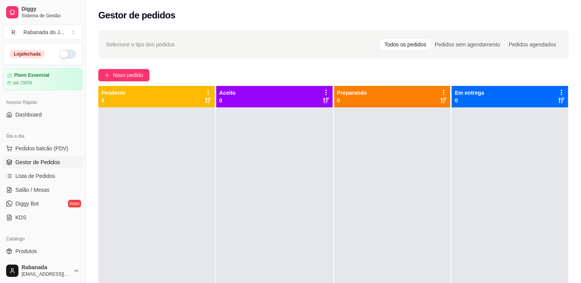
click at [228, 66] on div "Selecione o tipo dos pedidos Todos os pedidos Pedidos sem agendamento Pedidos a…" at bounding box center [333, 202] width 495 height 352
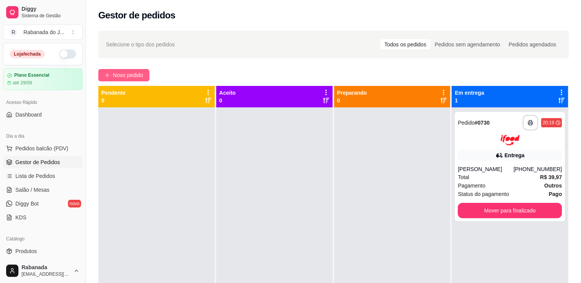
click at [121, 74] on span "Novo pedido" at bounding box center [128, 75] width 30 height 8
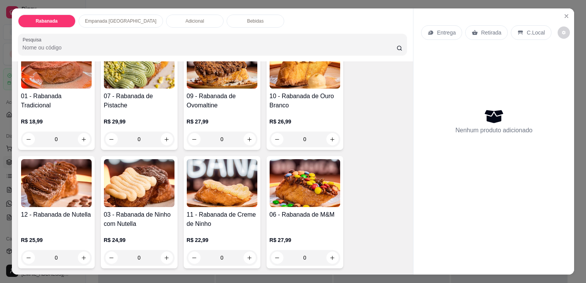
scroll to position [77, 0]
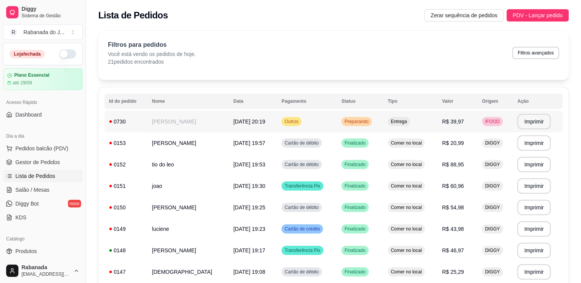
click at [178, 127] on td "[PERSON_NAME]" at bounding box center [187, 121] width 81 height 21
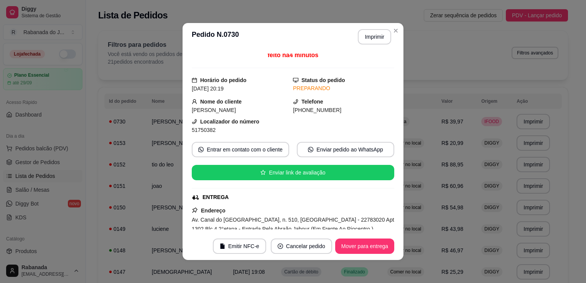
scroll to position [3, 0]
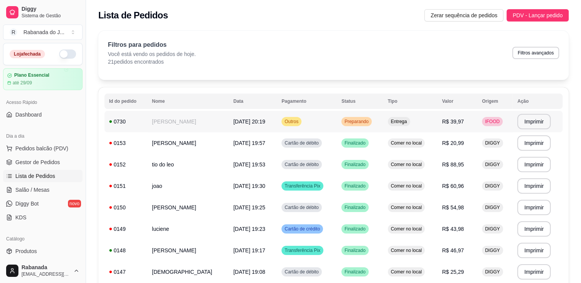
click at [201, 128] on td "[PERSON_NAME]" at bounding box center [187, 121] width 81 height 21
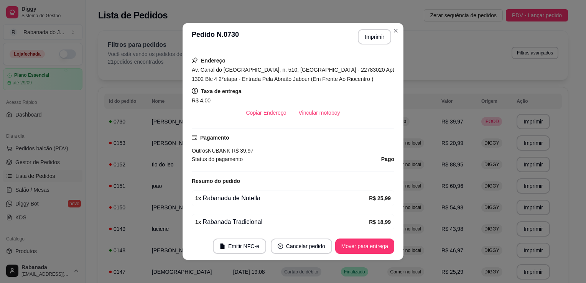
scroll to position [192, 0]
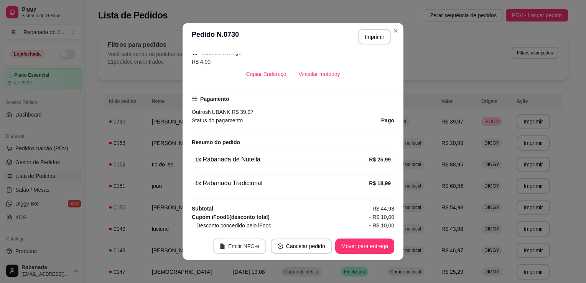
click at [252, 248] on button "Emitir NFC-e" at bounding box center [239, 246] width 53 height 15
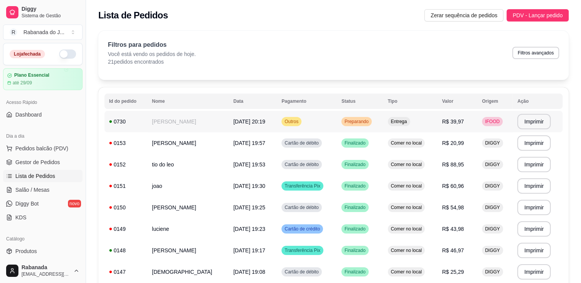
click at [176, 126] on td "[PERSON_NAME]" at bounding box center [187, 121] width 81 height 21
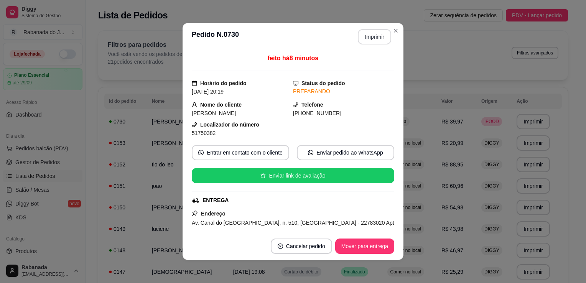
click at [368, 40] on button "Imprimir" at bounding box center [374, 36] width 33 height 15
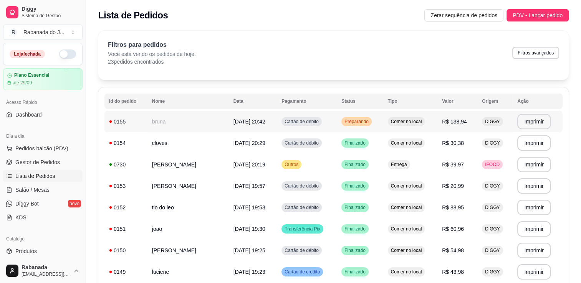
click at [175, 123] on td "bruna" at bounding box center [187, 121] width 81 height 21
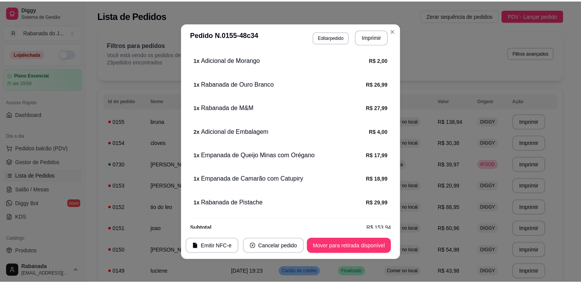
scroll to position [212, 0]
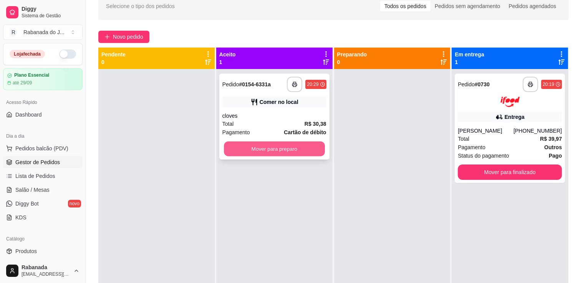
click at [262, 150] on button "Mover para preparo" at bounding box center [274, 149] width 101 height 15
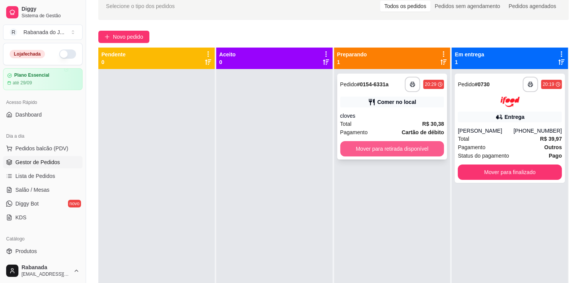
click at [374, 148] on button "Mover para retirada disponível" at bounding box center [392, 148] width 104 height 15
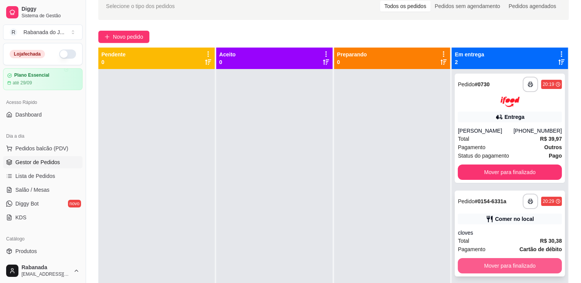
click at [492, 265] on button "Mover para finalizado" at bounding box center [510, 265] width 104 height 15
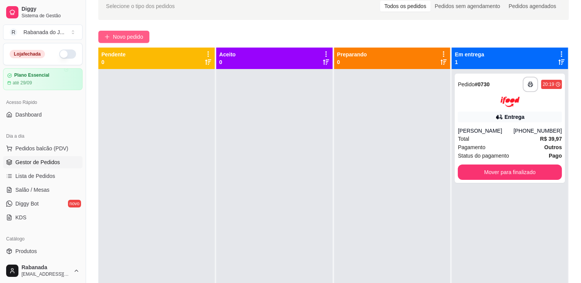
click at [139, 39] on span "Novo pedido" at bounding box center [128, 37] width 30 height 8
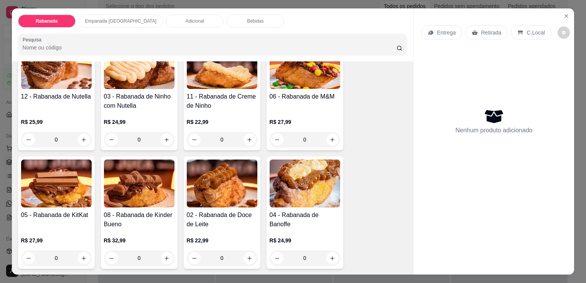
scroll to position [115, 0]
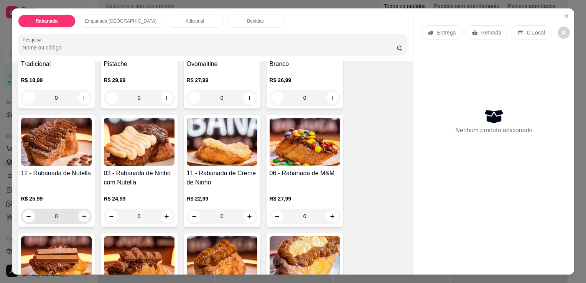
click at [81, 216] on icon "increase-product-quantity" at bounding box center [84, 217] width 6 height 6
type input "1"
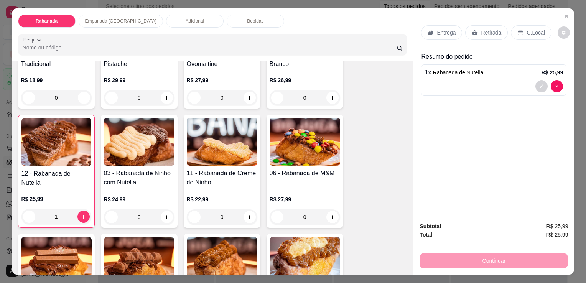
scroll to position [0, 0]
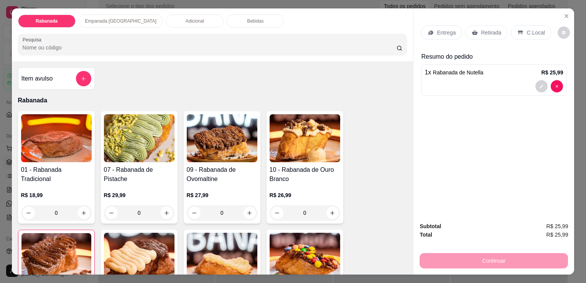
click at [180, 20] on div "Adicional" at bounding box center [195, 21] width 58 height 13
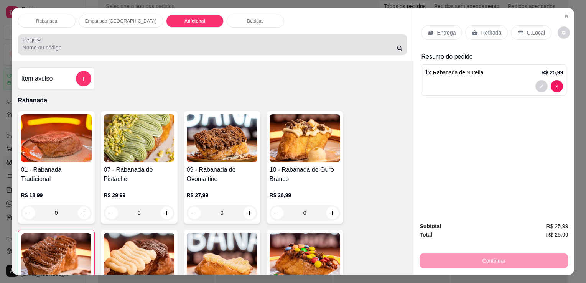
scroll to position [19, 0]
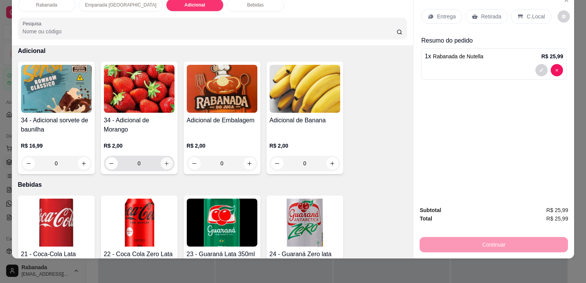
click at [165, 162] on icon "increase-product-quantity" at bounding box center [167, 164] width 4 height 4
type input "1"
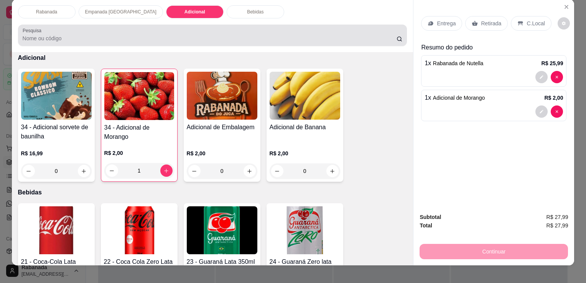
scroll to position [0, 0]
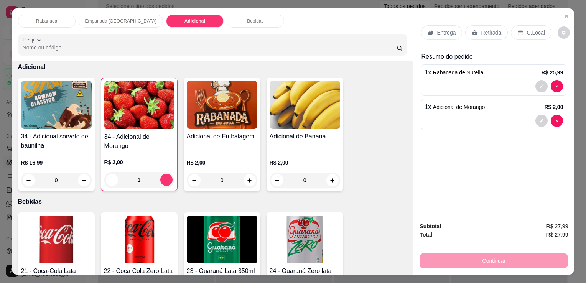
click at [56, 19] on div "Rabanada" at bounding box center [47, 21] width 58 height 13
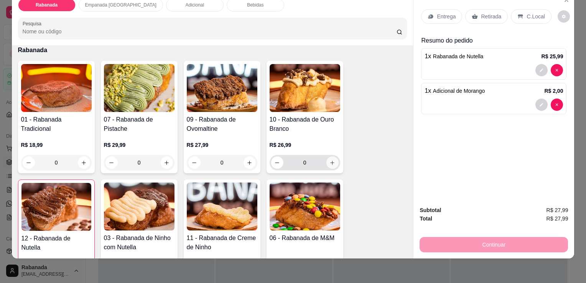
click at [330, 160] on icon "increase-product-quantity" at bounding box center [333, 163] width 6 height 6
type input "1"
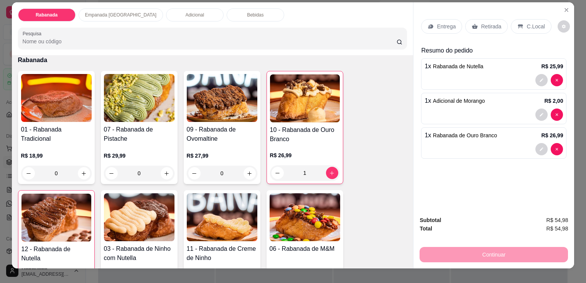
scroll to position [0, 0]
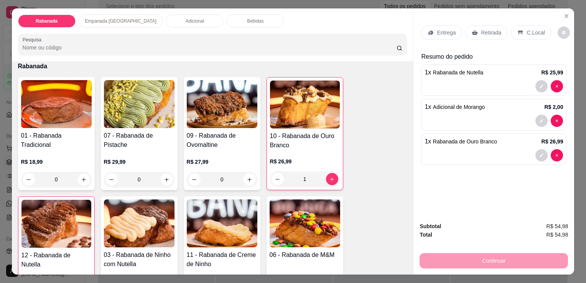
drag, startPoint x: 530, startPoint y: 31, endPoint x: 540, endPoint y: 32, distance: 10.8
click at [530, 31] on p "C.Local" at bounding box center [536, 33] width 18 height 8
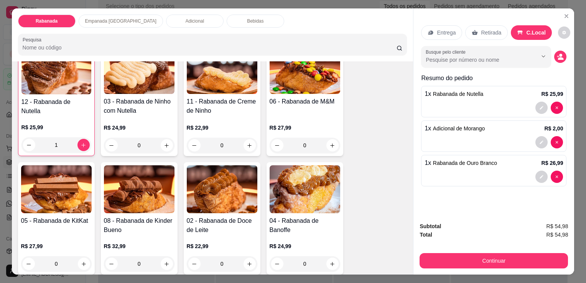
scroll to position [149, 0]
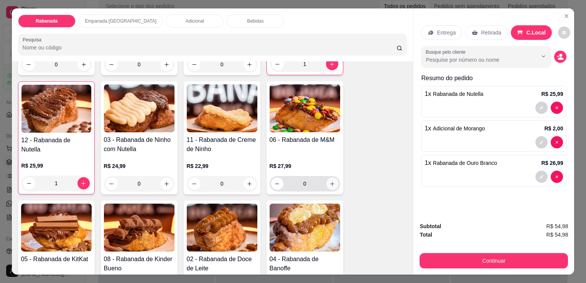
click at [330, 181] on icon "increase-product-quantity" at bounding box center [333, 184] width 6 height 6
type input "1"
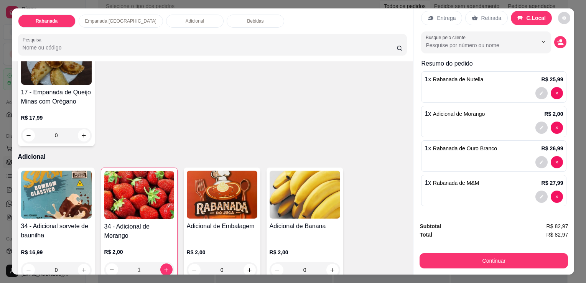
scroll to position [610, 0]
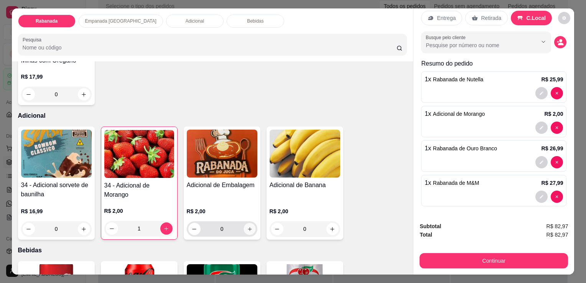
click at [247, 226] on icon "increase-product-quantity" at bounding box center [250, 229] width 6 height 6
click at [193, 226] on icon "decrease-product-quantity" at bounding box center [195, 229] width 6 height 6
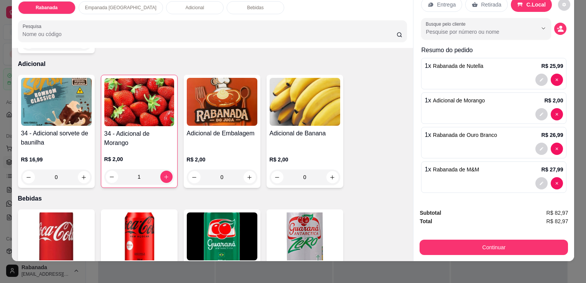
scroll to position [19, 0]
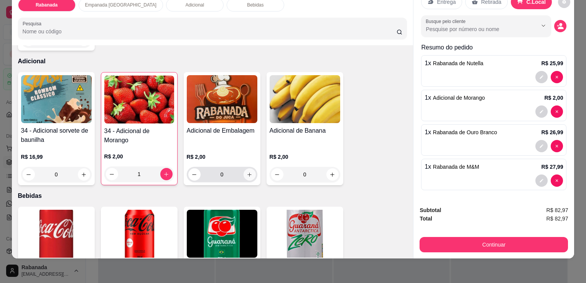
click at [248, 170] on button "increase-product-quantity" at bounding box center [250, 174] width 12 height 12
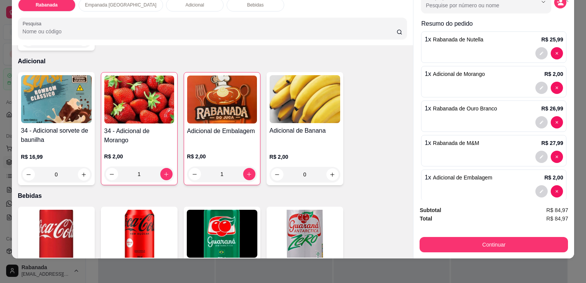
scroll to position [49, 0]
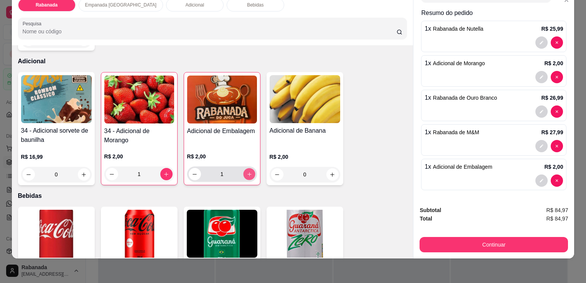
click at [248, 172] on icon "increase-product-quantity" at bounding box center [249, 175] width 6 height 6
type input "2"
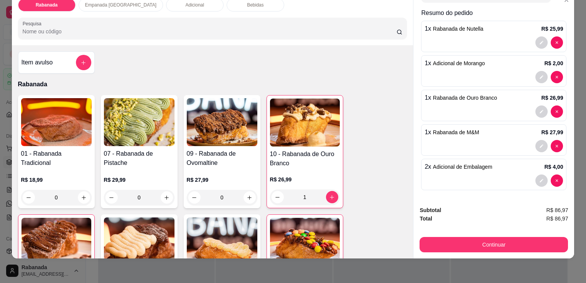
scroll to position [0, 0]
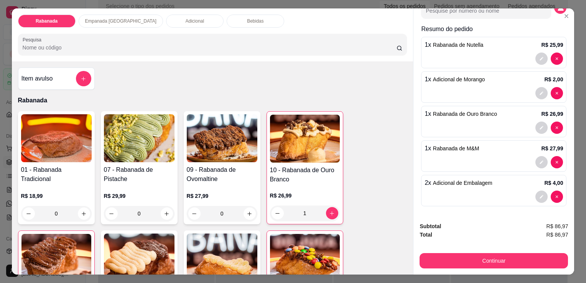
click at [128, 22] on div "Empanada [GEOGRAPHIC_DATA]" at bounding box center [121, 21] width 84 height 13
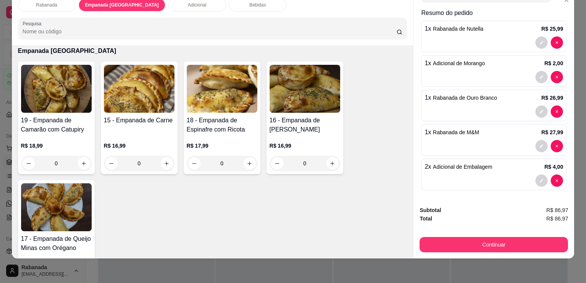
scroll to position [444, 0]
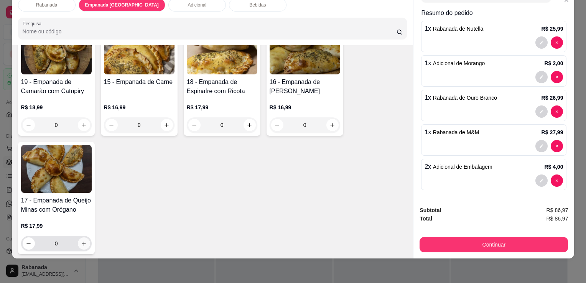
click at [82, 241] on icon "increase-product-quantity" at bounding box center [84, 244] width 6 height 6
type input "1"
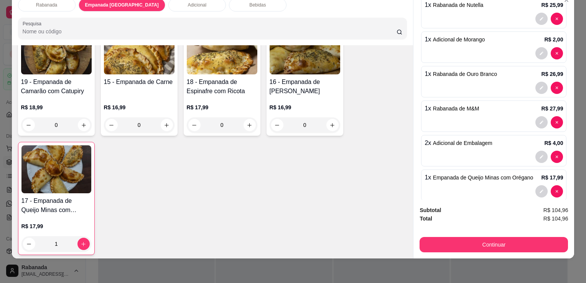
scroll to position [83, 0]
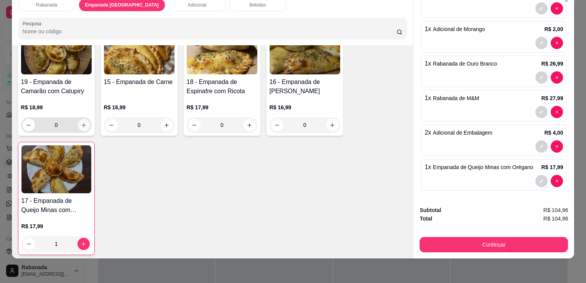
click at [81, 122] on icon "increase-product-quantity" at bounding box center [84, 125] width 6 height 6
type input "1"
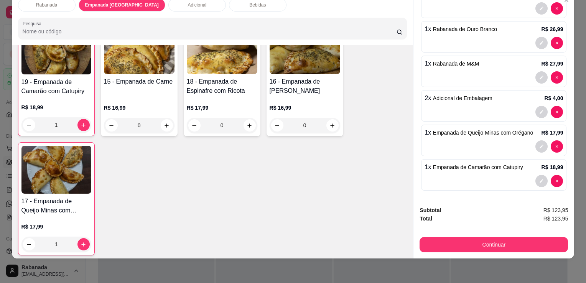
scroll to position [0, 0]
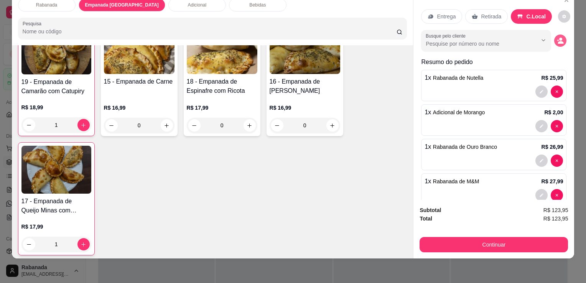
click at [557, 37] on icon "decrease-product-quantity" at bounding box center [560, 40] width 7 height 7
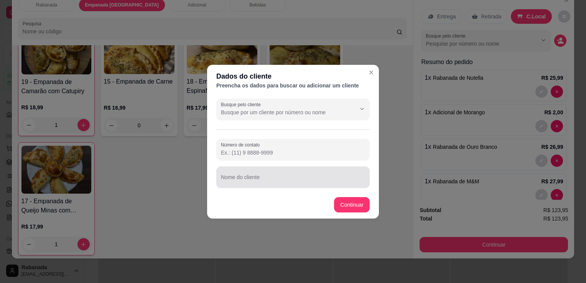
click at [244, 174] on div at bounding box center [293, 177] width 144 height 15
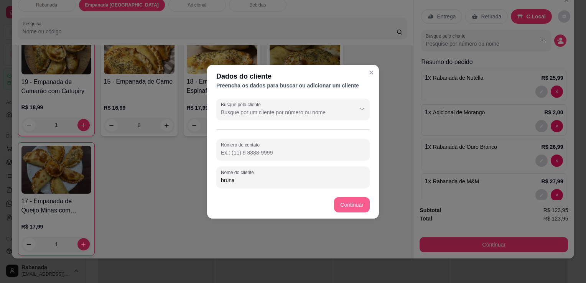
type input "bruna"
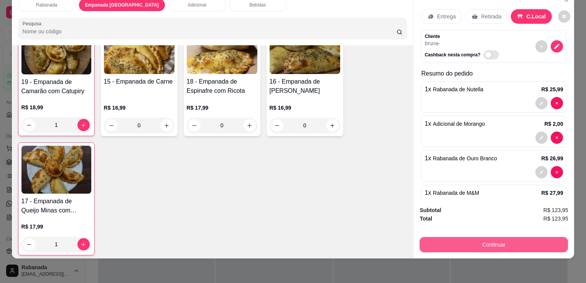
click at [504, 239] on button "Continuar" at bounding box center [494, 244] width 149 height 15
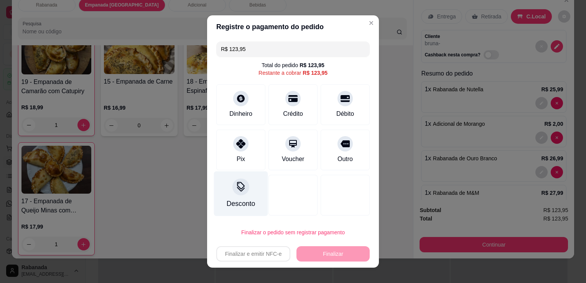
click at [240, 190] on icon at bounding box center [241, 187] width 10 height 10
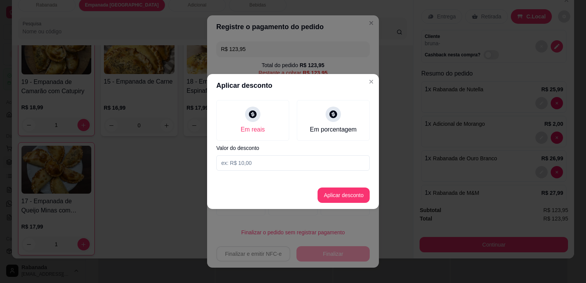
click at [253, 168] on input at bounding box center [293, 162] width 154 height 15
type input "12,00"
click at [335, 194] on button "Aplicar desconto" at bounding box center [344, 195] width 52 height 15
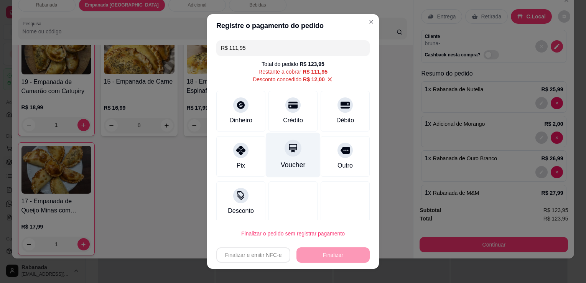
scroll to position [5, 0]
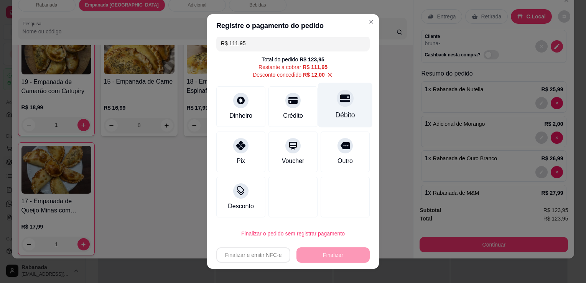
click at [340, 102] on icon at bounding box center [345, 98] width 10 height 10
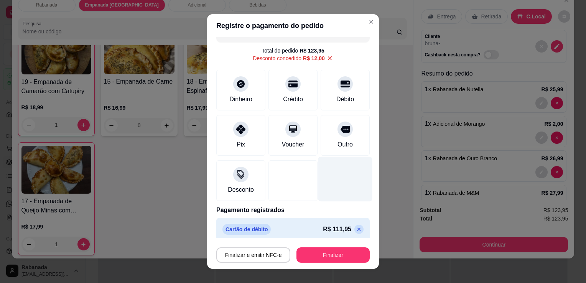
scroll to position [18, 0]
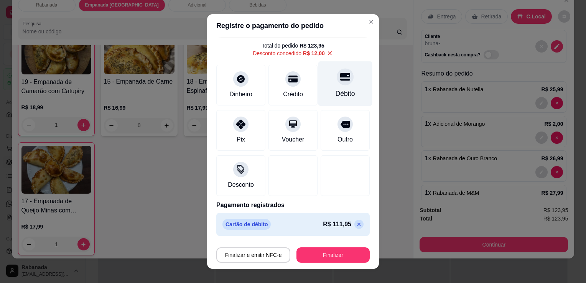
click at [328, 84] on div "Débito" at bounding box center [346, 83] width 54 height 45
click at [327, 52] on icon at bounding box center [330, 53] width 7 height 7
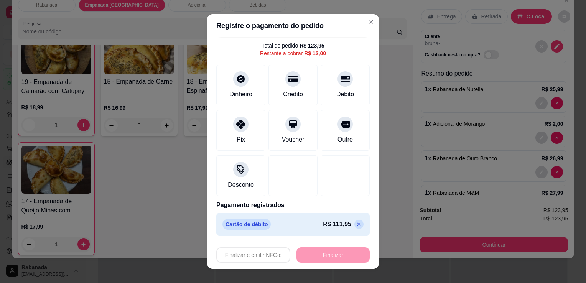
click at [356, 226] on icon at bounding box center [359, 224] width 6 height 6
type input "R$ 123,95"
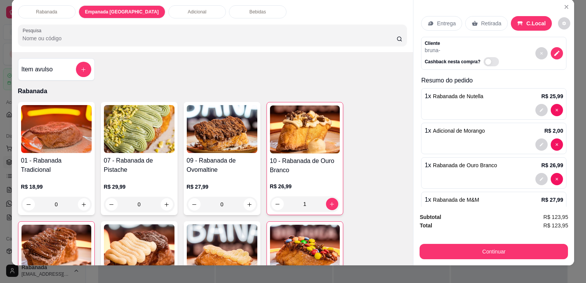
scroll to position [0, 0]
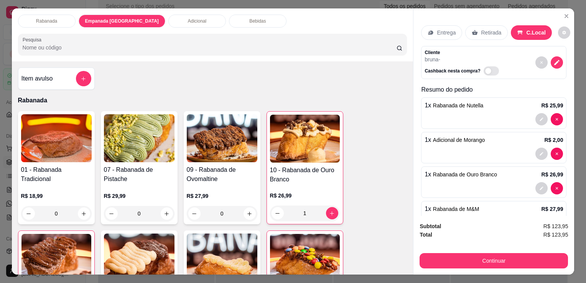
click at [54, 21] on p "Rabanada" at bounding box center [46, 21] width 21 height 6
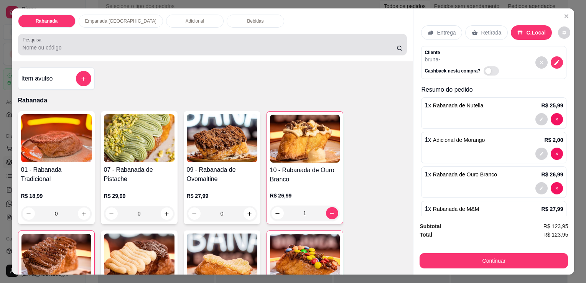
scroll to position [19, 0]
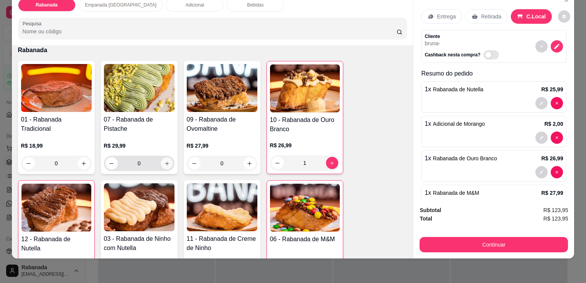
click at [166, 161] on icon "increase-product-quantity" at bounding box center [167, 164] width 6 height 6
type input "1"
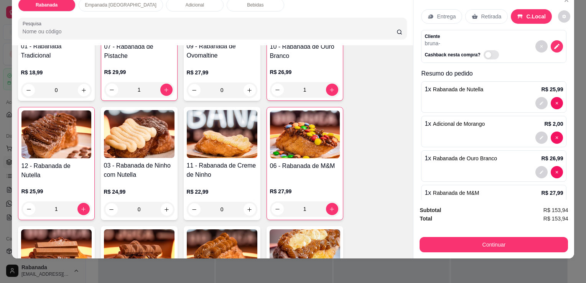
scroll to position [115, 0]
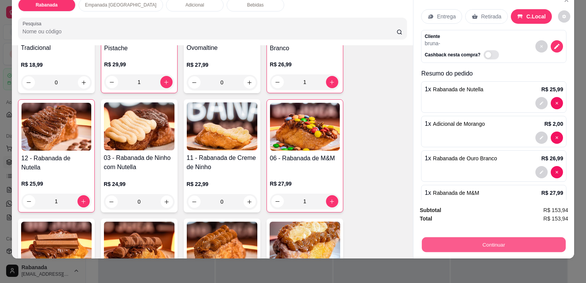
click at [474, 237] on button "Continuar" at bounding box center [494, 244] width 144 height 15
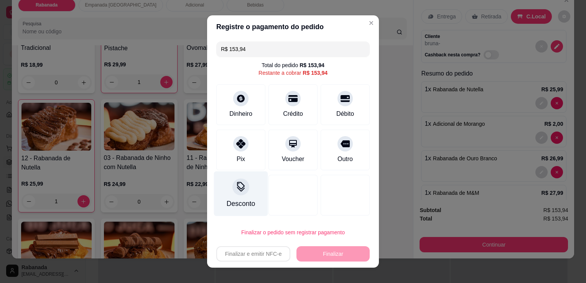
click at [237, 200] on div "Desconto" at bounding box center [241, 204] width 28 height 10
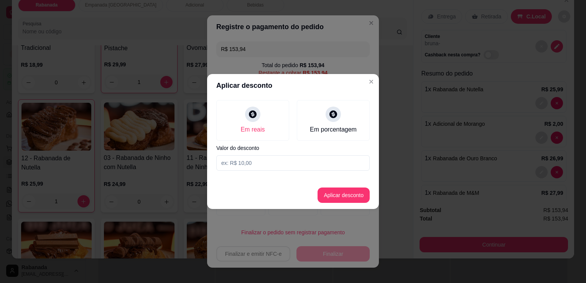
click at [265, 163] on input at bounding box center [293, 162] width 154 height 15
type input "15,00"
click at [347, 199] on button "Aplicar desconto" at bounding box center [344, 195] width 50 height 15
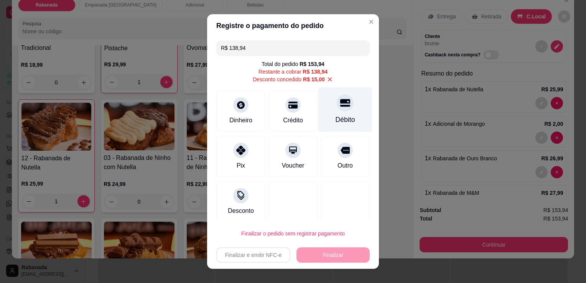
click at [335, 112] on div "Débito" at bounding box center [346, 110] width 54 height 45
type input "R$ 0,00"
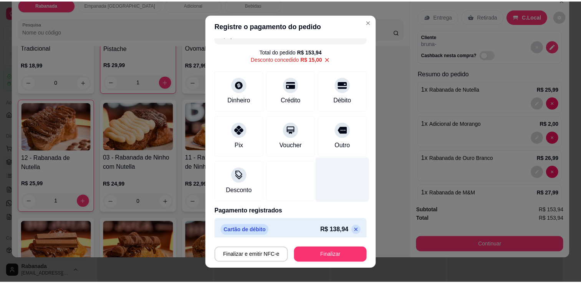
scroll to position [18, 0]
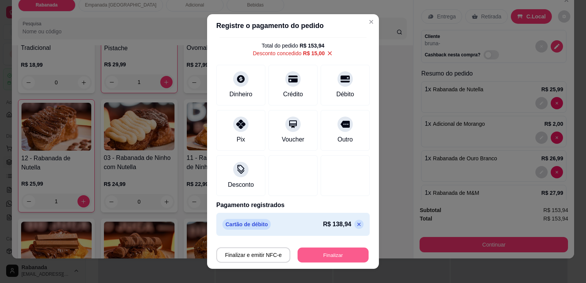
click at [332, 259] on button "Finalizar" at bounding box center [333, 255] width 71 height 15
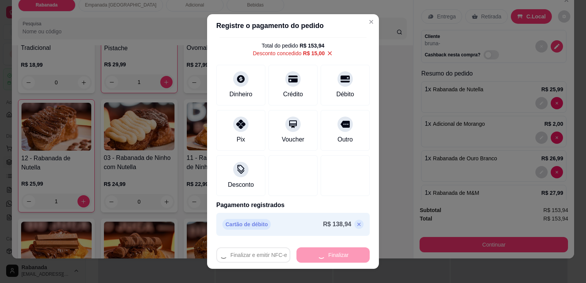
type input "0"
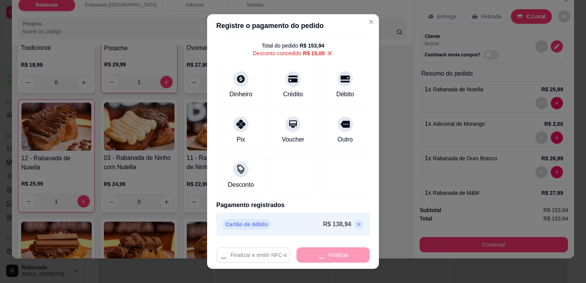
type input "0"
type input "-R$ 153,94"
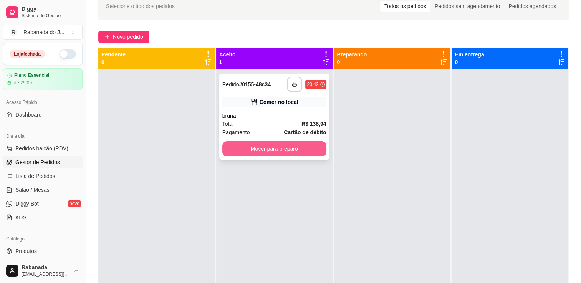
click at [272, 152] on button "Mover para preparo" at bounding box center [274, 148] width 104 height 15
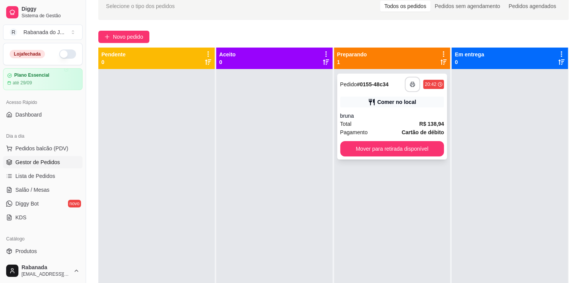
click at [410, 84] on icon "button" at bounding box center [412, 85] width 5 height 2
click at [427, 147] on button "Mover para retirada disponível" at bounding box center [392, 148] width 104 height 15
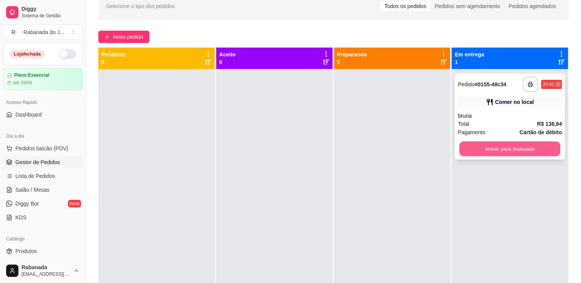
click at [472, 147] on button "Mover para finalizado" at bounding box center [509, 149] width 101 height 15
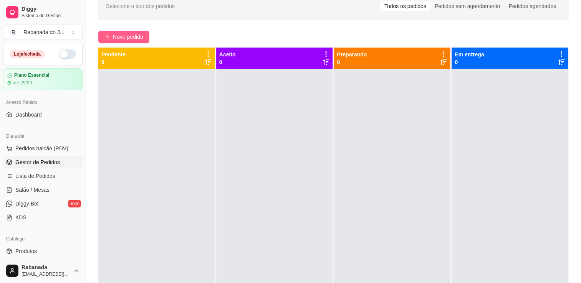
click at [129, 38] on span "Novo pedido" at bounding box center [128, 37] width 30 height 8
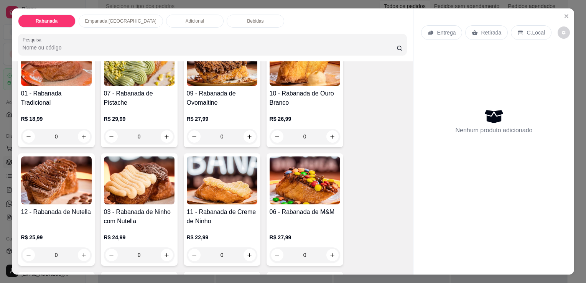
scroll to position [77, 0]
click at [164, 252] on icon "increase-product-quantity" at bounding box center [167, 255] width 6 height 6
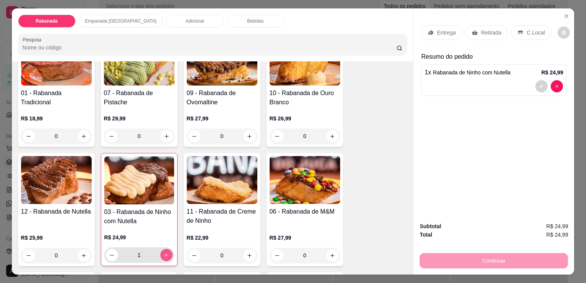
type input "1"
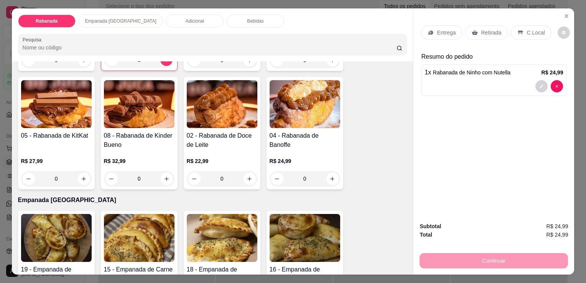
scroll to position [269, 0]
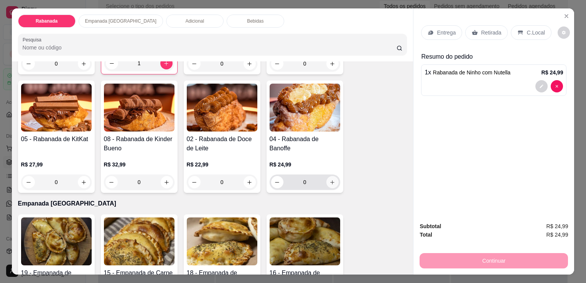
click at [331, 180] on icon "increase-product-quantity" at bounding box center [332, 182] width 4 height 4
type input "1"
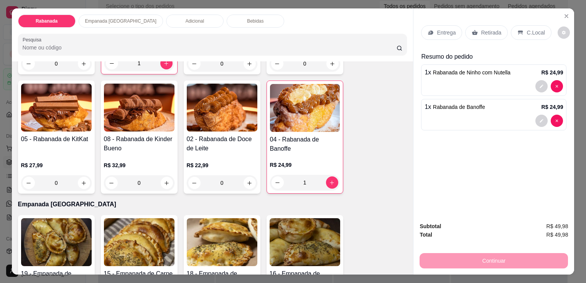
click at [521, 35] on div "C.Local" at bounding box center [531, 32] width 40 height 15
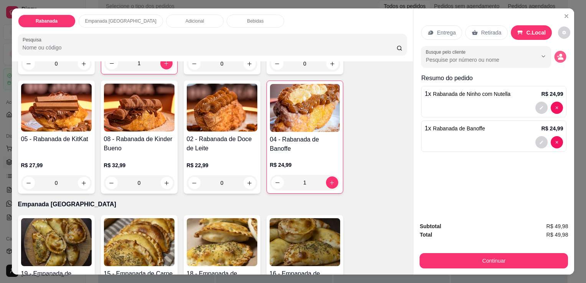
click at [559, 57] on icon "decrease-product-quantity" at bounding box center [560, 58] width 5 height 3
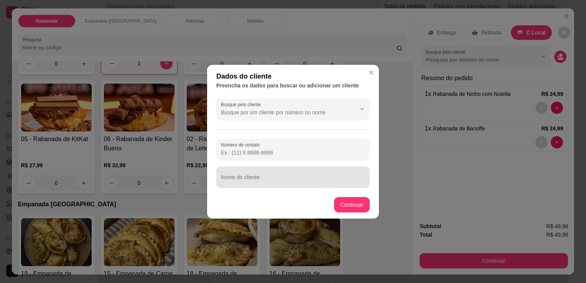
click at [230, 176] on div at bounding box center [293, 177] width 144 height 15
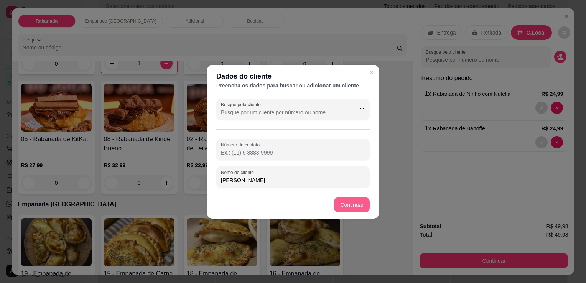
type input "[PERSON_NAME]"
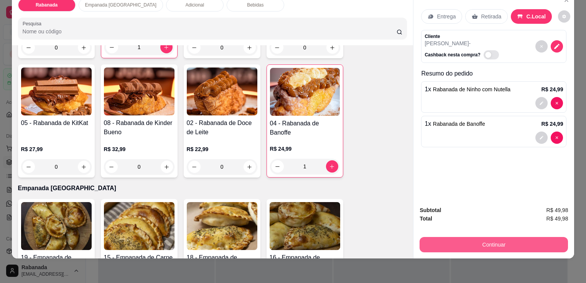
scroll to position [19, 0]
click at [486, 245] on button "Continuar" at bounding box center [494, 244] width 149 height 15
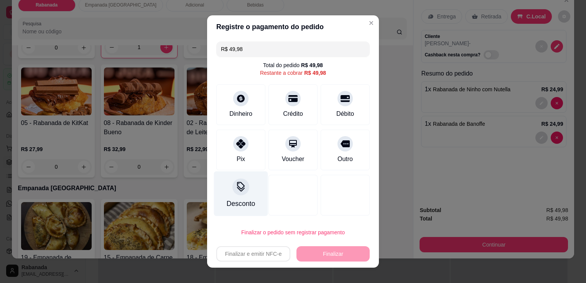
click at [235, 192] on div at bounding box center [241, 186] width 17 height 17
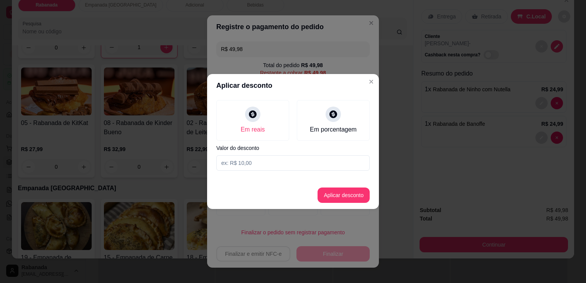
click at [256, 160] on input at bounding box center [293, 162] width 154 height 15
type input "4,00"
click at [339, 191] on button "Aplicar desconto" at bounding box center [344, 195] width 52 height 15
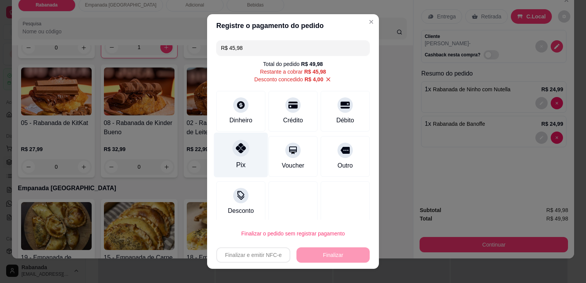
click at [246, 157] on div "Pix" at bounding box center [241, 155] width 54 height 45
type input "R$ 0,00"
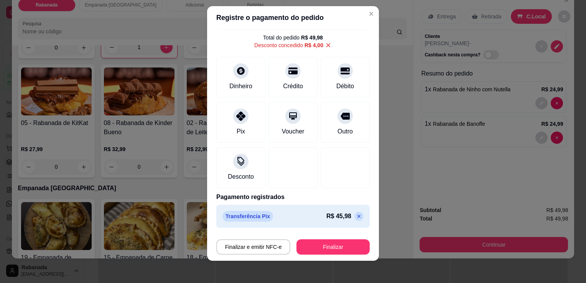
scroll to position [10, 0]
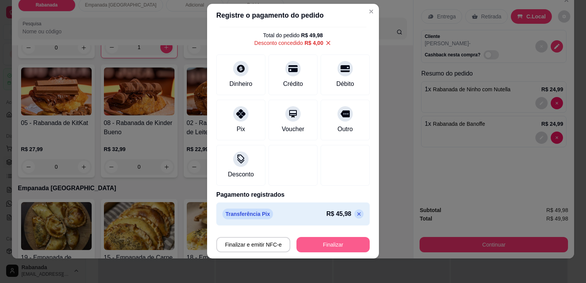
click at [329, 243] on button "Finalizar" at bounding box center [333, 244] width 73 height 15
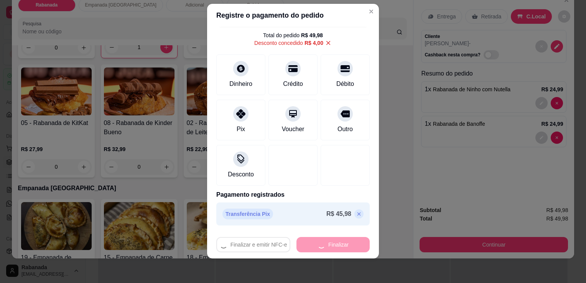
type input "0"
type input "-R$ 49,98"
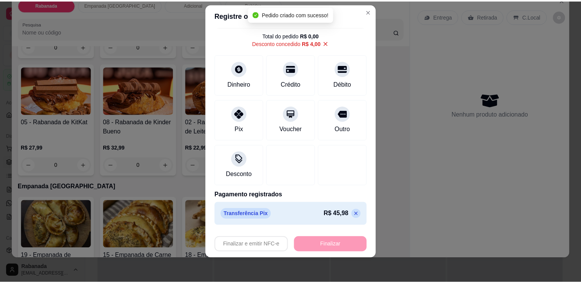
scroll to position [268, 0]
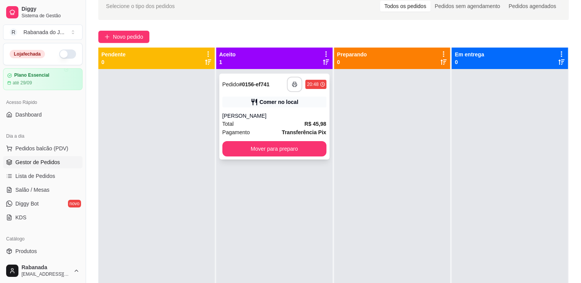
click at [296, 82] on button "button" at bounding box center [294, 84] width 15 height 15
click at [291, 145] on button "Mover para preparo" at bounding box center [274, 149] width 101 height 15
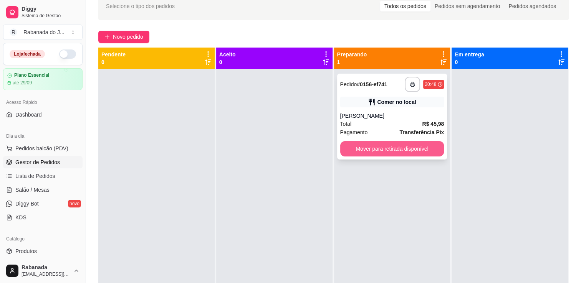
click at [375, 150] on button "Mover para retirada disponível" at bounding box center [392, 148] width 104 height 15
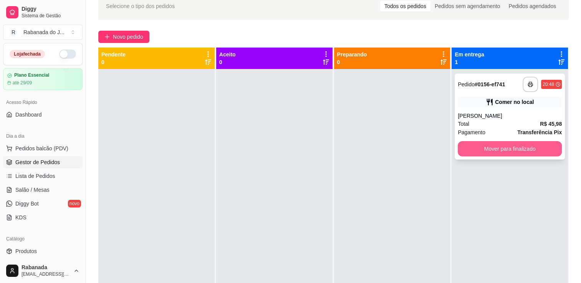
click at [485, 153] on button "Mover para finalizado" at bounding box center [510, 148] width 104 height 15
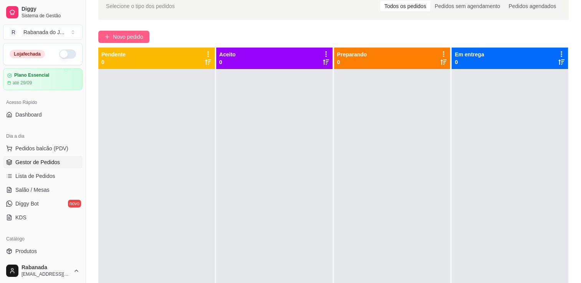
click at [114, 38] on span "Novo pedido" at bounding box center [128, 37] width 30 height 8
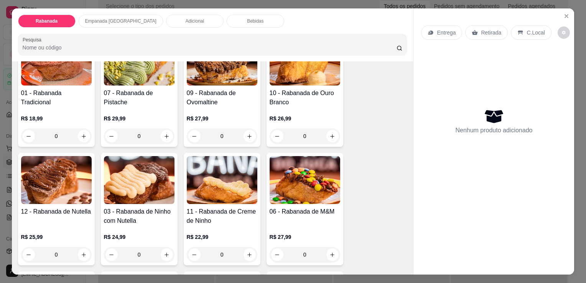
click at [127, 23] on div "Empanada [GEOGRAPHIC_DATA]" at bounding box center [121, 21] width 84 height 13
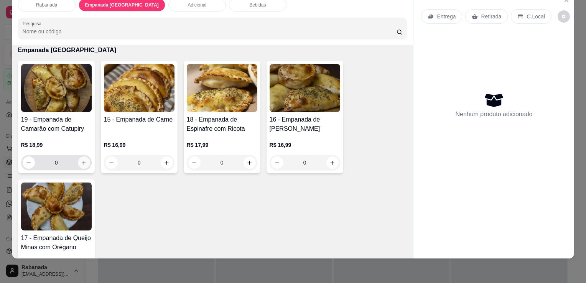
click at [83, 160] on icon "increase-product-quantity" at bounding box center [84, 163] width 6 height 6
type input "1"
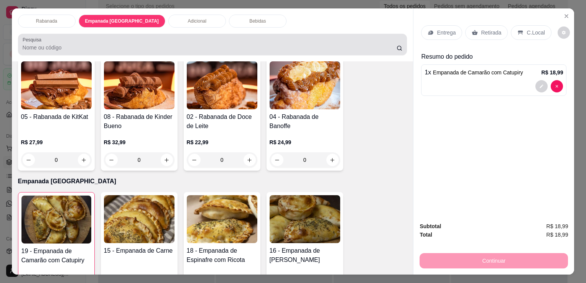
scroll to position [0, 0]
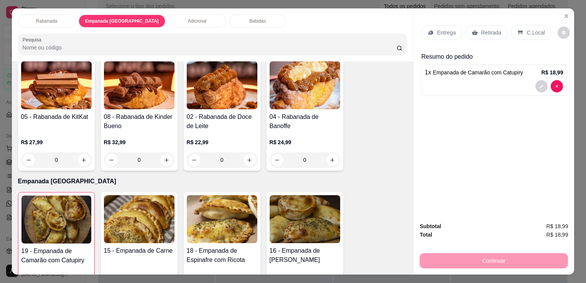
click at [249, 20] on p "Bebidas" at bounding box center [257, 21] width 17 height 6
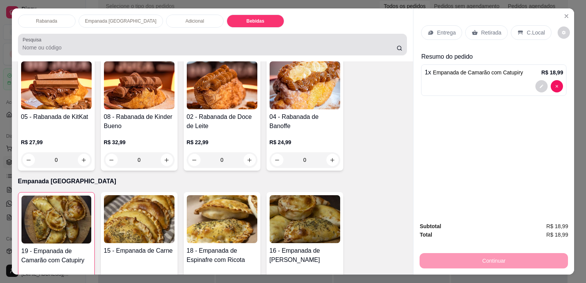
scroll to position [19, 0]
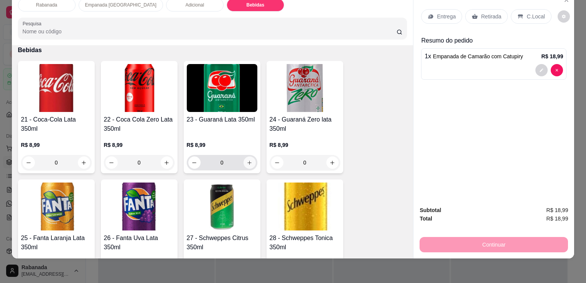
click at [247, 160] on icon "increase-product-quantity" at bounding box center [250, 163] width 6 height 6
type input "1"
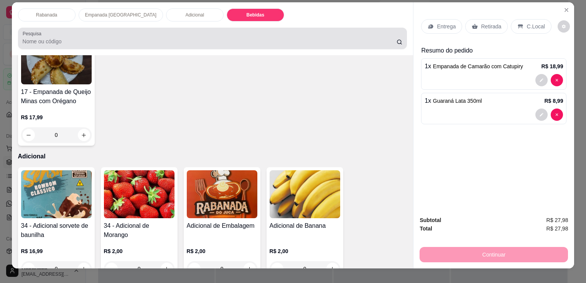
scroll to position [0, 0]
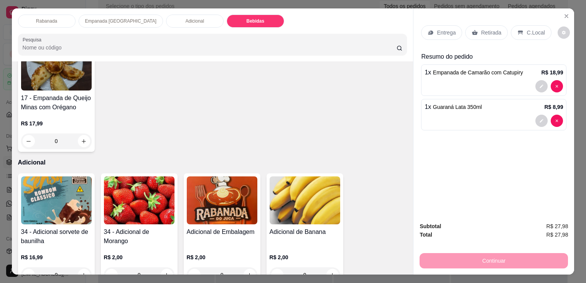
click at [52, 22] on div "Rabanada" at bounding box center [47, 21] width 58 height 13
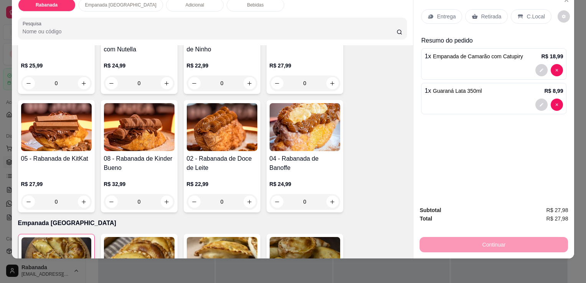
scroll to position [264, 0]
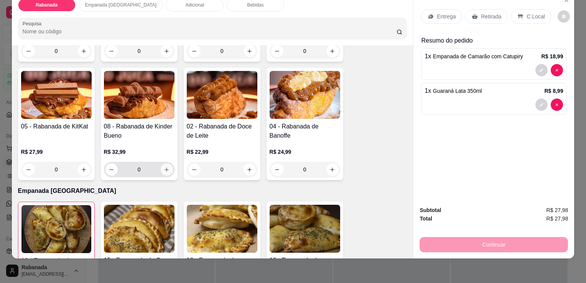
click at [164, 167] on icon "increase-product-quantity" at bounding box center [167, 170] width 6 height 6
type input "1"
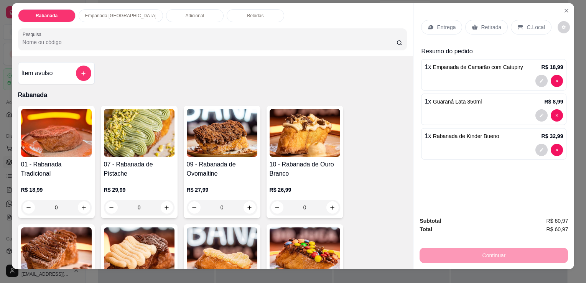
scroll to position [0, 0]
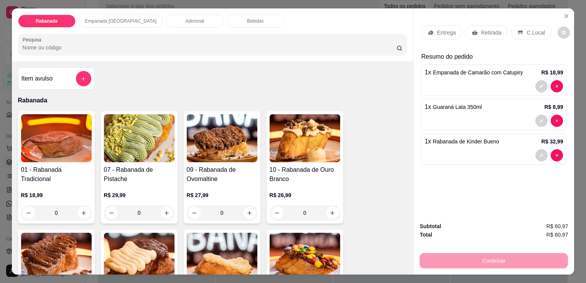
click at [183, 20] on div "Adicional" at bounding box center [195, 21] width 58 height 13
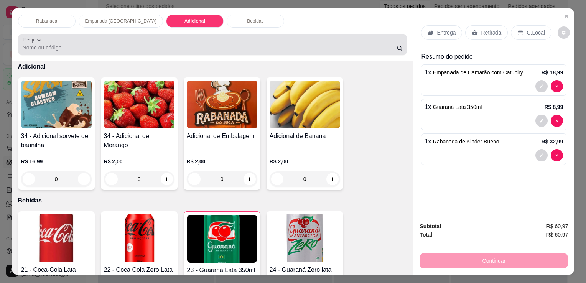
scroll to position [19, 0]
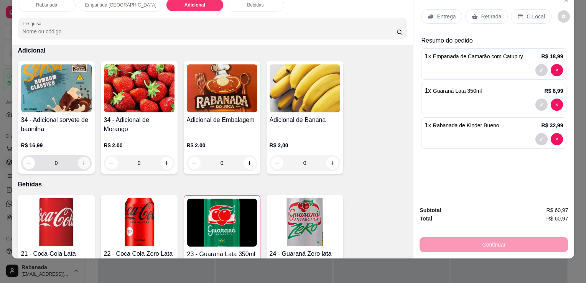
click at [83, 160] on icon "increase-product-quantity" at bounding box center [84, 163] width 6 height 6
type input "1"
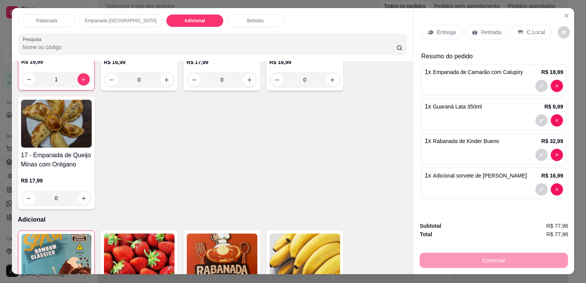
scroll to position [0, 0]
click at [215, 25] on div "Rabanada Empanada [GEOGRAPHIC_DATA] Adicional Bebidas Pesquisa" at bounding box center [213, 34] width 402 height 53
click at [247, 18] on p "Bebidas" at bounding box center [255, 21] width 17 height 6
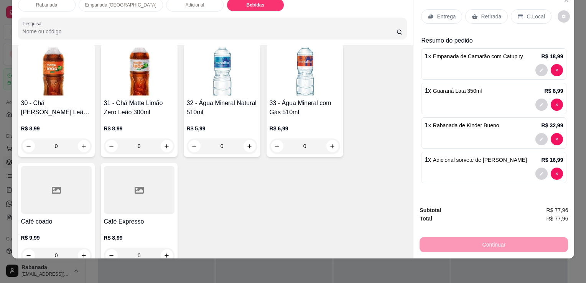
scroll to position [1061, 0]
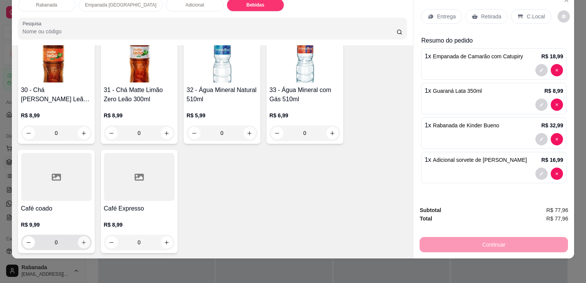
click at [83, 240] on icon "increase-product-quantity" at bounding box center [84, 243] width 6 height 6
type input "1"
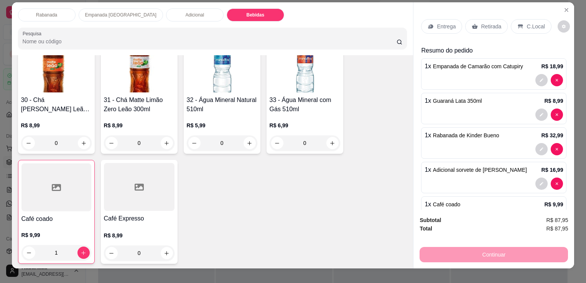
scroll to position [0, 0]
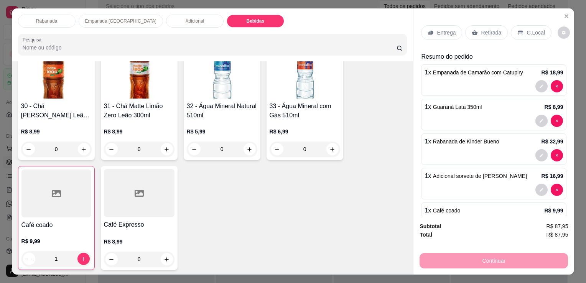
click at [535, 33] on p "C.Local" at bounding box center [536, 33] width 18 height 8
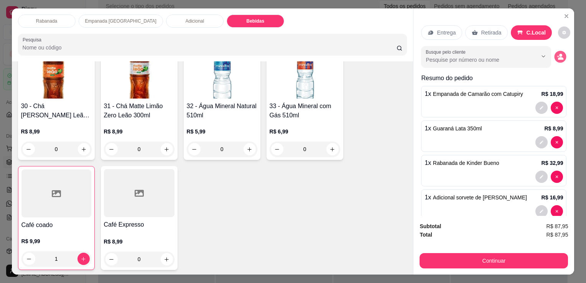
click at [558, 57] on icon "decrease-product-quantity" at bounding box center [560, 58] width 5 height 3
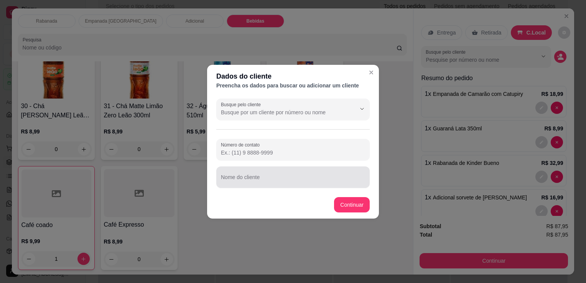
click at [238, 185] on div "Nome do cliente" at bounding box center [293, 177] width 154 height 21
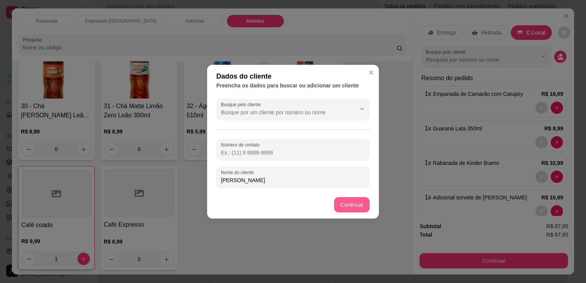
type input "anderson a."
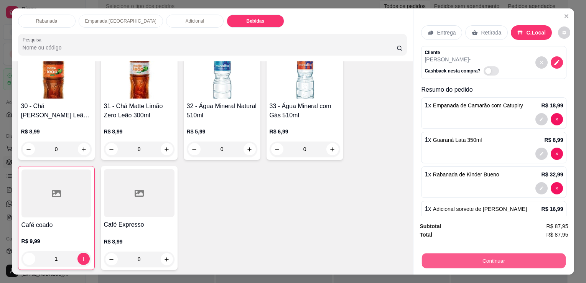
click at [458, 259] on button "Continuar" at bounding box center [494, 260] width 144 height 15
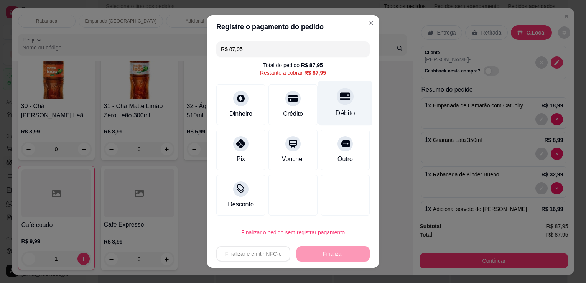
click at [341, 102] on div at bounding box center [345, 96] width 17 height 17
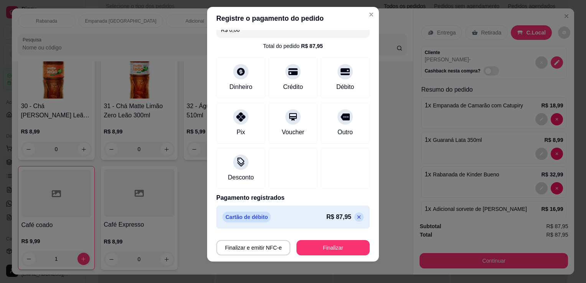
scroll to position [10, 0]
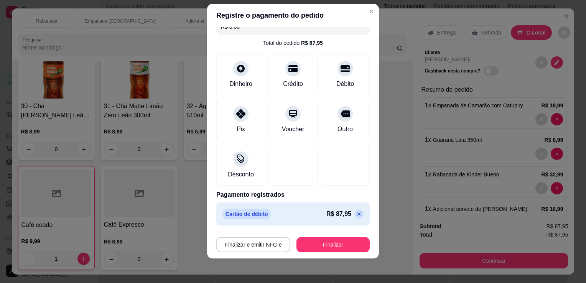
click at [356, 215] on icon at bounding box center [359, 214] width 6 height 6
type input "R$ 87,95"
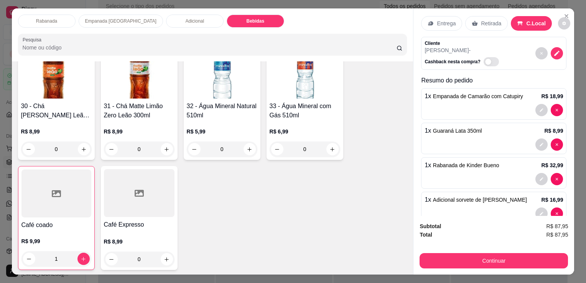
scroll to position [0, 0]
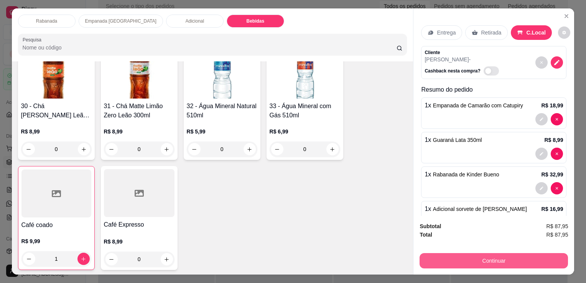
click at [512, 259] on button "Continuar" at bounding box center [494, 260] width 149 height 15
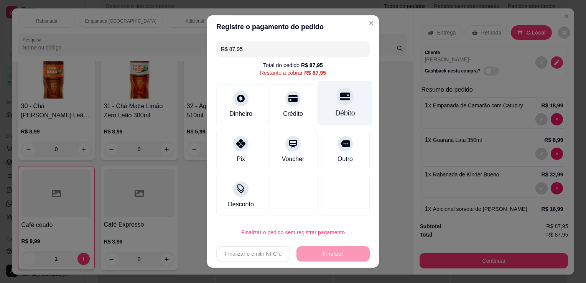
click at [337, 103] on div at bounding box center [345, 96] width 17 height 17
type input "R$ 0,00"
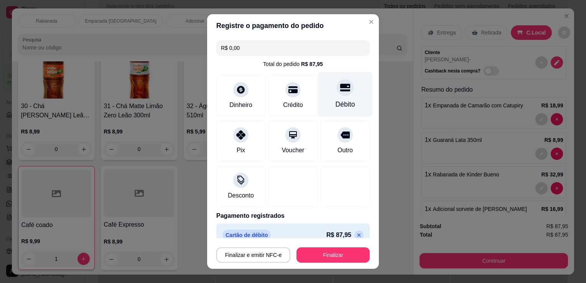
click at [337, 95] on div "Débito" at bounding box center [346, 94] width 54 height 45
click at [333, 97] on div "Débito" at bounding box center [346, 94] width 54 height 45
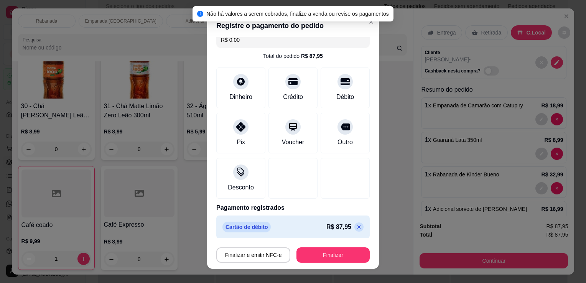
scroll to position [11, 0]
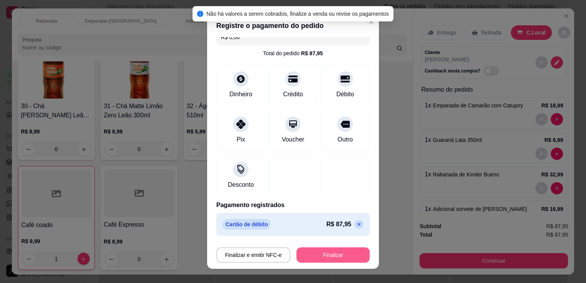
click at [324, 253] on button "Finalizar" at bounding box center [333, 255] width 73 height 15
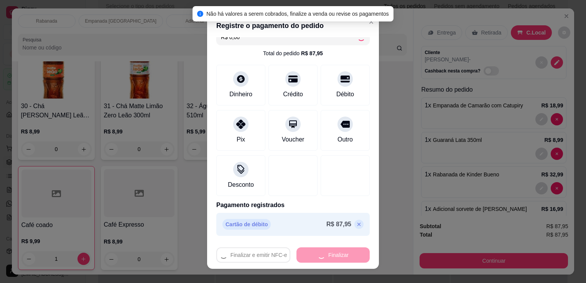
type input "0"
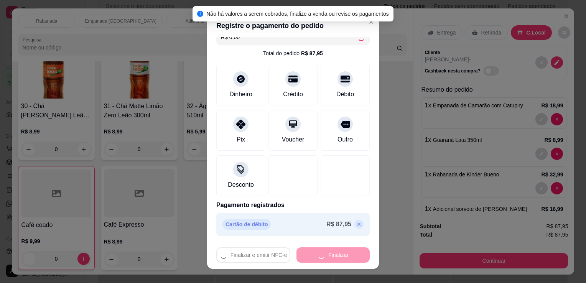
type input "-R$ 87,95"
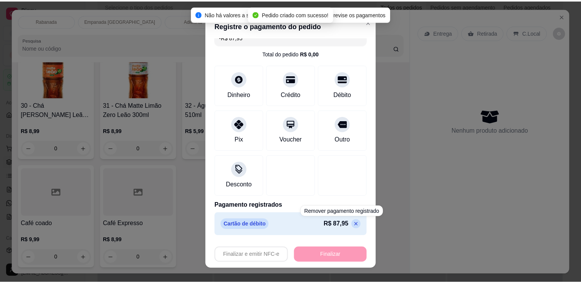
scroll to position [1059, 0]
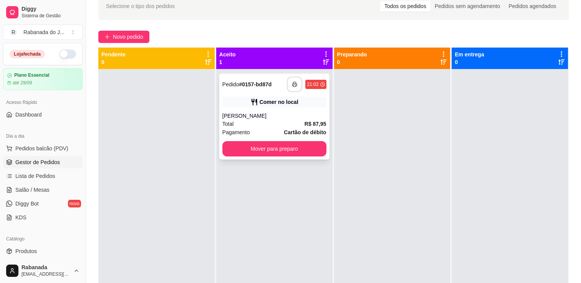
click at [293, 83] on icon "button" at bounding box center [294, 84] width 5 height 5
click at [293, 86] on icon "button" at bounding box center [294, 84] width 5 height 5
click at [284, 155] on button "Mover para preparo" at bounding box center [274, 148] width 104 height 15
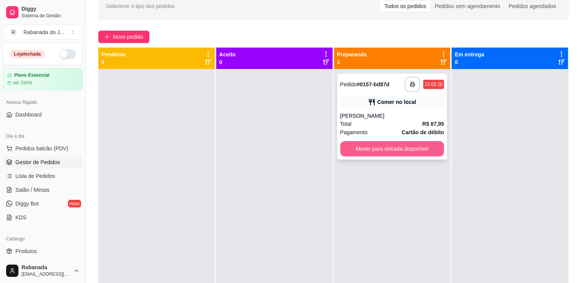
click at [362, 143] on button "Mover para retirada disponível" at bounding box center [392, 148] width 104 height 15
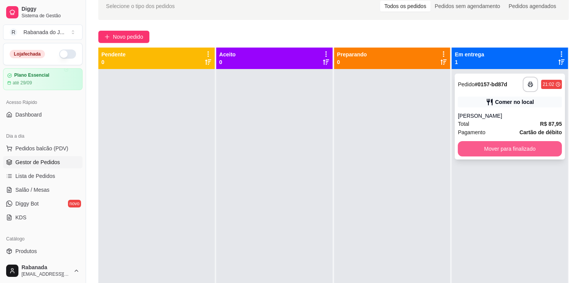
click at [472, 148] on button "Mover para finalizado" at bounding box center [510, 148] width 104 height 15
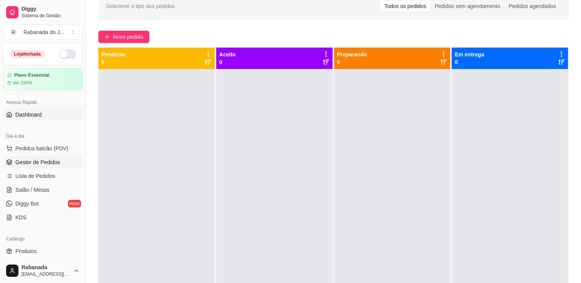
click at [38, 116] on span "Dashboard" at bounding box center [28, 115] width 26 height 8
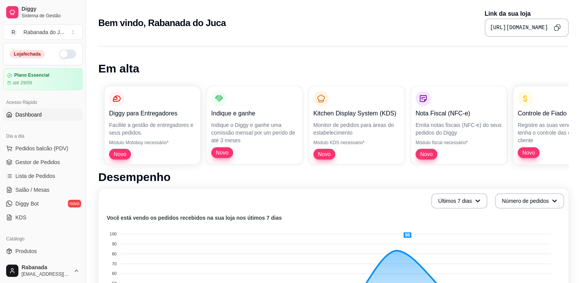
click at [490, 25] on pre "https://diggy.menu/68ac861d05f6e3b07ea0f8df" at bounding box center [519, 28] width 58 height 8
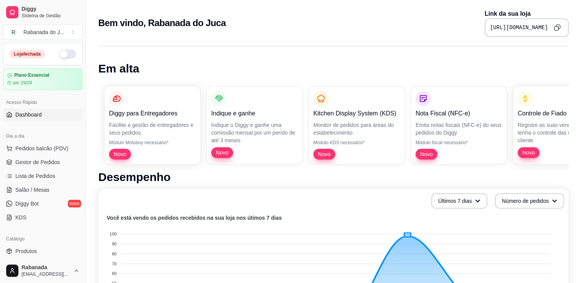
click at [556, 28] on icon "Copy to clipboard" at bounding box center [556, 27] width 7 height 7
click at [38, 149] on span "Pedidos balcão (PDV)" at bounding box center [41, 149] width 53 height 8
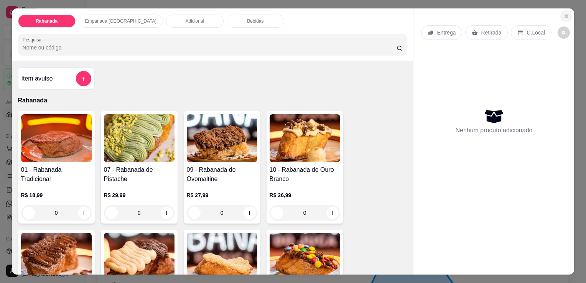
click at [565, 13] on icon "Close" at bounding box center [567, 16] width 6 height 6
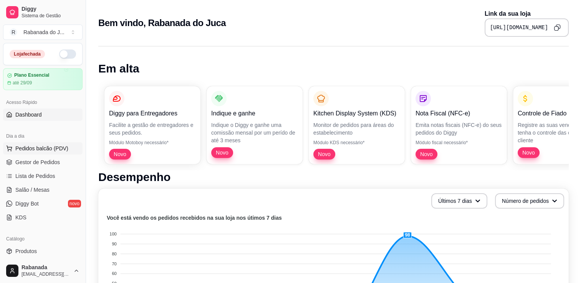
click at [38, 148] on span "Pedidos balcão (PDV)" at bounding box center [41, 149] width 53 height 8
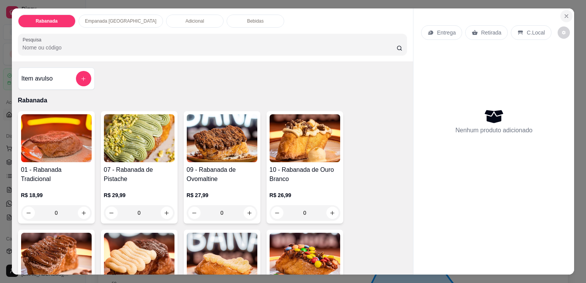
click at [561, 14] on button "Close" at bounding box center [567, 16] width 12 height 12
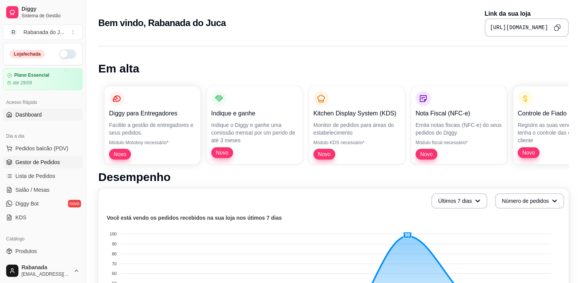
click at [46, 162] on span "Gestor de Pedidos" at bounding box center [37, 163] width 45 height 8
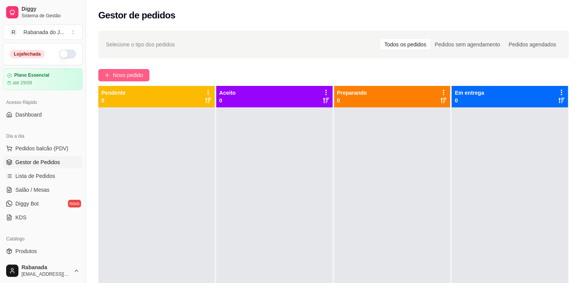
click at [130, 78] on span "Novo pedido" at bounding box center [128, 75] width 30 height 8
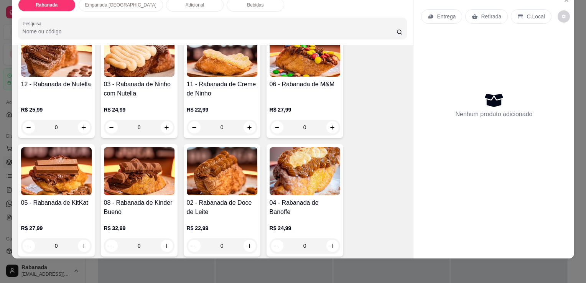
scroll to position [230, 0]
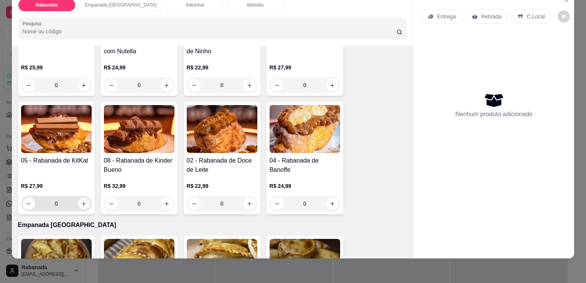
click at [81, 201] on icon "increase-product-quantity" at bounding box center [84, 204] width 6 height 6
type input "1"
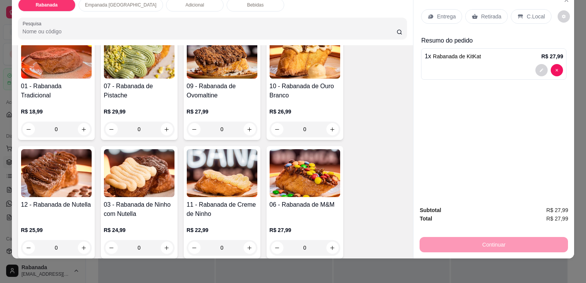
scroll to position [0, 0]
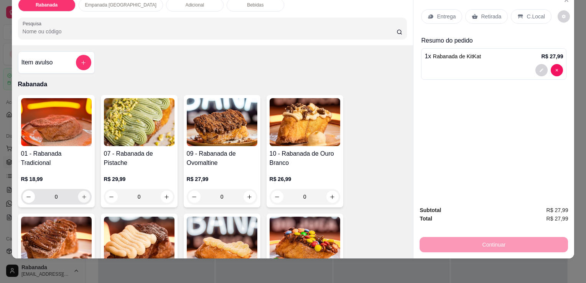
click at [81, 194] on icon "increase-product-quantity" at bounding box center [84, 197] width 6 height 6
type input "1"
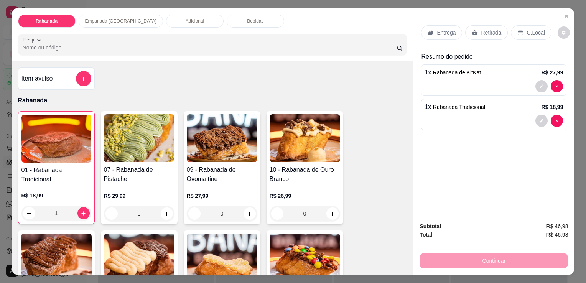
click at [527, 32] on p "C.Local" at bounding box center [536, 33] width 18 height 8
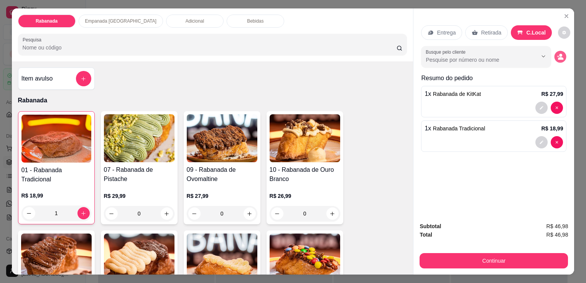
click at [559, 53] on icon "decrease-product-quantity" at bounding box center [561, 56] width 7 height 7
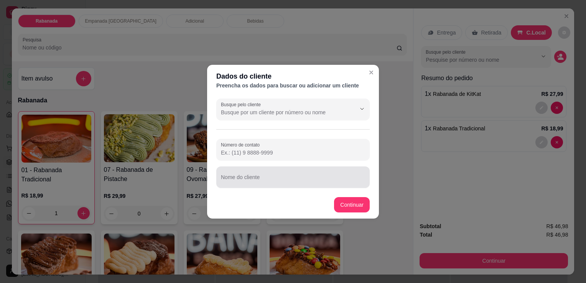
click at [279, 180] on input "Nome do cliente" at bounding box center [293, 181] width 144 height 8
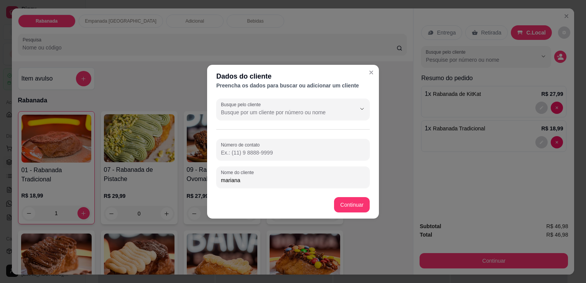
type input "mariana"
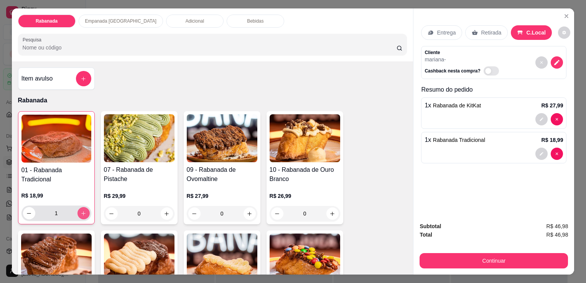
click at [84, 211] on button "increase-product-quantity" at bounding box center [84, 213] width 12 height 12
type input "2"
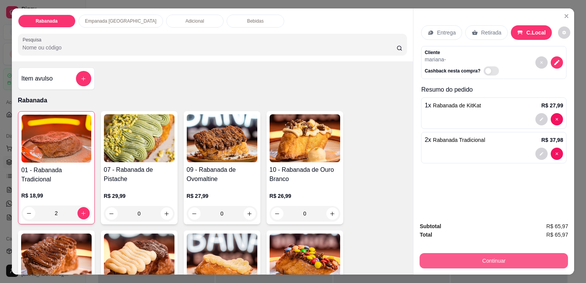
click at [515, 262] on button "Continuar" at bounding box center [494, 260] width 149 height 15
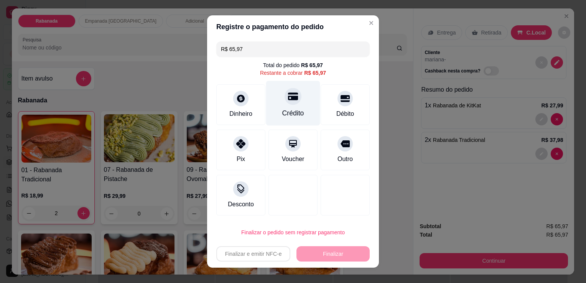
click at [289, 99] on icon at bounding box center [293, 97] width 10 height 8
type input "R$ 0,00"
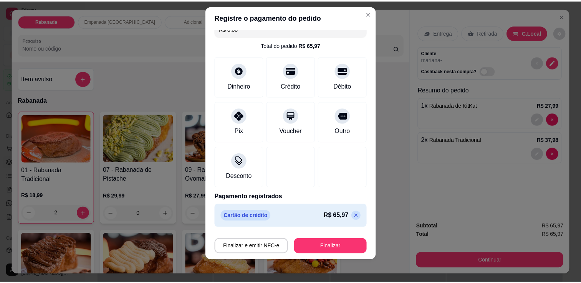
scroll to position [10, 0]
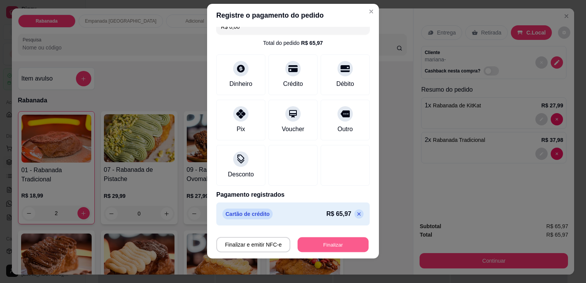
click at [327, 247] on button "Finalizar" at bounding box center [333, 245] width 71 height 15
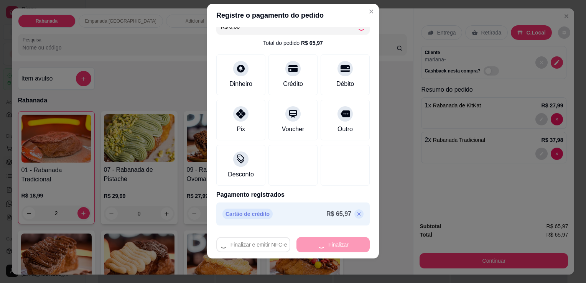
type input "0"
type input "-R$ 65,97"
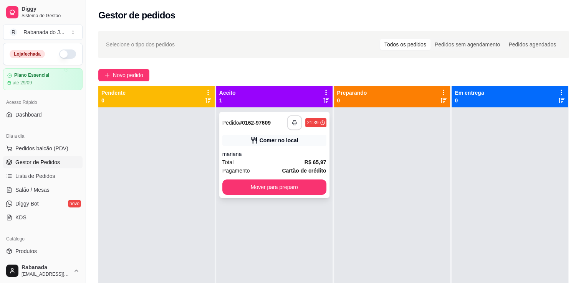
click at [292, 125] on icon "button" at bounding box center [294, 122] width 5 height 5
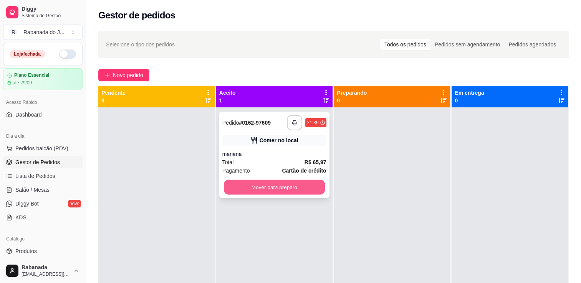
click at [292, 191] on button "Mover para preparo" at bounding box center [274, 187] width 101 height 15
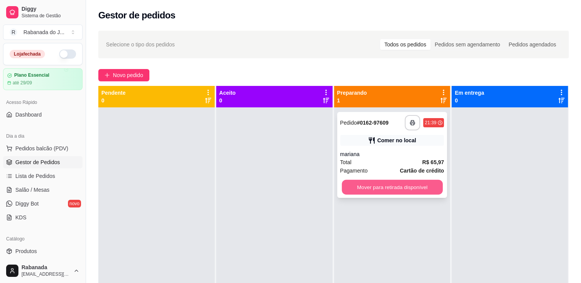
click at [379, 188] on button "Mover para retirada disponível" at bounding box center [392, 187] width 101 height 15
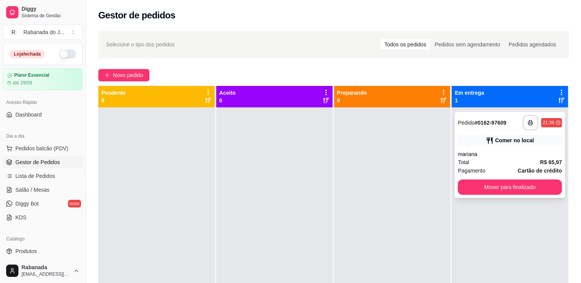
click at [476, 132] on div "**********" at bounding box center [509, 155] width 110 height 86
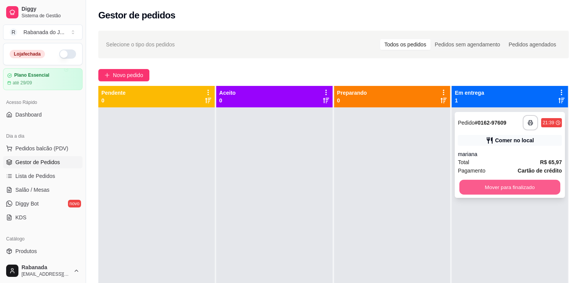
click at [502, 187] on button "Mover para finalizado" at bounding box center [509, 187] width 101 height 15
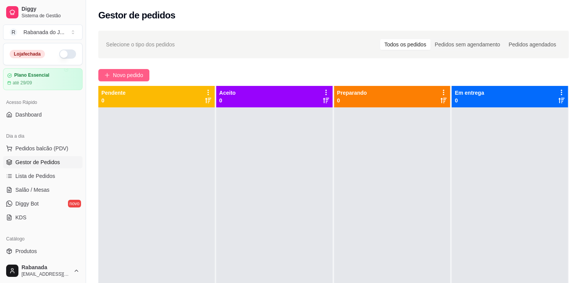
click at [132, 73] on span "Novo pedido" at bounding box center [128, 75] width 30 height 8
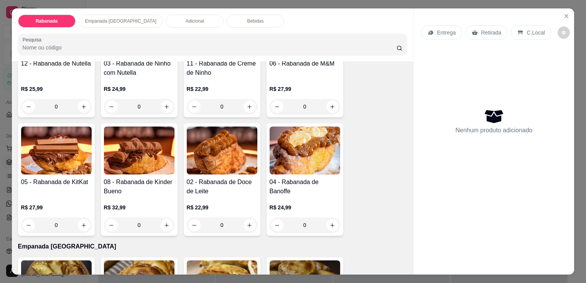
scroll to position [230, 0]
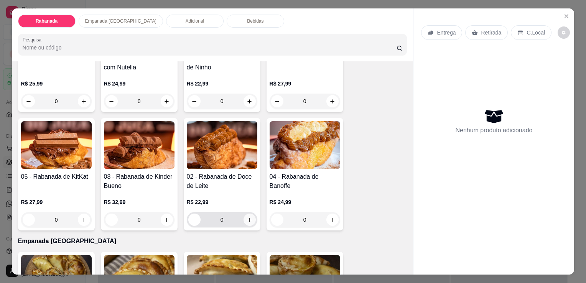
click at [249, 221] on button "increase-product-quantity" at bounding box center [250, 220] width 12 height 12
type input "1"
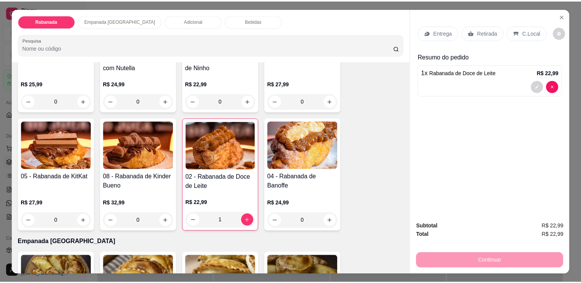
scroll to position [154, 0]
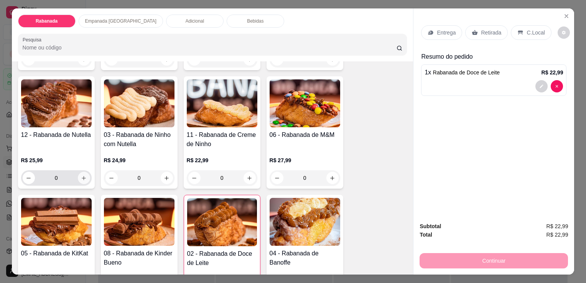
click at [83, 175] on icon "increase-product-quantity" at bounding box center [84, 178] width 6 height 6
type input "1"
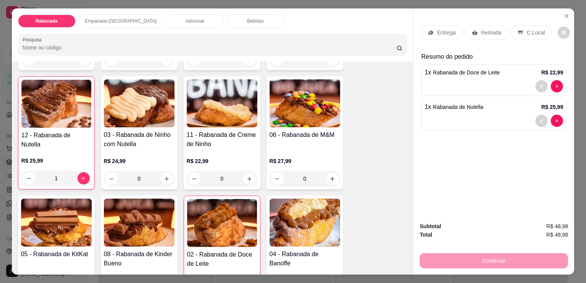
click at [530, 31] on p "C.Local" at bounding box center [536, 33] width 18 height 8
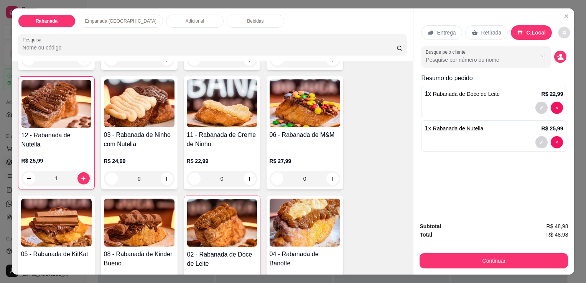
click at [562, 31] on icon "decrease-product-quantity" at bounding box center [564, 32] width 5 height 5
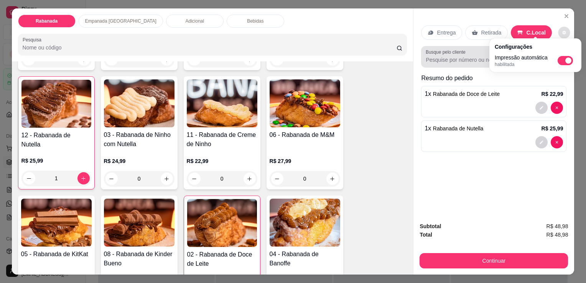
click at [475, 49] on div at bounding box center [486, 56] width 121 height 15
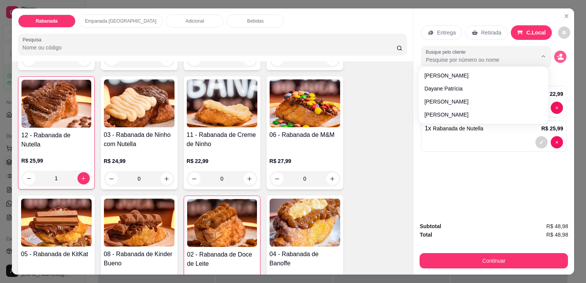
click at [560, 54] on circle "decrease-product-quantity" at bounding box center [561, 55] width 3 height 3
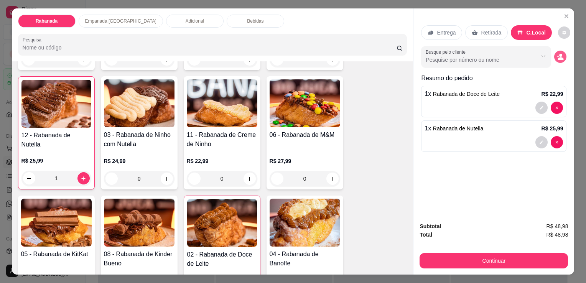
click at [557, 53] on icon "decrease-product-quantity" at bounding box center [560, 56] width 7 height 7
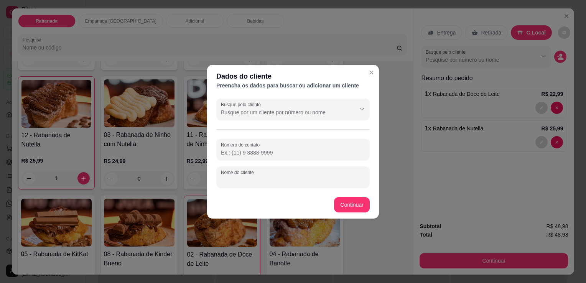
click at [260, 182] on input "Nome do cliente" at bounding box center [293, 181] width 144 height 8
type input "edinelson"
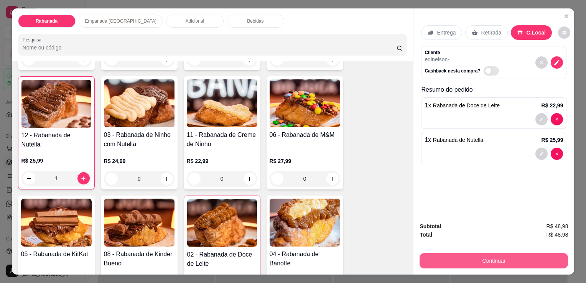
click at [482, 258] on button "Continuar" at bounding box center [494, 260] width 149 height 15
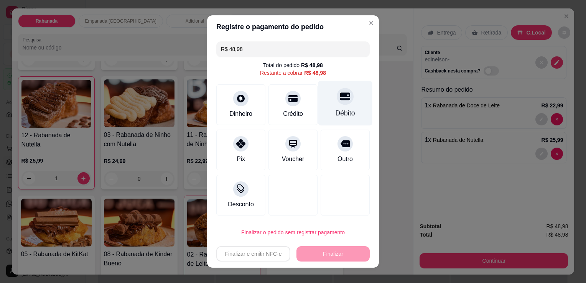
click at [344, 99] on div at bounding box center [345, 96] width 17 height 17
type input "R$ 0,00"
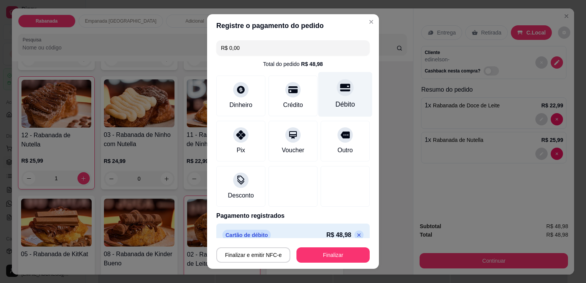
click at [340, 91] on icon at bounding box center [345, 88] width 10 height 10
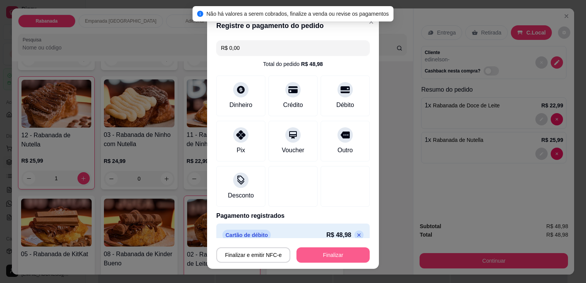
click at [338, 251] on button "Finalizar" at bounding box center [333, 255] width 73 height 15
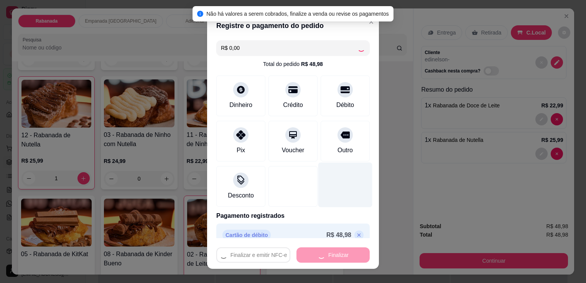
type input "0"
type input "-R$ 48,98"
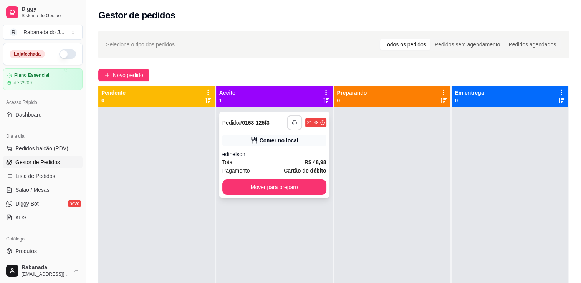
click at [293, 121] on polyline "button" at bounding box center [294, 122] width 3 height 2
click at [289, 162] on div "Total R$ 48,98" at bounding box center [274, 162] width 104 height 8
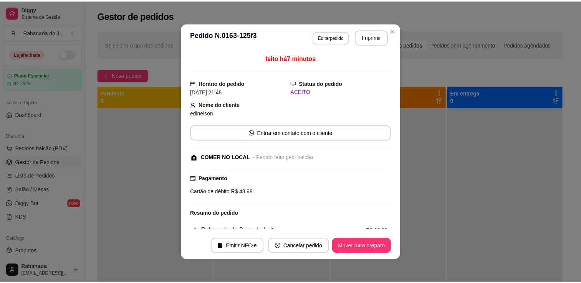
scroll to position [62, 0]
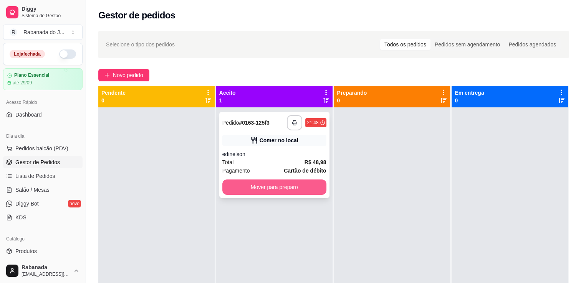
click at [286, 185] on button "Mover para preparo" at bounding box center [274, 187] width 104 height 15
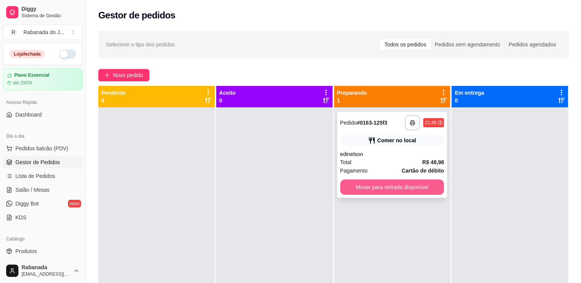
click at [358, 193] on button "Mover para retirada disponível" at bounding box center [392, 187] width 104 height 15
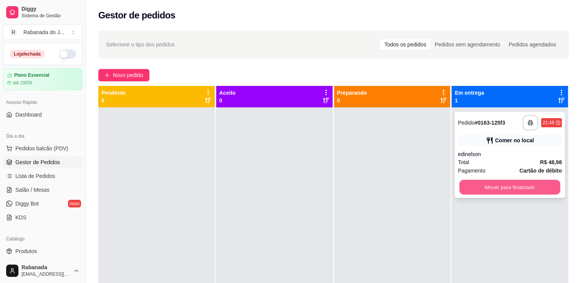
click at [502, 191] on button "Mover para finalizado" at bounding box center [509, 187] width 101 height 15
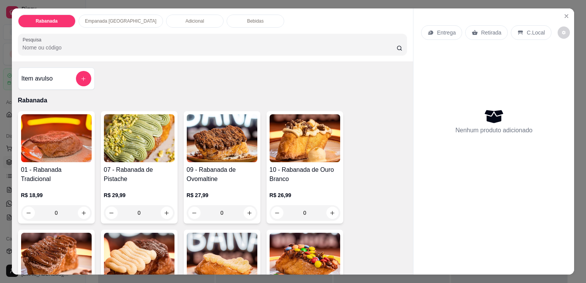
scroll to position [77, 0]
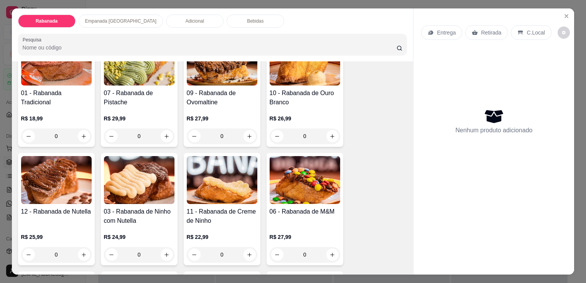
click at [220, 25] on div "Rabanada Empanada [GEOGRAPHIC_DATA] Adicional Bebidas Pesquisa" at bounding box center [213, 34] width 402 height 53
click at [227, 22] on div "Bebidas" at bounding box center [256, 21] width 58 height 13
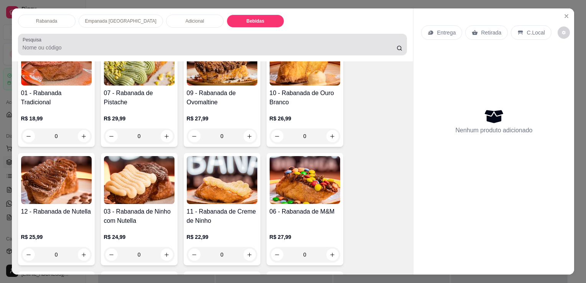
scroll to position [19, 0]
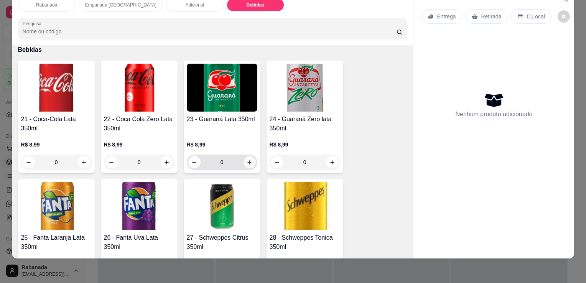
click at [249, 157] on button "increase-product-quantity" at bounding box center [250, 162] width 12 height 12
type input "1"
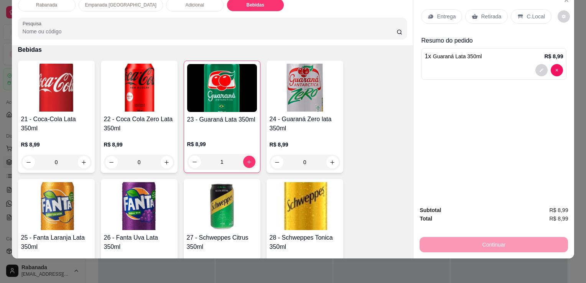
click at [527, 13] on p "C.Local" at bounding box center [536, 17] width 18 height 8
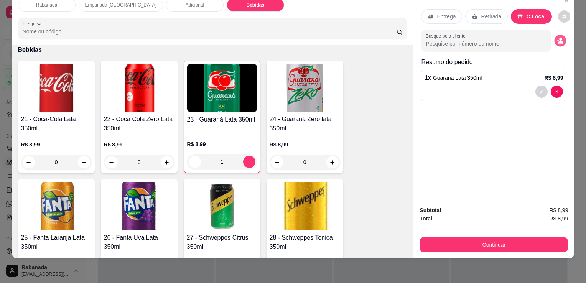
click at [561, 37] on icon "decrease-product-quantity" at bounding box center [561, 40] width 7 height 7
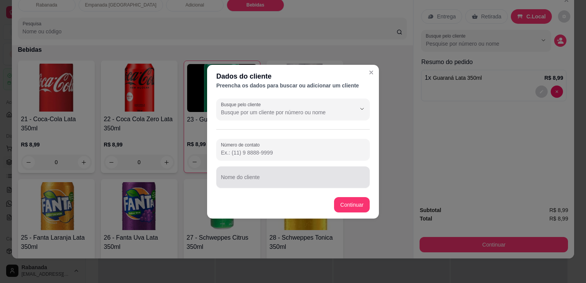
click at [255, 180] on input "Nome do cliente" at bounding box center [293, 181] width 144 height 8
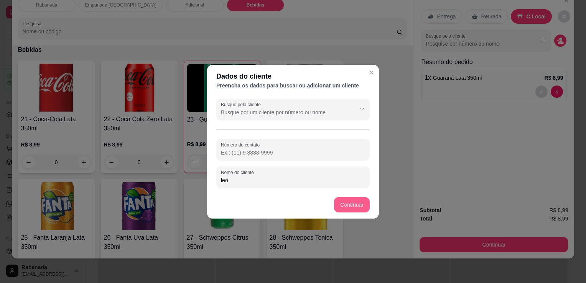
type input "leo"
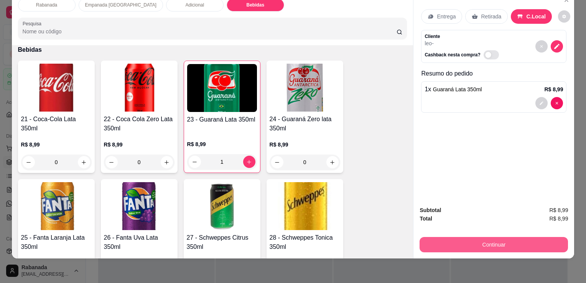
click at [479, 242] on button "Continuar" at bounding box center [494, 244] width 149 height 15
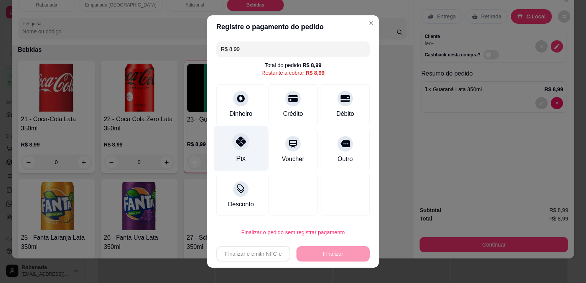
click at [240, 144] on icon at bounding box center [241, 142] width 10 height 10
type input "R$ 0,00"
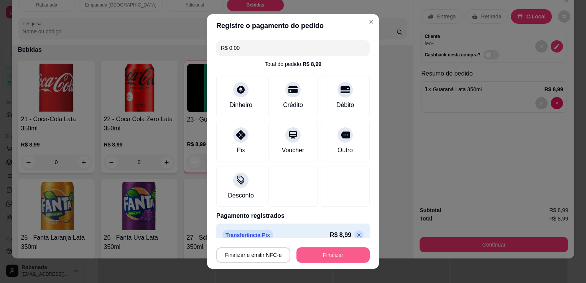
click at [312, 253] on button "Finalizar" at bounding box center [333, 255] width 73 height 15
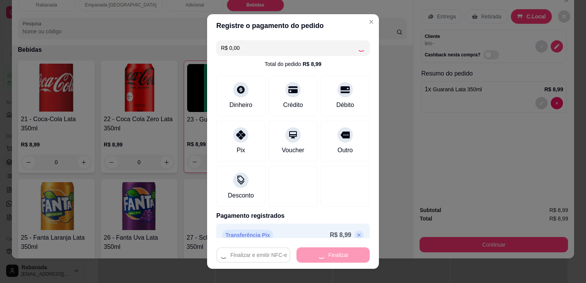
type input "0"
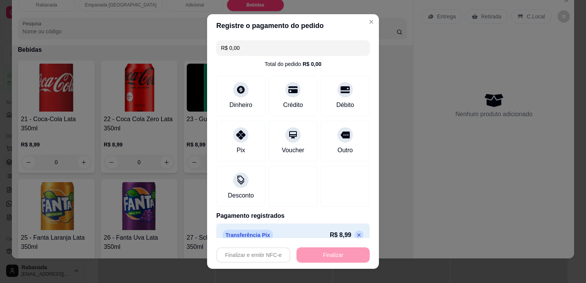
type input "-R$ 8,99"
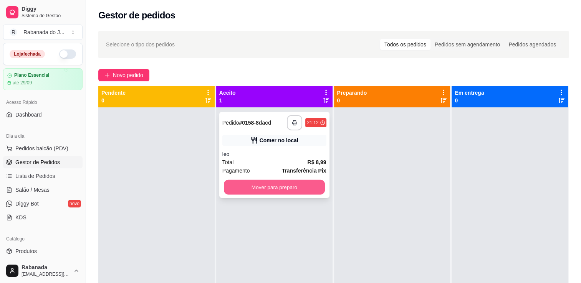
click at [283, 192] on button "Mover para preparo" at bounding box center [274, 187] width 101 height 15
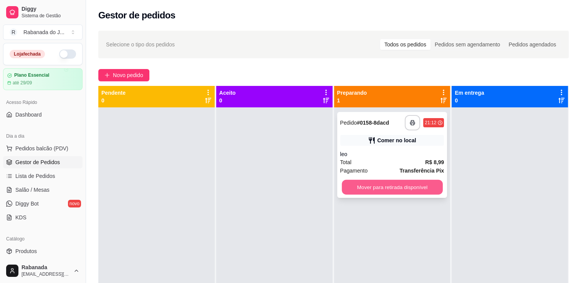
click at [378, 191] on button "Mover para retirada disponível" at bounding box center [392, 187] width 101 height 15
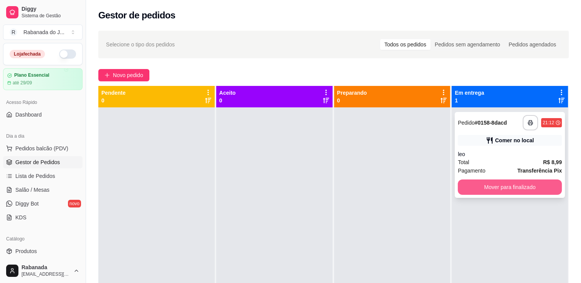
click at [481, 187] on button "Mover para finalizado" at bounding box center [510, 187] width 104 height 15
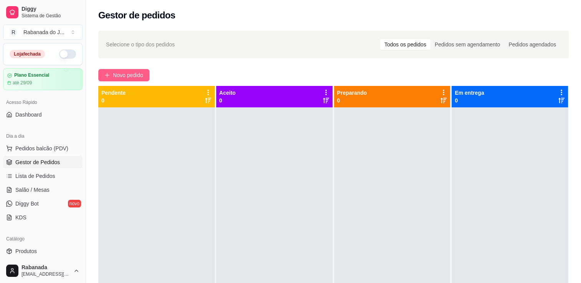
click at [128, 71] on span "Novo pedido" at bounding box center [128, 75] width 30 height 8
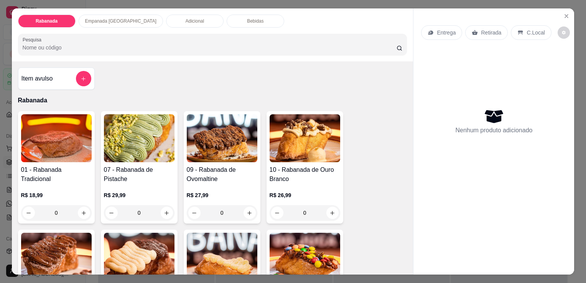
click at [247, 18] on p "Bebidas" at bounding box center [255, 21] width 17 height 6
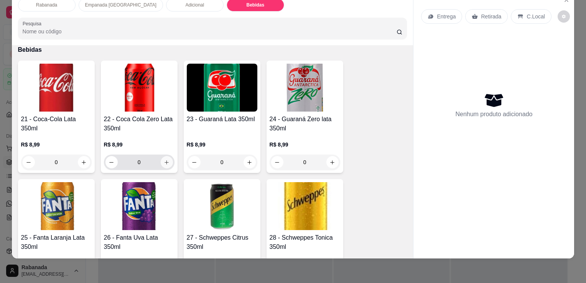
click at [165, 160] on icon "increase-product-quantity" at bounding box center [167, 163] width 6 height 6
type input "1"
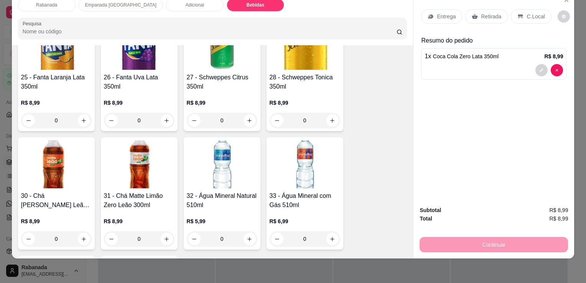
scroll to position [1022, 0]
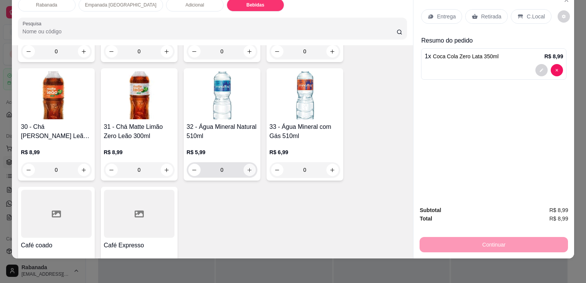
click at [247, 167] on icon "increase-product-quantity" at bounding box center [250, 170] width 6 height 6
type input "1"
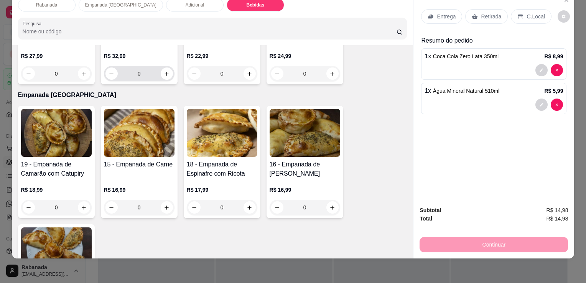
scroll to position [408, 0]
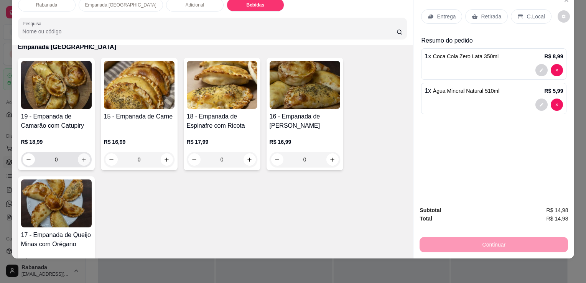
click at [83, 157] on icon "increase-product-quantity" at bounding box center [84, 160] width 6 height 6
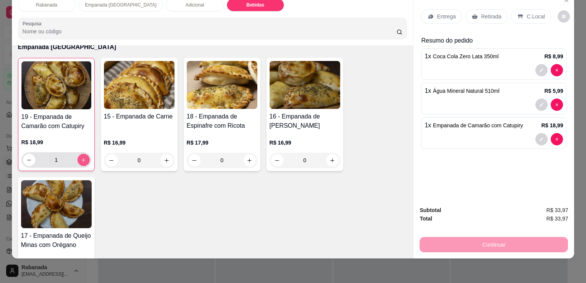
click at [83, 157] on icon "increase-product-quantity" at bounding box center [84, 160] width 6 height 6
type input "2"
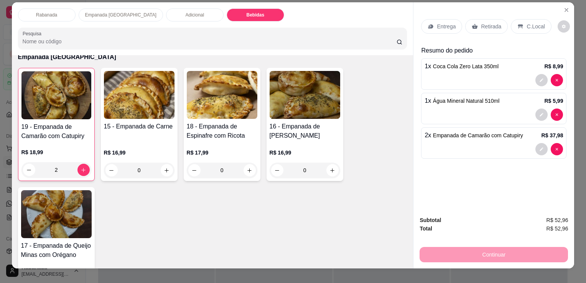
scroll to position [0, 0]
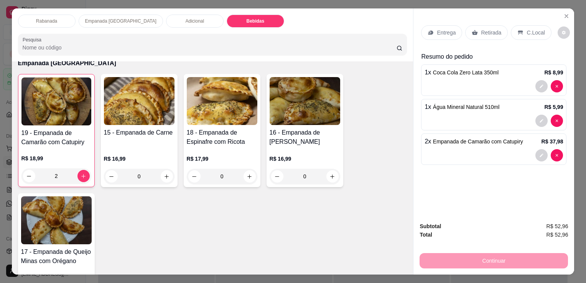
click at [532, 36] on div "C.Local" at bounding box center [531, 32] width 40 height 15
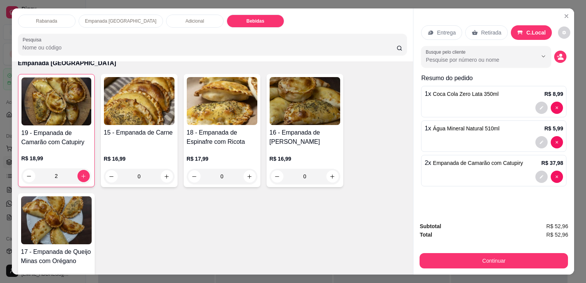
click at [555, 60] on div "Busque pelo cliente" at bounding box center [493, 56] width 145 height 21
click at [558, 57] on icon "decrease-product-quantity" at bounding box center [561, 58] width 6 height 3
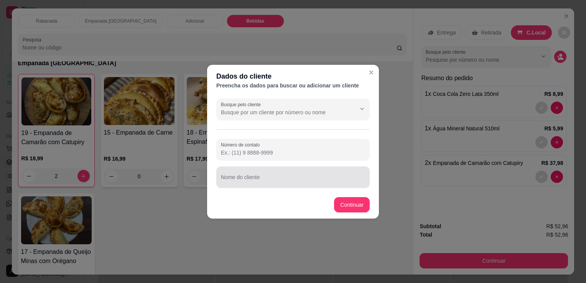
click at [279, 182] on input "Nome do cliente" at bounding box center [293, 181] width 144 height 8
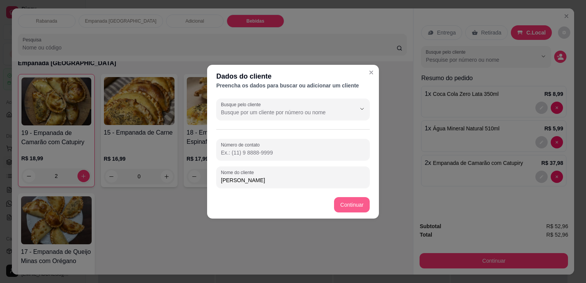
type input "[PERSON_NAME]"
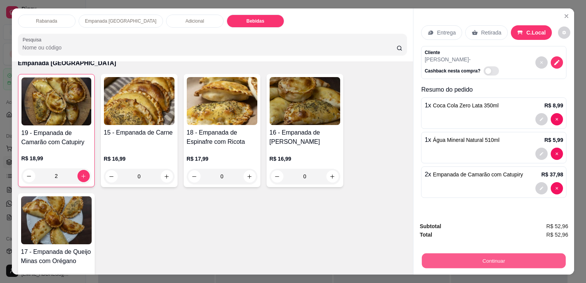
click at [481, 259] on button "Continuar" at bounding box center [494, 260] width 144 height 15
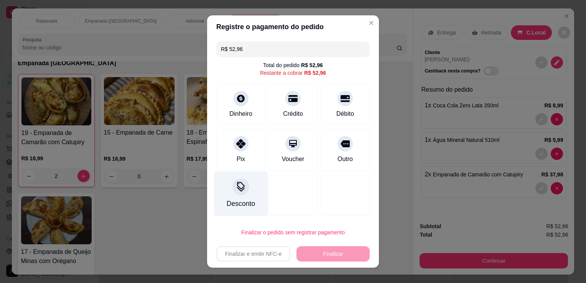
click at [243, 191] on div at bounding box center [241, 186] width 17 height 17
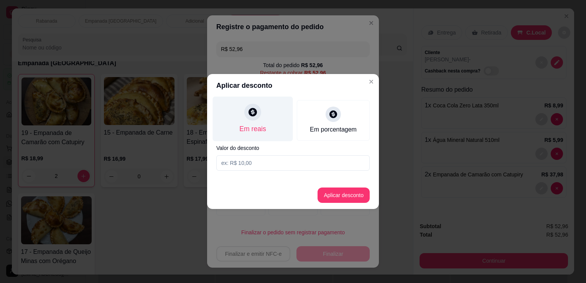
click at [261, 111] on div "Em reais" at bounding box center [253, 119] width 80 height 45
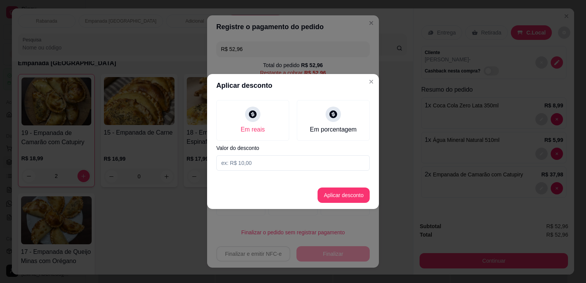
click at [252, 166] on input at bounding box center [293, 162] width 154 height 15
type input "5,00"
click at [337, 192] on button "Aplicar desconto" at bounding box center [344, 195] width 52 height 15
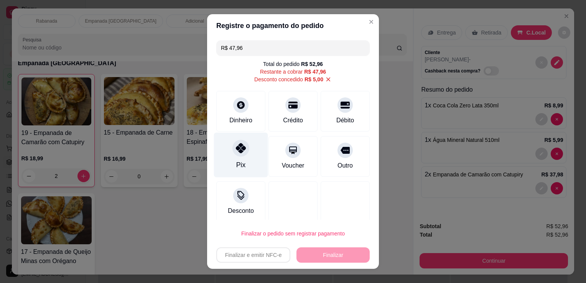
click at [235, 154] on div at bounding box center [241, 148] width 17 height 17
type input "R$ 0,00"
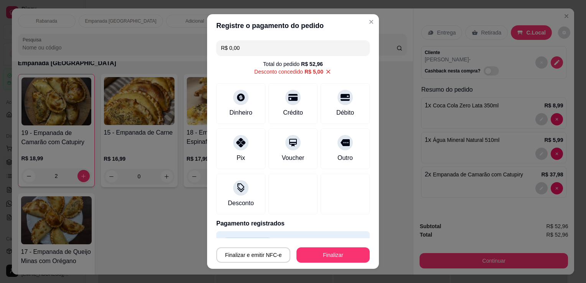
scroll to position [18, 0]
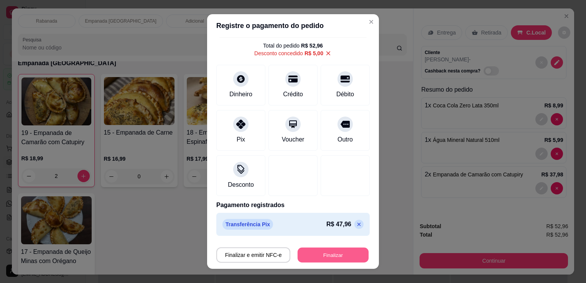
click at [327, 253] on button "Finalizar" at bounding box center [333, 255] width 71 height 15
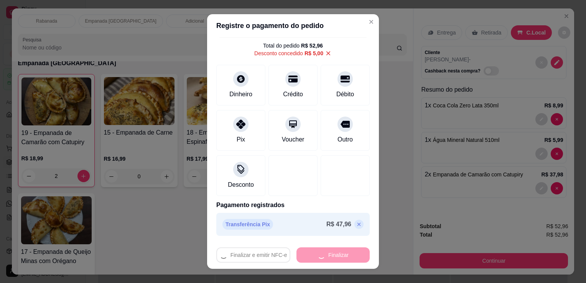
type input "0"
type input "-R$ 52,96"
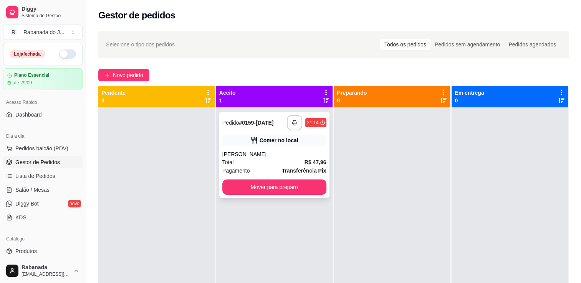
click at [312, 160] on strong "R$ 47,96" at bounding box center [315, 162] width 22 height 6
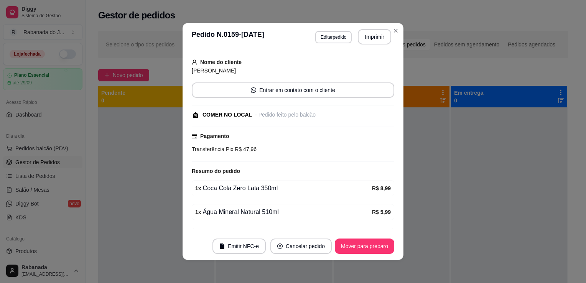
scroll to position [94, 0]
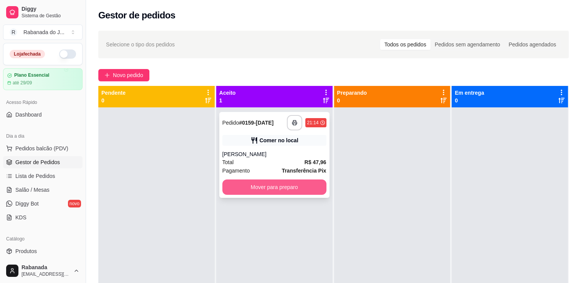
click at [290, 187] on button "Mover para preparo" at bounding box center [274, 187] width 104 height 15
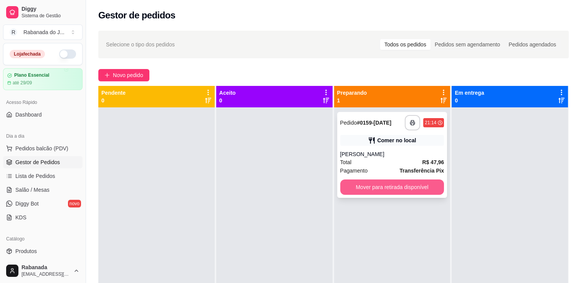
click at [375, 191] on button "Mover para retirada disponível" at bounding box center [392, 187] width 104 height 15
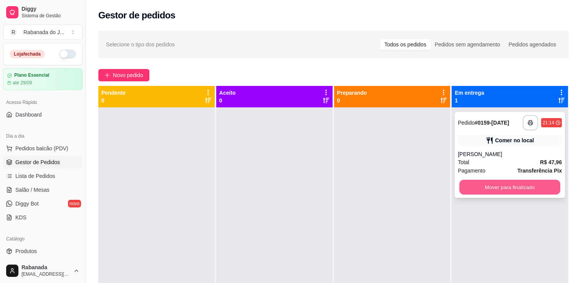
click at [482, 189] on button "Mover para finalizado" at bounding box center [509, 187] width 101 height 15
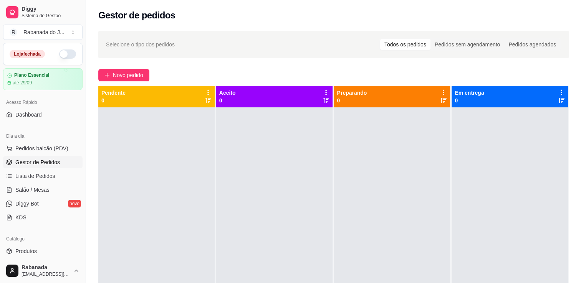
click at [92, 69] on div "Selecione o tipo dos pedidos Todos os pedidos Pedidos sem agendamento Pedidos a…" at bounding box center [333, 202] width 495 height 352
click at [108, 78] on icon "plus" at bounding box center [106, 75] width 5 height 5
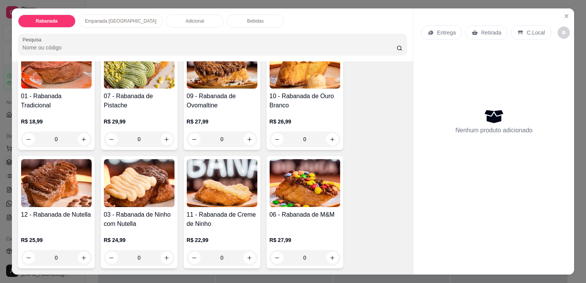
scroll to position [115, 0]
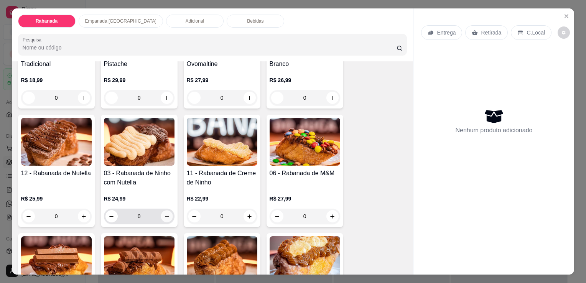
click at [164, 214] on icon "increase-product-quantity" at bounding box center [167, 217] width 6 height 6
type input "1"
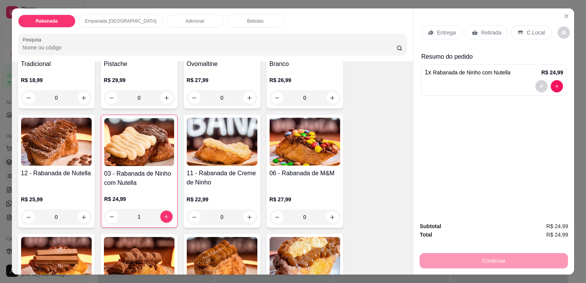
click at [59, 153] on img at bounding box center [56, 142] width 71 height 48
click at [83, 215] on icon "increase-product-quantity" at bounding box center [84, 218] width 6 height 6
type input "1"
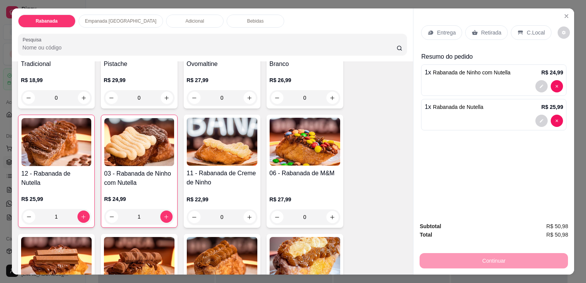
scroll to position [0, 0]
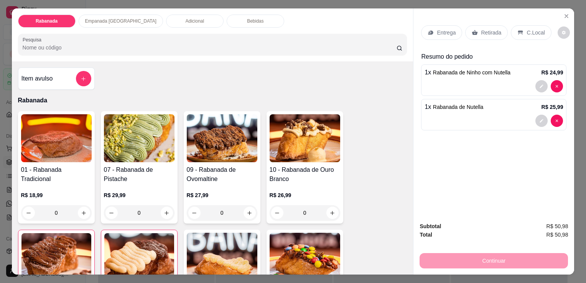
click at [166, 22] on div "Adicional" at bounding box center [195, 21] width 58 height 13
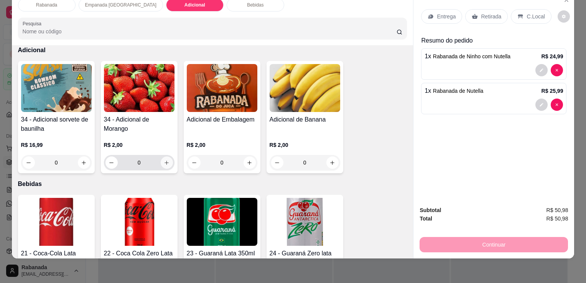
click at [164, 160] on icon "increase-product-quantity" at bounding box center [167, 163] width 6 height 6
type input "1"
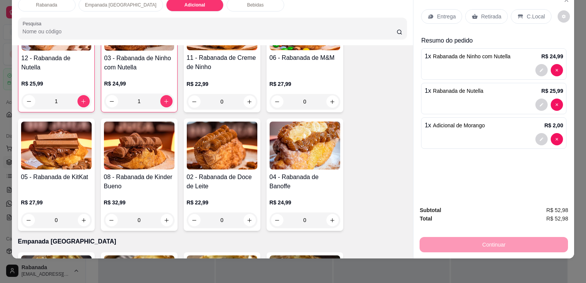
scroll to position [236, 0]
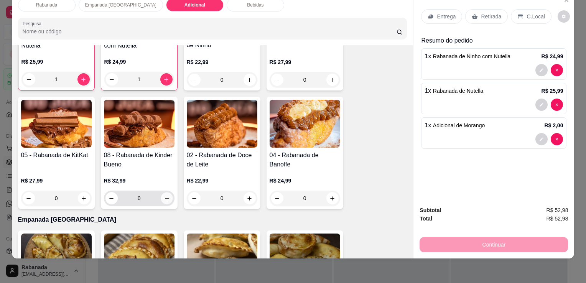
click at [164, 196] on icon "increase-product-quantity" at bounding box center [167, 199] width 6 height 6
type input "1"
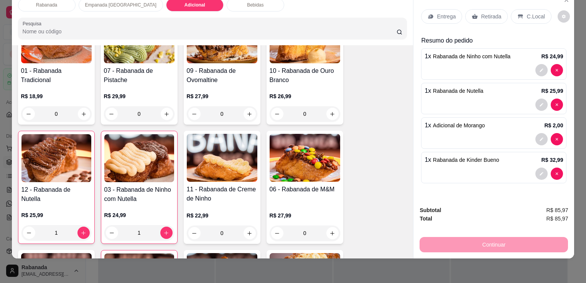
click at [227, 5] on div "Bebidas" at bounding box center [256, 4] width 58 height 13
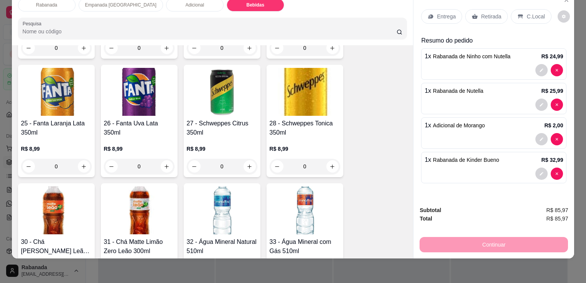
scroll to position [986, 0]
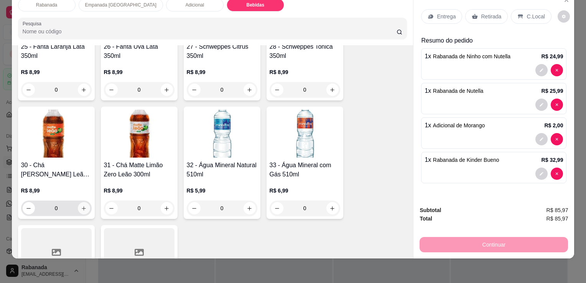
click at [81, 206] on icon "increase-product-quantity" at bounding box center [84, 209] width 6 height 6
type input "1"
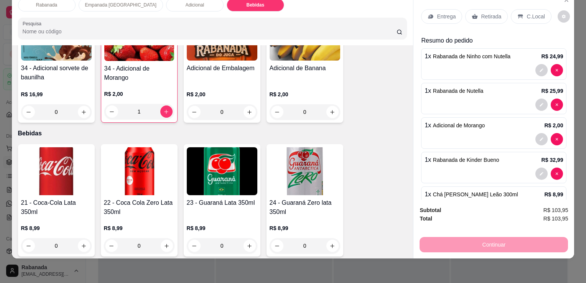
scroll to position [716, 0]
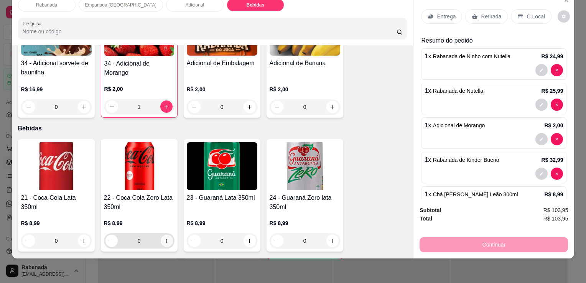
click at [164, 238] on icon "increase-product-quantity" at bounding box center [167, 241] width 6 height 6
type input "1"
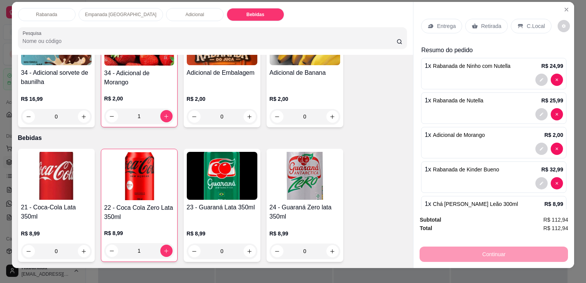
scroll to position [0, 0]
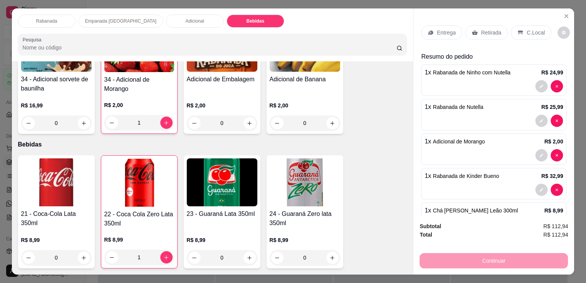
click at [532, 33] on div "C.Local" at bounding box center [531, 32] width 40 height 15
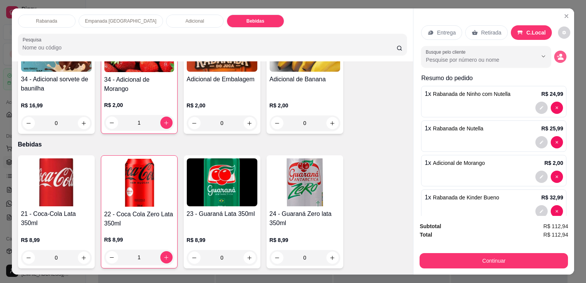
click at [558, 57] on icon "decrease-product-quantity" at bounding box center [561, 58] width 6 height 3
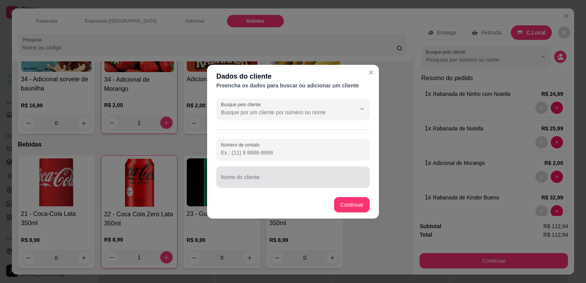
click at [252, 182] on input "Nome do cliente" at bounding box center [293, 181] width 144 height 8
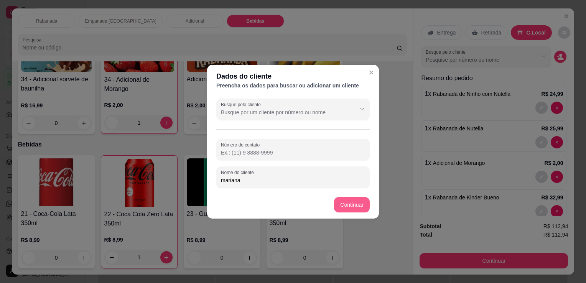
type input "mariana"
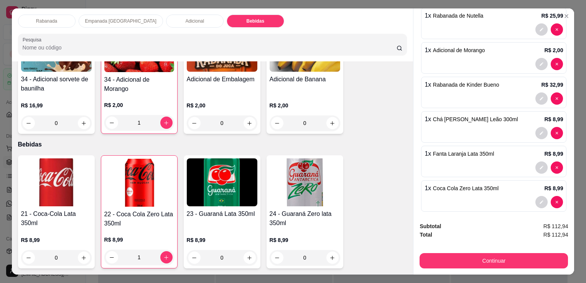
scroll to position [129, 0]
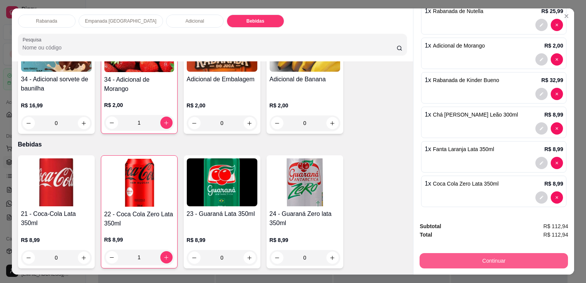
click at [456, 255] on button "Continuar" at bounding box center [494, 260] width 149 height 15
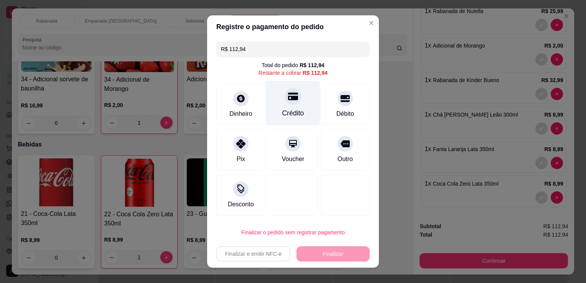
click at [292, 105] on div "Crédito" at bounding box center [293, 103] width 54 height 45
type input "R$ 0,00"
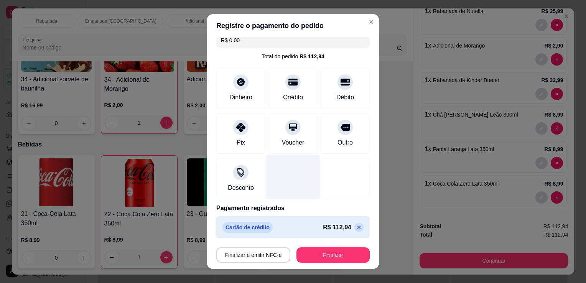
scroll to position [11, 0]
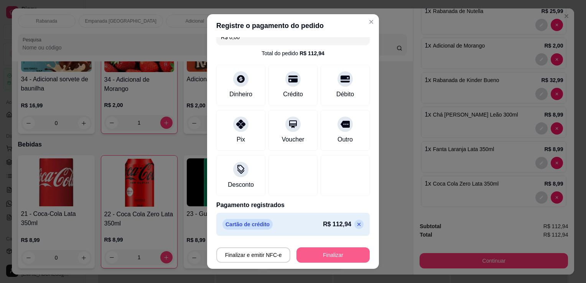
click at [336, 258] on button "Finalizar" at bounding box center [333, 255] width 73 height 15
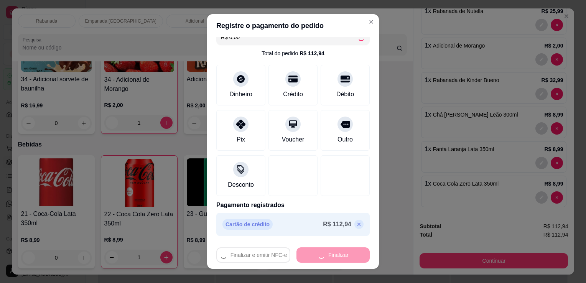
type input "0"
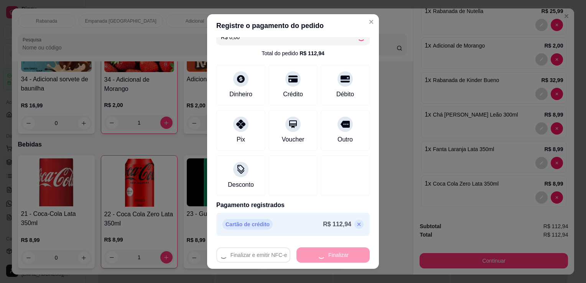
type input "0"
type input "-R$ 112,94"
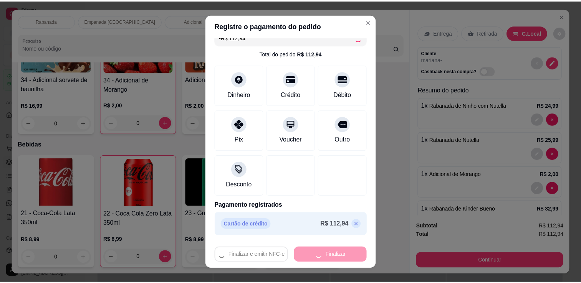
scroll to position [715, 0]
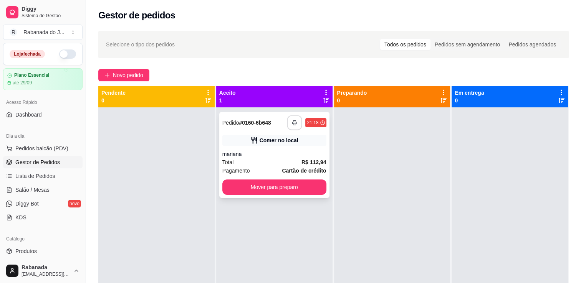
click at [297, 126] on button "button" at bounding box center [294, 123] width 15 height 15
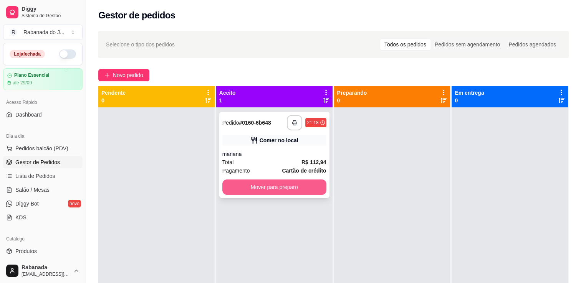
click at [267, 188] on button "Mover para preparo" at bounding box center [274, 187] width 104 height 15
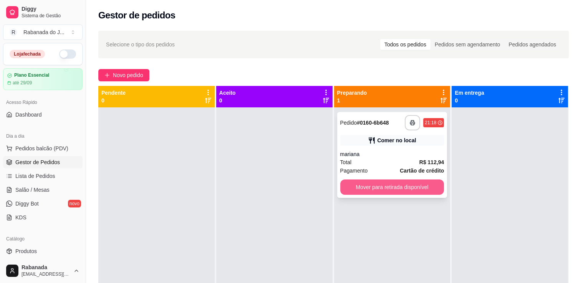
click at [369, 189] on button "Mover para retirada disponível" at bounding box center [392, 187] width 104 height 15
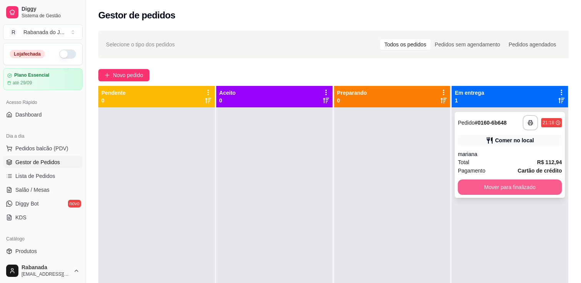
click at [506, 190] on button "Mover para finalizado" at bounding box center [510, 187] width 104 height 15
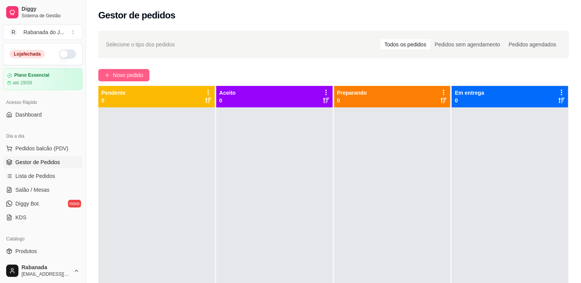
click at [143, 73] on span "Novo pedido" at bounding box center [128, 75] width 30 height 8
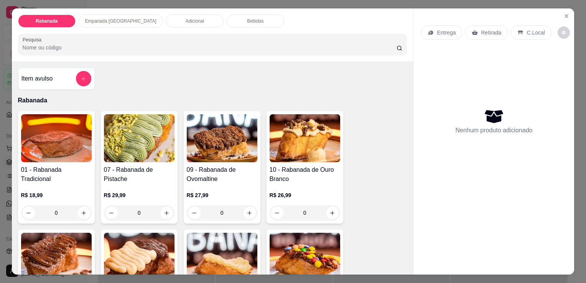
click at [247, 18] on p "Bebidas" at bounding box center [255, 21] width 17 height 6
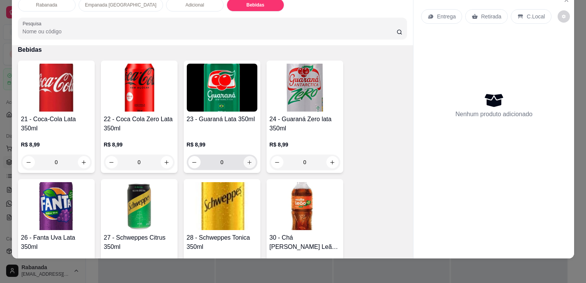
click at [250, 157] on button "increase-product-quantity" at bounding box center [250, 162] width 12 height 12
type input "1"
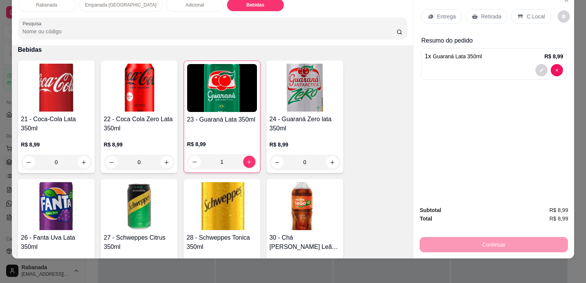
click at [535, 13] on p "C.Local" at bounding box center [536, 17] width 18 height 8
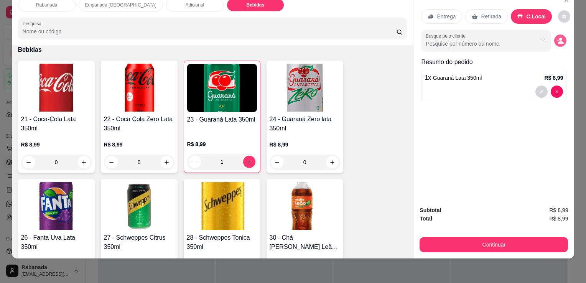
click at [557, 38] on icon "decrease-product-quantity" at bounding box center [560, 40] width 7 height 7
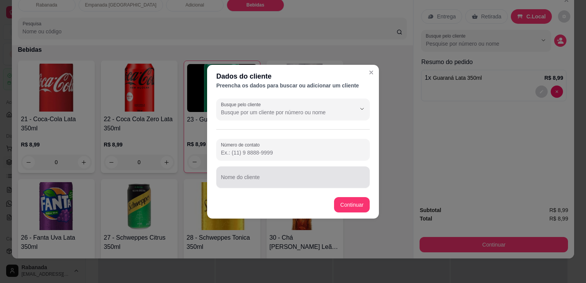
click at [262, 178] on input "Nome do cliente" at bounding box center [293, 181] width 144 height 8
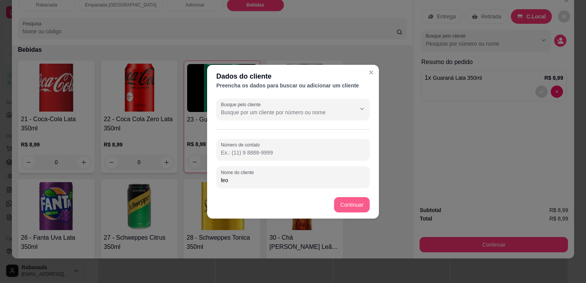
type input "leo"
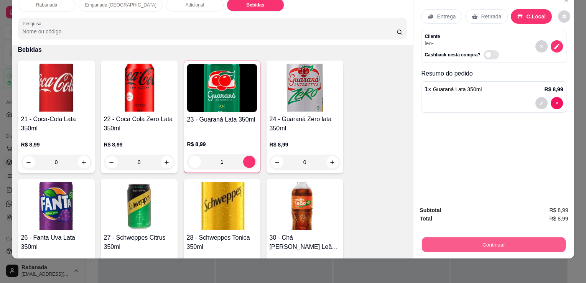
click at [503, 242] on button "Continuar" at bounding box center [494, 244] width 144 height 15
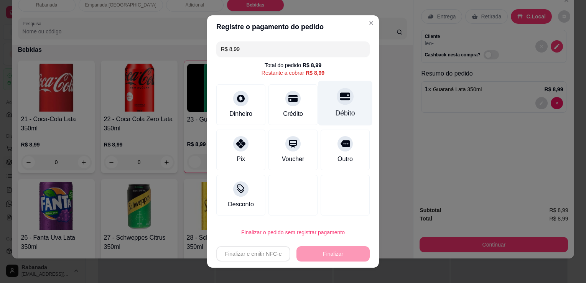
click at [341, 105] on div "Débito" at bounding box center [346, 103] width 54 height 45
type input "R$ 0,00"
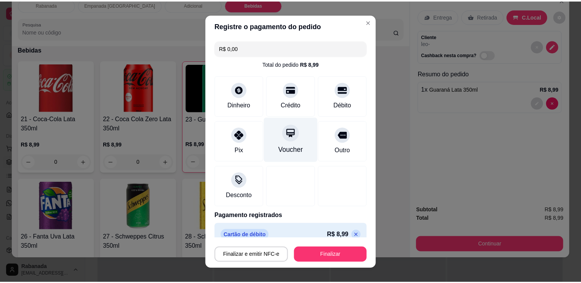
scroll to position [11, 0]
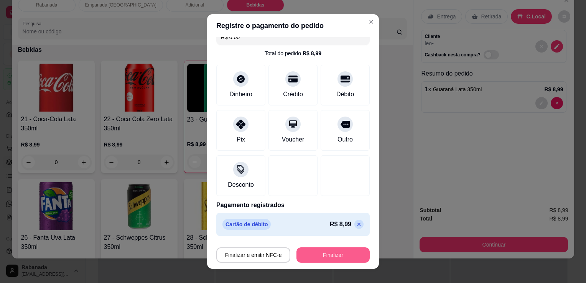
click at [325, 258] on button "Finalizar" at bounding box center [333, 255] width 73 height 15
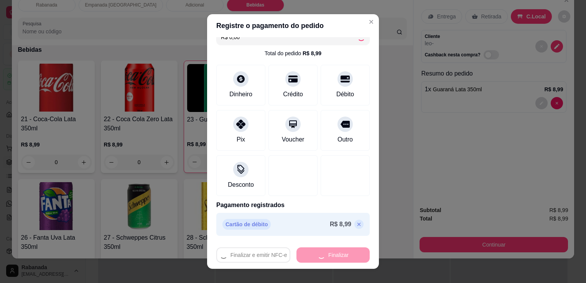
type input "0"
type input "-R$ 8,99"
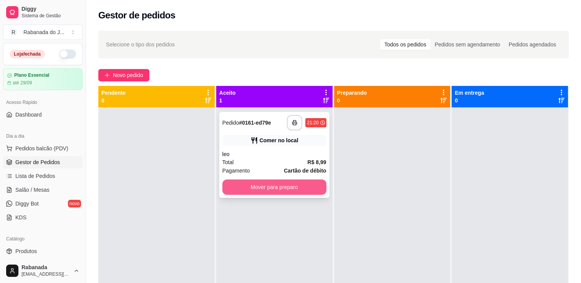
click at [302, 190] on button "Mover para preparo" at bounding box center [274, 187] width 104 height 15
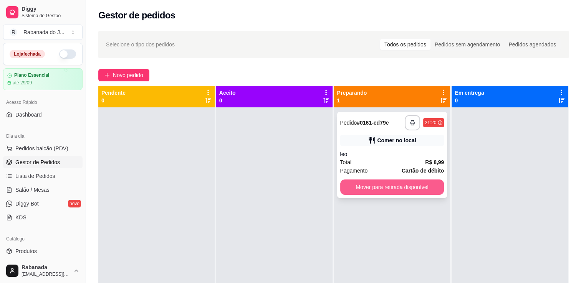
click at [387, 190] on button "Mover para retirada disponível" at bounding box center [392, 187] width 104 height 15
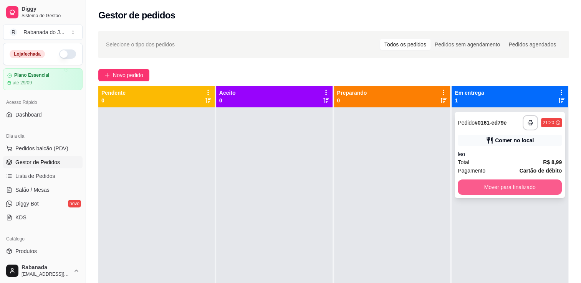
click at [481, 191] on button "Mover para finalizado" at bounding box center [510, 187] width 104 height 15
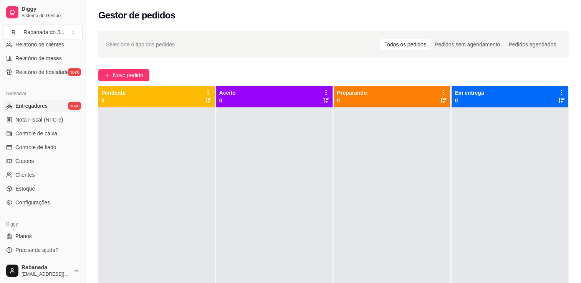
scroll to position [269, 0]
click at [43, 135] on span "Controle de caixa" at bounding box center [36, 133] width 42 height 8
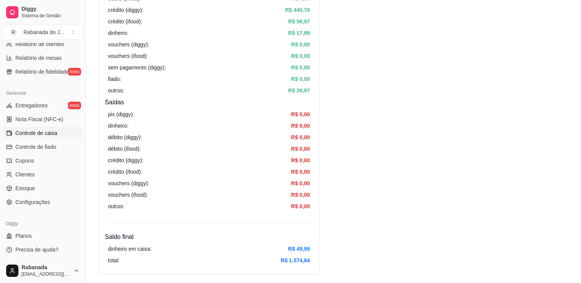
scroll to position [230, 0]
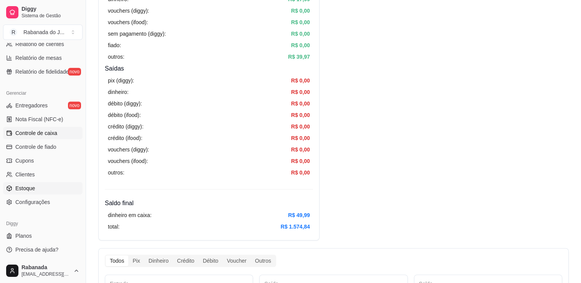
click at [35, 184] on link "Estoque" at bounding box center [42, 188] width 79 height 12
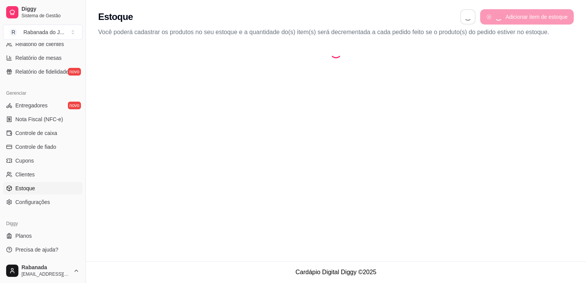
select select "QUANTITY_ORDER"
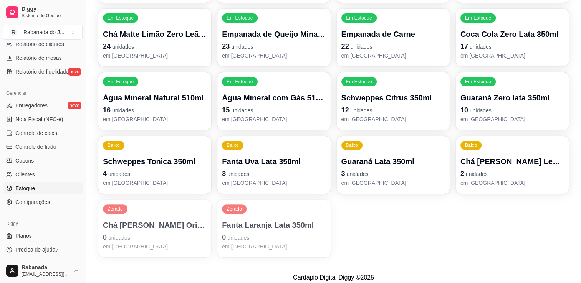
scroll to position [169, 0]
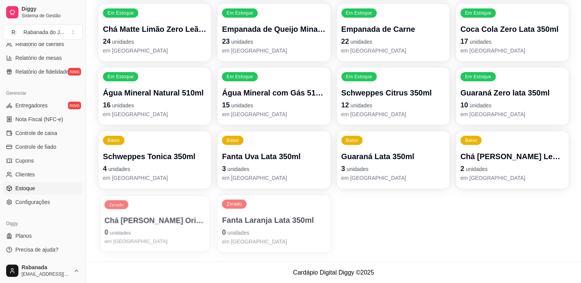
click at [178, 221] on p "Chá [PERSON_NAME] Original 300ml" at bounding box center [154, 220] width 101 height 10
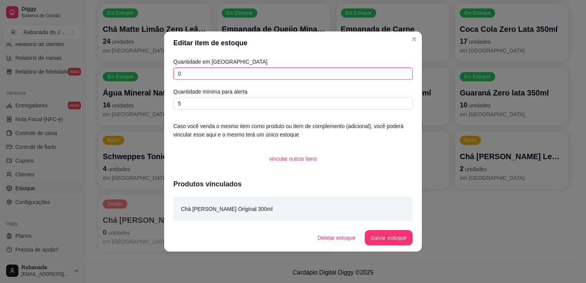
click at [201, 78] on input "0" at bounding box center [293, 74] width 240 height 12
click at [200, 78] on input "0" at bounding box center [293, 74] width 240 height 12
type input "12"
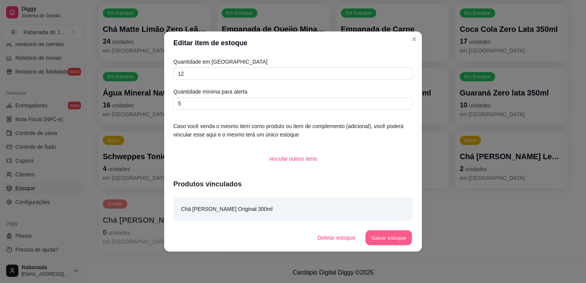
click at [388, 237] on button "Salvar estoque" at bounding box center [388, 238] width 47 height 15
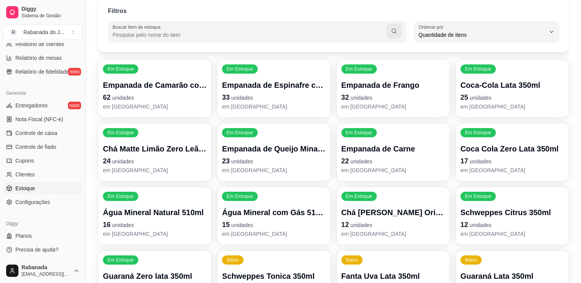
scroll to position [0, 0]
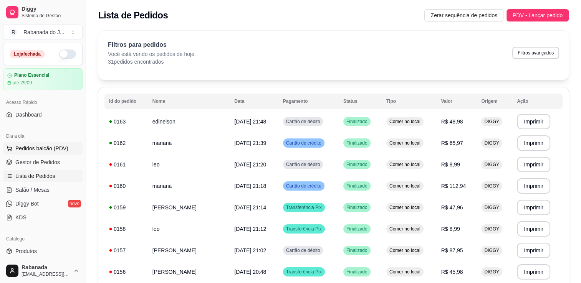
click at [32, 145] on span "Pedidos balcão (PDV)" at bounding box center [41, 149] width 53 height 8
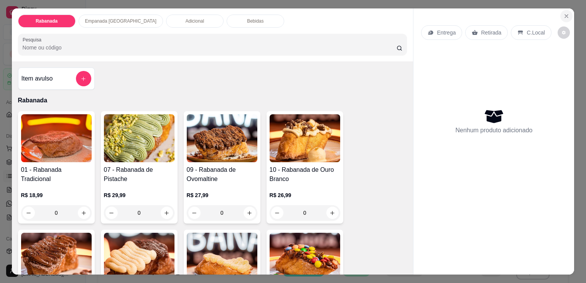
click at [564, 16] on icon "Close" at bounding box center [567, 16] width 6 height 6
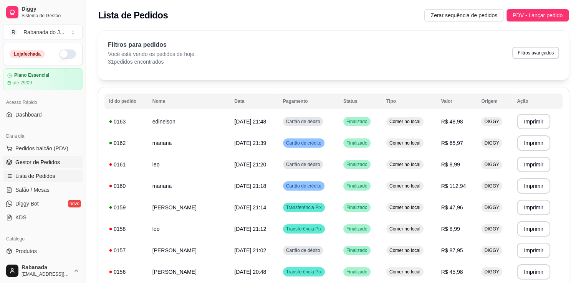
click at [30, 160] on span "Gestor de Pedidos" at bounding box center [37, 163] width 45 height 8
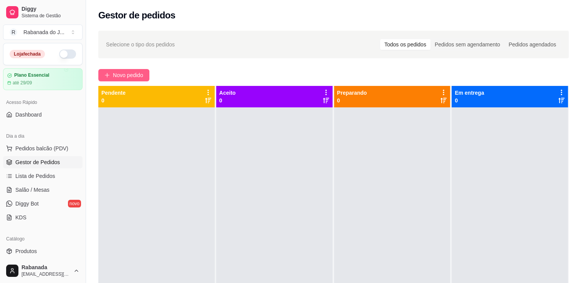
click at [114, 76] on span "Novo pedido" at bounding box center [128, 75] width 30 height 8
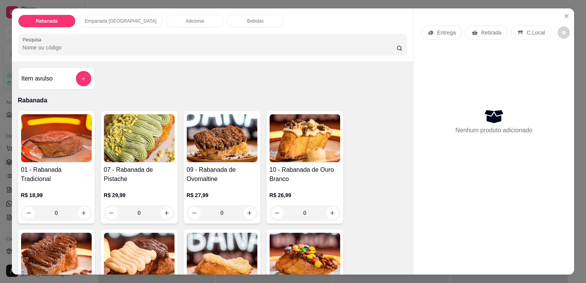
click at [131, 22] on div "Empanada [GEOGRAPHIC_DATA]" at bounding box center [121, 21] width 84 height 13
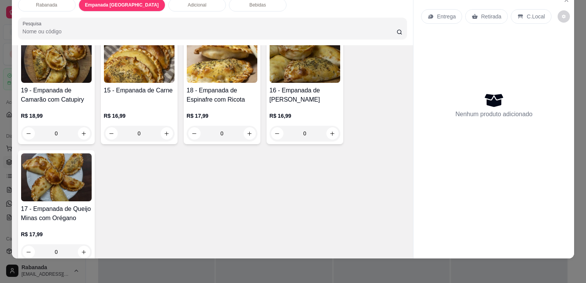
scroll to position [482, 0]
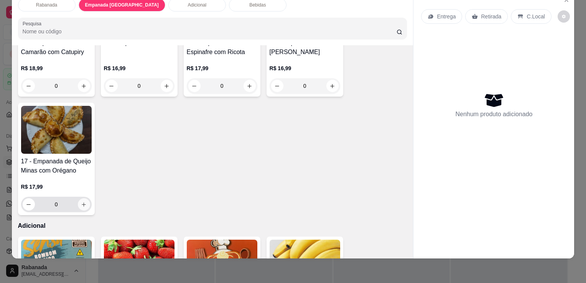
click at [82, 202] on button "increase-product-quantity" at bounding box center [84, 204] width 12 height 12
type input "1"
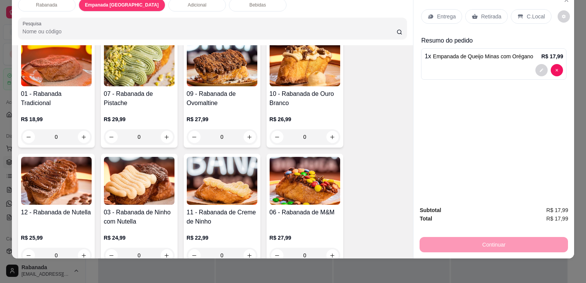
scroll to position [0, 0]
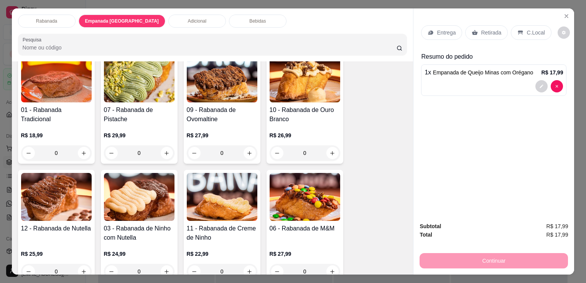
click at [229, 21] on div "Bebidas" at bounding box center [258, 21] width 58 height 13
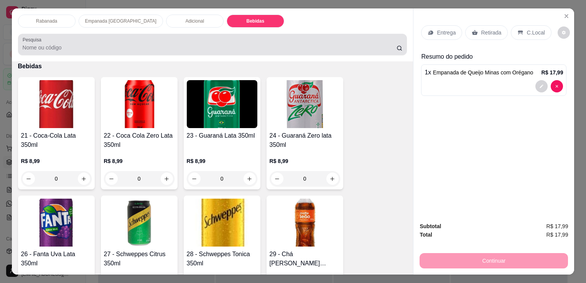
scroll to position [19, 0]
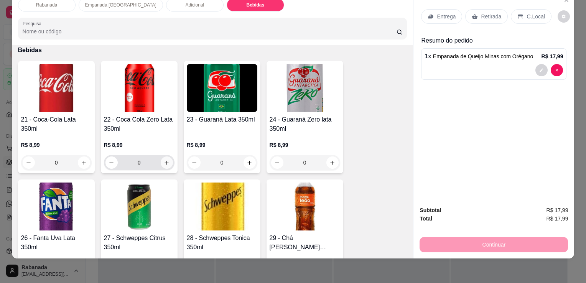
click at [165, 160] on icon "increase-product-quantity" at bounding box center [167, 163] width 6 height 6
type input "1"
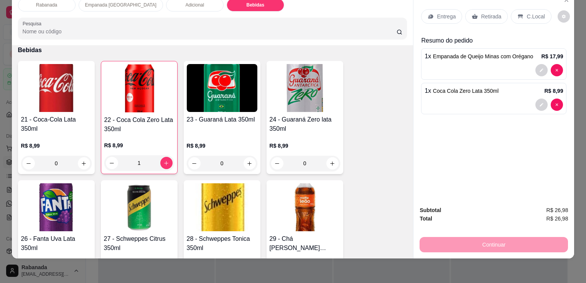
click at [521, 12] on div "C.Local" at bounding box center [531, 16] width 40 height 15
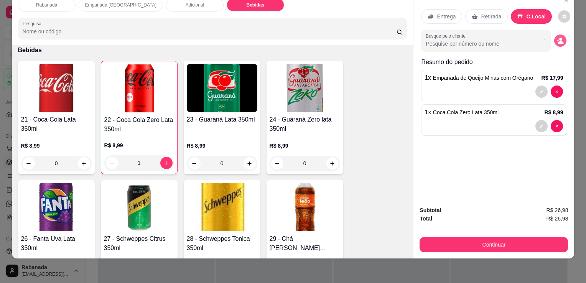
click at [555, 35] on button "decrease-product-quantity" at bounding box center [561, 41] width 12 height 12
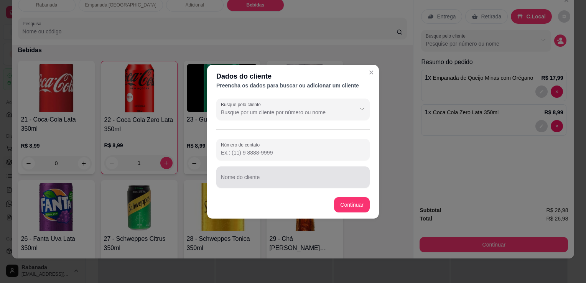
click at [273, 180] on input "Nome do cliente" at bounding box center [293, 181] width 144 height 8
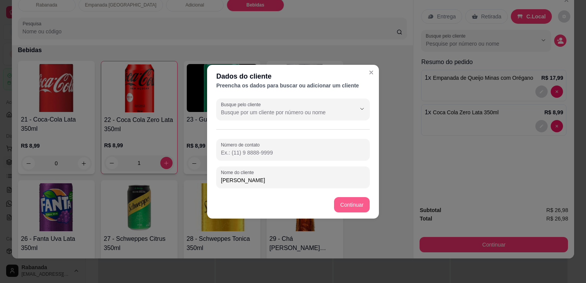
type input "[PERSON_NAME]"
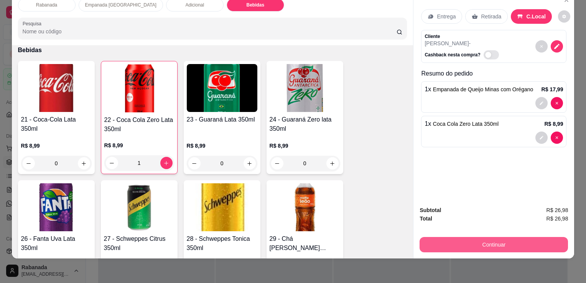
click at [488, 240] on button "Continuar" at bounding box center [494, 244] width 149 height 15
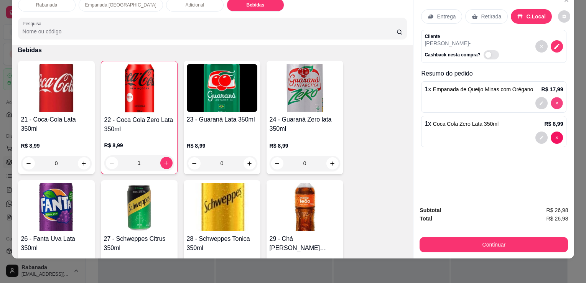
type input "0"
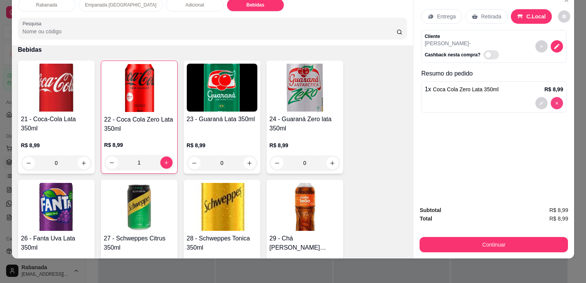
type input "0"
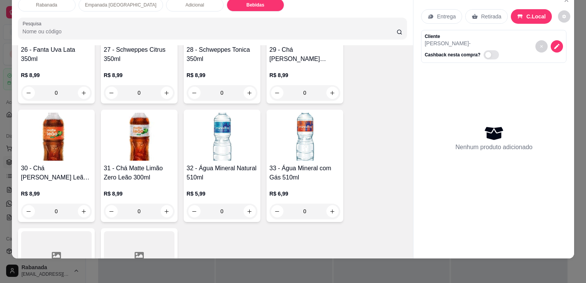
scroll to position [984, 0]
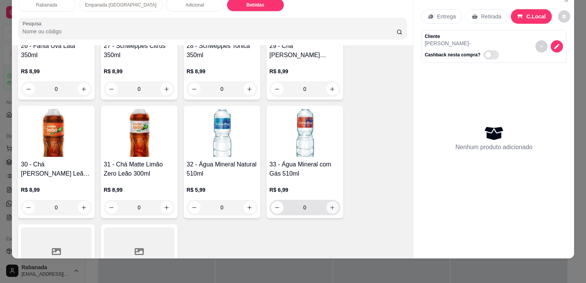
click at [327, 204] on button "increase-product-quantity" at bounding box center [333, 208] width 12 height 12
type input "1"
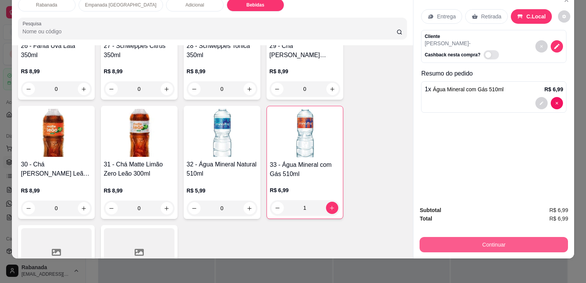
click at [507, 238] on button "Continuar" at bounding box center [494, 244] width 149 height 15
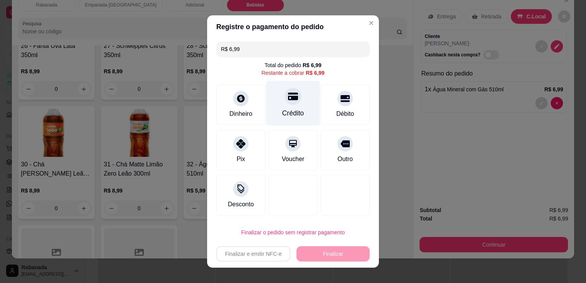
click at [291, 98] on icon at bounding box center [293, 97] width 10 height 8
type input "R$ 0,00"
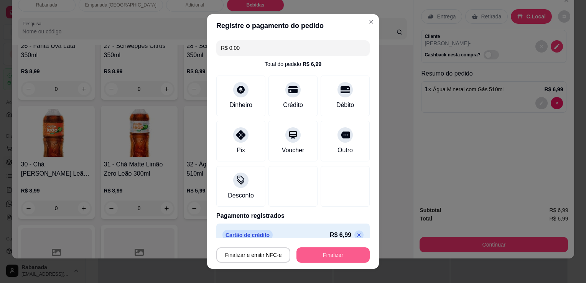
click at [334, 254] on button "Finalizar" at bounding box center [333, 255] width 73 height 15
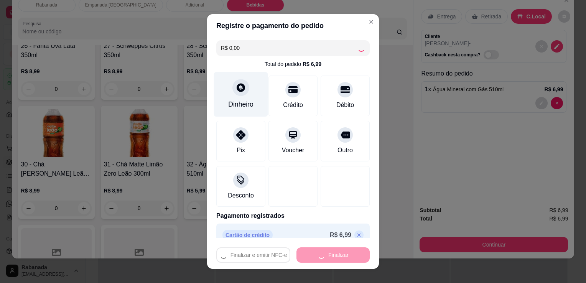
type input "0"
type input "-R$ 6,99"
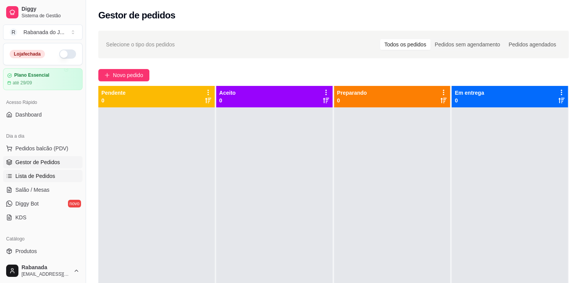
click at [38, 173] on span "Lista de Pedidos" at bounding box center [35, 176] width 40 height 8
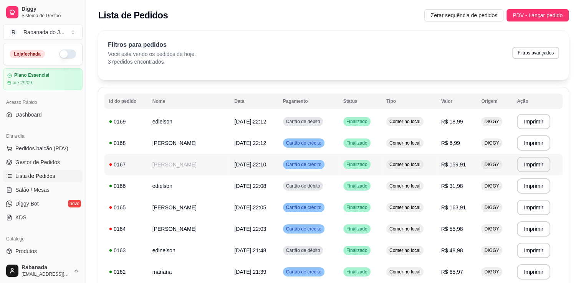
click at [185, 159] on td "[PERSON_NAME]" at bounding box center [189, 164] width 82 height 21
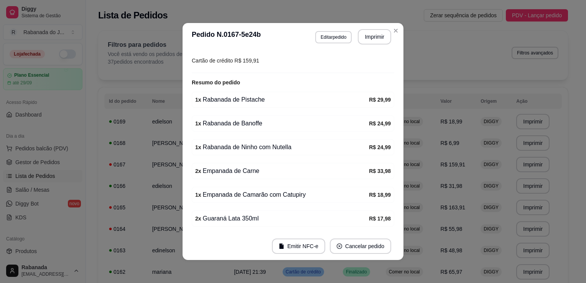
scroll to position [115, 0]
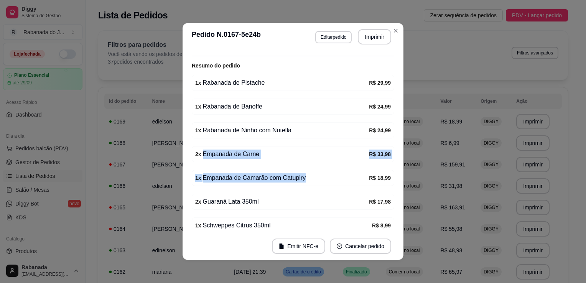
drag, startPoint x: 197, startPoint y: 152, endPoint x: 311, endPoint y: 182, distance: 118.4
click at [311, 182] on div "Horário do pedido 07/09/2025 22:10 Status do pedido FINALIZADO Nome do cliente …" at bounding box center [293, 142] width 203 height 176
click at [311, 182] on div "1 x Empanada de Camarão com Catupiry R$ 18,99" at bounding box center [293, 178] width 203 height 16
click at [312, 153] on div "2 x Empanada de Carne" at bounding box center [282, 154] width 174 height 9
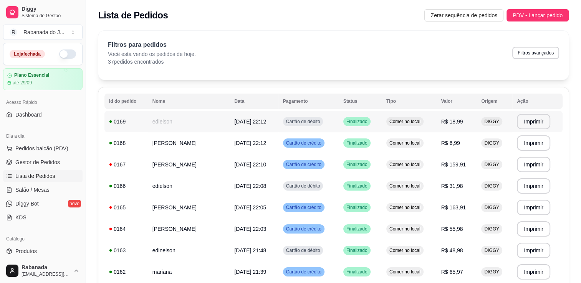
click at [169, 123] on td "edielson" at bounding box center [189, 121] width 82 height 21
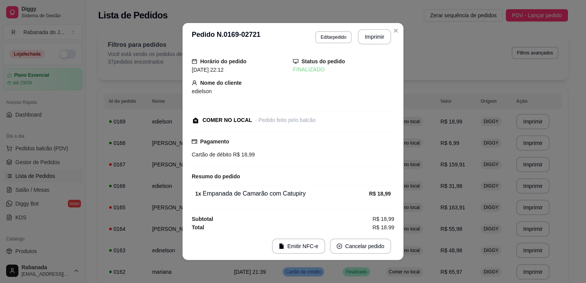
scroll to position [5, 0]
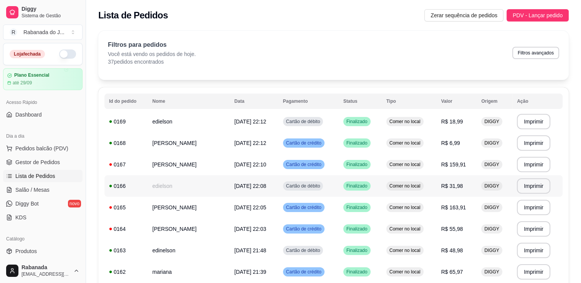
click at [182, 186] on td "edielson" at bounding box center [189, 185] width 82 height 21
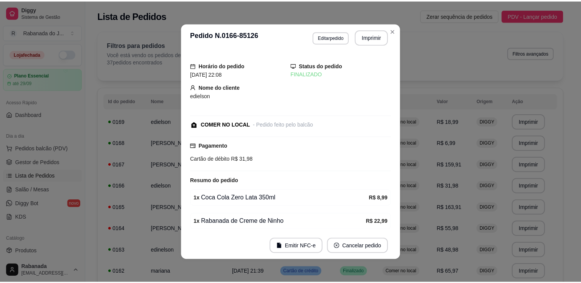
scroll to position [29, 0]
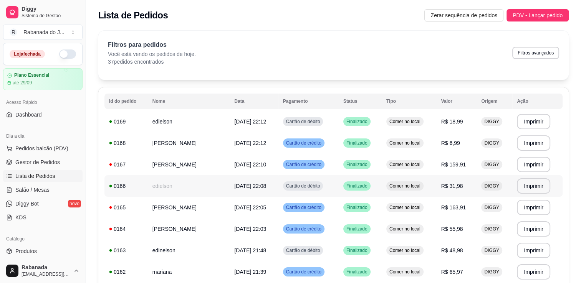
click at [167, 193] on td "edielson" at bounding box center [189, 185] width 82 height 21
click at [174, 127] on td "edielson" at bounding box center [189, 121] width 82 height 21
click at [183, 128] on td "edielson" at bounding box center [189, 121] width 82 height 21
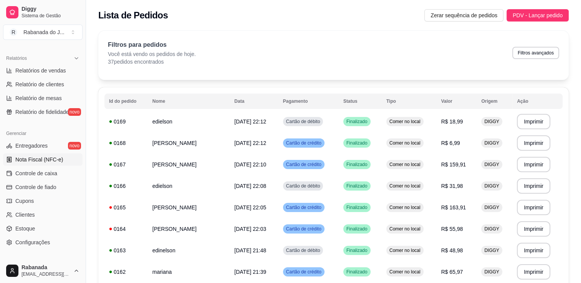
scroll to position [269, 0]
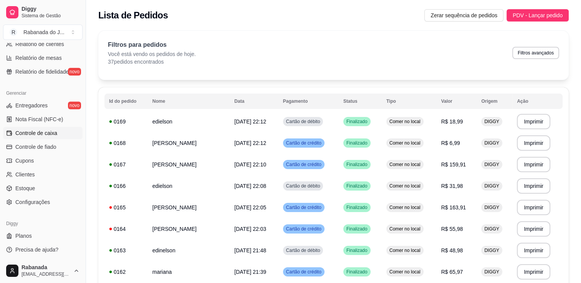
click at [49, 130] on span "Controle de caixa" at bounding box center [36, 133] width 42 height 8
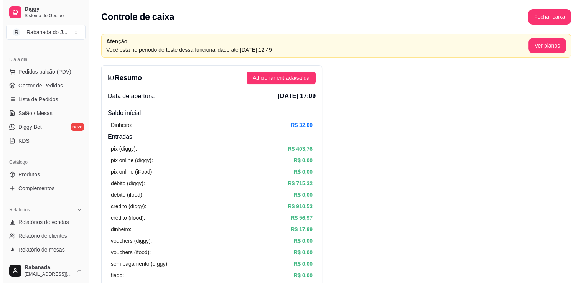
scroll to position [77, 0]
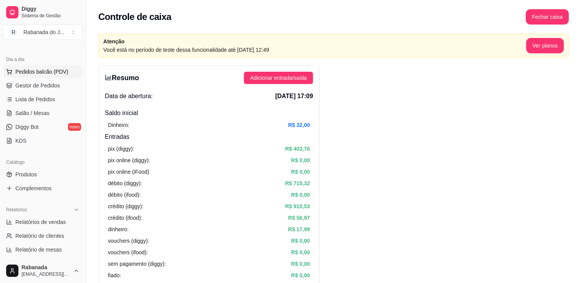
click at [44, 74] on span "Pedidos balcão (PDV)" at bounding box center [41, 72] width 53 height 8
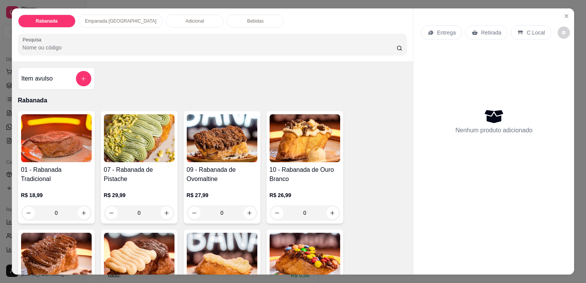
click at [530, 32] on p "C.Local" at bounding box center [536, 33] width 18 height 8
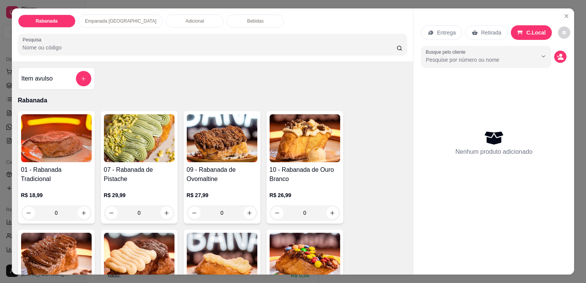
click at [247, 21] on p "Bebidas" at bounding box center [255, 21] width 17 height 6
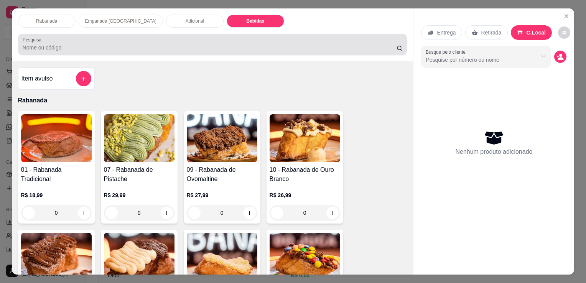
scroll to position [19, 0]
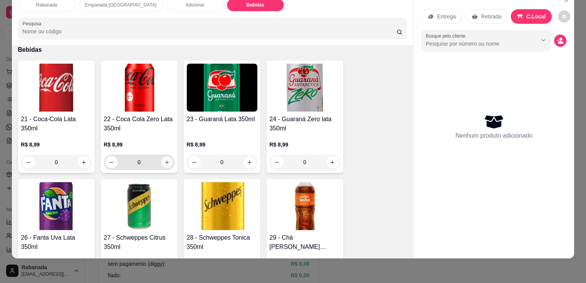
click at [167, 160] on icon "increase-product-quantity" at bounding box center [167, 163] width 6 height 6
type input "1"
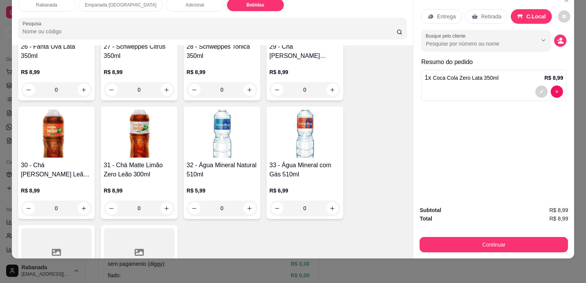
scroll to position [1059, 0]
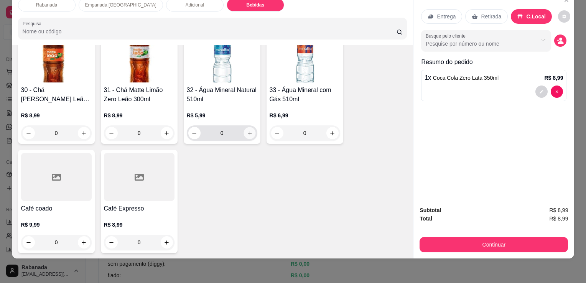
click at [247, 130] on icon "increase-product-quantity" at bounding box center [250, 133] width 6 height 6
type input "1"
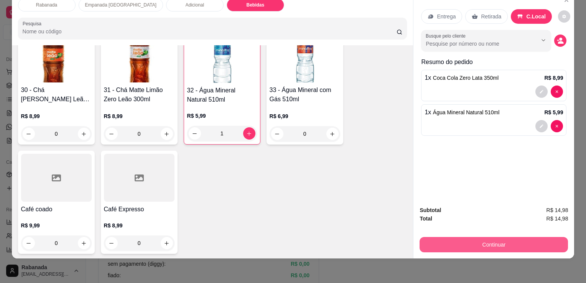
click at [491, 237] on button "Continuar" at bounding box center [494, 244] width 149 height 15
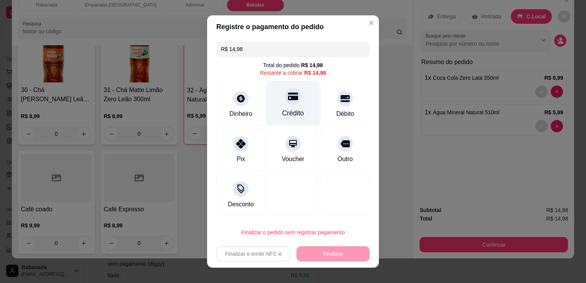
click at [285, 102] on div at bounding box center [293, 96] width 17 height 17
type input "R$ 0,00"
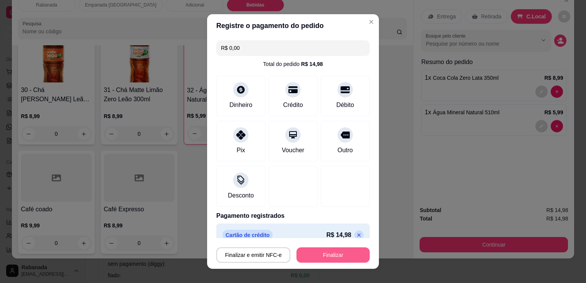
click at [338, 254] on button "Finalizar" at bounding box center [333, 255] width 73 height 15
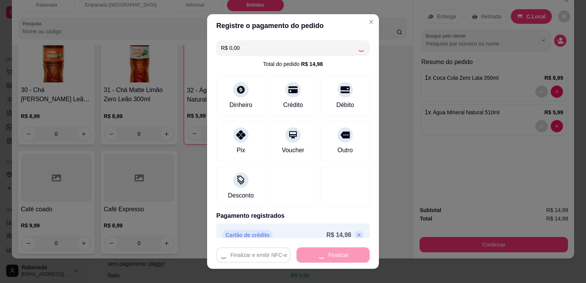
type input "0"
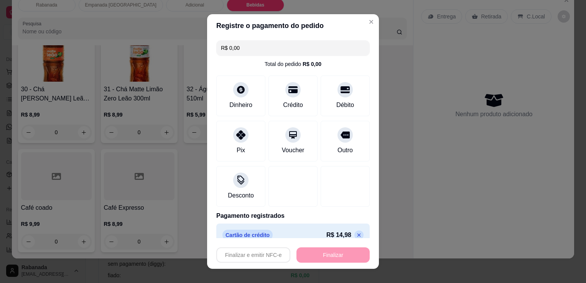
type input "-R$ 14,98"
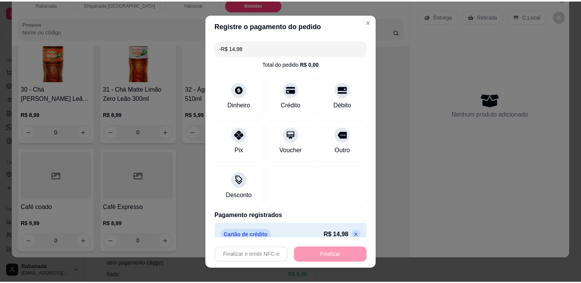
scroll to position [1059, 0]
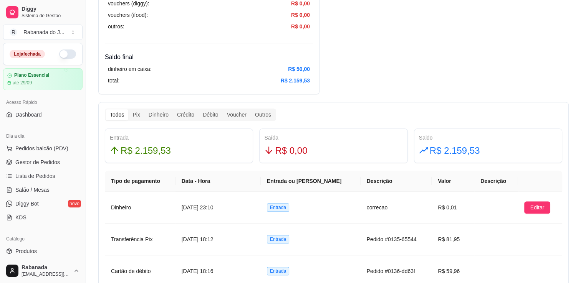
scroll to position [384, 0]
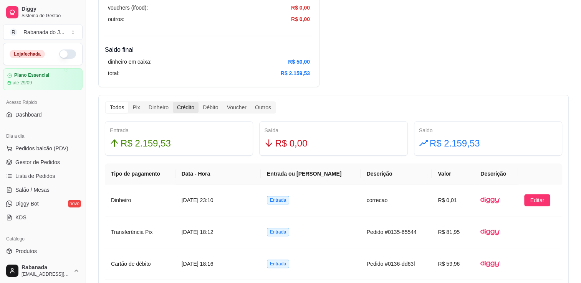
click at [183, 107] on div "Crédito" at bounding box center [186, 107] width 26 height 11
click at [173, 102] on input "Crédito" at bounding box center [173, 102] width 0 height 0
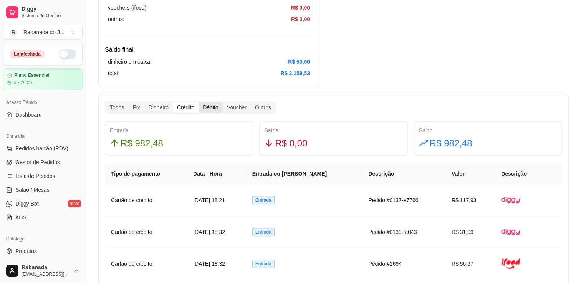
click at [212, 108] on div "Débito" at bounding box center [210, 107] width 24 height 11
click at [198, 102] on input "Débito" at bounding box center [198, 102] width 0 height 0
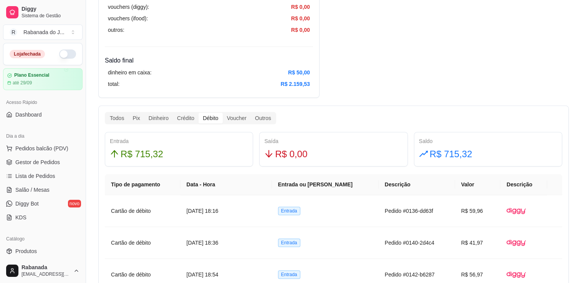
scroll to position [373, 0]
click at [183, 115] on div "Crédito" at bounding box center [186, 117] width 26 height 11
click at [173, 112] on input "Crédito" at bounding box center [173, 112] width 0 height 0
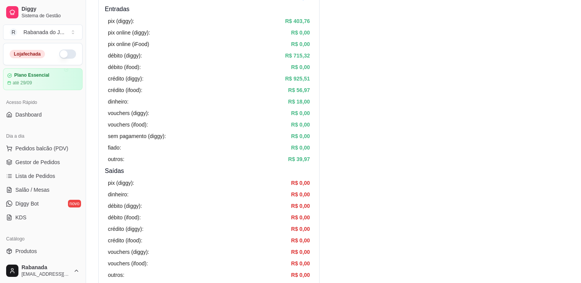
scroll to position [0, 0]
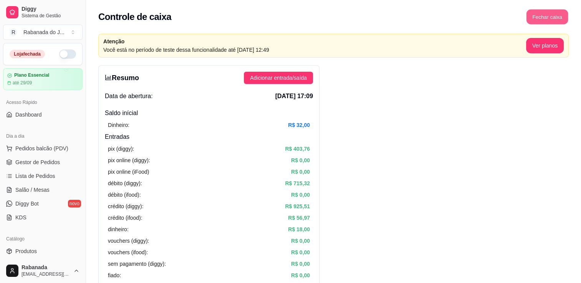
click at [558, 13] on button "Fechar caixa" at bounding box center [547, 17] width 42 height 15
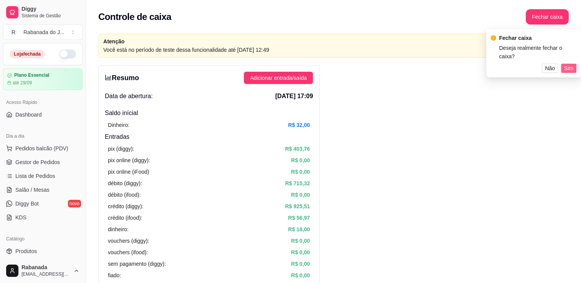
click at [570, 65] on span "Sim" at bounding box center [568, 68] width 9 height 8
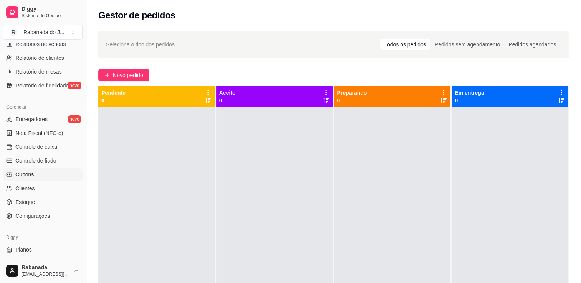
scroll to position [269, 0]
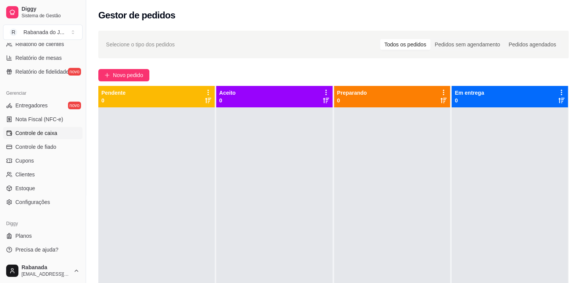
click at [56, 136] on span "Controle de caixa" at bounding box center [36, 133] width 42 height 8
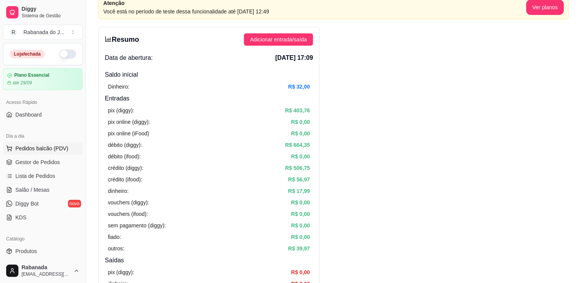
click at [42, 148] on span "Pedidos balcão (PDV)" at bounding box center [41, 149] width 53 height 8
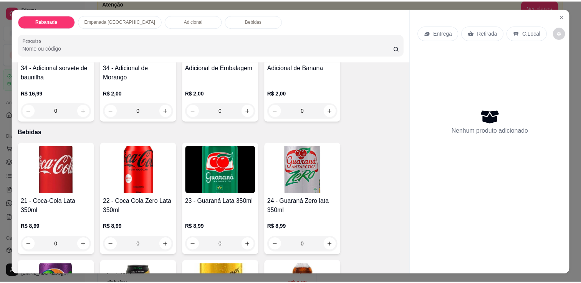
scroll to position [768, 0]
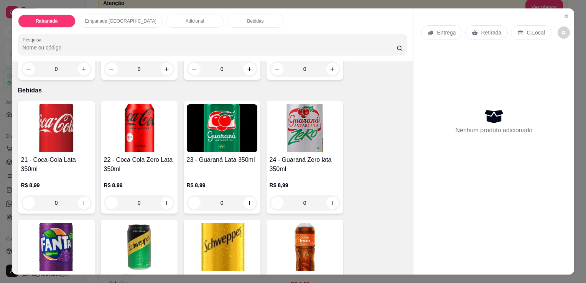
click at [566, 18] on button "Close" at bounding box center [567, 16] width 12 height 12
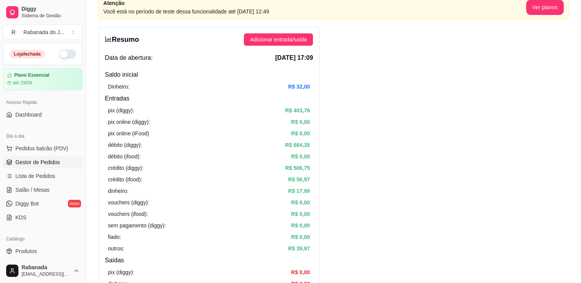
click at [26, 161] on span "Gestor de Pedidos" at bounding box center [37, 163] width 45 height 8
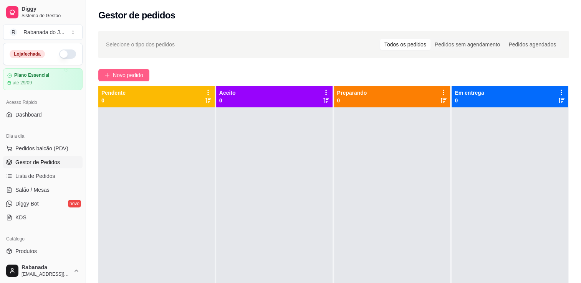
click at [114, 79] on span "Novo pedido" at bounding box center [128, 75] width 30 height 8
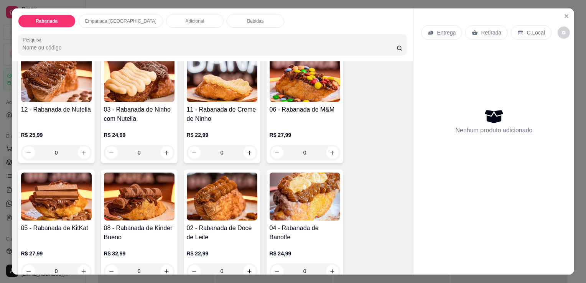
scroll to position [192, 0]
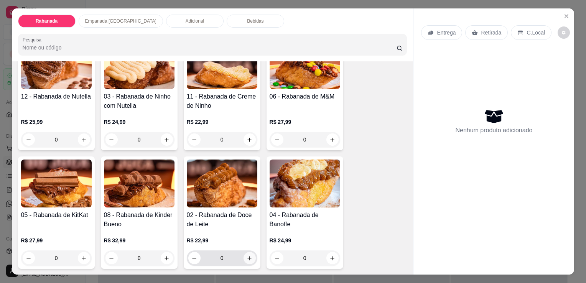
click at [248, 256] on icon "increase-product-quantity" at bounding box center [250, 258] width 4 height 4
type input "1"
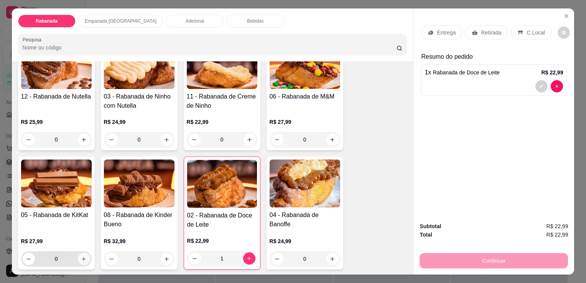
click at [81, 257] on icon "increase-product-quantity" at bounding box center [84, 259] width 6 height 6
type input "1"
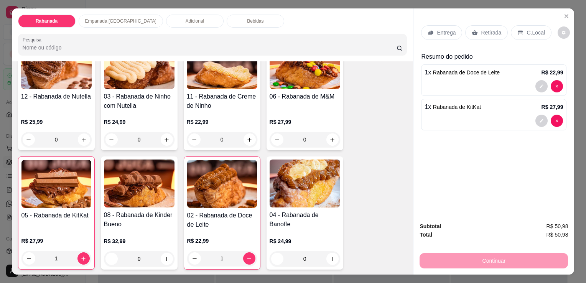
click at [535, 31] on p "C.Local" at bounding box center [536, 33] width 18 height 8
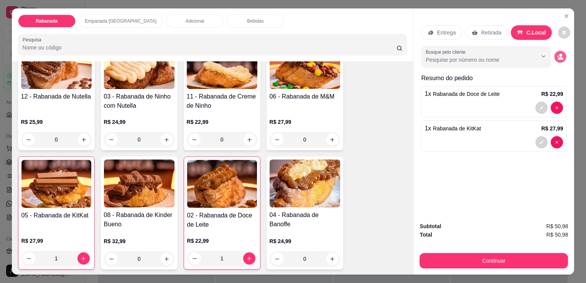
click at [558, 57] on icon "decrease-product-quantity" at bounding box center [560, 58] width 5 height 3
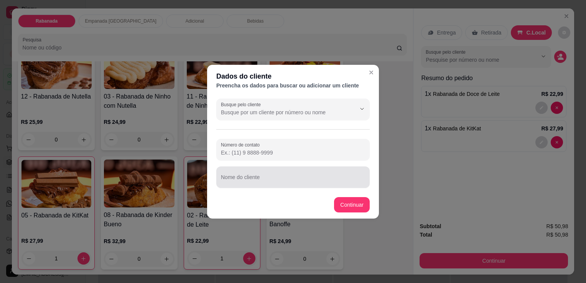
click at [273, 182] on input "Nome do cliente" at bounding box center [293, 181] width 144 height 8
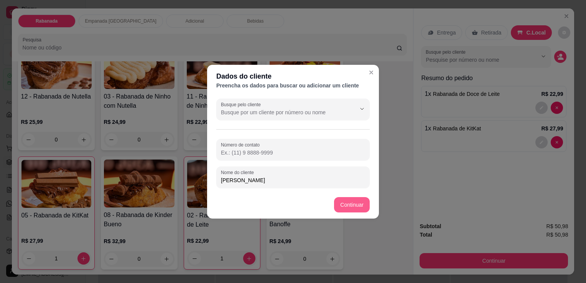
type input "[PERSON_NAME]"
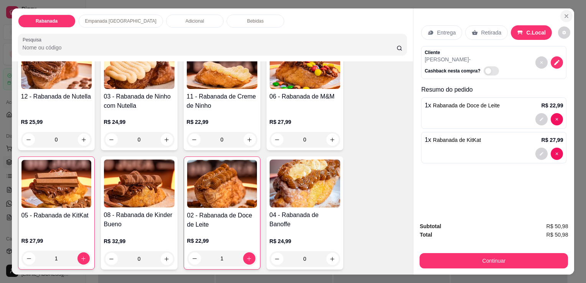
click at [567, 14] on icon "Close" at bounding box center [567, 16] width 6 height 6
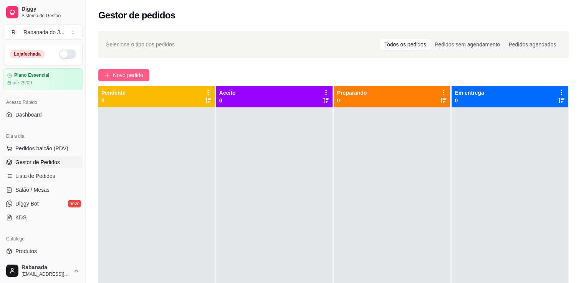
click at [117, 74] on span "Novo pedido" at bounding box center [128, 75] width 30 height 8
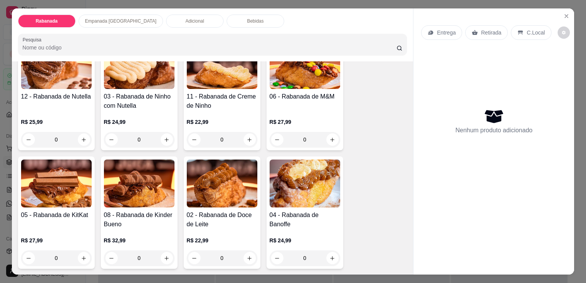
scroll to position [230, 0]
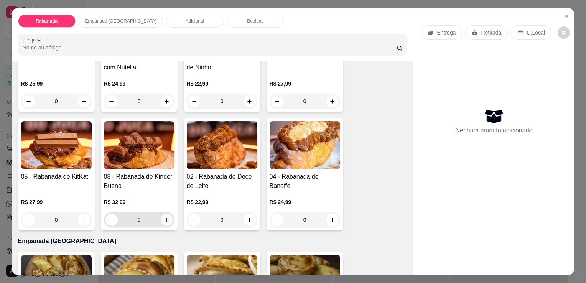
click at [165, 218] on icon "increase-product-quantity" at bounding box center [167, 220] width 4 height 4
type input "1"
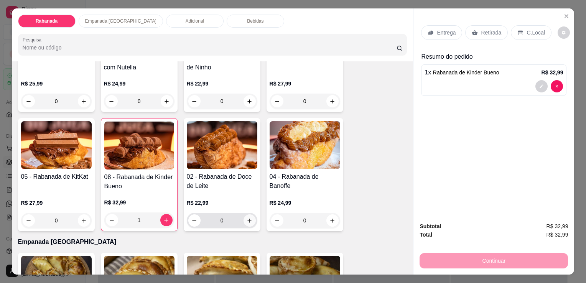
click at [244, 220] on button "increase-product-quantity" at bounding box center [250, 221] width 12 height 12
type input "1"
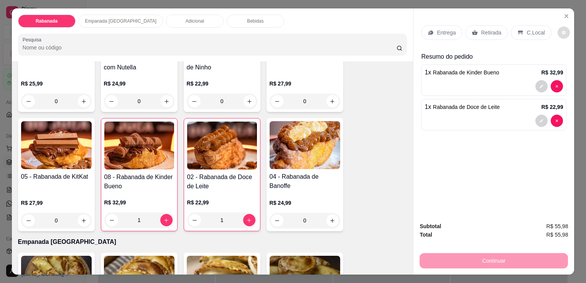
click at [562, 31] on icon "decrease-product-quantity" at bounding box center [564, 32] width 5 height 5
click at [474, 81] on div at bounding box center [494, 86] width 139 height 12
click at [527, 31] on p "C.Local" at bounding box center [536, 33] width 18 height 8
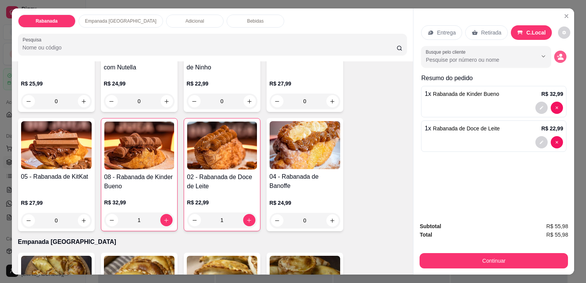
click at [557, 54] on icon "decrease-product-quantity" at bounding box center [560, 56] width 7 height 7
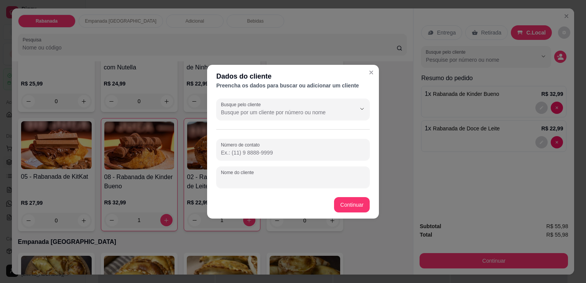
click at [296, 180] on input "Nome do cliente" at bounding box center [293, 181] width 144 height 8
type input "[PERSON_NAME]"
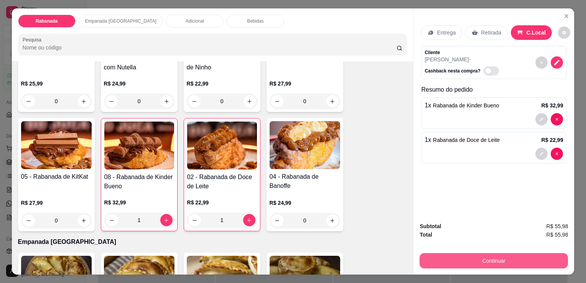
click at [496, 259] on button "Continuar" at bounding box center [494, 260] width 149 height 15
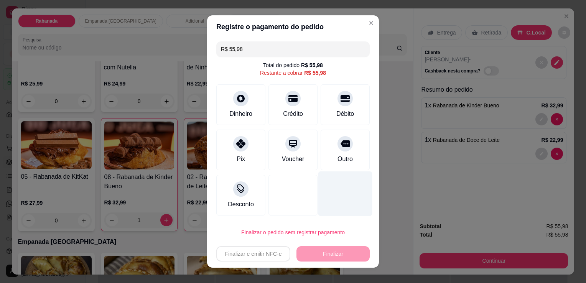
scroll to position [9, 0]
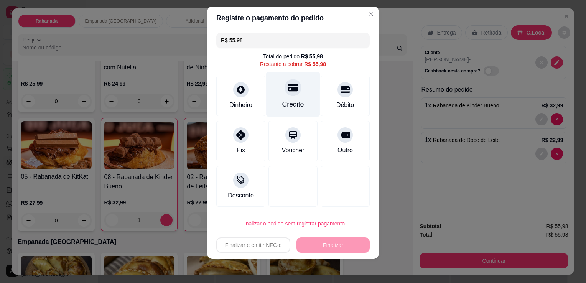
click at [292, 91] on icon at bounding box center [293, 88] width 10 height 10
type input "R$ 0,00"
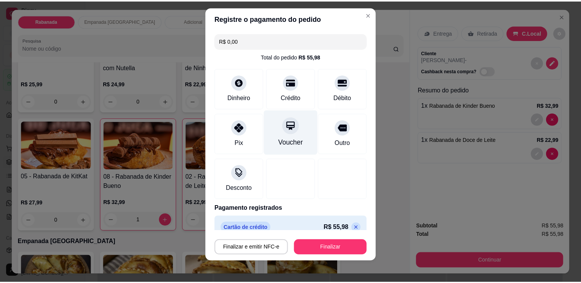
scroll to position [11, 0]
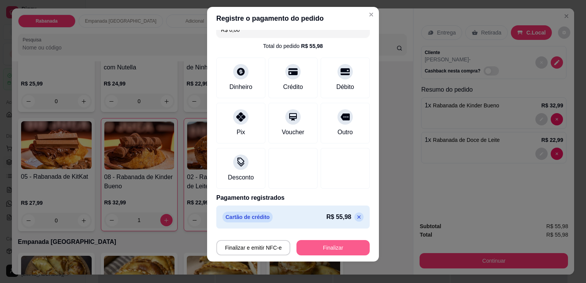
click at [343, 250] on button "Finalizar" at bounding box center [333, 247] width 73 height 15
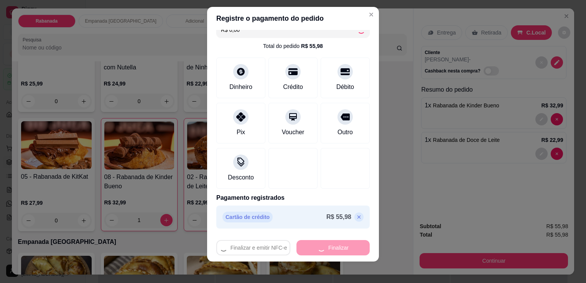
type input "0"
type input "-R$ 55,98"
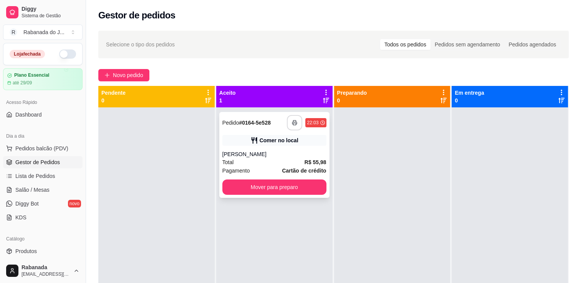
click at [296, 125] on button "button" at bounding box center [294, 122] width 15 height 15
click at [32, 146] on span "Pedidos balcão (PDV)" at bounding box center [41, 149] width 53 height 8
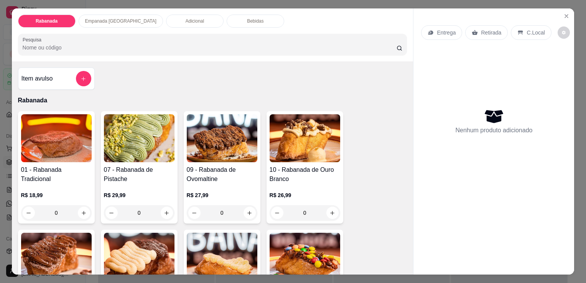
click at [110, 18] on p "Empanada [GEOGRAPHIC_DATA]" at bounding box center [120, 21] width 71 height 6
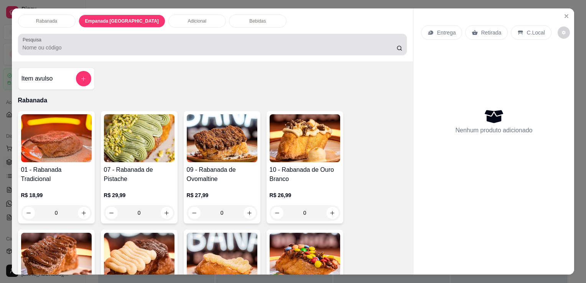
scroll to position [19, 0]
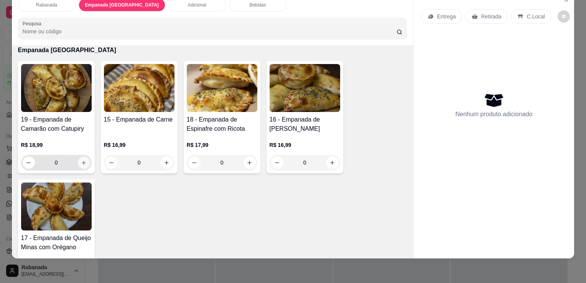
click at [83, 160] on icon "increase-product-quantity" at bounding box center [84, 163] width 6 height 6
type input "1"
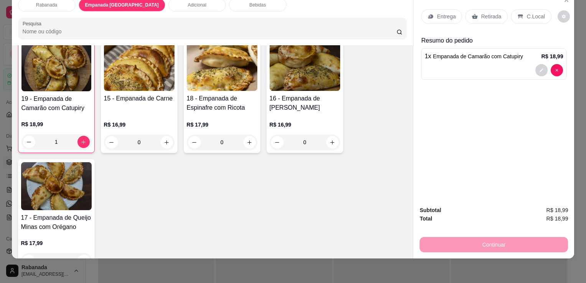
scroll to position [444, 0]
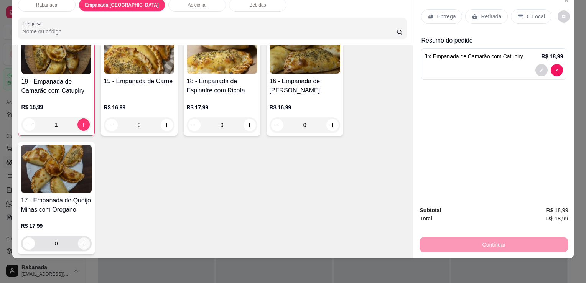
click at [81, 241] on icon "increase-product-quantity" at bounding box center [84, 244] width 6 height 6
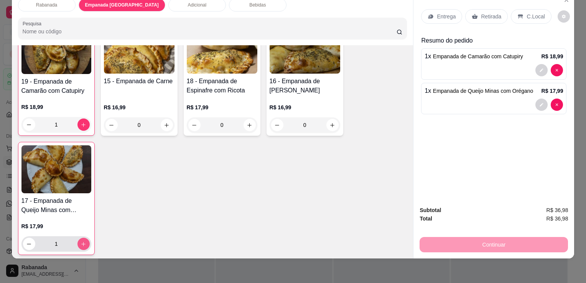
click at [81, 242] on icon "increase-product-quantity" at bounding box center [83, 244] width 4 height 4
type input "2"
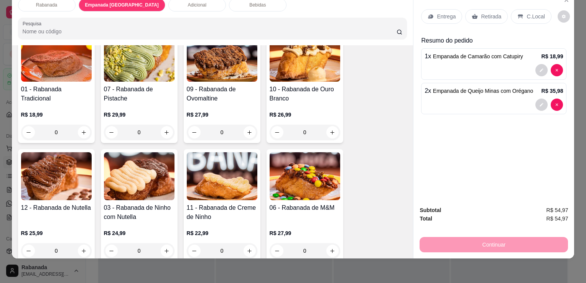
scroll to position [77, 0]
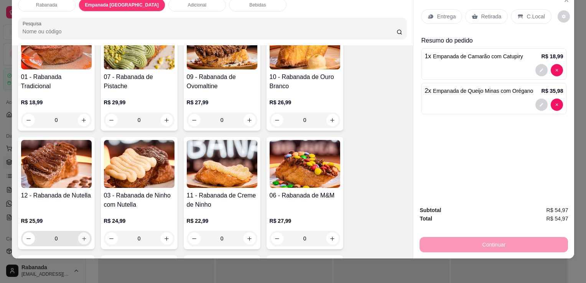
click at [81, 236] on icon "increase-product-quantity" at bounding box center [84, 239] width 6 height 6
type input "1"
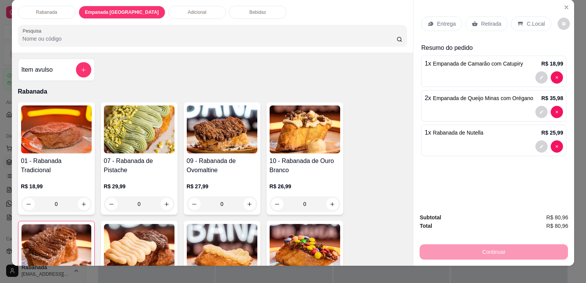
scroll to position [0, 0]
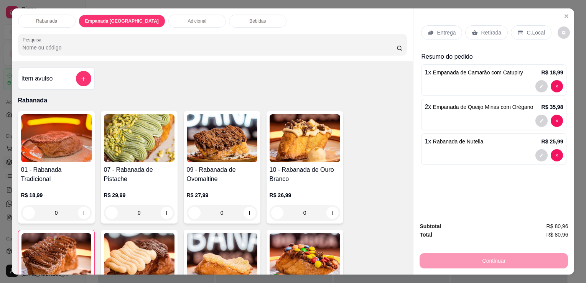
click at [174, 21] on div "Adicional" at bounding box center [197, 21] width 58 height 13
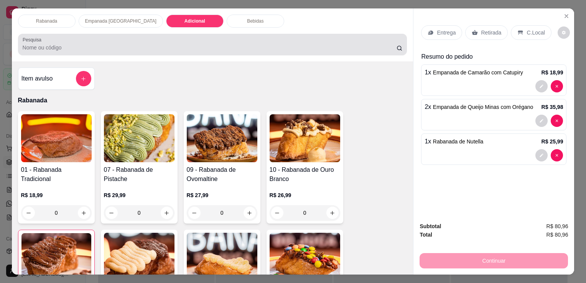
scroll to position [19, 0]
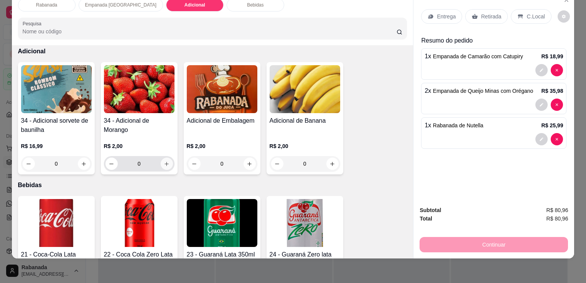
click at [165, 161] on icon "increase-product-quantity" at bounding box center [167, 164] width 6 height 6
type input "1"
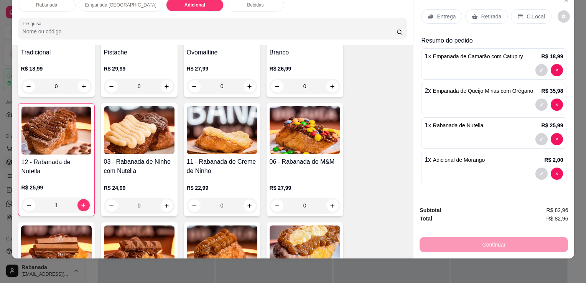
scroll to position [115, 0]
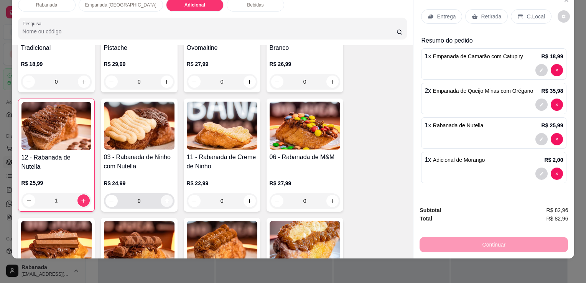
click at [164, 198] on icon "increase-product-quantity" at bounding box center [167, 201] width 6 height 6
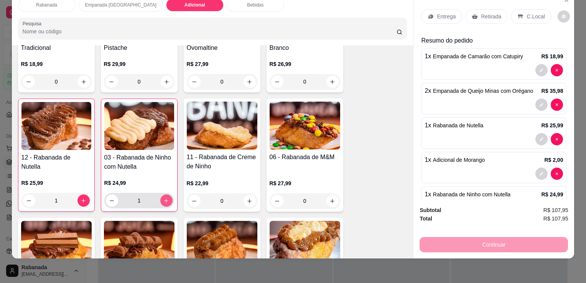
click at [164, 198] on icon "increase-product-quantity" at bounding box center [167, 201] width 6 height 6
type input "2"
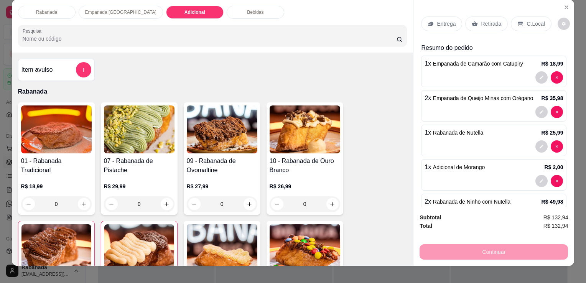
scroll to position [0, 0]
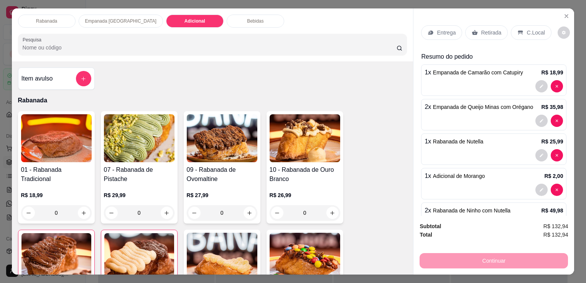
click at [185, 20] on p "Adicional" at bounding box center [195, 21] width 21 height 6
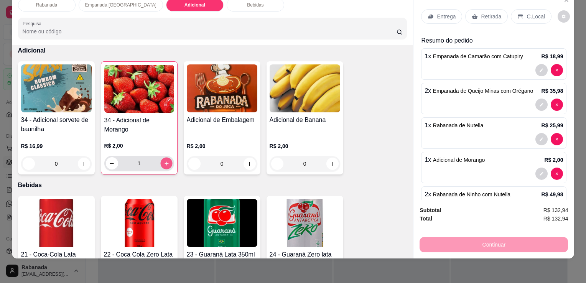
click at [164, 161] on icon "increase-product-quantity" at bounding box center [167, 164] width 6 height 6
type input "3"
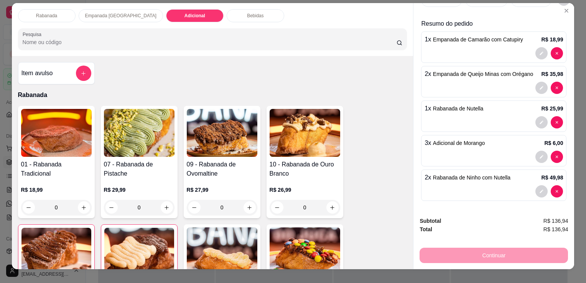
scroll to position [0, 0]
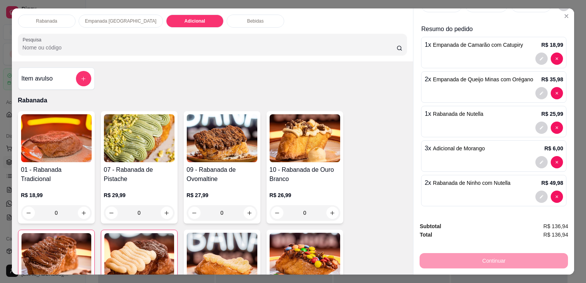
click at [233, 22] on div "Bebidas" at bounding box center [256, 21] width 58 height 13
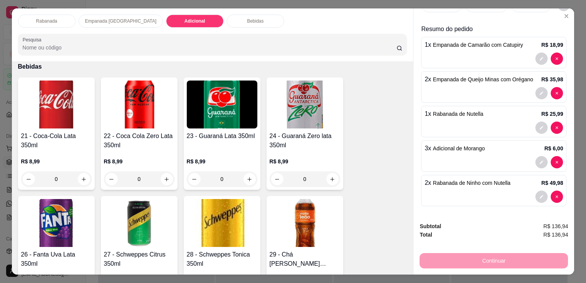
scroll to position [19, 0]
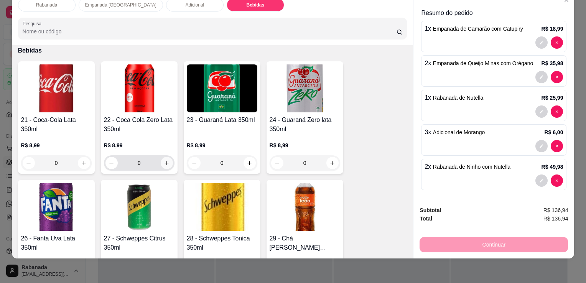
click at [164, 160] on icon "increase-product-quantity" at bounding box center [167, 163] width 6 height 6
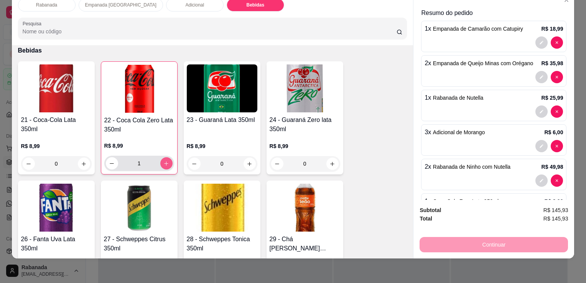
click at [164, 162] on icon "increase-product-quantity" at bounding box center [166, 164] width 4 height 4
type input "3"
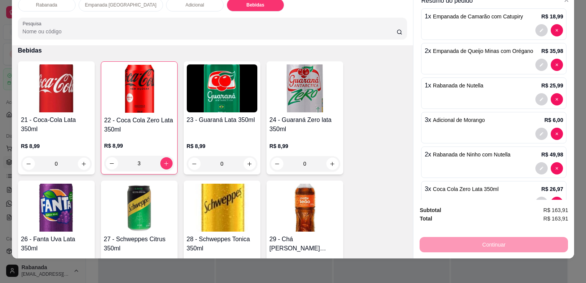
scroll to position [0, 0]
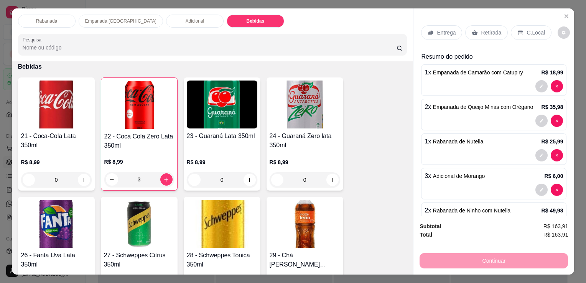
click at [527, 35] on div "C.Local" at bounding box center [531, 32] width 40 height 15
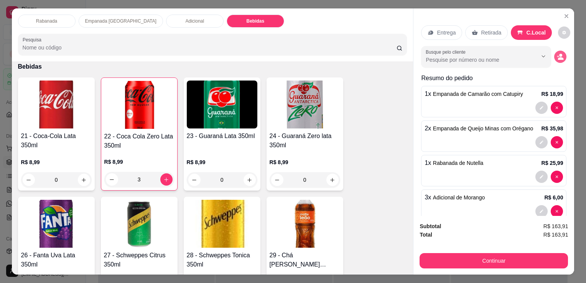
click at [555, 58] on button "decrease-product-quantity" at bounding box center [561, 57] width 12 height 12
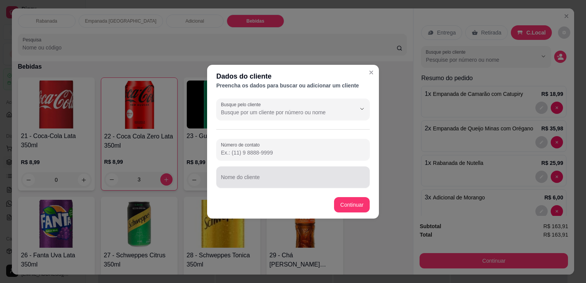
click at [293, 187] on div "Nome do cliente" at bounding box center [293, 177] width 154 height 21
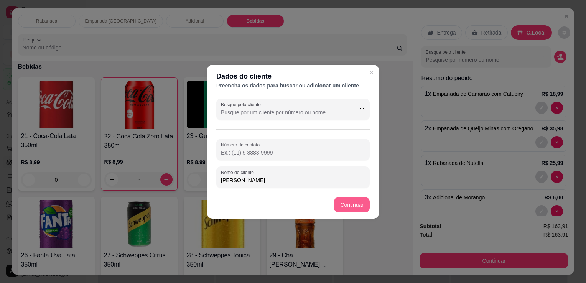
type input "[PERSON_NAME]"
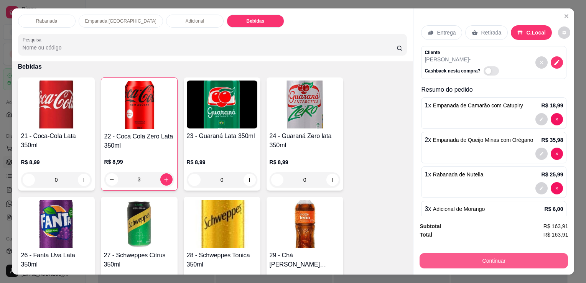
click at [494, 258] on button "Continuar" at bounding box center [494, 260] width 149 height 15
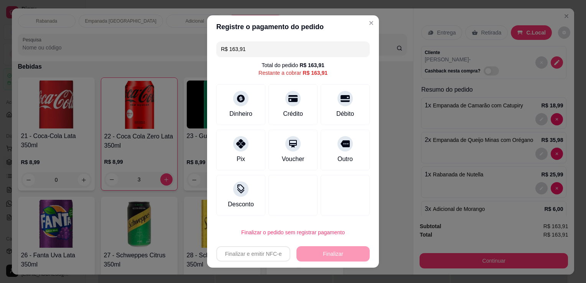
scroll to position [9, 0]
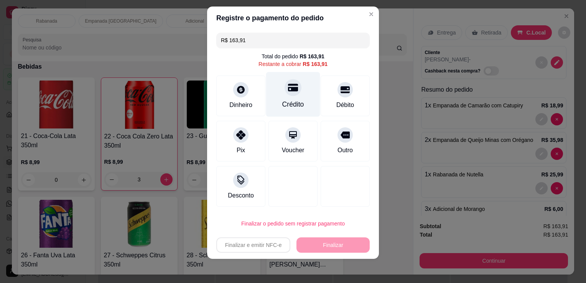
click at [291, 95] on div at bounding box center [293, 87] width 17 height 17
type input "R$ 0,00"
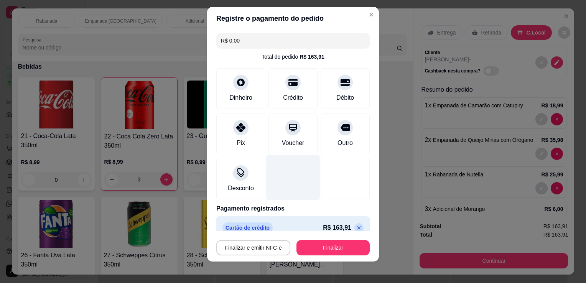
scroll to position [11, 0]
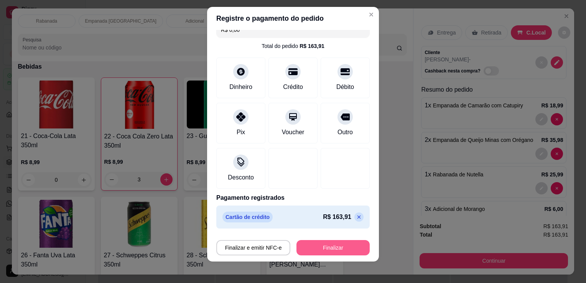
click at [341, 251] on button "Finalizar" at bounding box center [333, 247] width 73 height 15
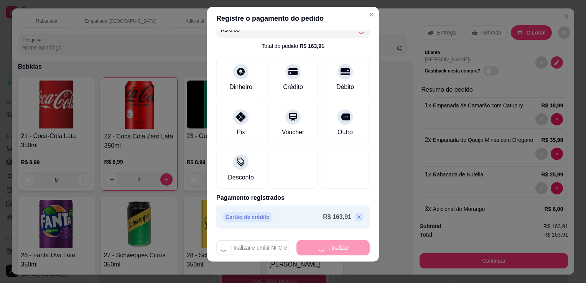
type input "0"
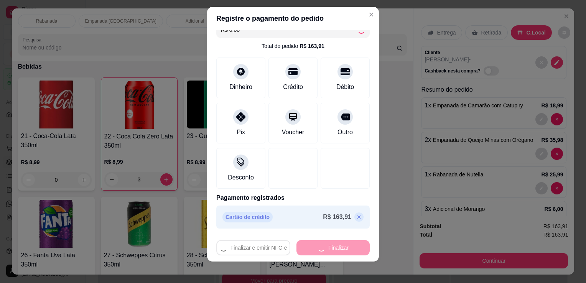
type input "0"
type input "-R$ 163,91"
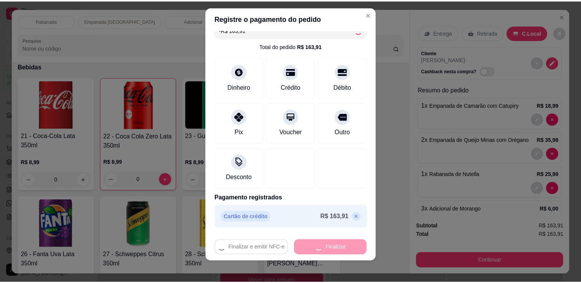
scroll to position [792, 0]
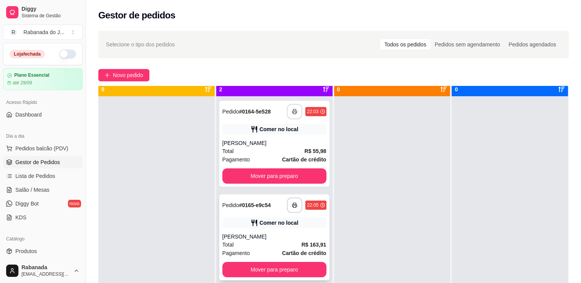
scroll to position [21, 0]
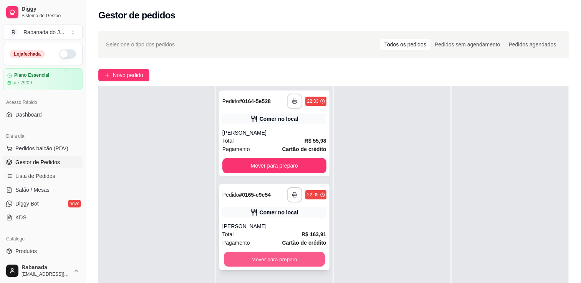
click at [277, 257] on button "Mover para preparo" at bounding box center [274, 259] width 101 height 15
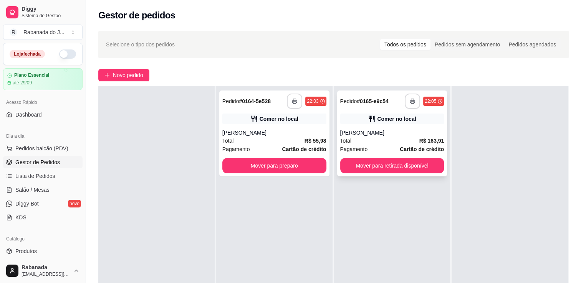
click at [408, 105] on button "button" at bounding box center [412, 101] width 15 height 15
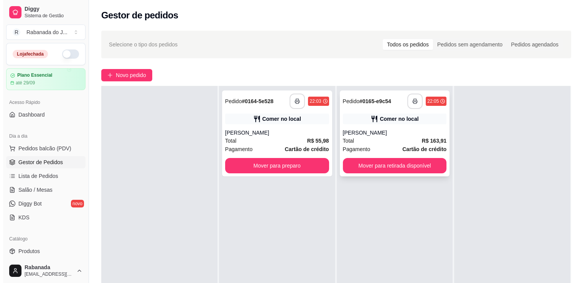
scroll to position [0, 0]
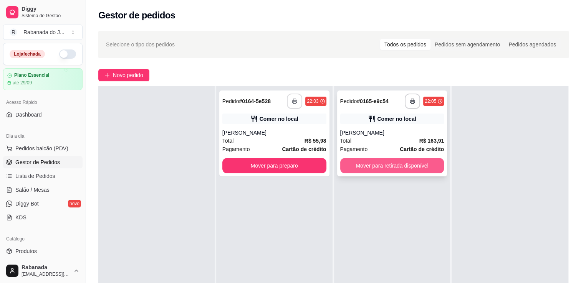
click at [399, 165] on button "Mover para retirada disponível" at bounding box center [392, 165] width 104 height 15
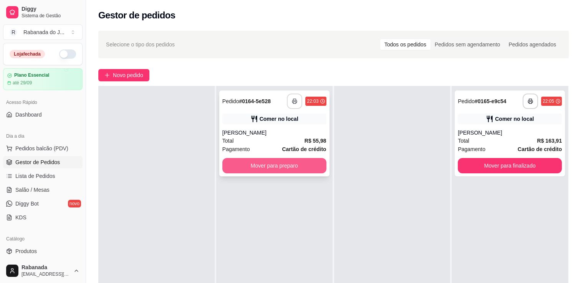
click at [267, 162] on button "Mover para preparo" at bounding box center [274, 165] width 104 height 15
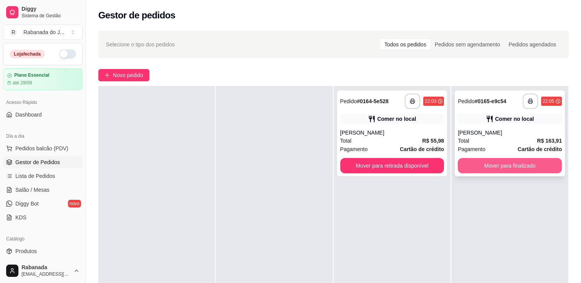
click at [515, 170] on button "Mover para finalizado" at bounding box center [510, 165] width 104 height 15
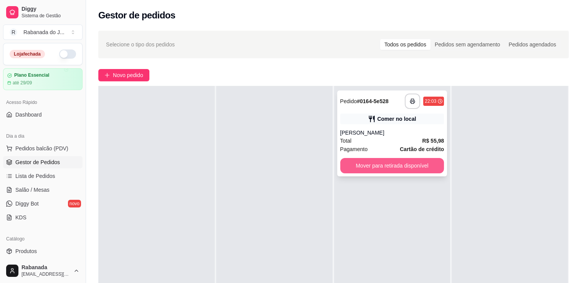
click at [407, 167] on button "Mover para retirada disponível" at bounding box center [392, 165] width 104 height 15
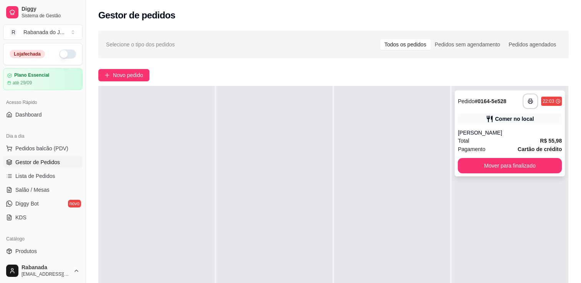
click at [487, 166] on button "Mover para finalizado" at bounding box center [510, 165] width 104 height 15
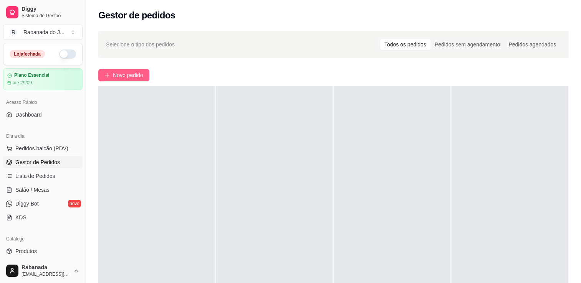
click at [131, 76] on span "Novo pedido" at bounding box center [128, 75] width 30 height 8
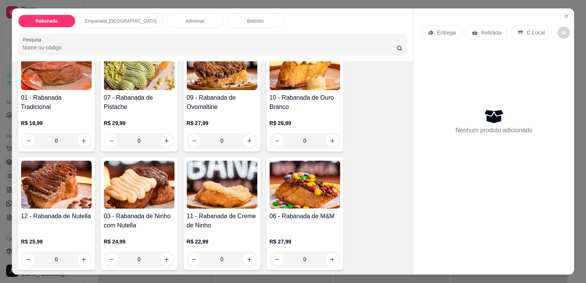
scroll to position [77, 0]
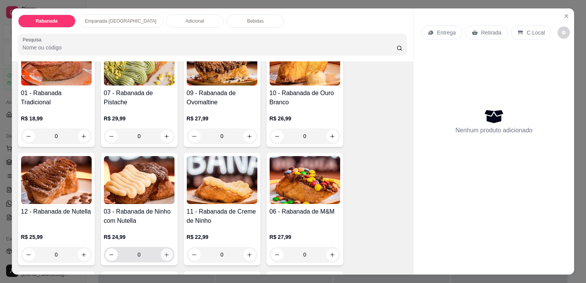
click at [166, 253] on icon "increase-product-quantity" at bounding box center [167, 255] width 6 height 6
type input "1"
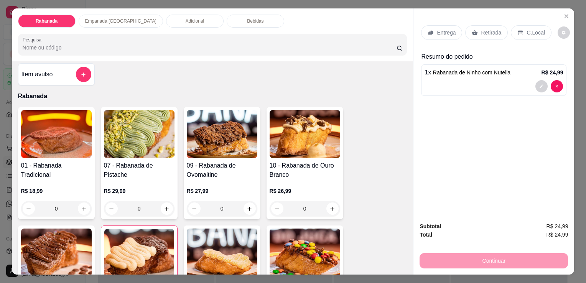
scroll to position [0, 0]
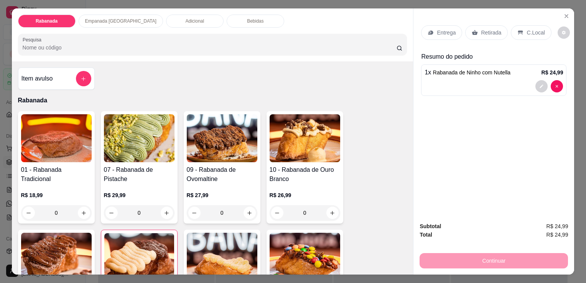
click at [227, 22] on div "Bebidas" at bounding box center [256, 21] width 58 height 13
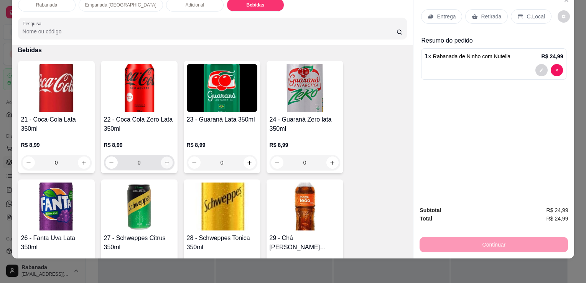
click at [164, 160] on icon "increase-product-quantity" at bounding box center [167, 163] width 6 height 6
type input "1"
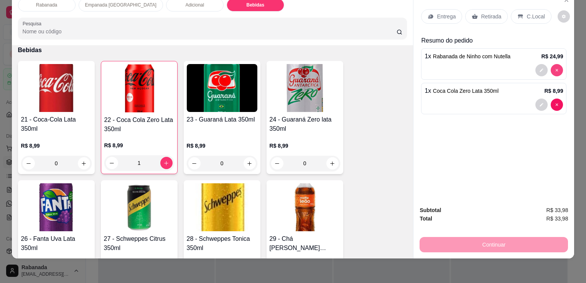
type input "0"
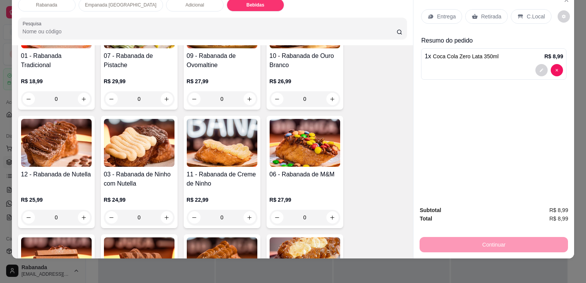
scroll to position [115, 0]
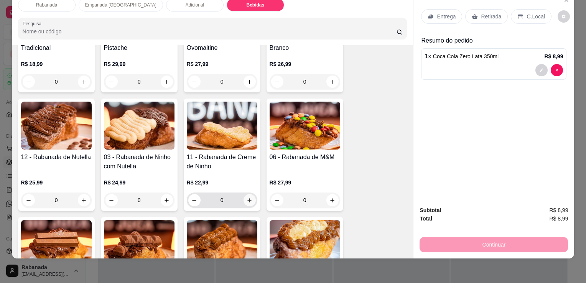
click at [247, 198] on icon "increase-product-quantity" at bounding box center [250, 201] width 6 height 6
type input "1"
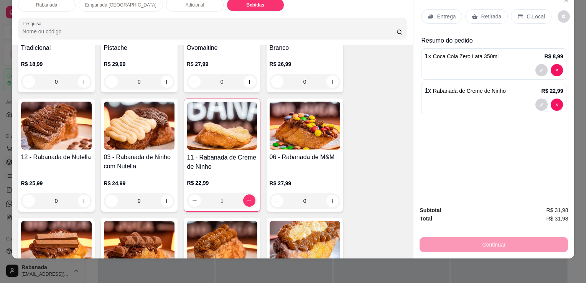
scroll to position [0, 0]
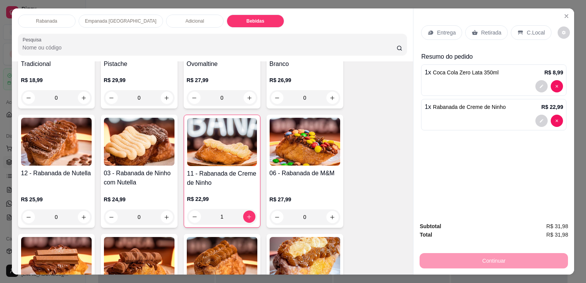
click at [527, 35] on div "C.Local" at bounding box center [531, 32] width 40 height 15
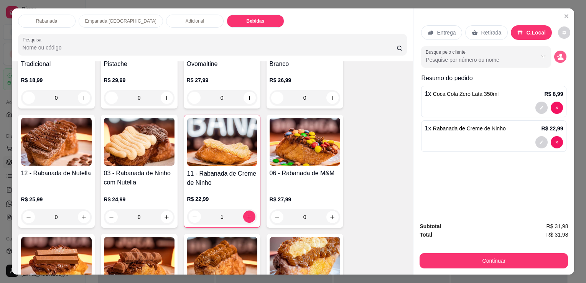
click at [558, 57] on icon "decrease-product-quantity" at bounding box center [560, 56] width 7 height 7
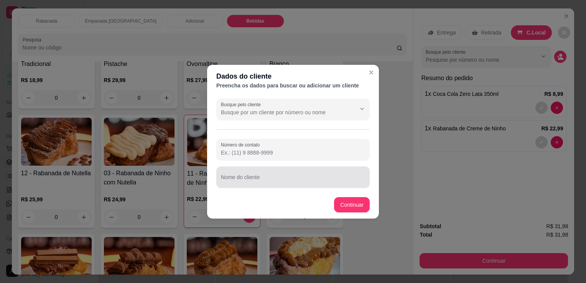
click at [270, 173] on div at bounding box center [293, 177] width 144 height 15
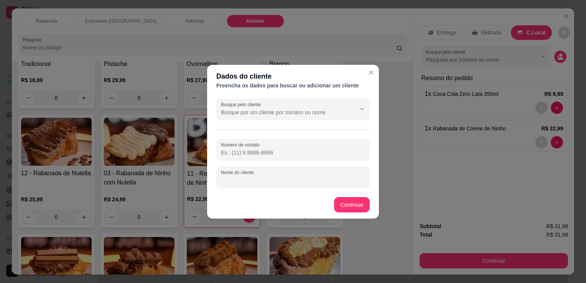
click at [270, 173] on div at bounding box center [293, 177] width 144 height 15
type input "edielson"
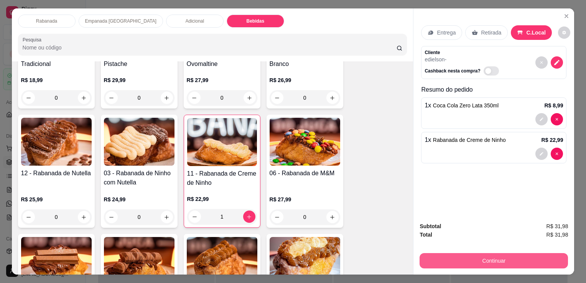
click at [477, 262] on button "Continuar" at bounding box center [494, 260] width 149 height 15
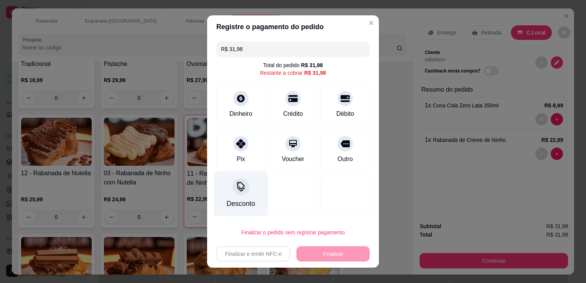
scroll to position [9, 0]
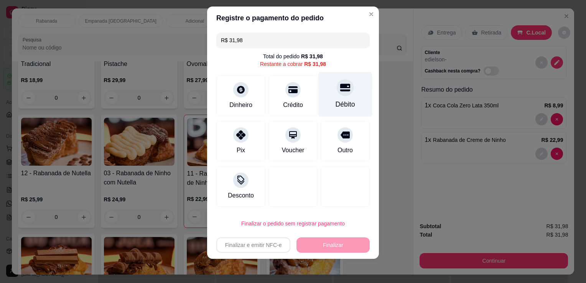
click at [344, 94] on div "Débito" at bounding box center [346, 94] width 54 height 45
type input "R$ 0,00"
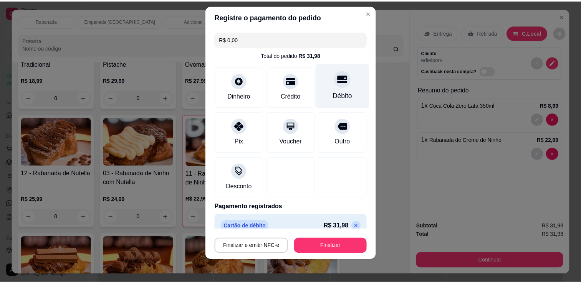
scroll to position [7, 0]
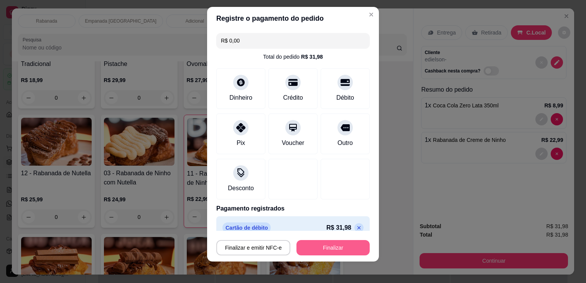
click at [341, 243] on button "Finalizar" at bounding box center [333, 247] width 73 height 15
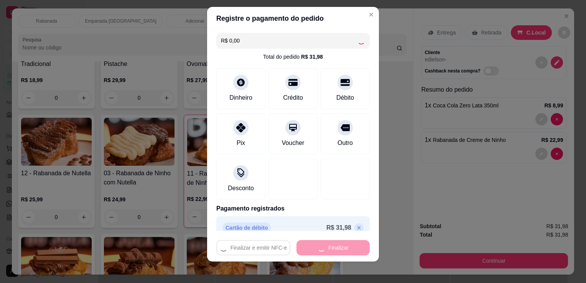
type input "0"
type input "-R$ 31,98"
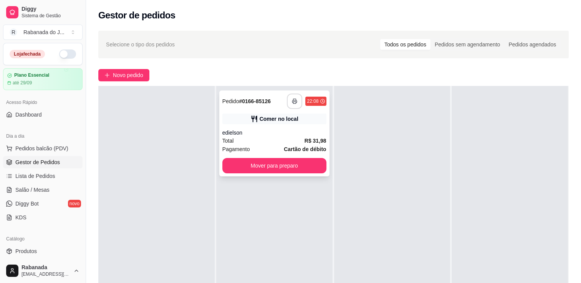
click at [291, 104] on button "button" at bounding box center [294, 101] width 15 height 15
click at [263, 170] on button "Mover para preparo" at bounding box center [274, 165] width 104 height 15
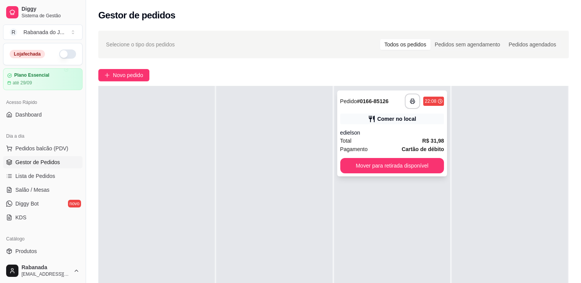
click at [367, 173] on div "**********" at bounding box center [392, 134] width 110 height 86
click at [373, 168] on button "Mover para retirada disponível" at bounding box center [392, 165] width 104 height 15
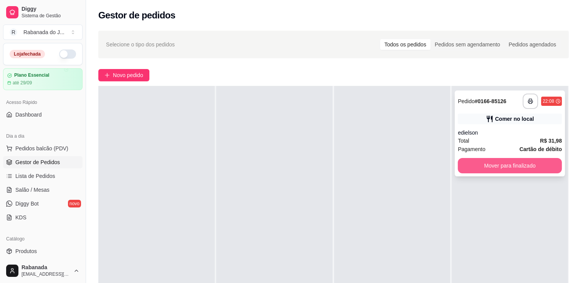
click at [477, 171] on button "Mover para finalizado" at bounding box center [510, 165] width 104 height 15
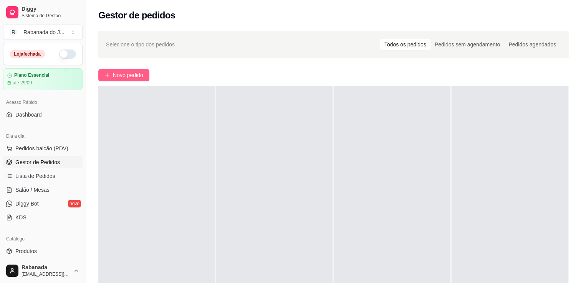
click at [123, 74] on span "Novo pedido" at bounding box center [128, 75] width 30 height 8
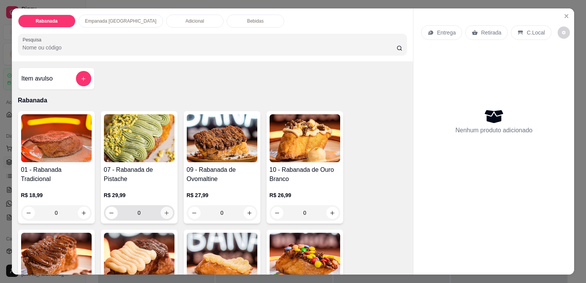
click at [165, 211] on icon "increase-product-quantity" at bounding box center [167, 213] width 4 height 4
type input "1"
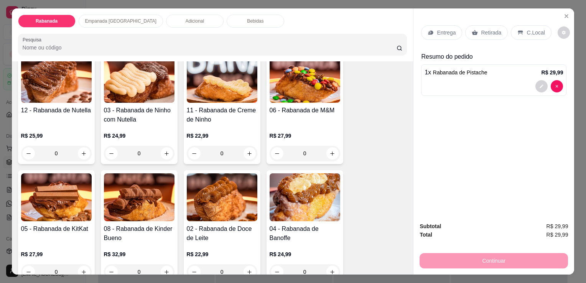
scroll to position [230, 0]
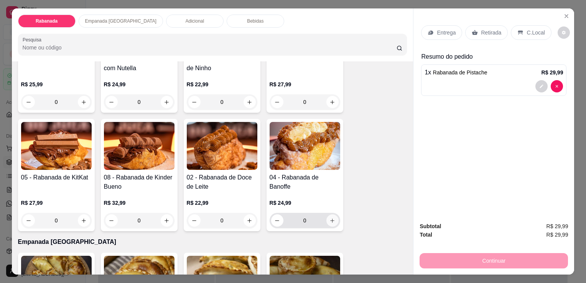
click at [330, 221] on button "increase-product-quantity" at bounding box center [333, 221] width 12 height 12
type input "1"
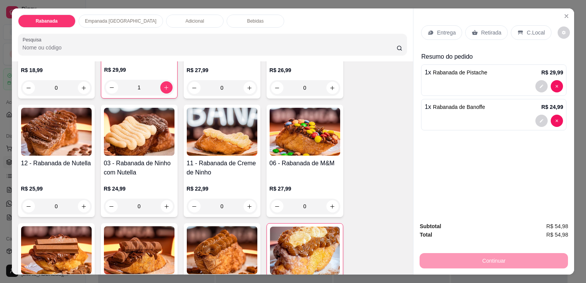
scroll to position [77, 0]
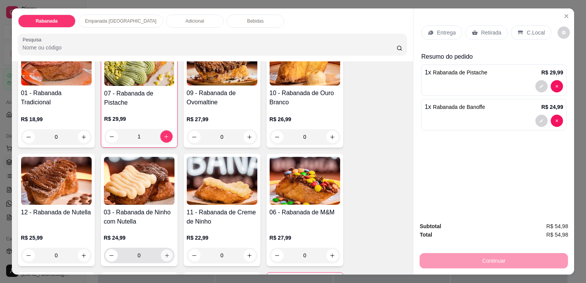
click at [167, 253] on icon "increase-product-quantity" at bounding box center [167, 256] width 6 height 6
type input "1"
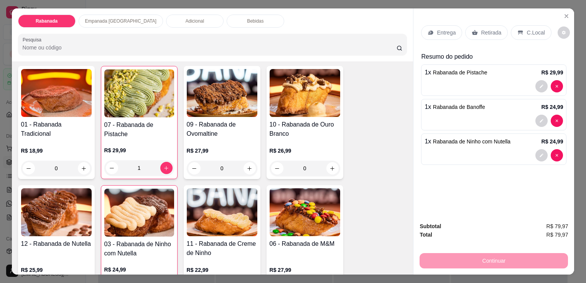
scroll to position [0, 0]
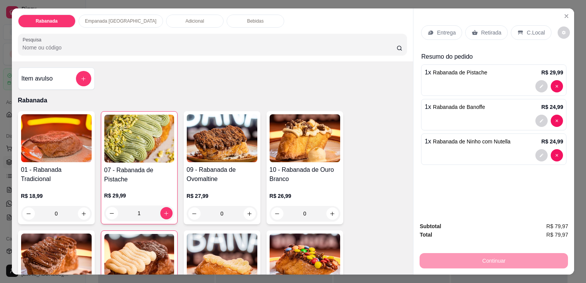
click at [121, 21] on div "Empanada [GEOGRAPHIC_DATA]" at bounding box center [121, 21] width 84 height 13
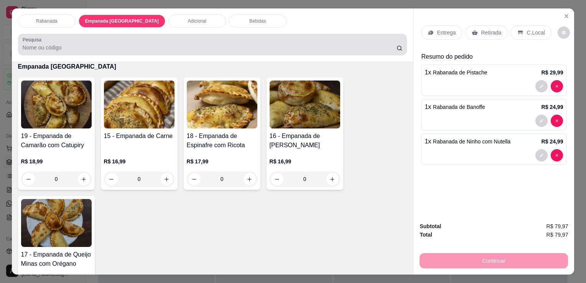
scroll to position [19, 0]
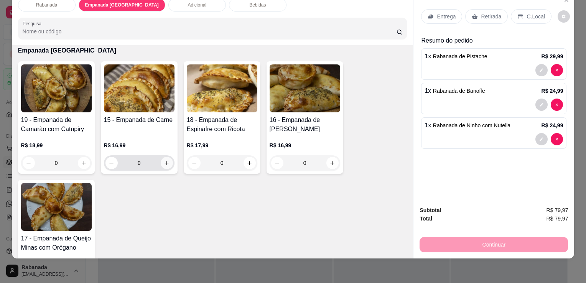
click at [163, 157] on button "increase-product-quantity" at bounding box center [167, 163] width 12 height 12
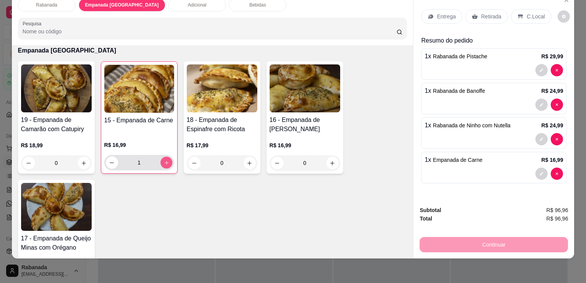
click at [163, 157] on button "increase-product-quantity" at bounding box center [166, 163] width 12 height 12
type input "2"
click at [81, 160] on icon "increase-product-quantity" at bounding box center [84, 163] width 6 height 6
type input "1"
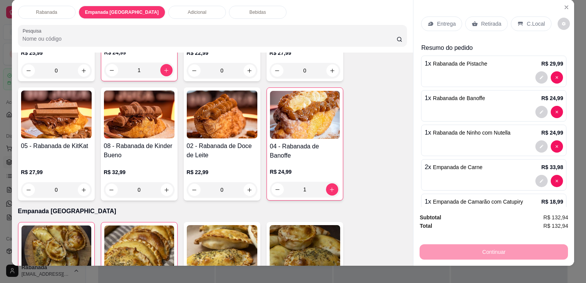
scroll to position [0, 0]
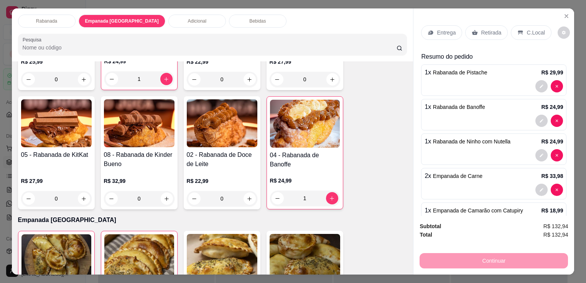
click at [229, 22] on div "Bebidas" at bounding box center [258, 21] width 58 height 13
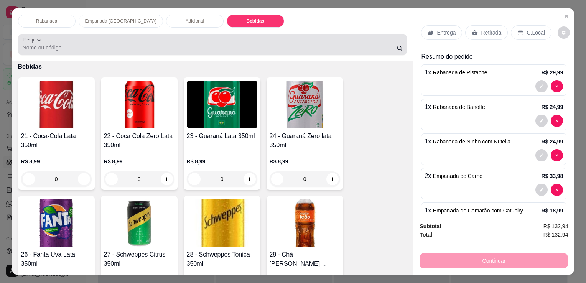
scroll to position [19, 0]
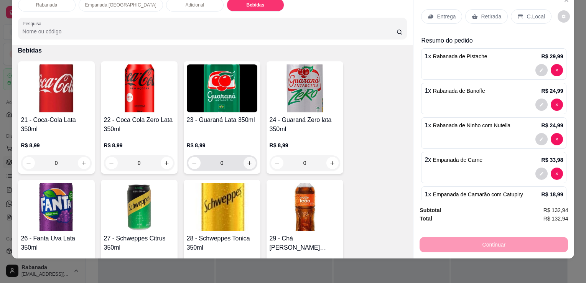
click at [250, 157] on button "increase-product-quantity" at bounding box center [250, 163] width 12 height 12
click at [250, 157] on button "increase-product-quantity" at bounding box center [249, 163] width 12 height 12
type input "2"
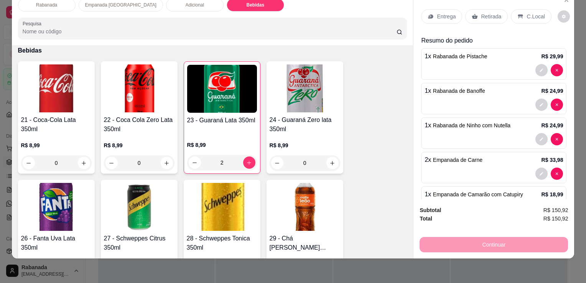
scroll to position [833, 0]
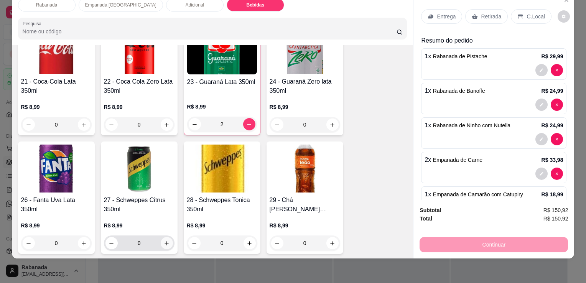
click at [167, 241] on icon "increase-product-quantity" at bounding box center [167, 244] width 6 height 6
type input "1"
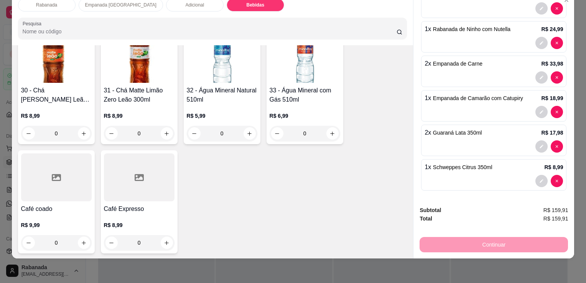
scroll to position [0, 0]
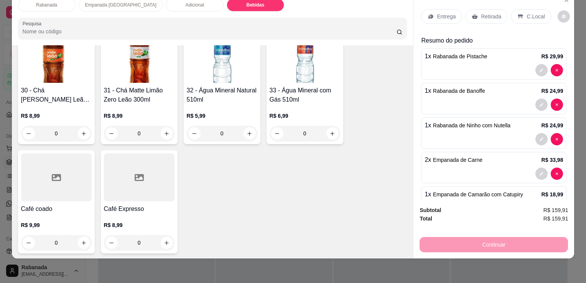
click at [534, 16] on div "C.Local" at bounding box center [531, 16] width 40 height 15
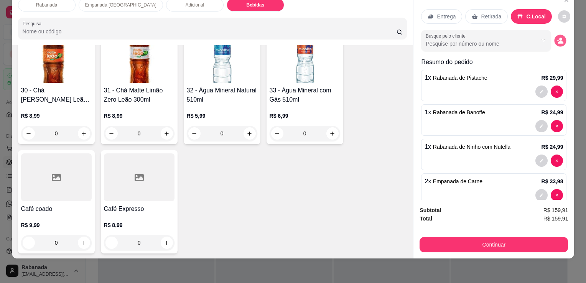
click at [558, 41] on icon "decrease-product-quantity" at bounding box center [560, 42] width 5 height 3
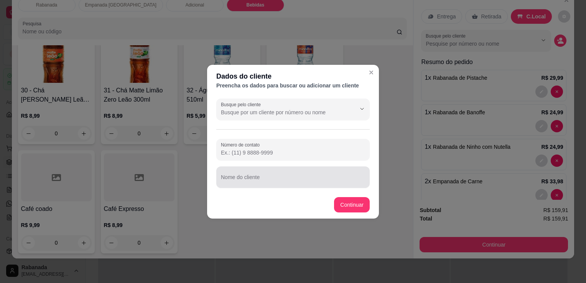
click at [266, 179] on input "Nome do cliente" at bounding box center [293, 181] width 144 height 8
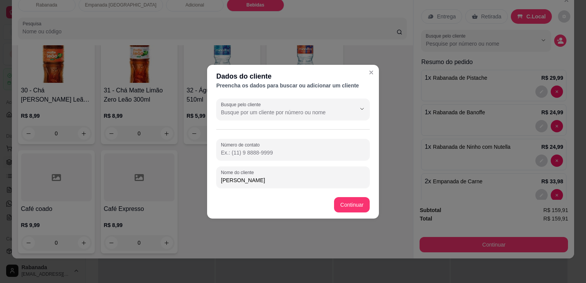
type input "[PERSON_NAME]"
click at [370, 204] on footer "Continuar" at bounding box center [293, 205] width 172 height 28
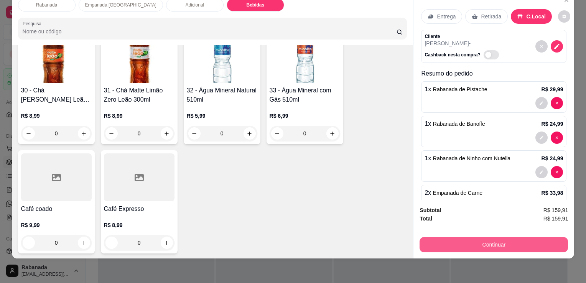
click at [500, 243] on button "Continuar" at bounding box center [494, 244] width 149 height 15
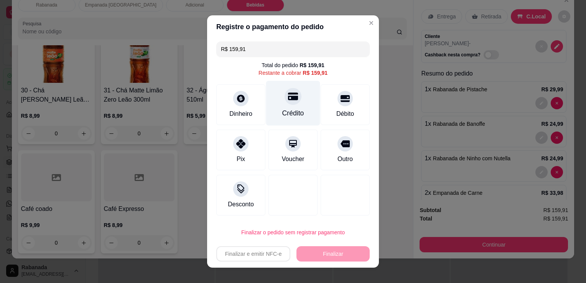
click at [290, 99] on icon at bounding box center [293, 97] width 10 height 8
type input "R$ 0,00"
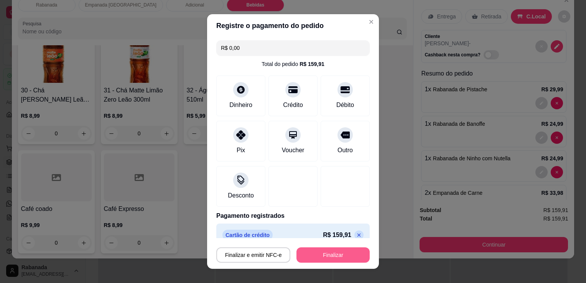
click at [337, 260] on button "Finalizar" at bounding box center [333, 255] width 73 height 15
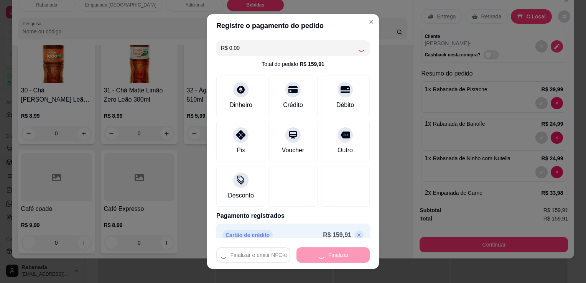
type input "0"
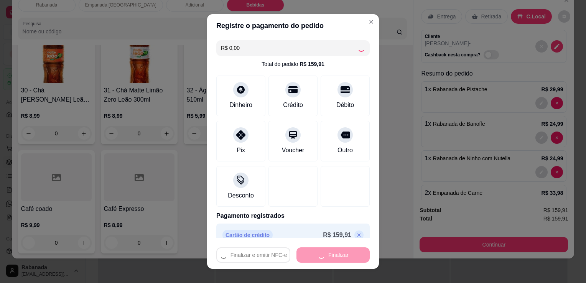
type input "0"
type input "-R$ 159,91"
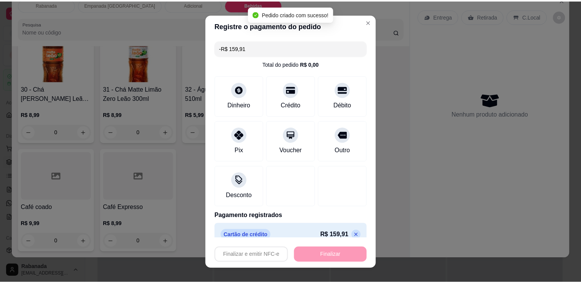
scroll to position [1059, 0]
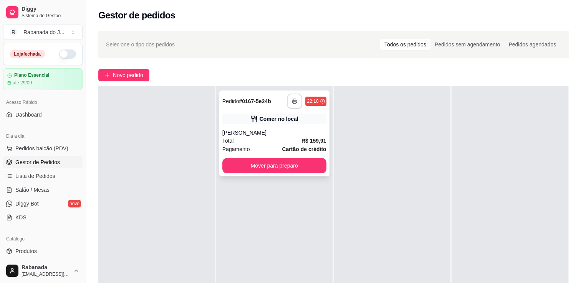
click at [294, 106] on button "button" at bounding box center [294, 101] width 15 height 15
click at [285, 167] on button "Mover para preparo" at bounding box center [274, 166] width 101 height 15
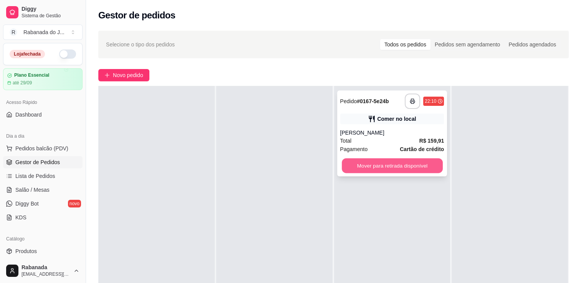
click at [385, 163] on button "Mover para retirada disponível" at bounding box center [392, 166] width 101 height 15
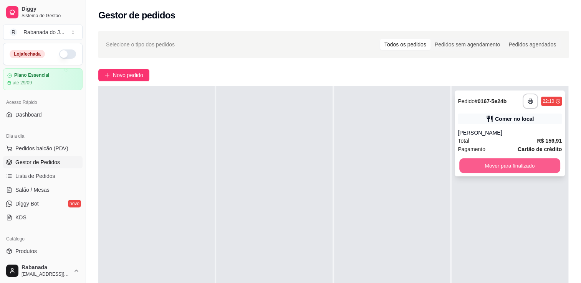
click at [476, 168] on button "Mover para finalizado" at bounding box center [509, 166] width 101 height 15
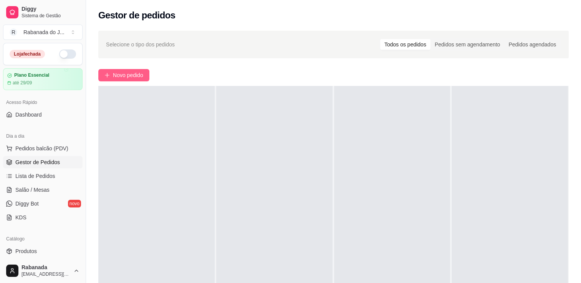
click at [144, 72] on button "Novo pedido" at bounding box center [123, 75] width 51 height 12
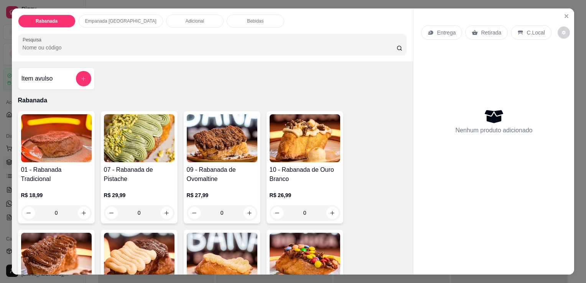
click at [176, 18] on div "Adicional" at bounding box center [195, 21] width 58 height 13
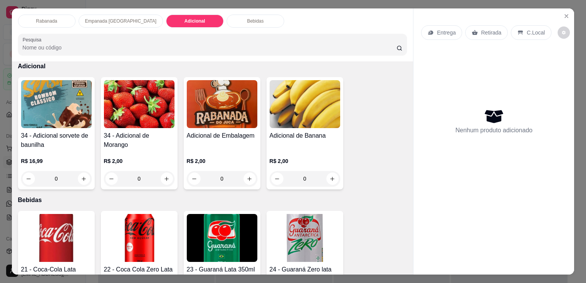
click at [117, 18] on p "Empanada [GEOGRAPHIC_DATA]" at bounding box center [120, 21] width 71 height 6
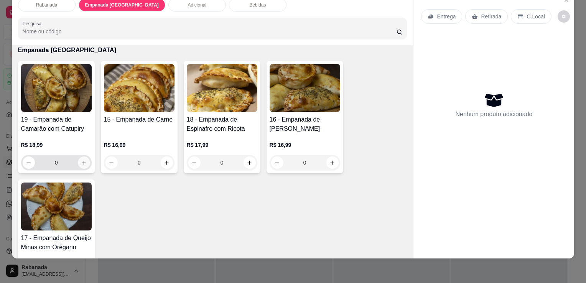
click at [82, 160] on icon "increase-product-quantity" at bounding box center [84, 163] width 6 height 6
type input "1"
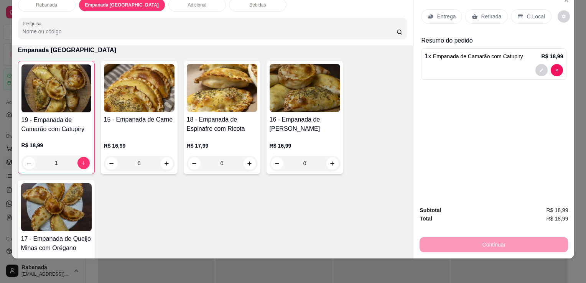
drag, startPoint x: 532, startPoint y: 12, endPoint x: 540, endPoint y: 12, distance: 8.4
click at [534, 13] on p "C.Local" at bounding box center [536, 17] width 18 height 8
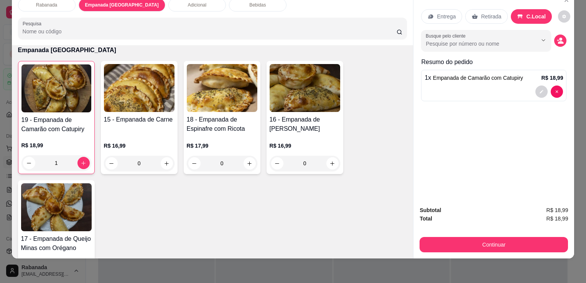
drag, startPoint x: 540, startPoint y: 12, endPoint x: 491, endPoint y: 53, distance: 64.3
click at [487, 58] on p "Resumo do pedido" at bounding box center [493, 62] width 145 height 9
click at [555, 39] on button "decrease-product-quantity" at bounding box center [561, 41] width 12 height 12
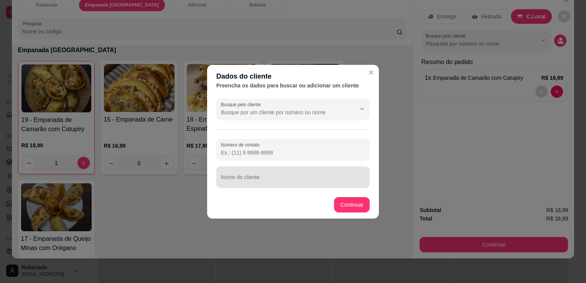
click at [244, 180] on input "Nome do cliente" at bounding box center [293, 181] width 144 height 8
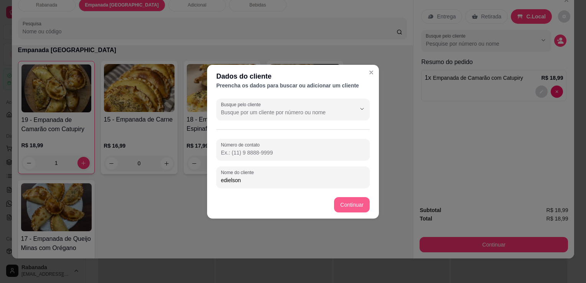
type input "edielson"
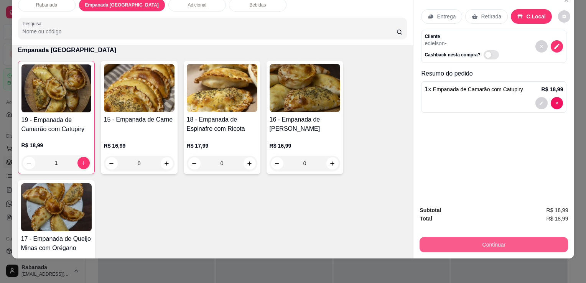
click at [491, 242] on button "Continuar" at bounding box center [494, 244] width 149 height 15
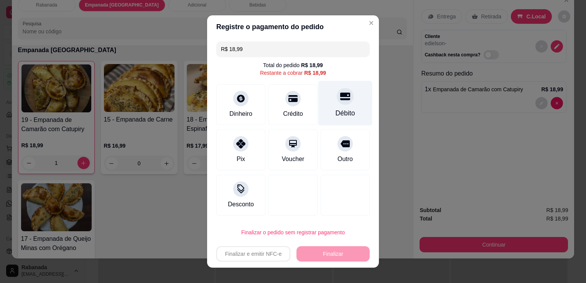
click at [342, 105] on div "Débito" at bounding box center [346, 103] width 54 height 45
type input "R$ 0,00"
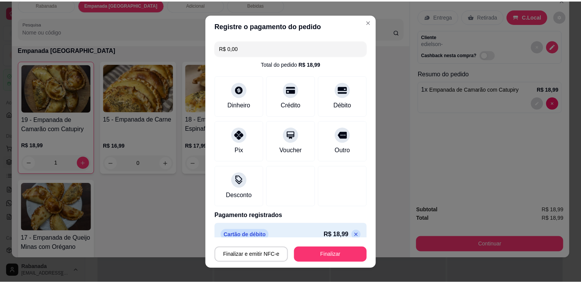
scroll to position [11, 0]
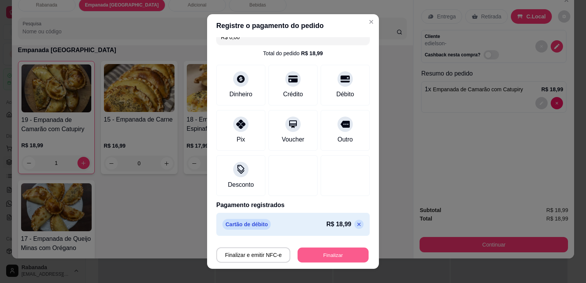
click at [309, 257] on button "Finalizar" at bounding box center [333, 255] width 71 height 15
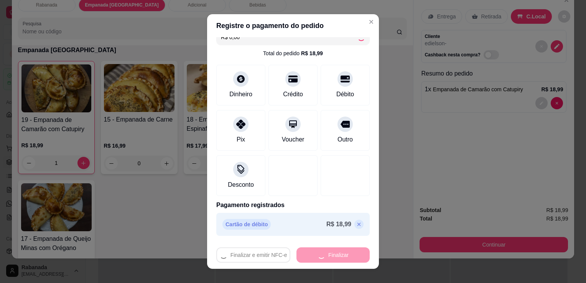
type input "0"
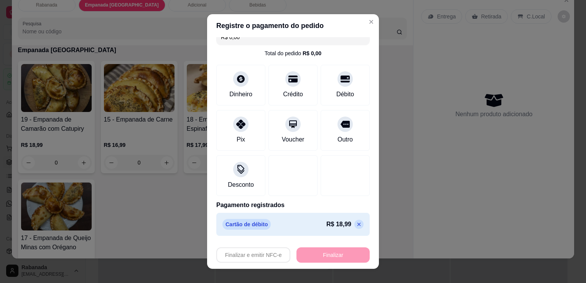
type input "-R$ 18,99"
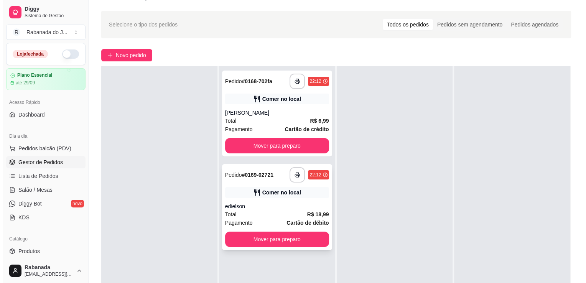
scroll to position [38, 0]
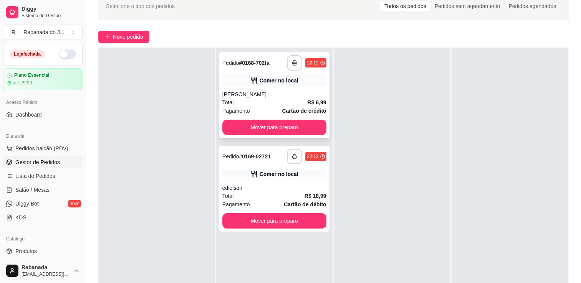
click at [284, 94] on div "[PERSON_NAME]" at bounding box center [274, 95] width 104 height 8
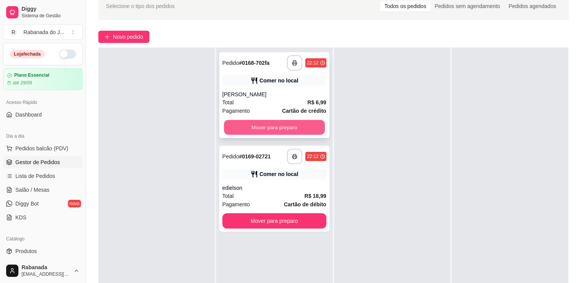
click at [305, 121] on button "Mover para preparo" at bounding box center [274, 127] width 101 height 15
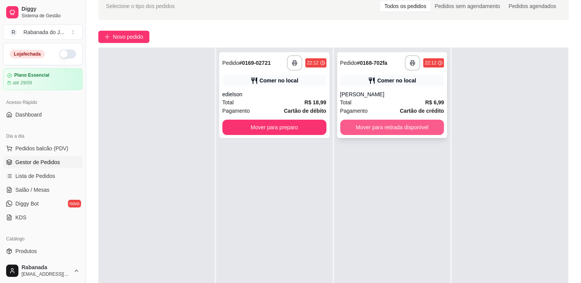
click at [365, 132] on button "Mover para retirada disponível" at bounding box center [392, 127] width 104 height 15
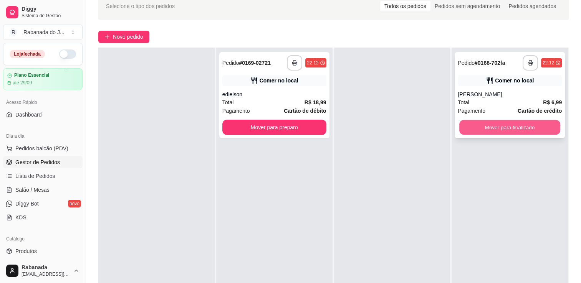
click at [472, 128] on button "Mover para finalizado" at bounding box center [509, 127] width 101 height 15
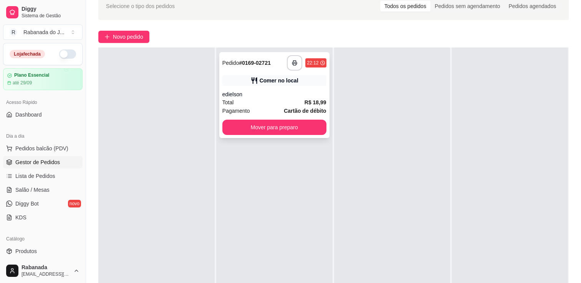
click at [287, 99] on div "Total R$ 18,99" at bounding box center [274, 102] width 104 height 8
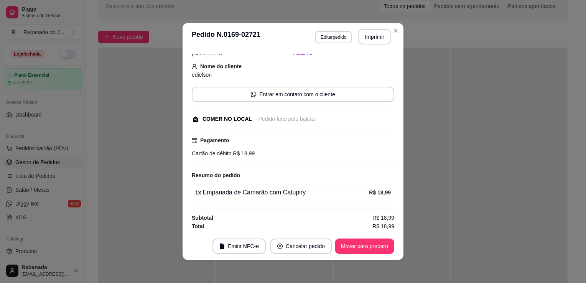
scroll to position [0, 0]
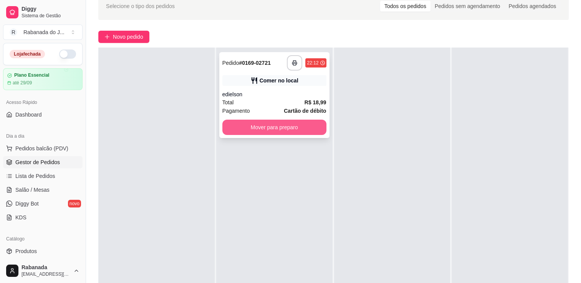
click at [285, 130] on button "Mover para preparo" at bounding box center [274, 127] width 104 height 15
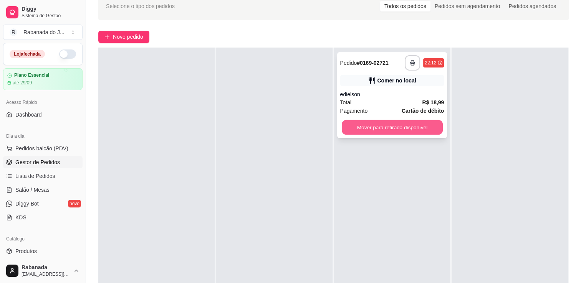
click at [402, 130] on button "Mover para retirada disponível" at bounding box center [392, 127] width 101 height 15
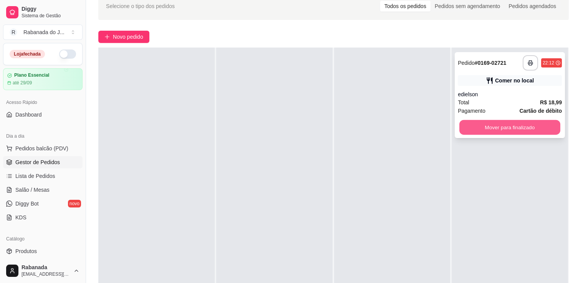
click at [482, 127] on button "Mover para finalizado" at bounding box center [509, 127] width 101 height 15
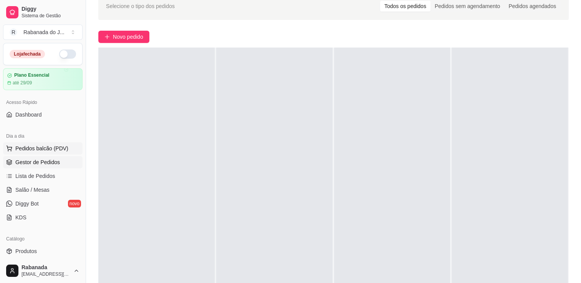
click at [60, 146] on span "Pedidos balcão (PDV)" at bounding box center [41, 149] width 53 height 8
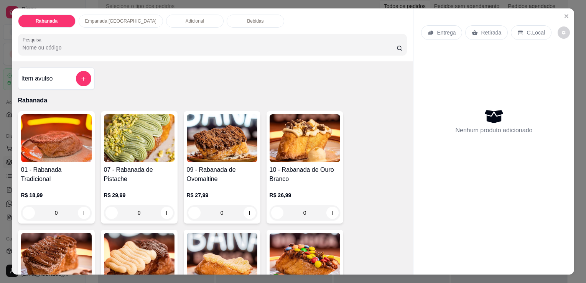
click at [102, 20] on p "Empanada [GEOGRAPHIC_DATA]" at bounding box center [120, 21] width 71 height 6
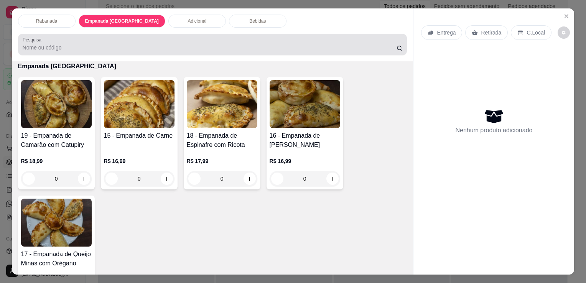
scroll to position [19, 0]
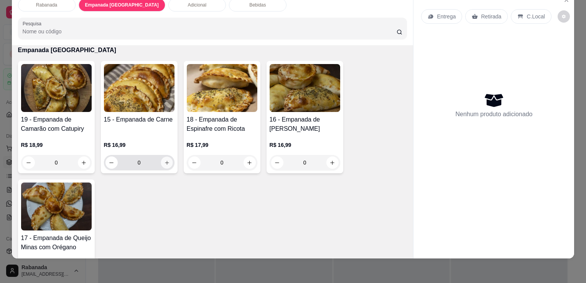
click at [166, 160] on icon "increase-product-quantity" at bounding box center [167, 163] width 6 height 6
type input "1"
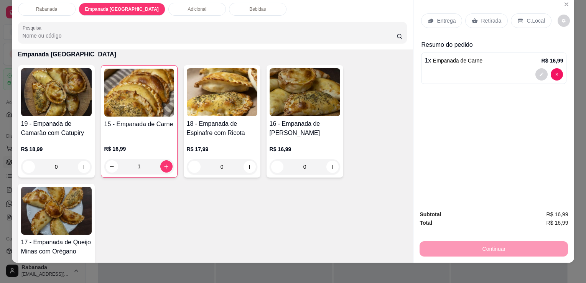
scroll to position [0, 0]
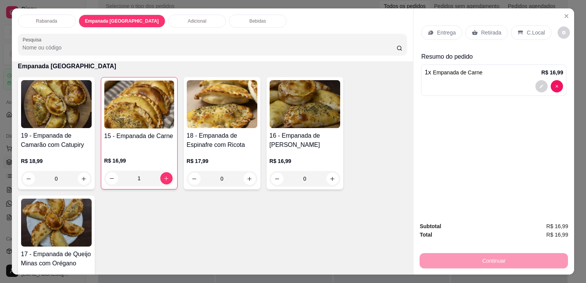
click at [534, 34] on div "C.Local" at bounding box center [531, 32] width 40 height 15
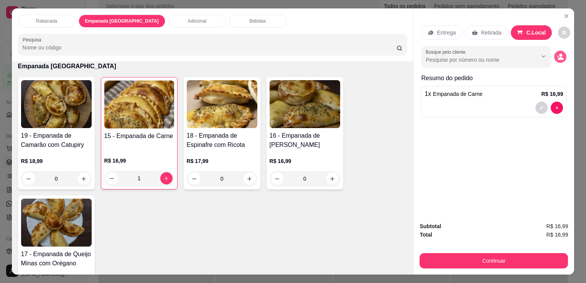
click at [560, 54] on circle "decrease-product-quantity" at bounding box center [561, 55] width 3 height 3
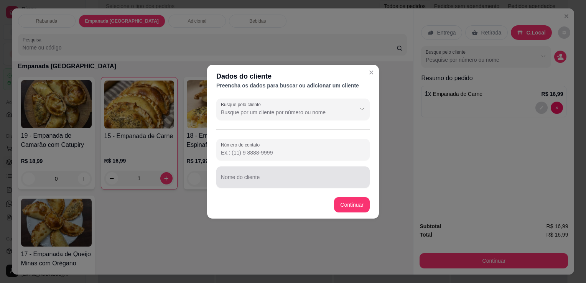
click at [274, 180] on input "Nome do cliente" at bounding box center [293, 181] width 144 height 8
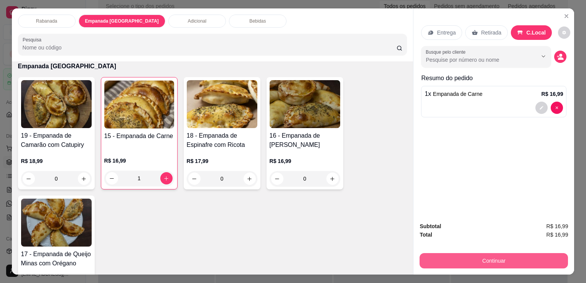
click at [479, 257] on button "Continuar" at bounding box center [494, 260] width 149 height 15
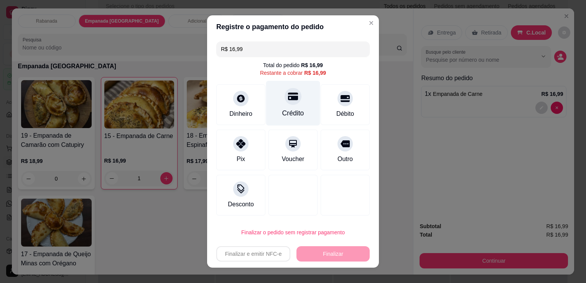
click at [291, 103] on div at bounding box center [293, 96] width 17 height 17
type input "R$ 0,00"
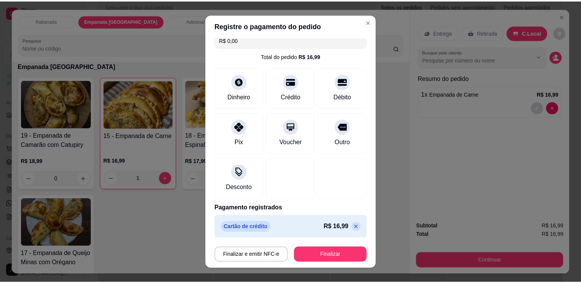
scroll to position [11, 0]
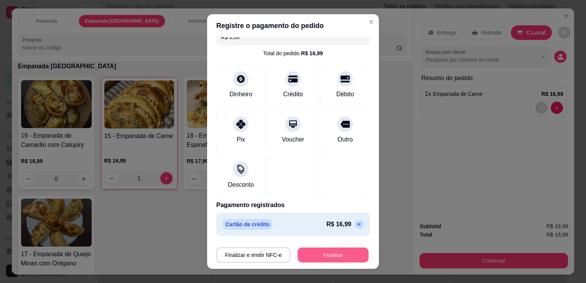
click at [325, 254] on button "Finalizar" at bounding box center [333, 255] width 71 height 15
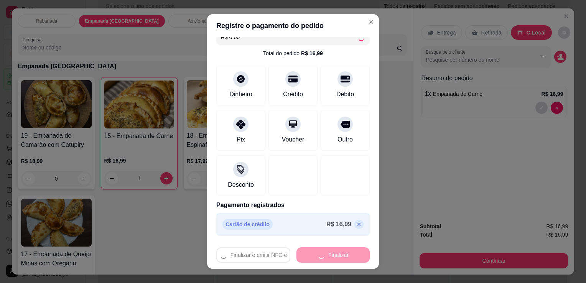
type input "0"
type input "-R$ 16,99"
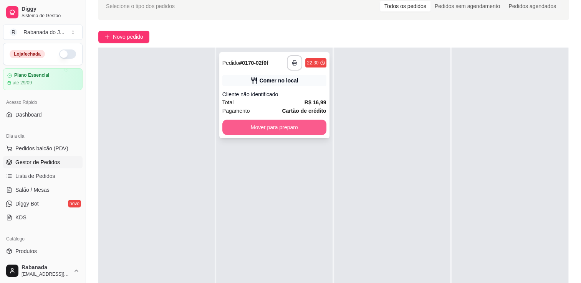
click at [306, 124] on button "Mover para preparo" at bounding box center [274, 127] width 104 height 15
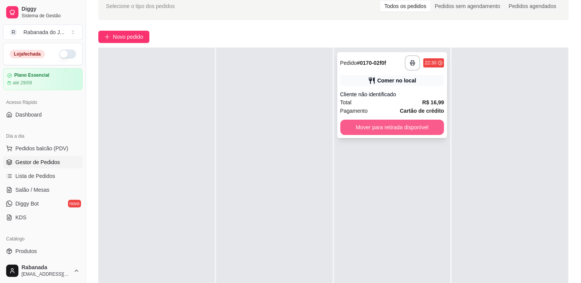
click at [370, 127] on button "Mover para retirada disponível" at bounding box center [392, 127] width 104 height 15
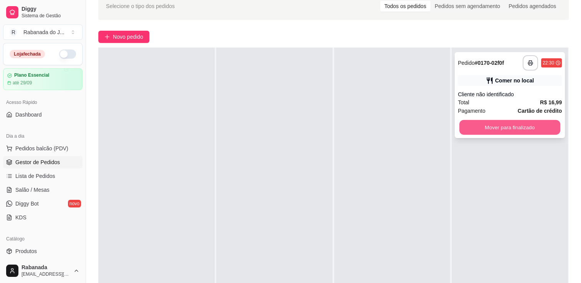
click at [471, 131] on button "Mover para finalizado" at bounding box center [509, 127] width 101 height 15
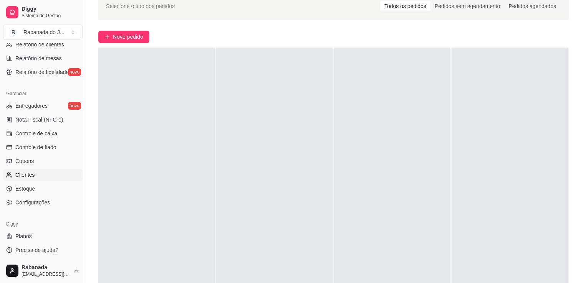
scroll to position [269, 0]
click at [57, 137] on link "Controle de caixa" at bounding box center [42, 133] width 79 height 12
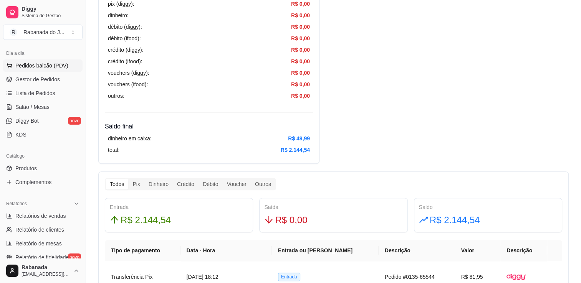
scroll to position [77, 0]
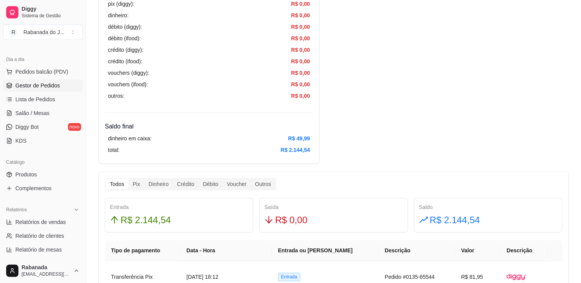
click at [46, 84] on span "Gestor de Pedidos" at bounding box center [37, 86] width 45 height 8
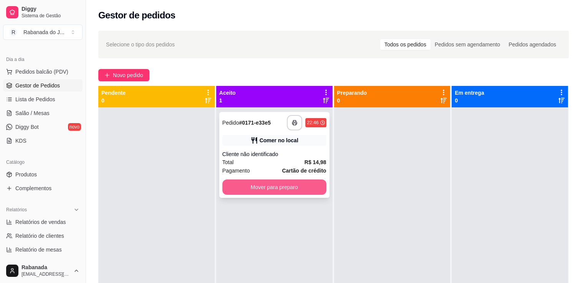
click at [271, 181] on button "Mover para preparo" at bounding box center [274, 187] width 104 height 15
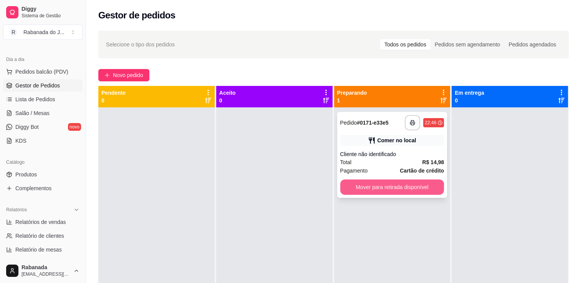
click at [388, 183] on button "Mover para retirada disponível" at bounding box center [392, 187] width 104 height 15
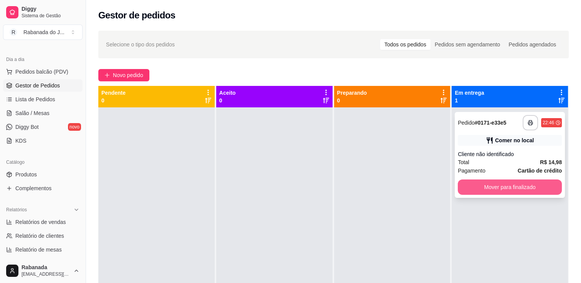
click at [473, 191] on button "Mover para finalizado" at bounding box center [510, 187] width 104 height 15
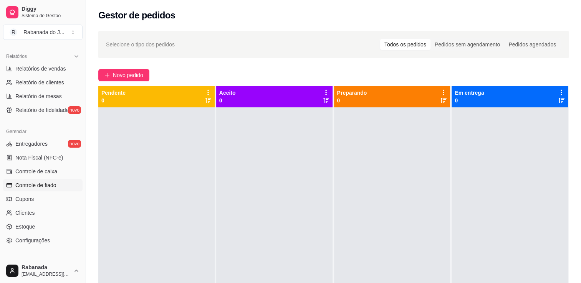
scroll to position [269, 0]
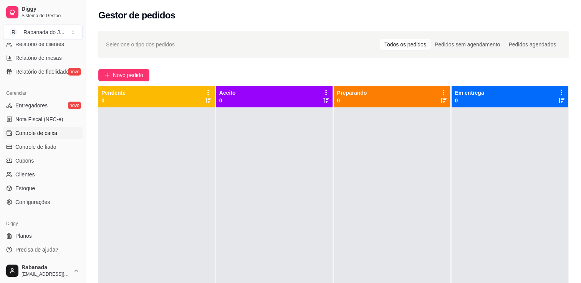
click at [51, 137] on link "Controle de caixa" at bounding box center [42, 133] width 79 height 12
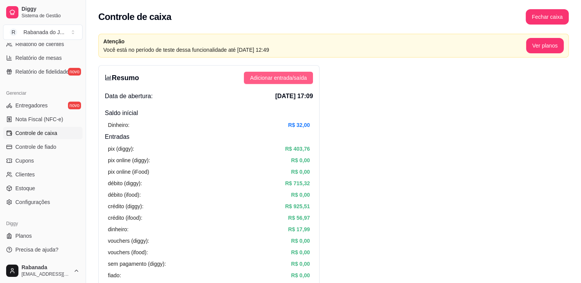
click at [293, 78] on span "Adicionar entrada/saída" at bounding box center [278, 78] width 57 height 8
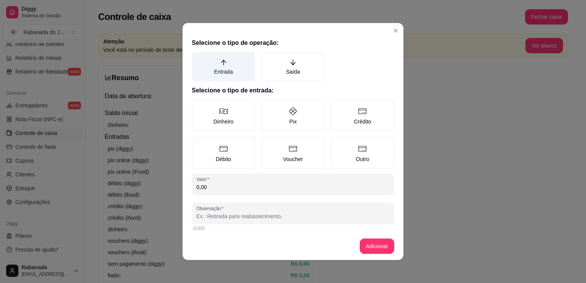
click at [218, 67] on label "Entrada" at bounding box center [223, 66] width 63 height 29
click at [198, 58] on button "Entrada" at bounding box center [195, 55] width 6 height 6
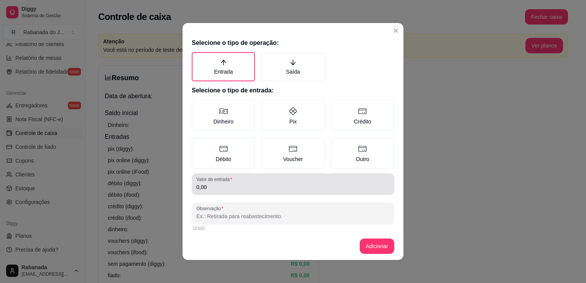
click at [261, 191] on div "Valor de entrada 0,00" at bounding box center [293, 183] width 203 height 21
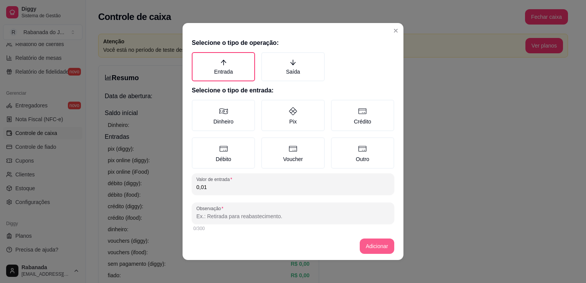
type input "0,01"
click at [372, 246] on button "Adicionar" at bounding box center [377, 246] width 35 height 15
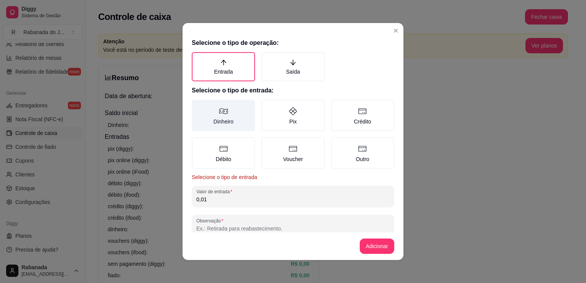
click at [213, 114] on label "Dinheiro" at bounding box center [223, 115] width 63 height 31
click at [198, 106] on button "Dinheiro" at bounding box center [195, 102] width 6 height 6
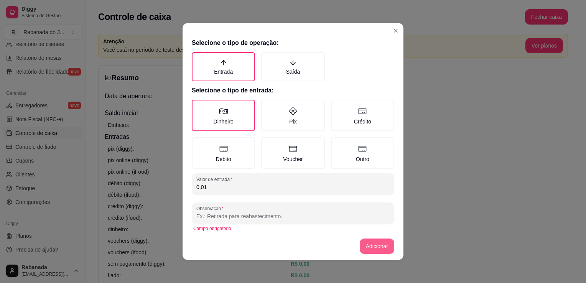
click at [363, 243] on button "Adicionar" at bounding box center [377, 246] width 35 height 15
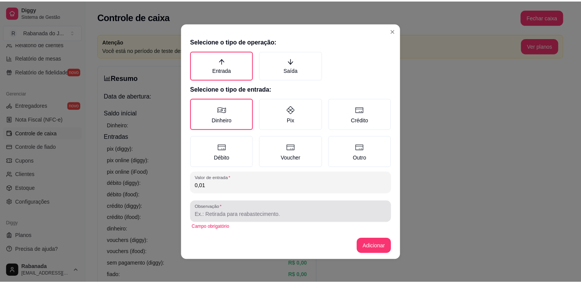
scroll to position [3, 0]
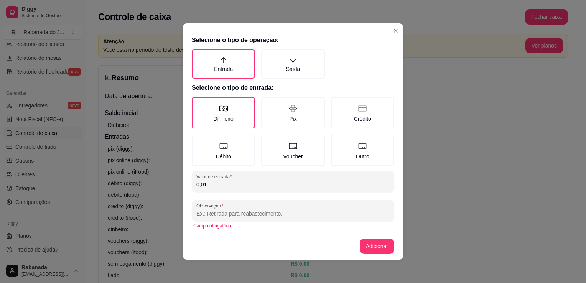
click at [289, 215] on input "Observação" at bounding box center [293, 214] width 193 height 8
type input "correcao"
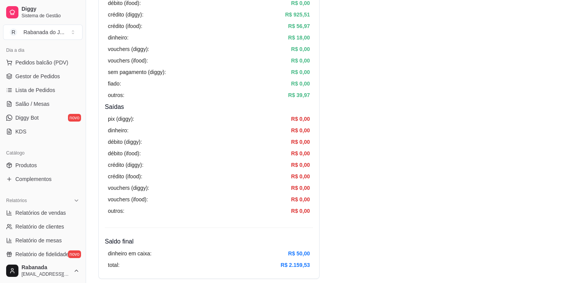
scroll to position [84, 0]
click at [54, 92] on link "Lista de Pedidos" at bounding box center [42, 92] width 79 height 12
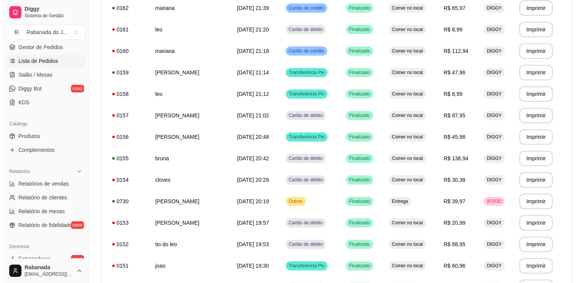
scroll to position [322, 0]
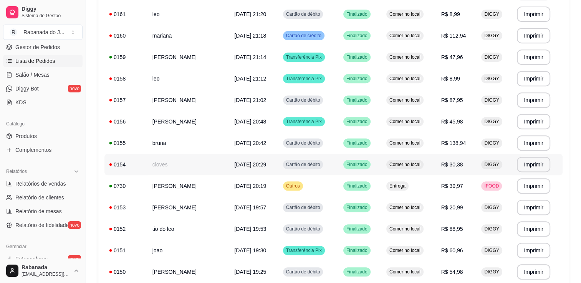
click at [241, 168] on td "[DATE] 20:29" at bounding box center [254, 164] width 49 height 21
click at [263, 188] on span "[DATE] 20:19" at bounding box center [250, 186] width 32 height 6
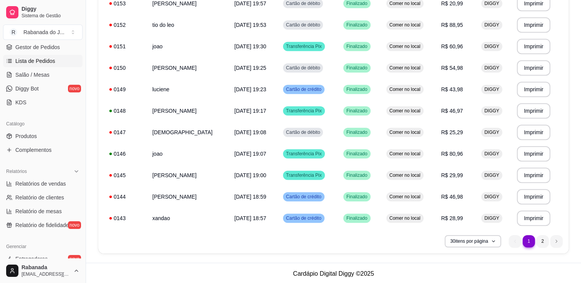
scroll to position [528, 0]
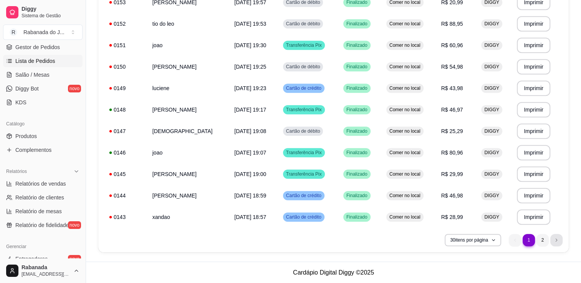
click at [554, 240] on icon "next page button" at bounding box center [556, 240] width 5 height 5
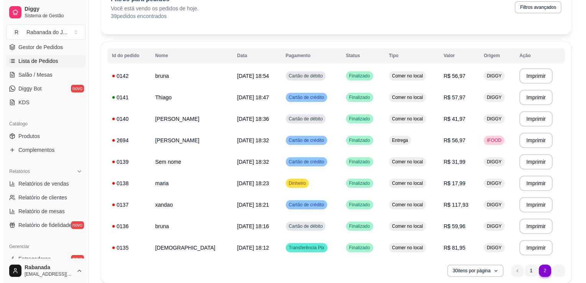
scroll to position [76, 0]
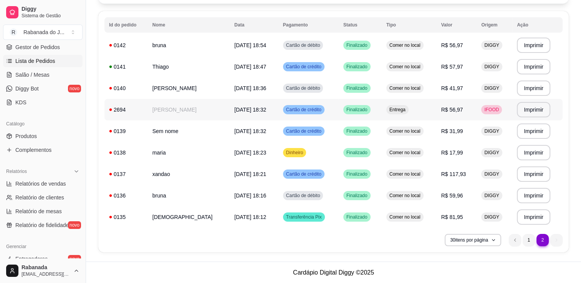
click at [250, 111] on span "[DATE] 18:32" at bounding box center [250, 110] width 32 height 6
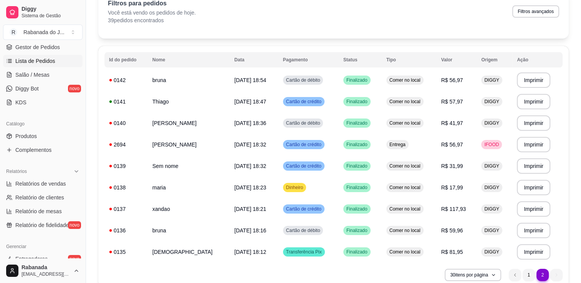
scroll to position [40, 0]
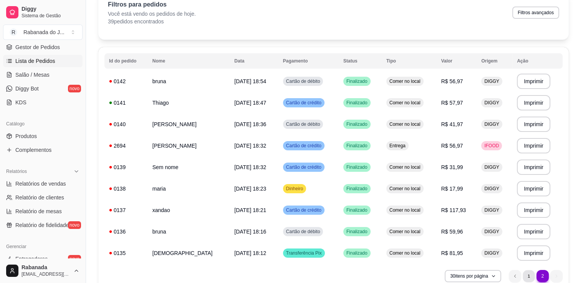
click at [528, 278] on li "1" at bounding box center [528, 276] width 12 height 12
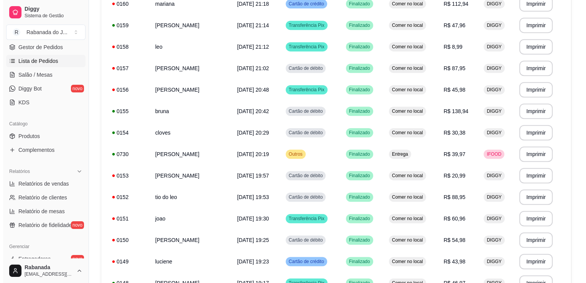
scroll to position [359, 0]
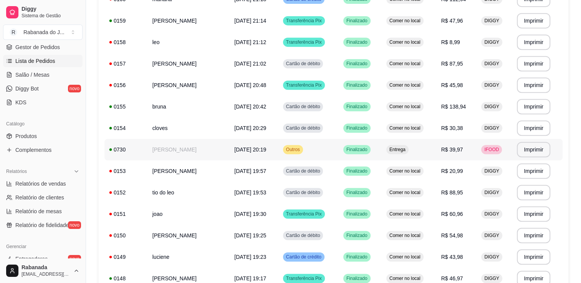
click at [263, 151] on span "[DATE] 20:19" at bounding box center [250, 150] width 32 height 6
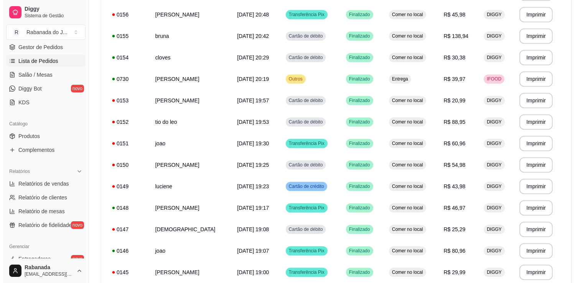
scroll to position [430, 0]
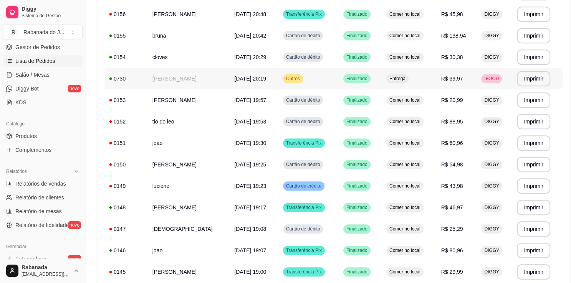
click at [271, 88] on td "[DATE] 20:19" at bounding box center [254, 78] width 49 height 21
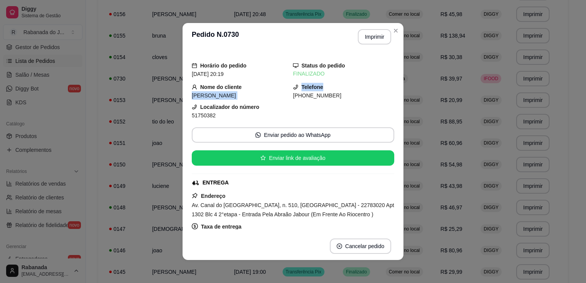
drag, startPoint x: 271, startPoint y: 88, endPoint x: 428, endPoint y: 86, distance: 156.6
click at [428, 86] on div "**********" at bounding box center [293, 141] width 586 height 283
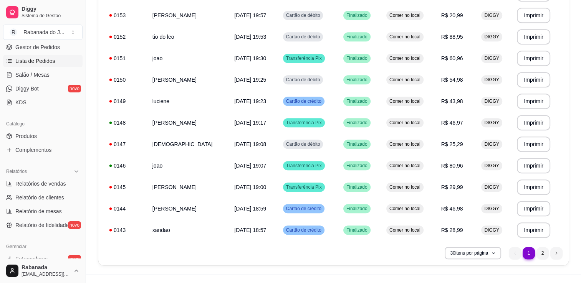
scroll to position [528, 0]
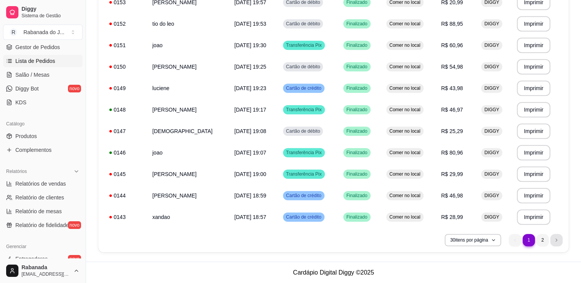
click at [554, 239] on icon "next page button" at bounding box center [556, 240] width 5 height 5
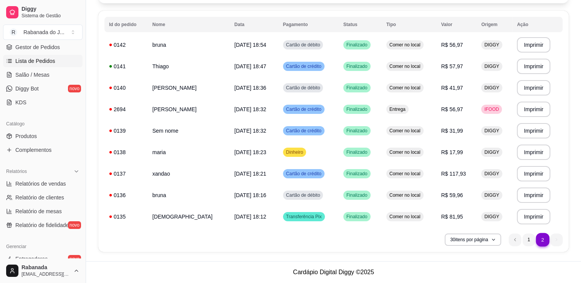
scroll to position [76, 0]
